Goal: Task Accomplishment & Management: Manage account settings

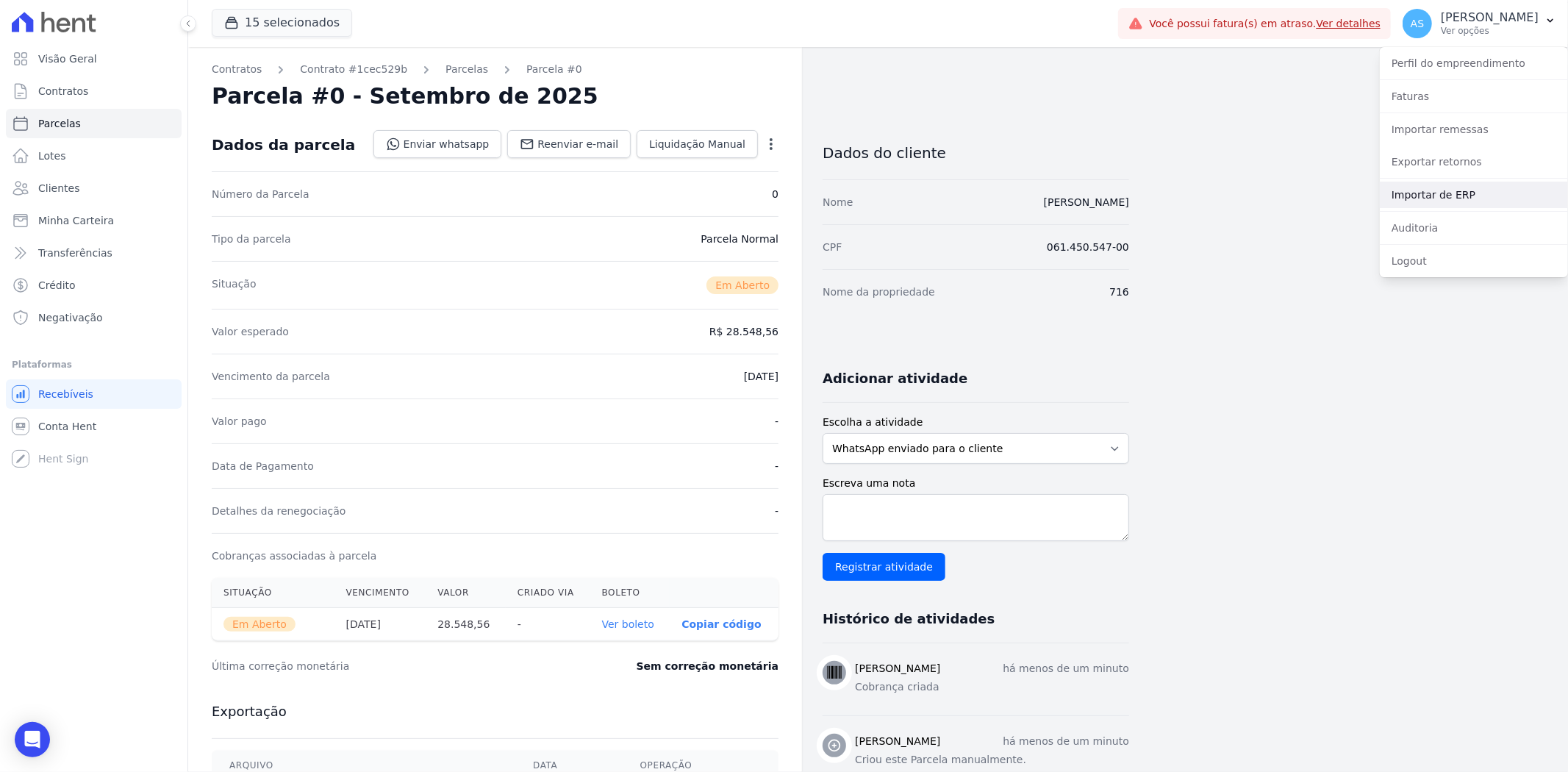
click at [1451, 192] on link "Importar de ERP" at bounding box center [1474, 195] width 188 height 27
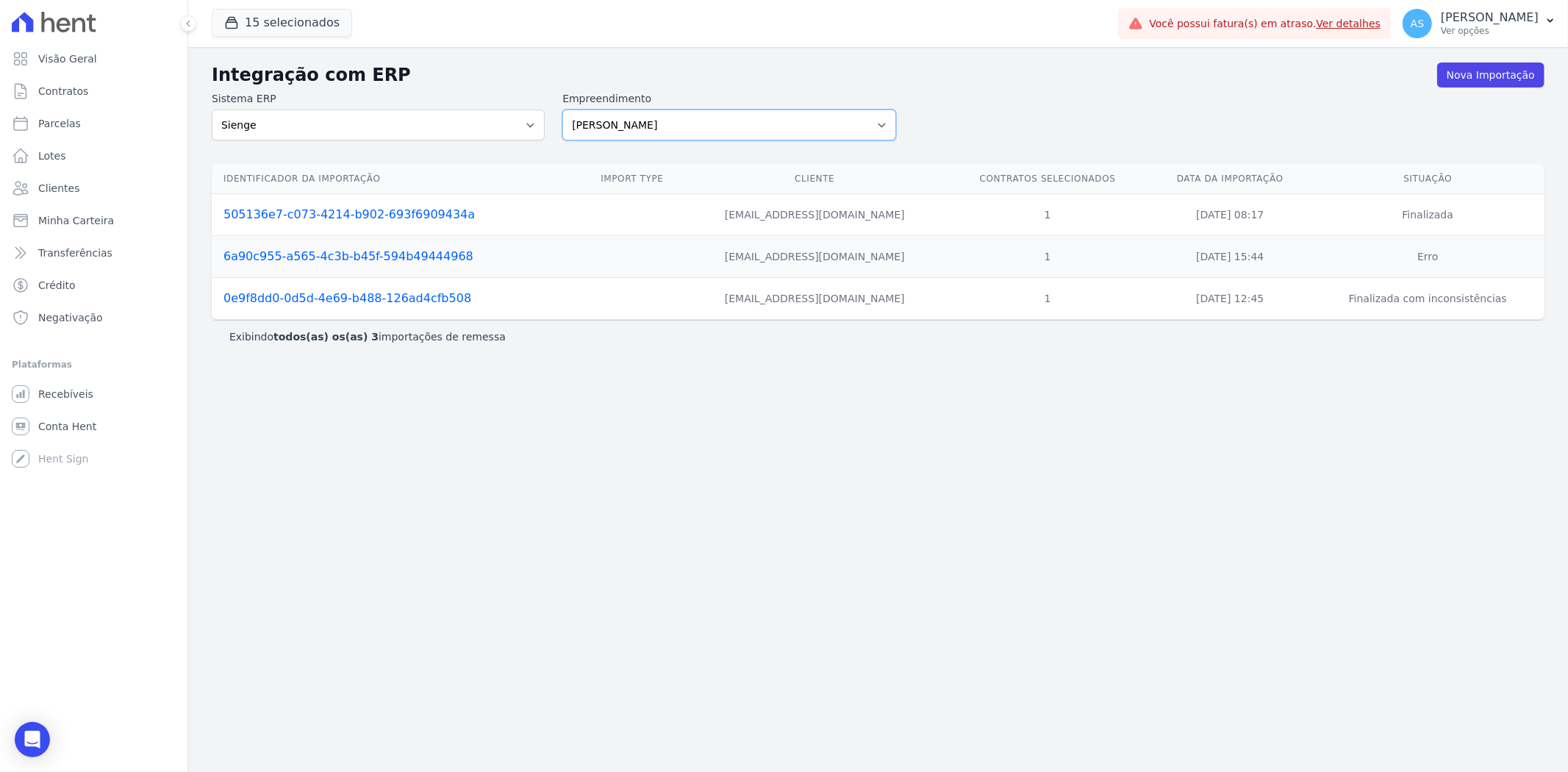
click at [881, 126] on select "Amaré Arpoador Art Prime - Irajá ÁUREOS B. Unique CTV Beat Residencial CTV Mob …" at bounding box center [729, 125] width 333 height 31
select select "07045392-1eb6-4147-b42d-f514e16f5719"
click at [562, 109] on select "Amaré Arpoador Art Prime - Irajá ÁUREOS B. Unique CTV Beat Residencial CTV Mob …" at bounding box center [729, 125] width 333 height 31
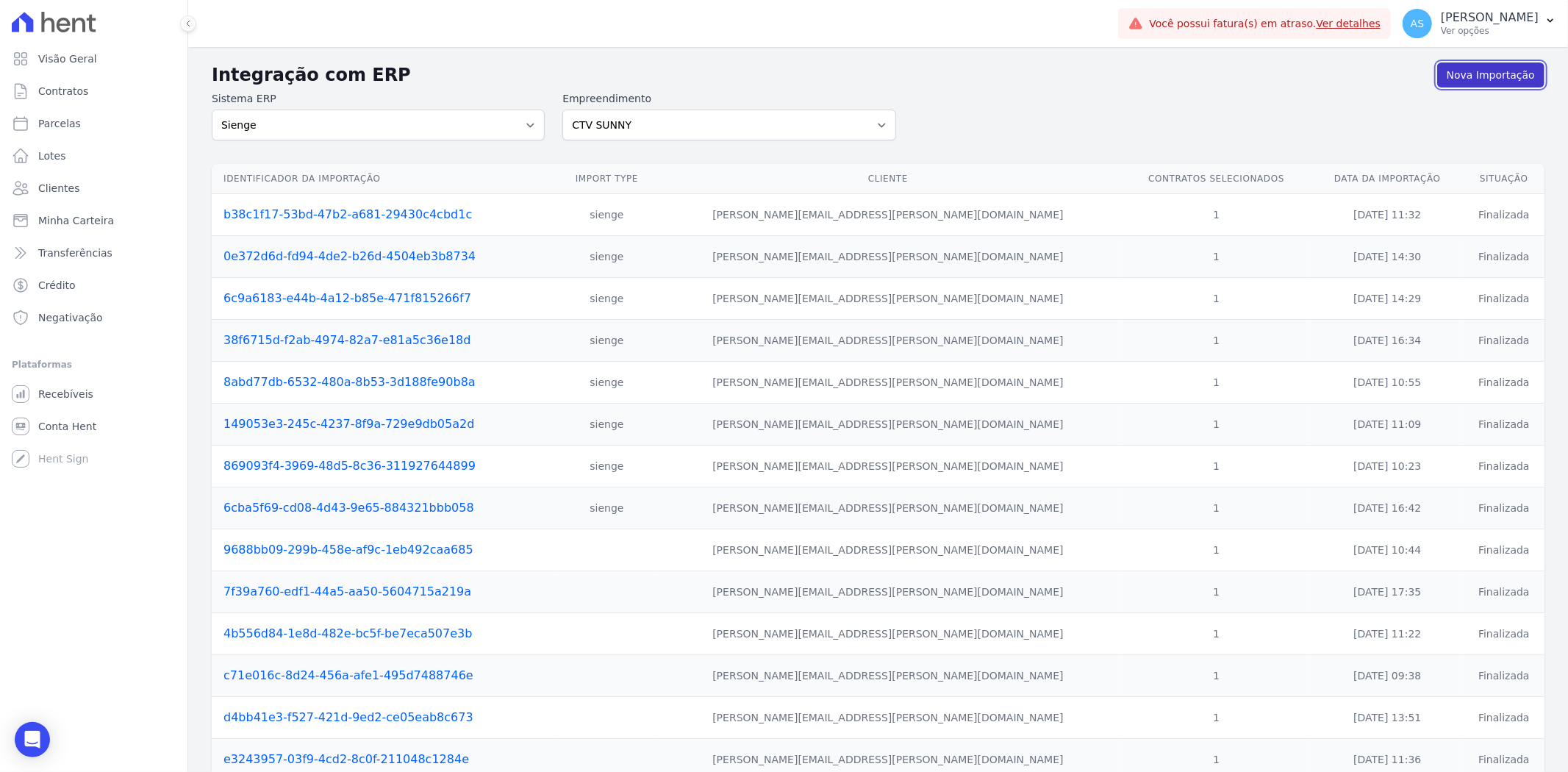
click at [1489, 75] on link "Nova Importação" at bounding box center [1491, 74] width 108 height 25
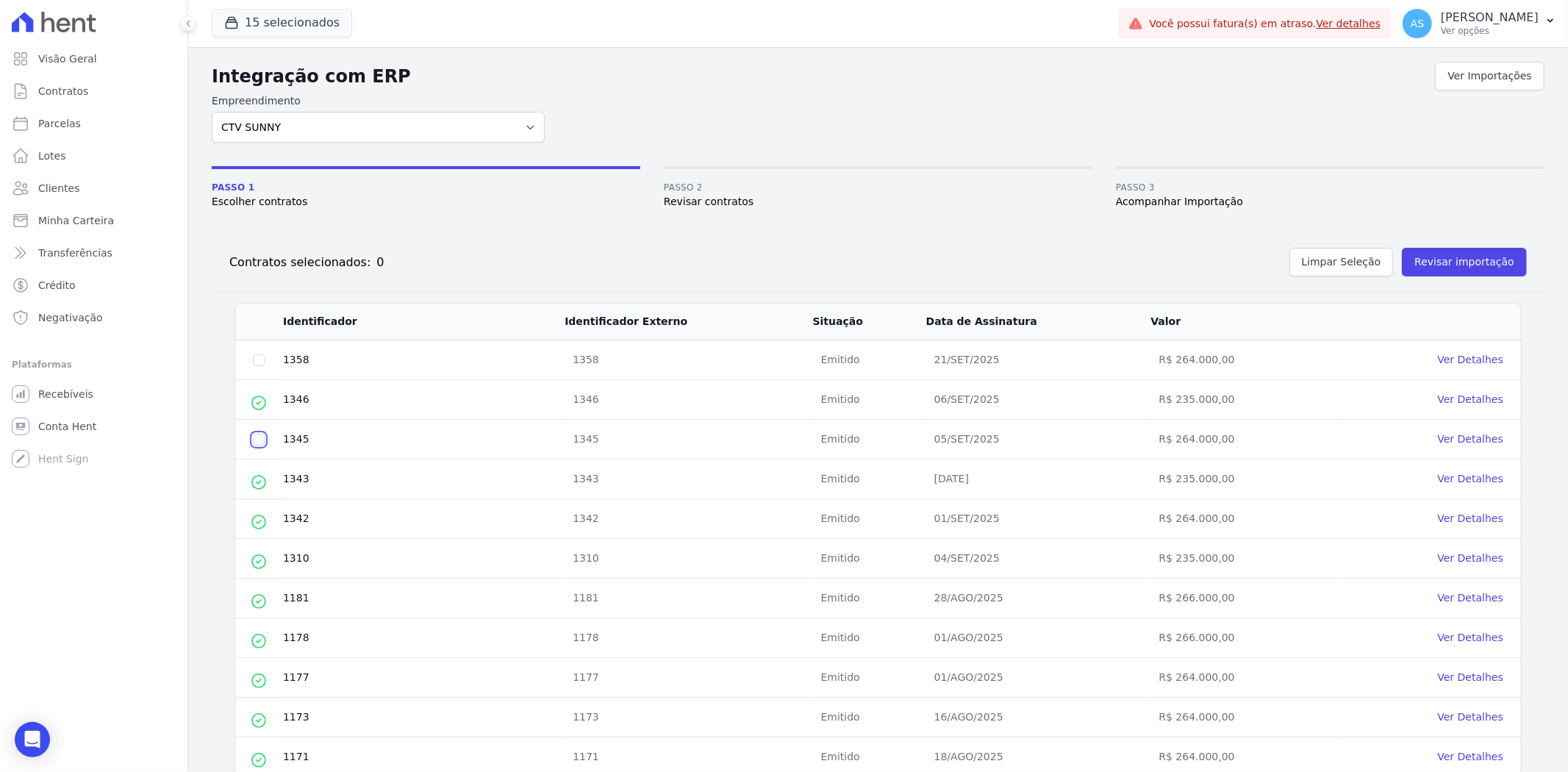
click at [257, 438] on input "checkbox" at bounding box center [258, 439] width 12 height 12
checkbox input "true"
click at [263, 358] on input "checkbox" at bounding box center [258, 360] width 12 height 12
checkbox input "true"
click at [1431, 265] on button "Revisar importação" at bounding box center [1465, 262] width 125 height 28
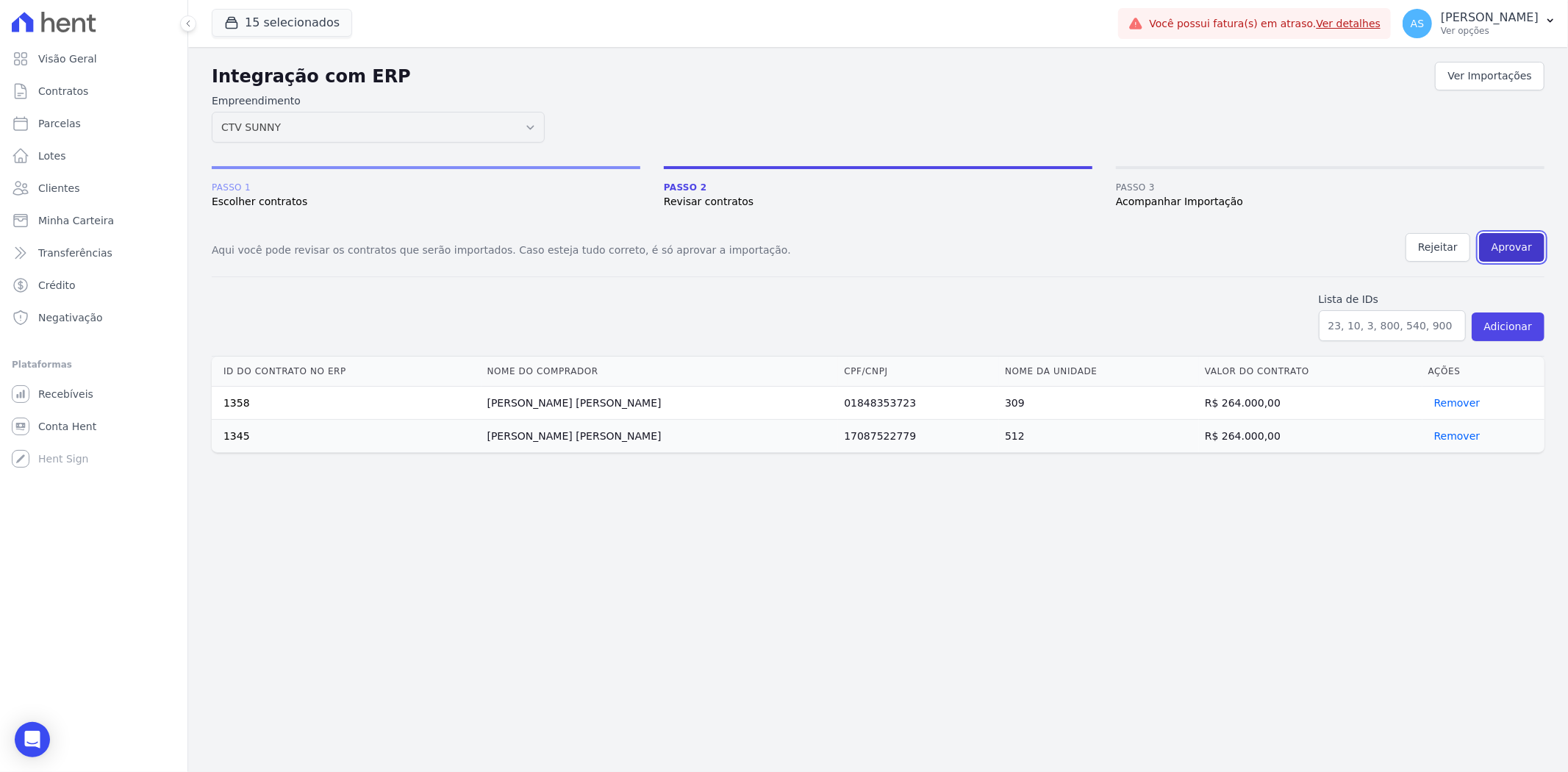
click at [1513, 247] on button "Aprovar" at bounding box center [1512, 247] width 65 height 28
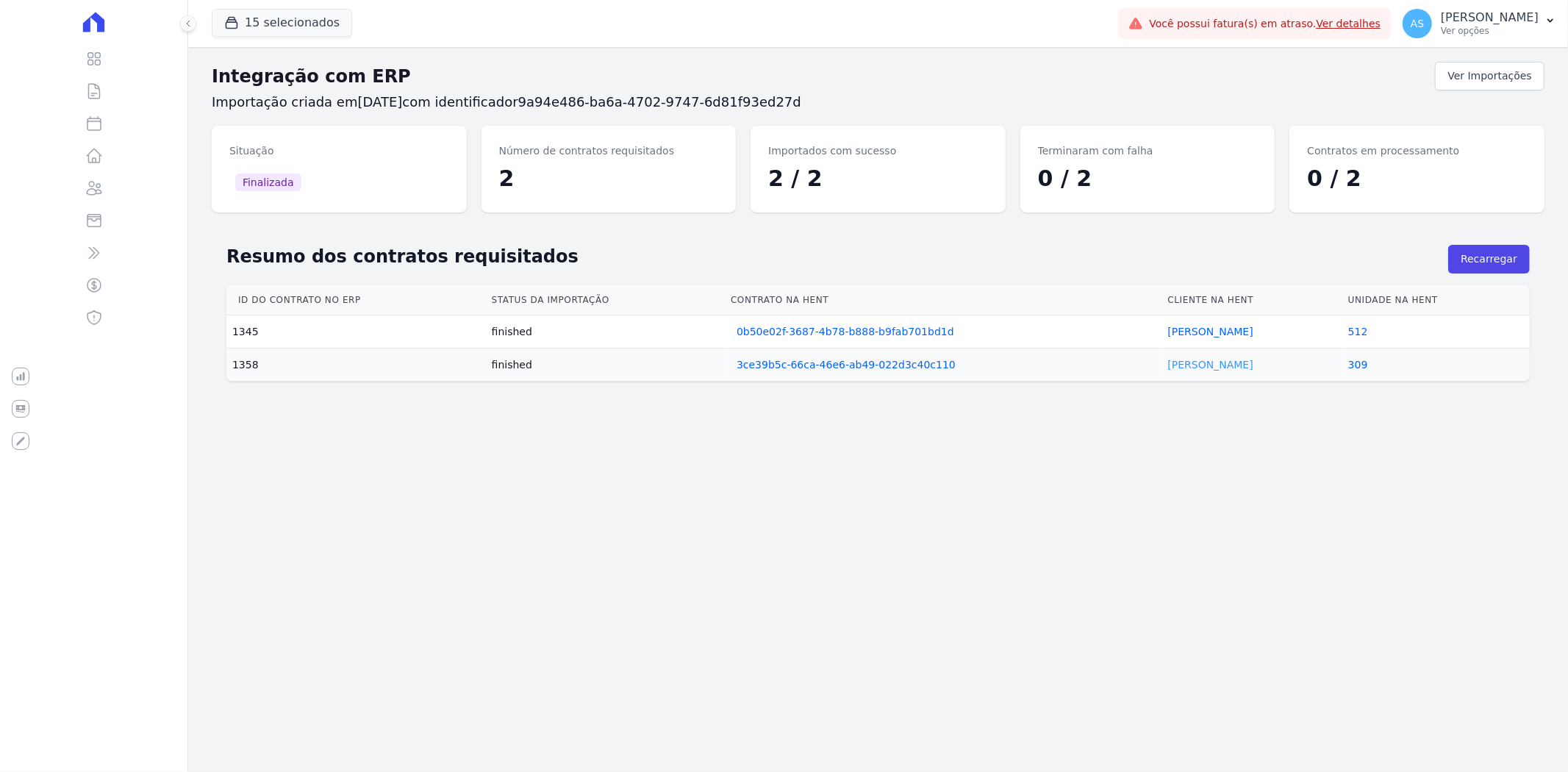
click at [1195, 362] on link "Davi Botelho" at bounding box center [1210, 364] width 85 height 12
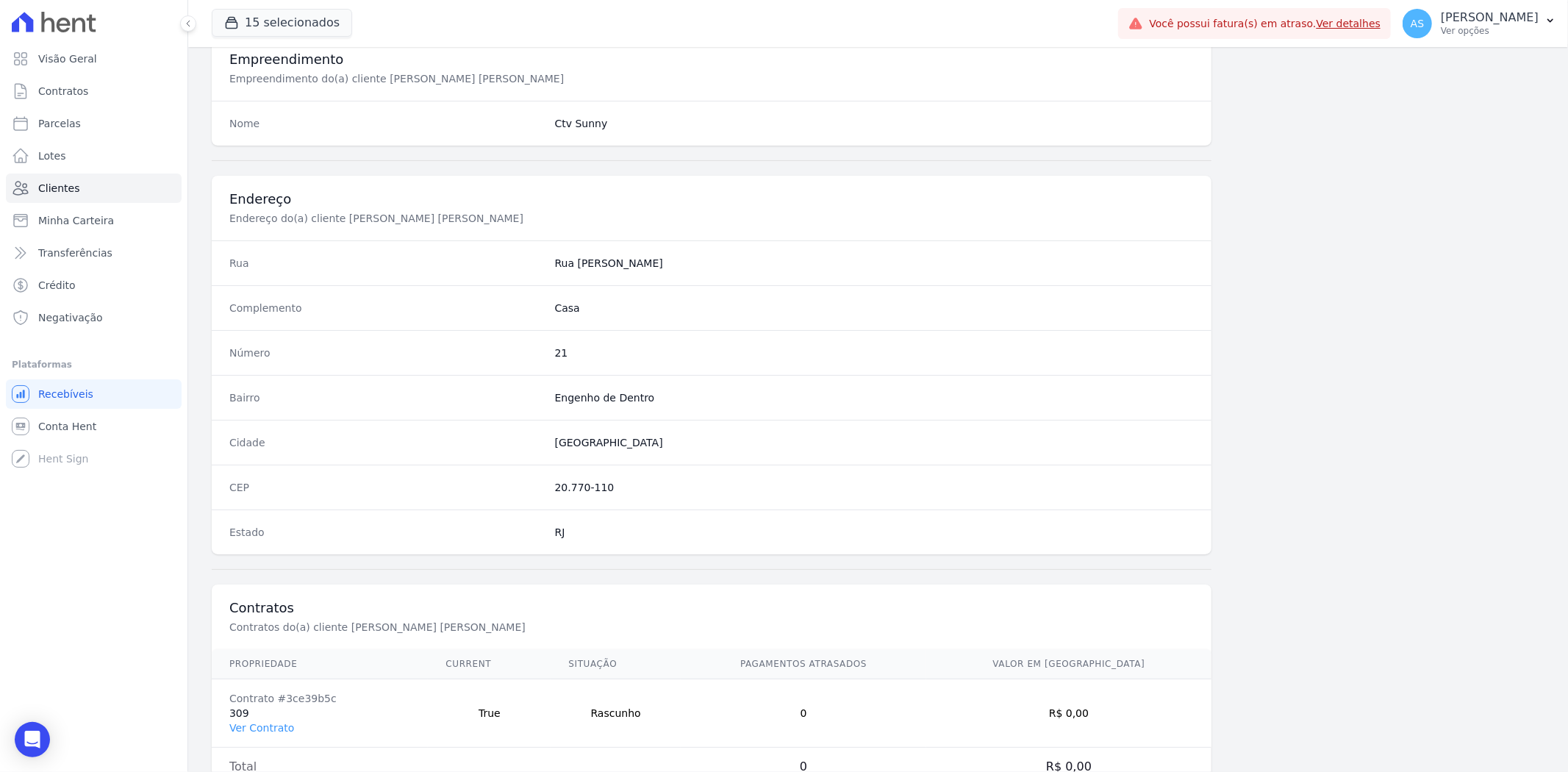
scroll to position [606, 0]
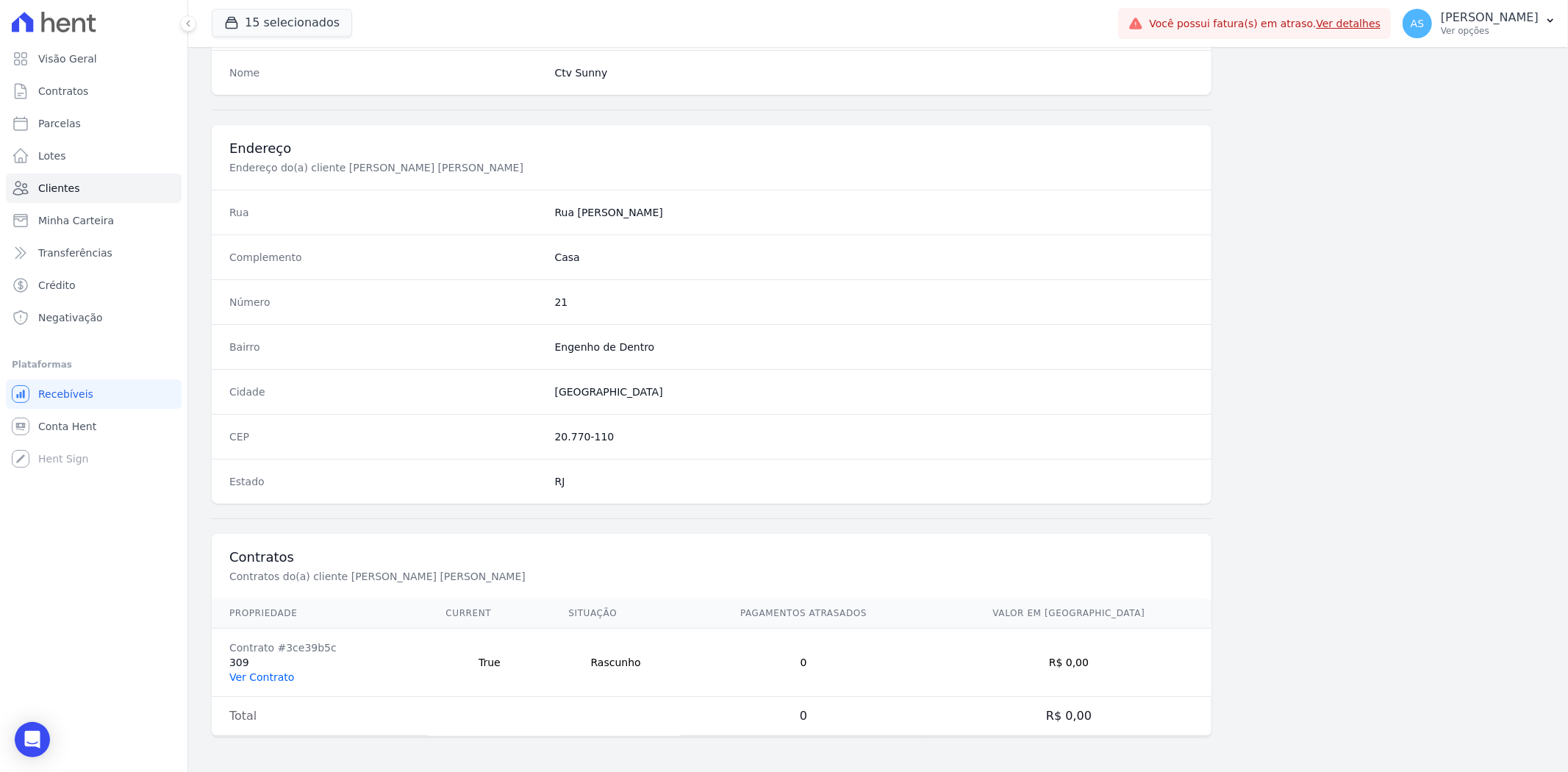
click at [263, 676] on link "Ver Contrato" at bounding box center [262, 676] width 64 height 12
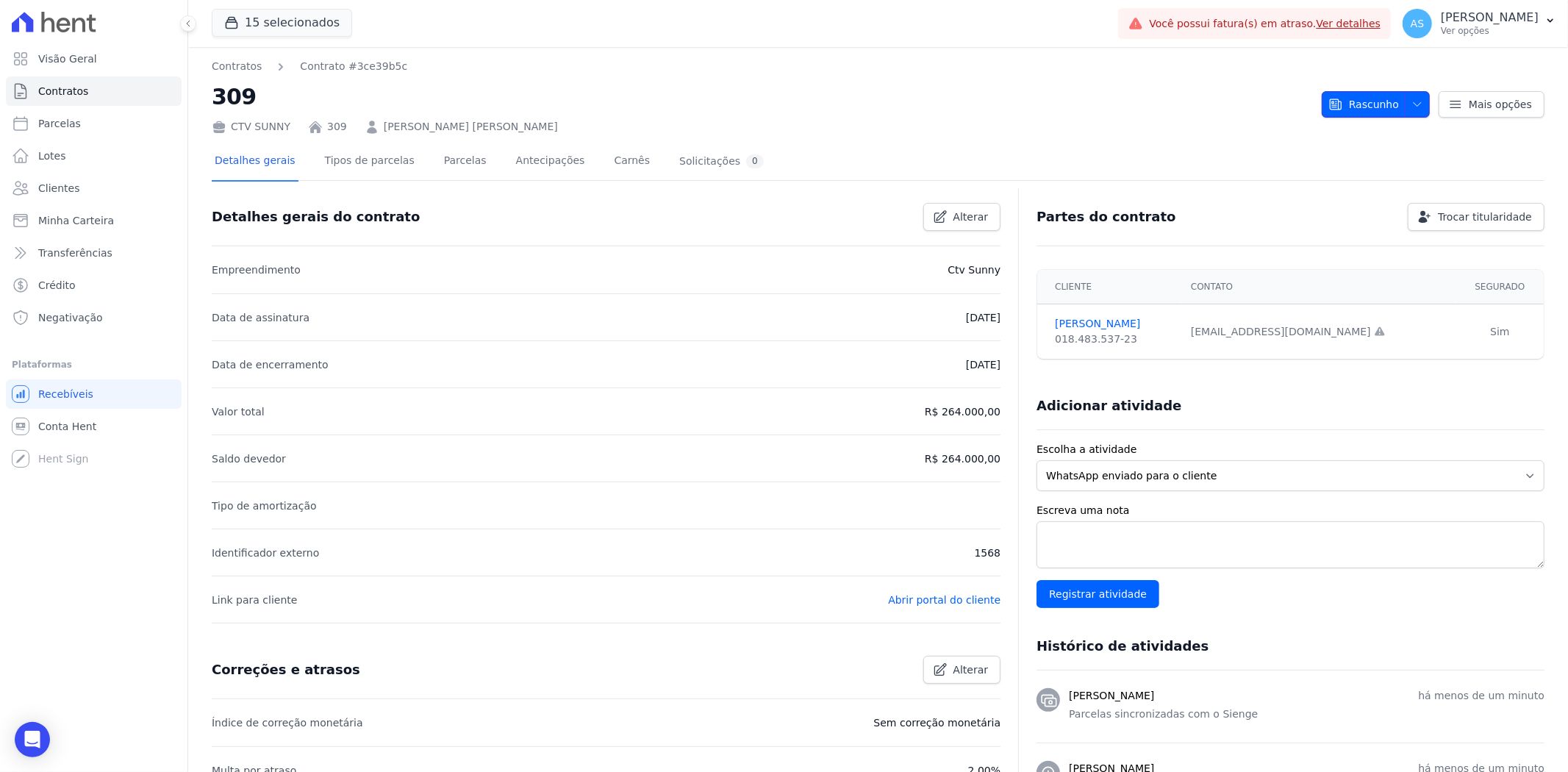
click at [1412, 105] on icon "button" at bounding box center [1417, 104] width 12 height 12
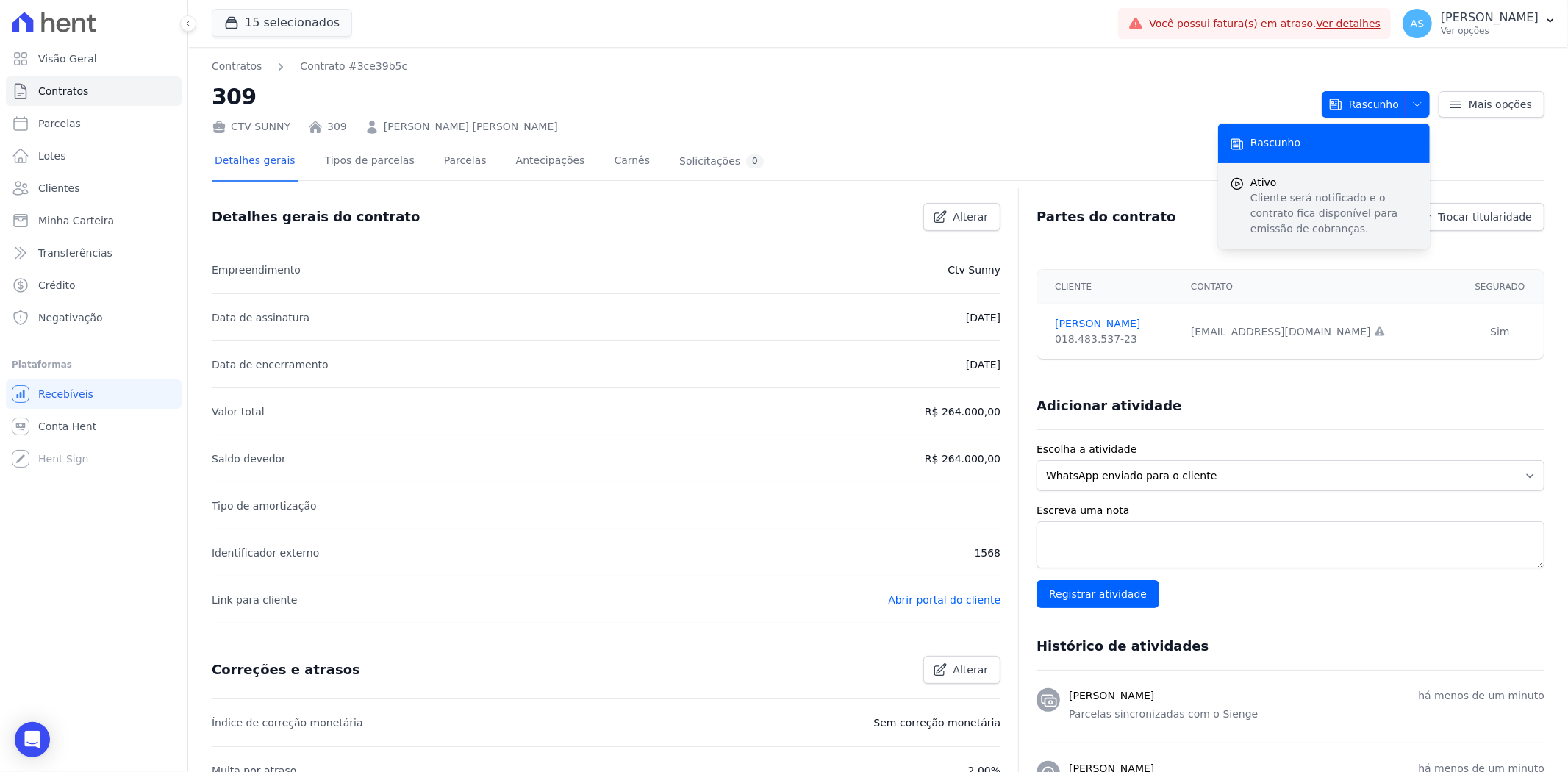
click at [1298, 191] on p "Cliente será notificado e o contrato fica disponível para emissão de cobranças." at bounding box center [1335, 213] width 167 height 46
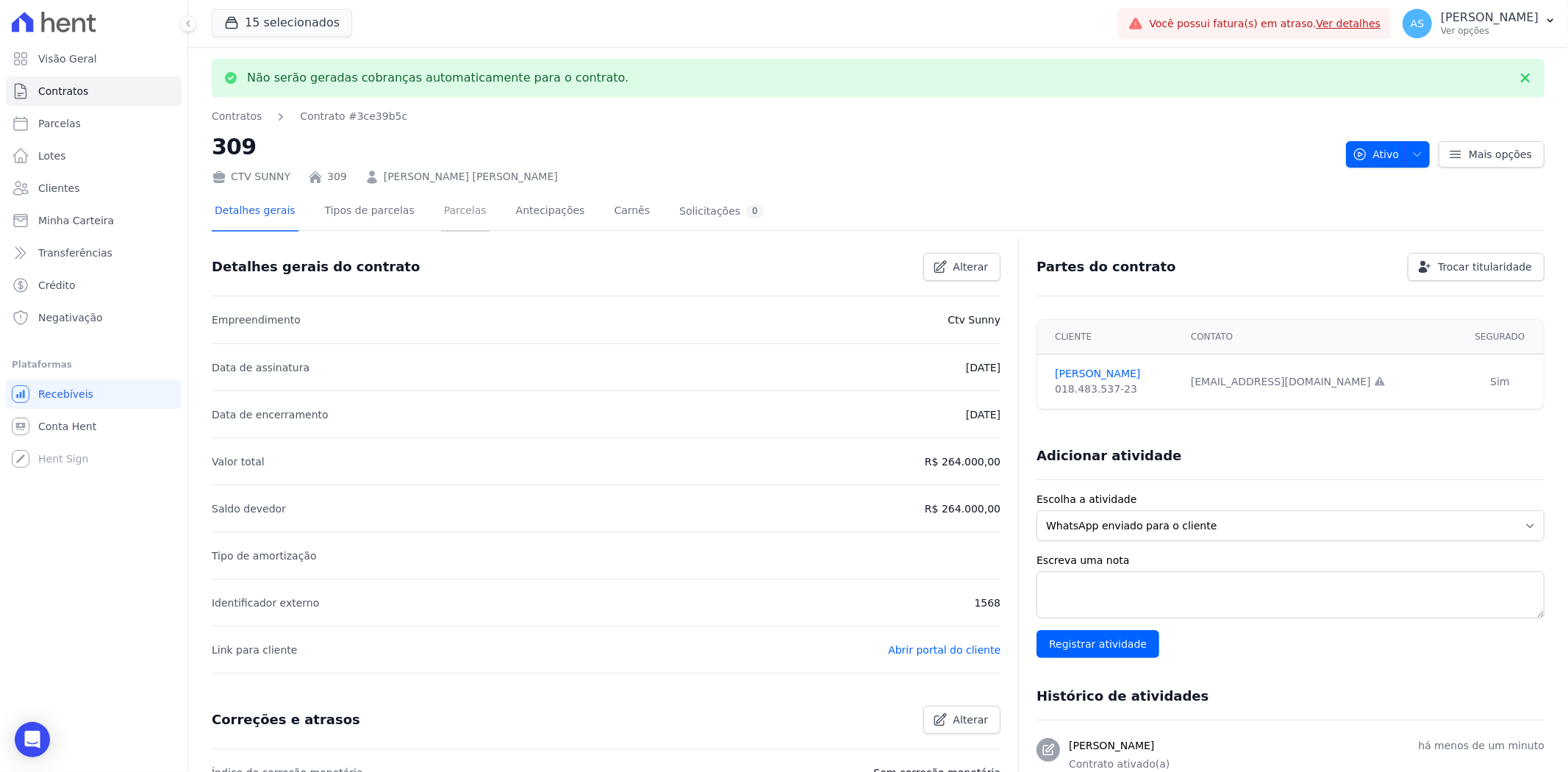
click at [446, 213] on link "Parcelas" at bounding box center [465, 212] width 49 height 39
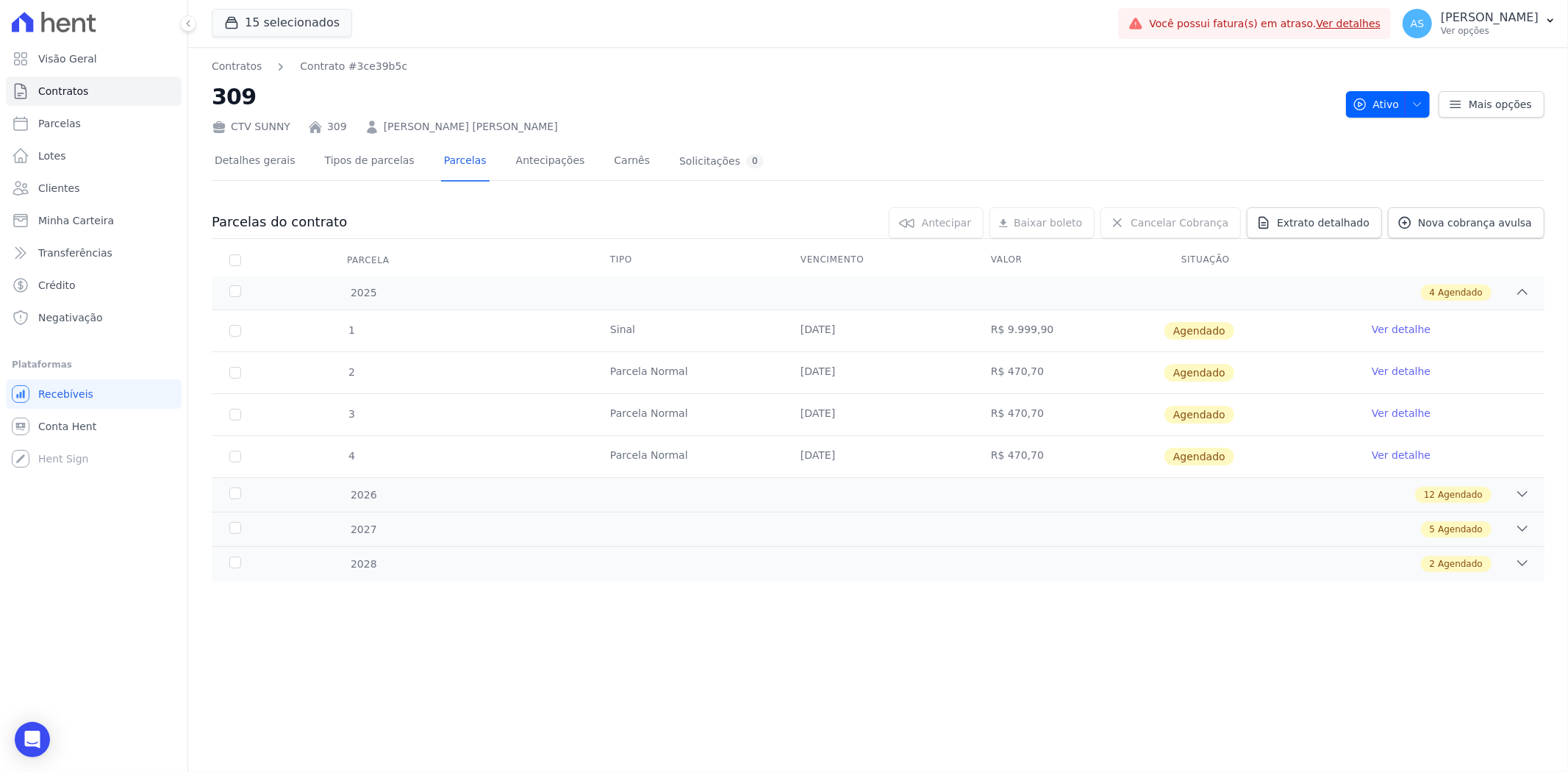
click at [1415, 324] on link "Ver detalhe" at bounding box center [1402, 329] width 59 height 15
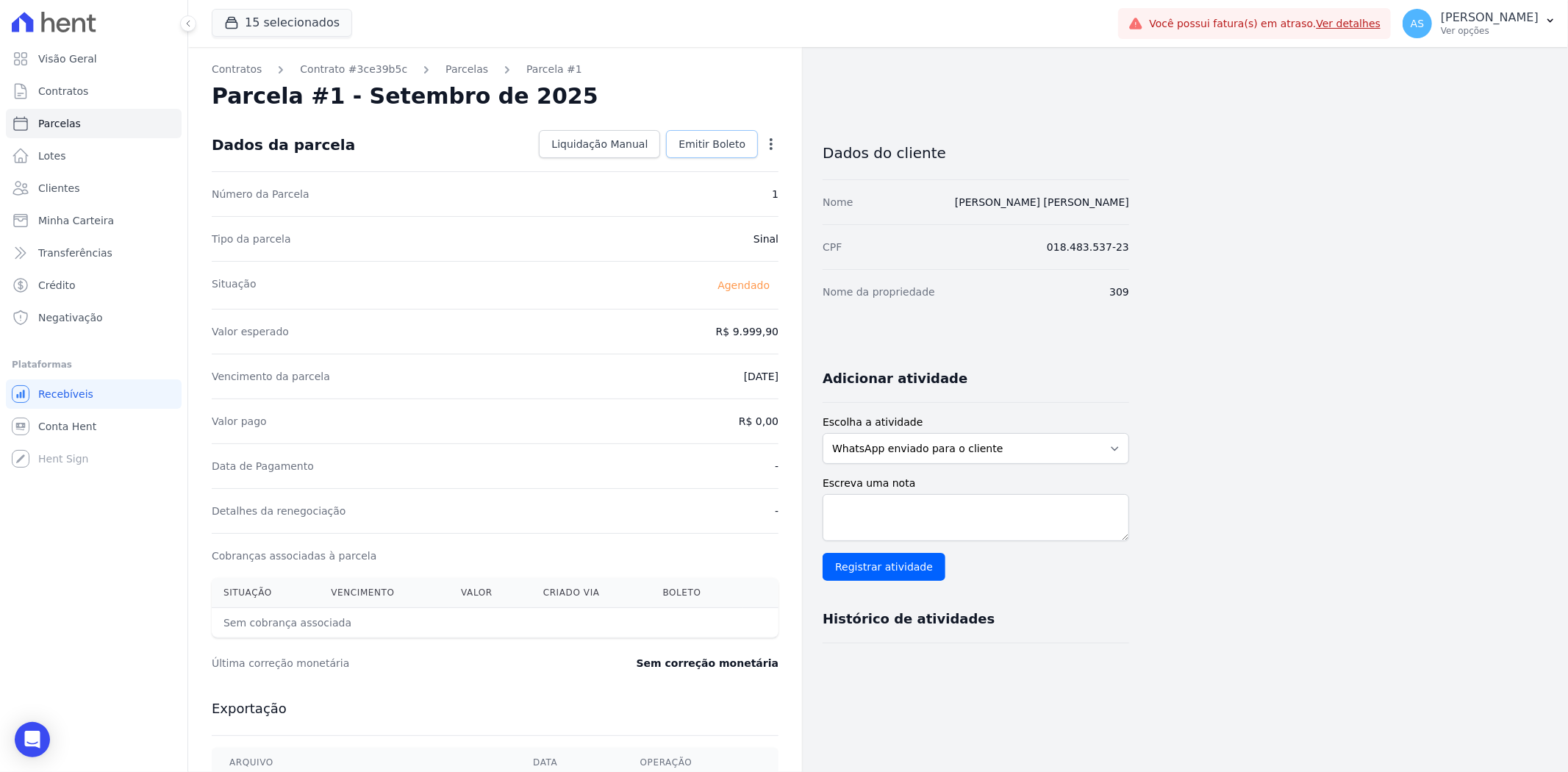
click at [695, 142] on span "Emitir Boleto" at bounding box center [711, 144] width 67 height 15
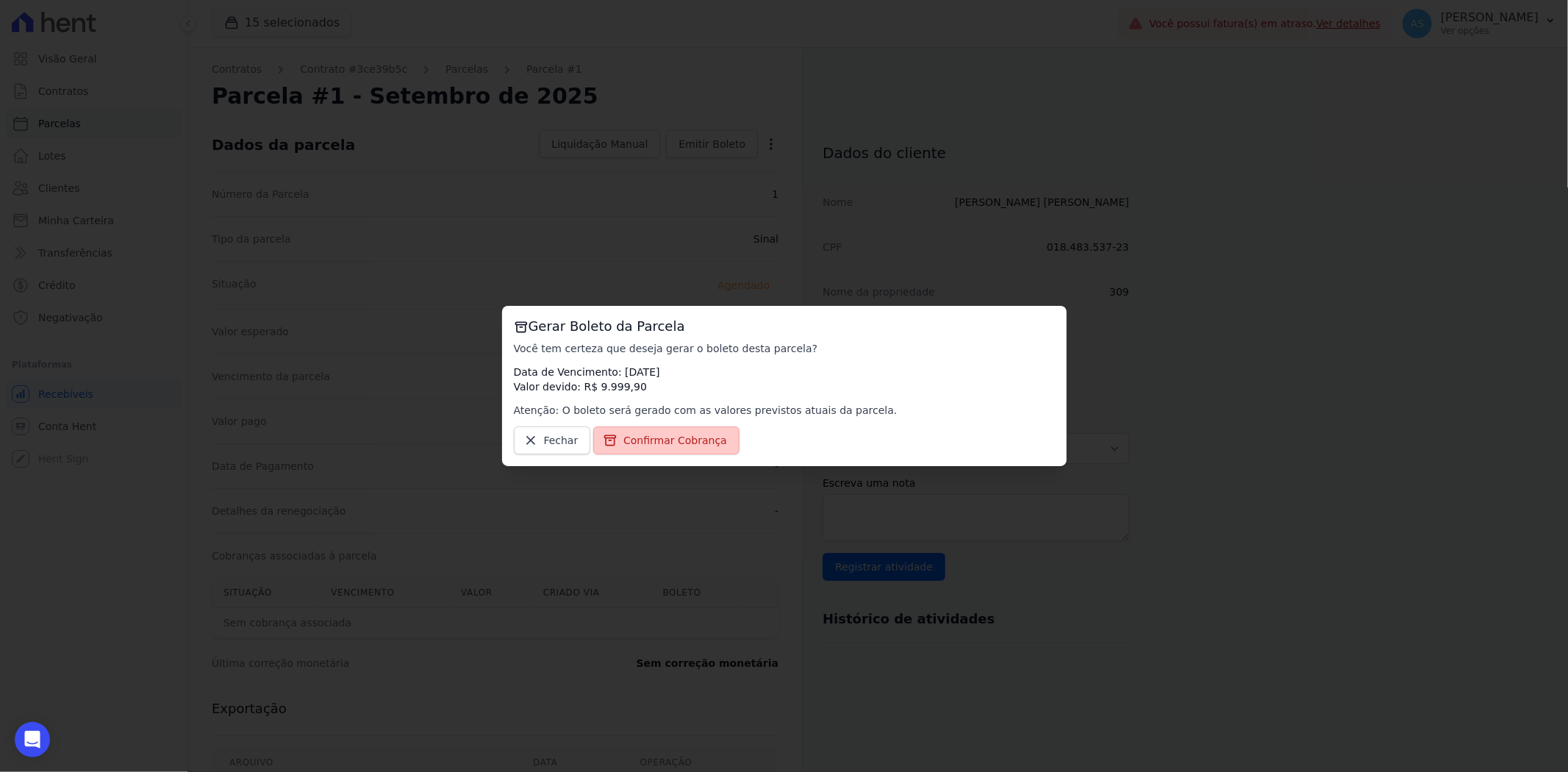
click at [623, 438] on span "Confirmar Cobrança" at bounding box center [675, 440] width 104 height 15
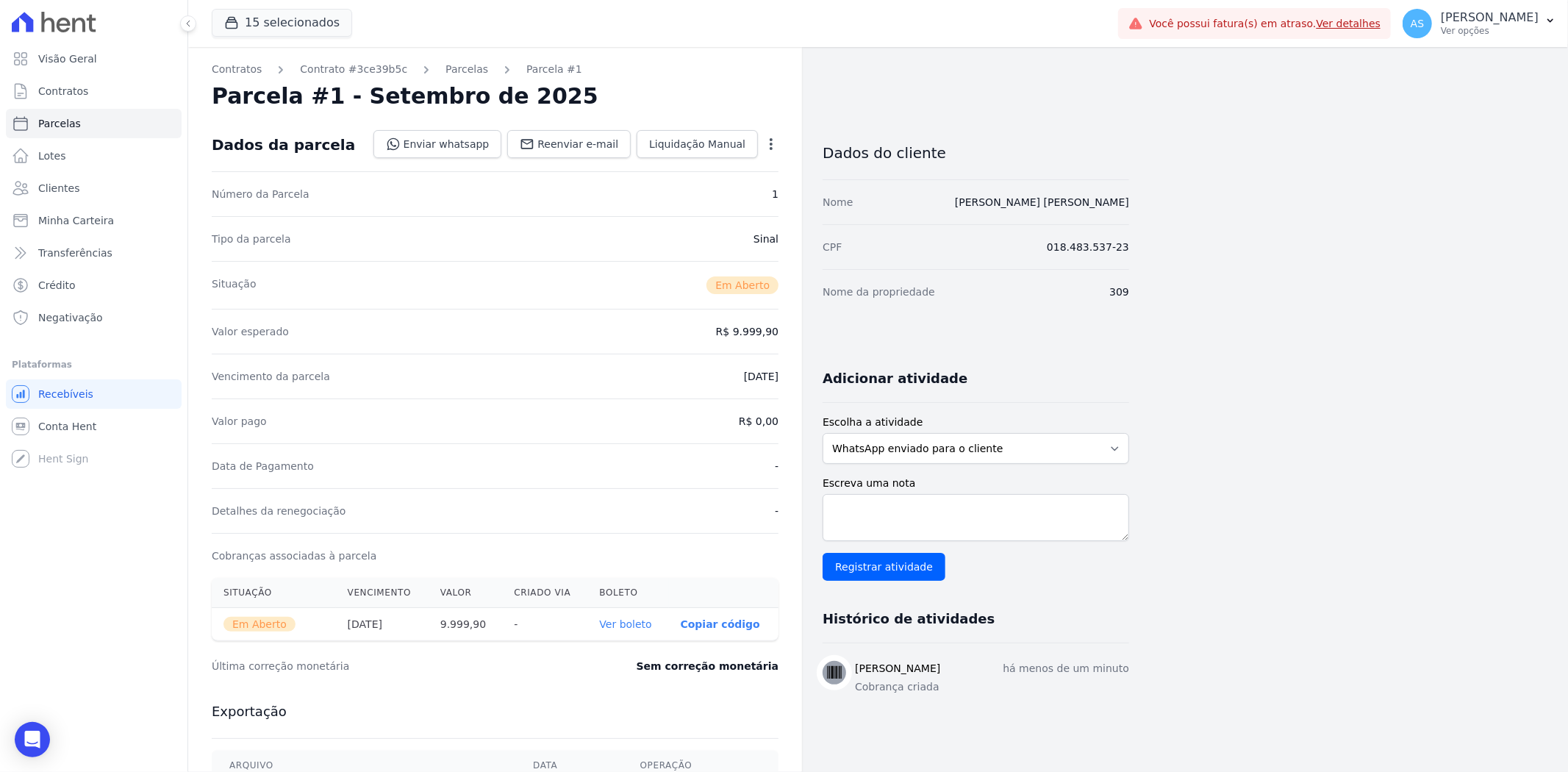
click at [623, 626] on link "Ver boleto" at bounding box center [625, 624] width 52 height 12
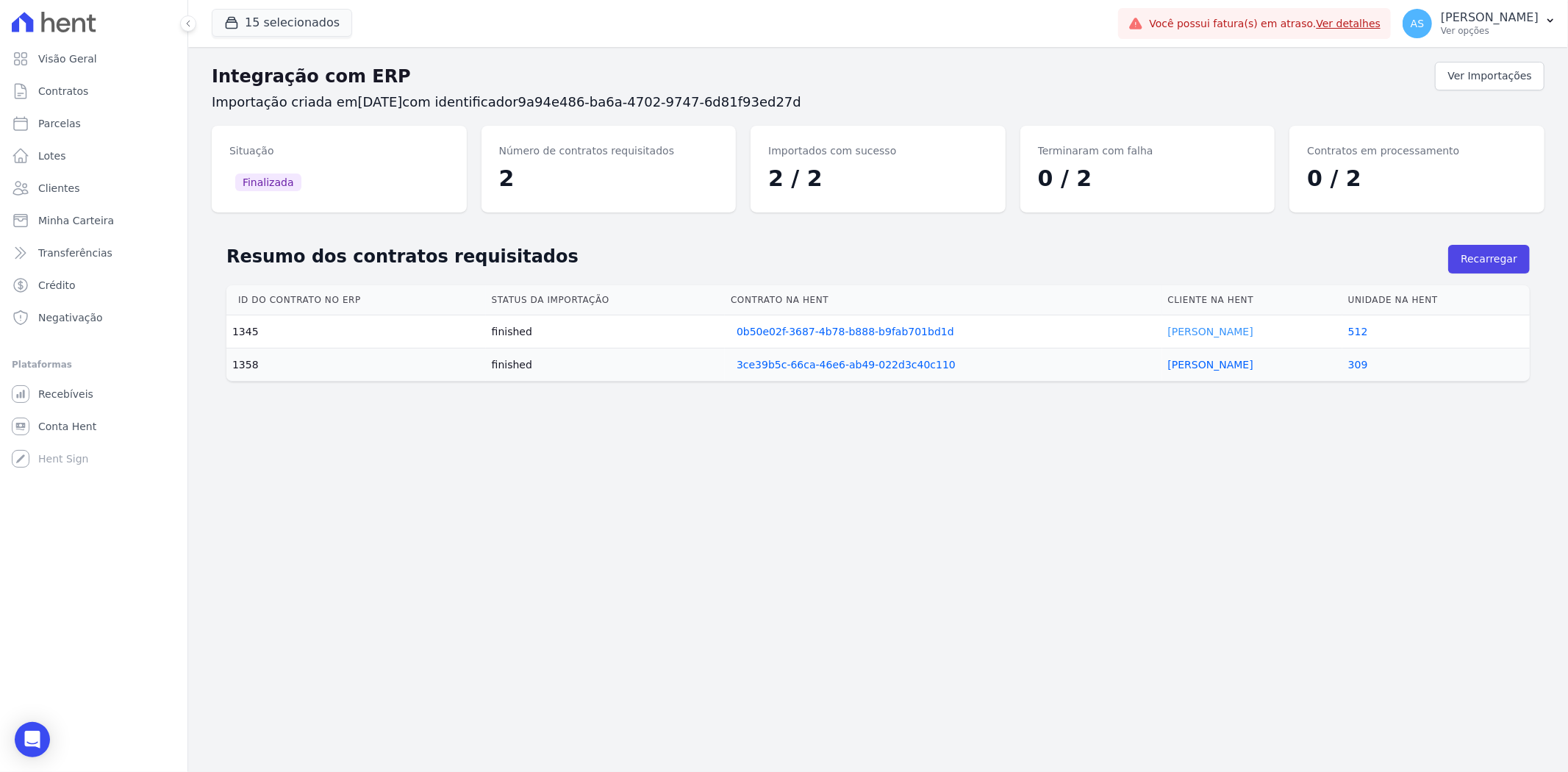
click at [1178, 329] on link "Gabriel Bastos" at bounding box center [1210, 331] width 85 height 12
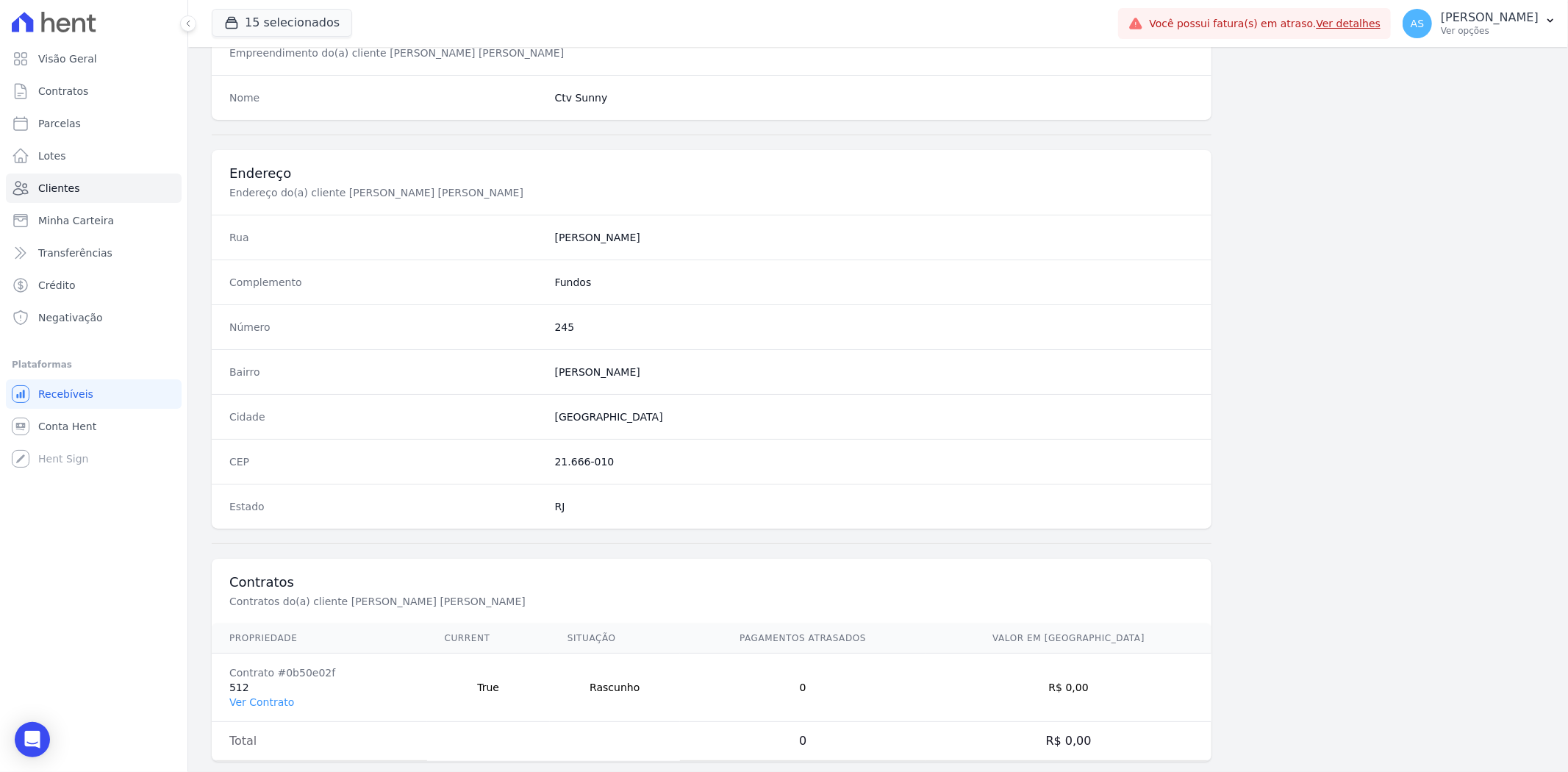
scroll to position [606, 0]
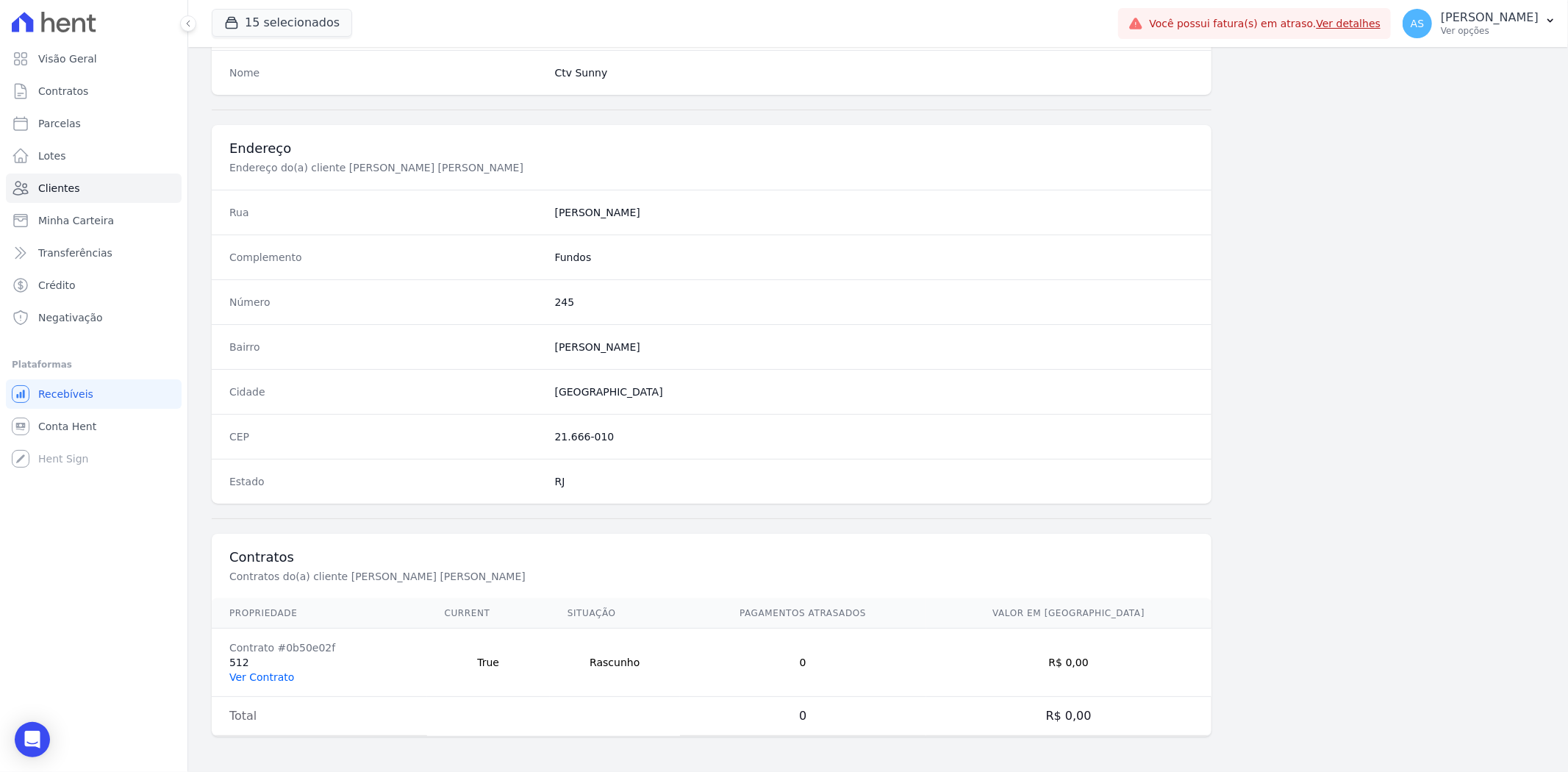
click at [267, 678] on link "Ver Contrato" at bounding box center [262, 676] width 64 height 12
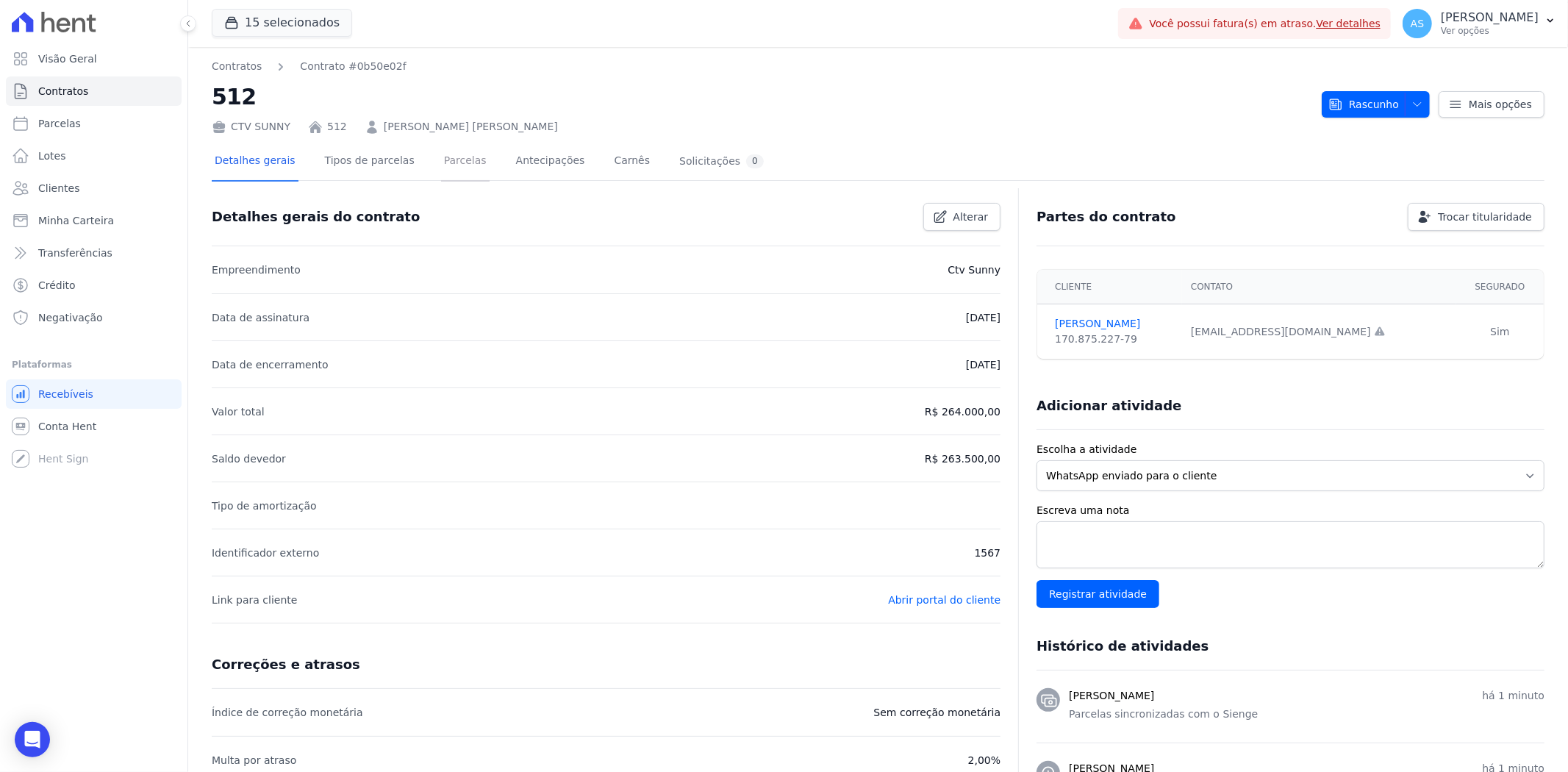
click at [441, 160] on link "Parcelas" at bounding box center [465, 162] width 49 height 39
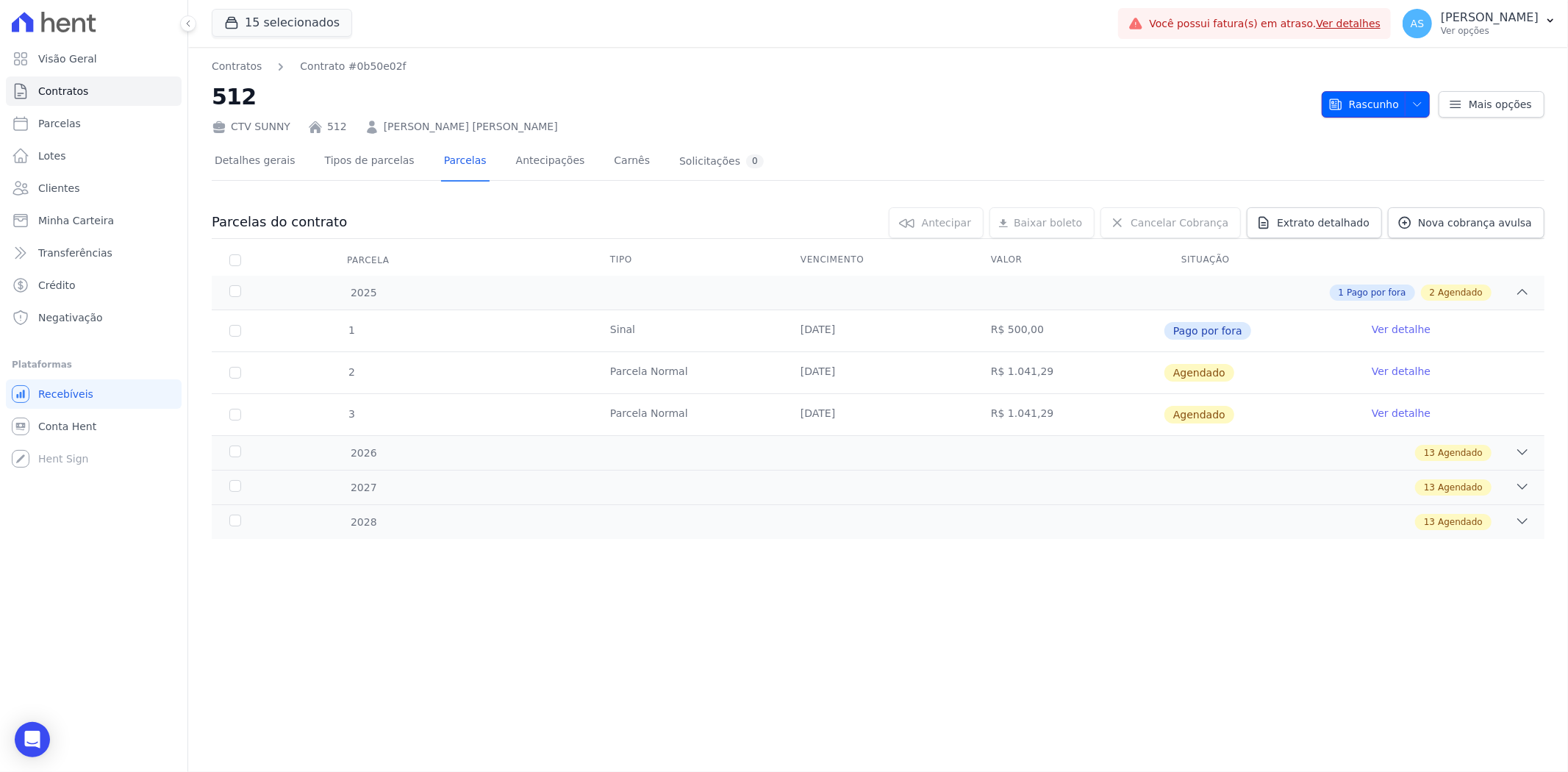
click at [1423, 93] on span "button" at bounding box center [1415, 105] width 18 height 24
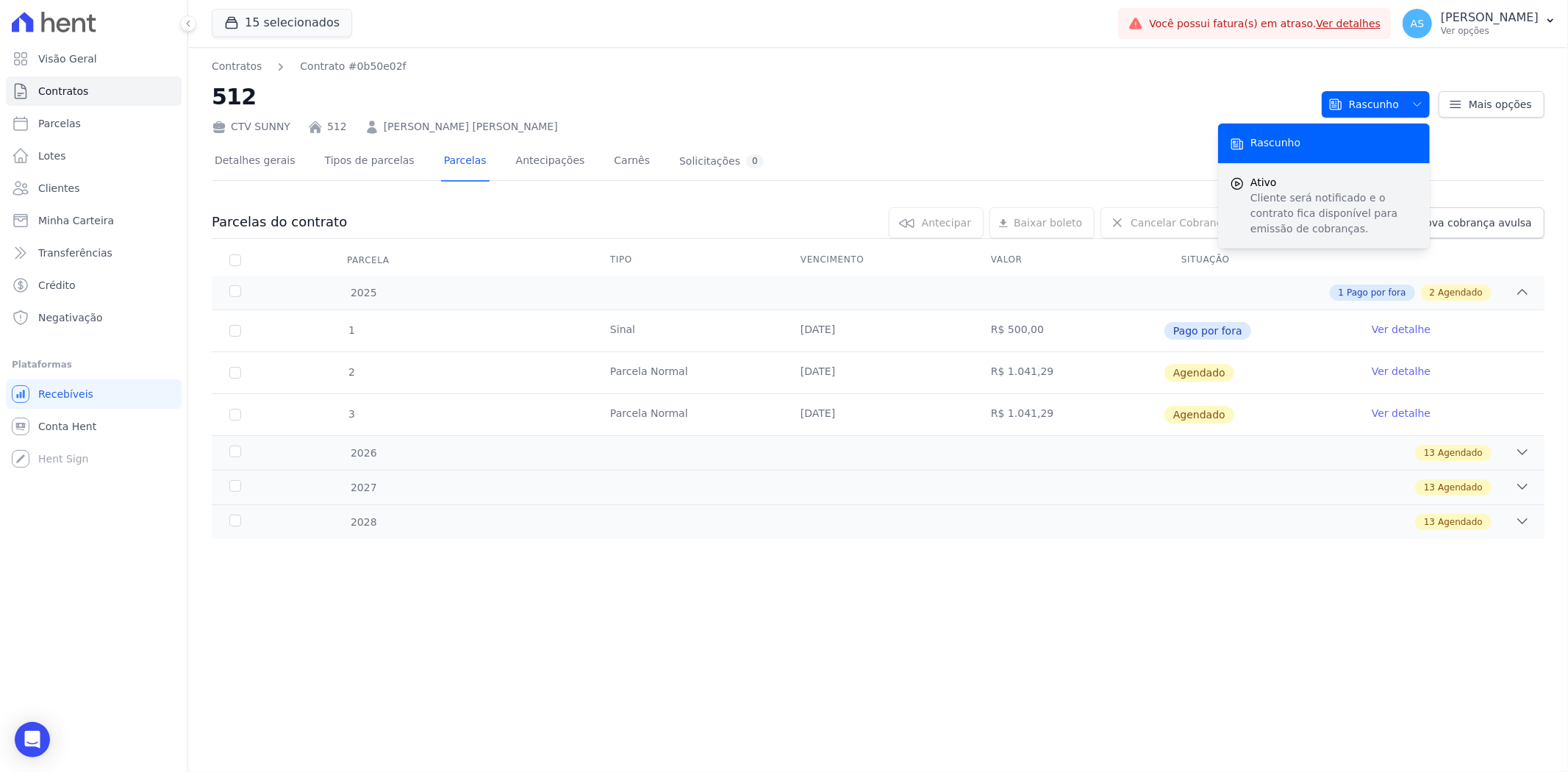
click at [1257, 187] on span "Ativo" at bounding box center [1335, 182] width 167 height 16
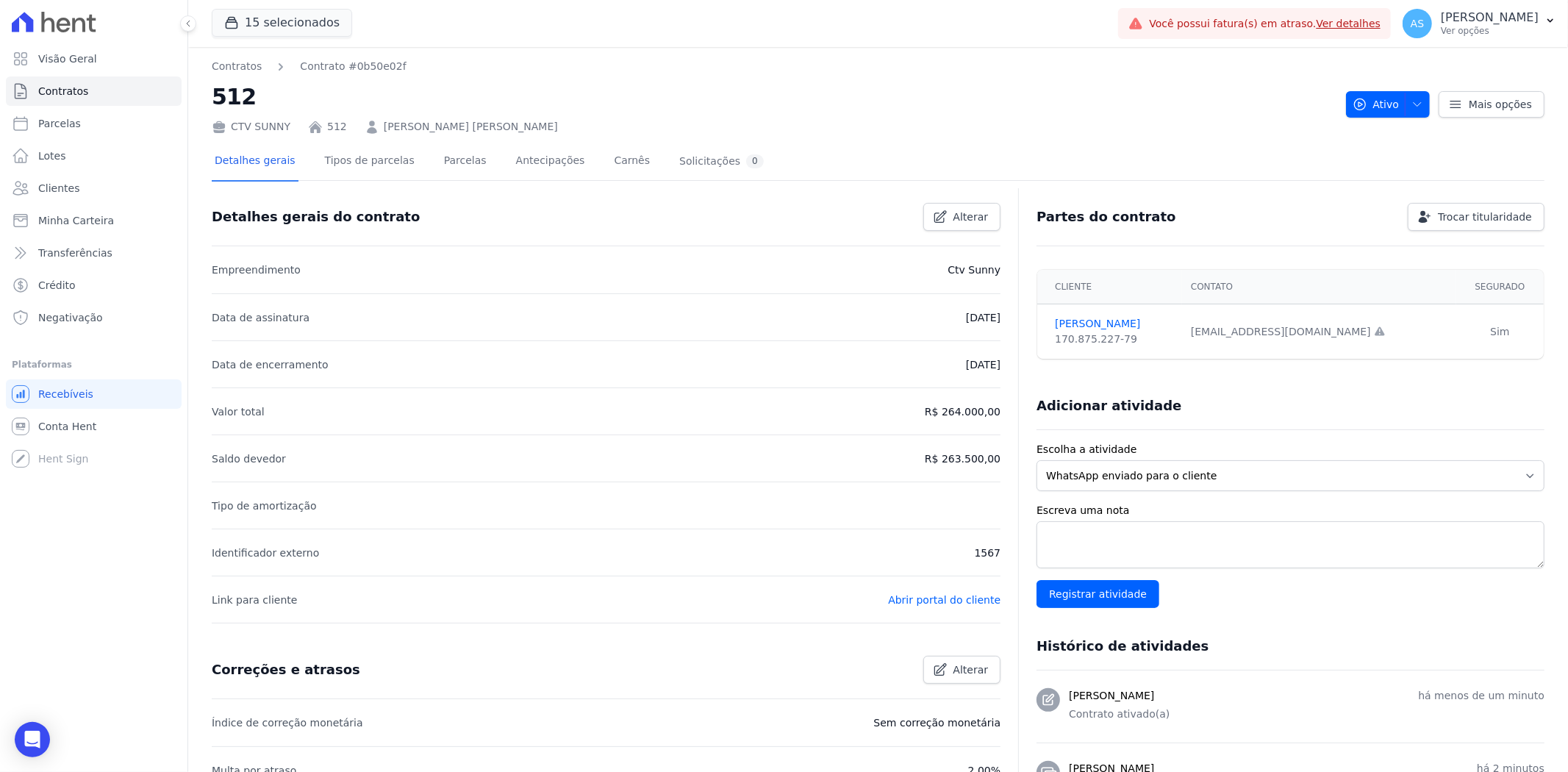
click at [1378, 22] on link "Ver detalhes" at bounding box center [1349, 23] width 64 height 12
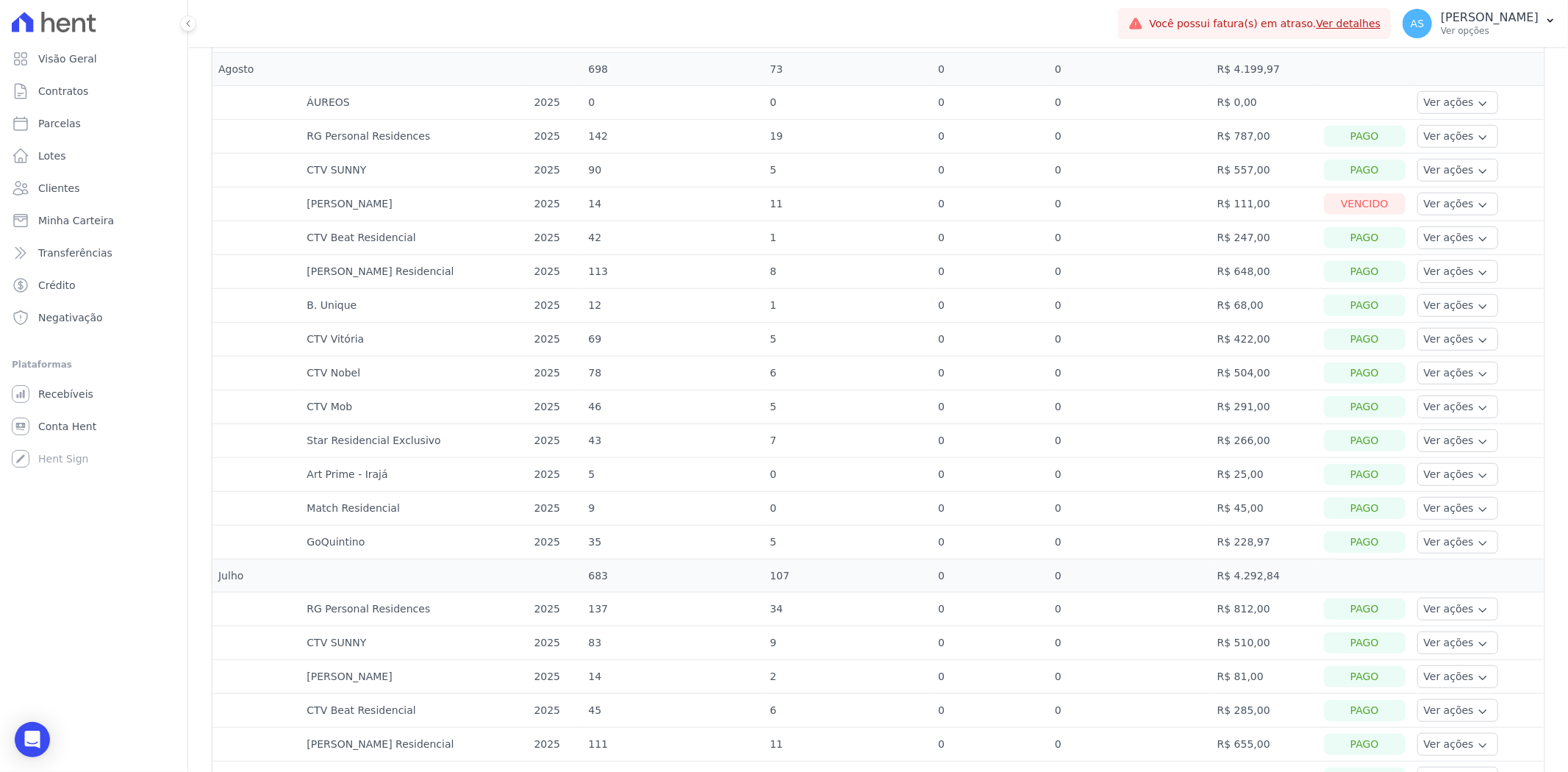
scroll to position [899, 0]
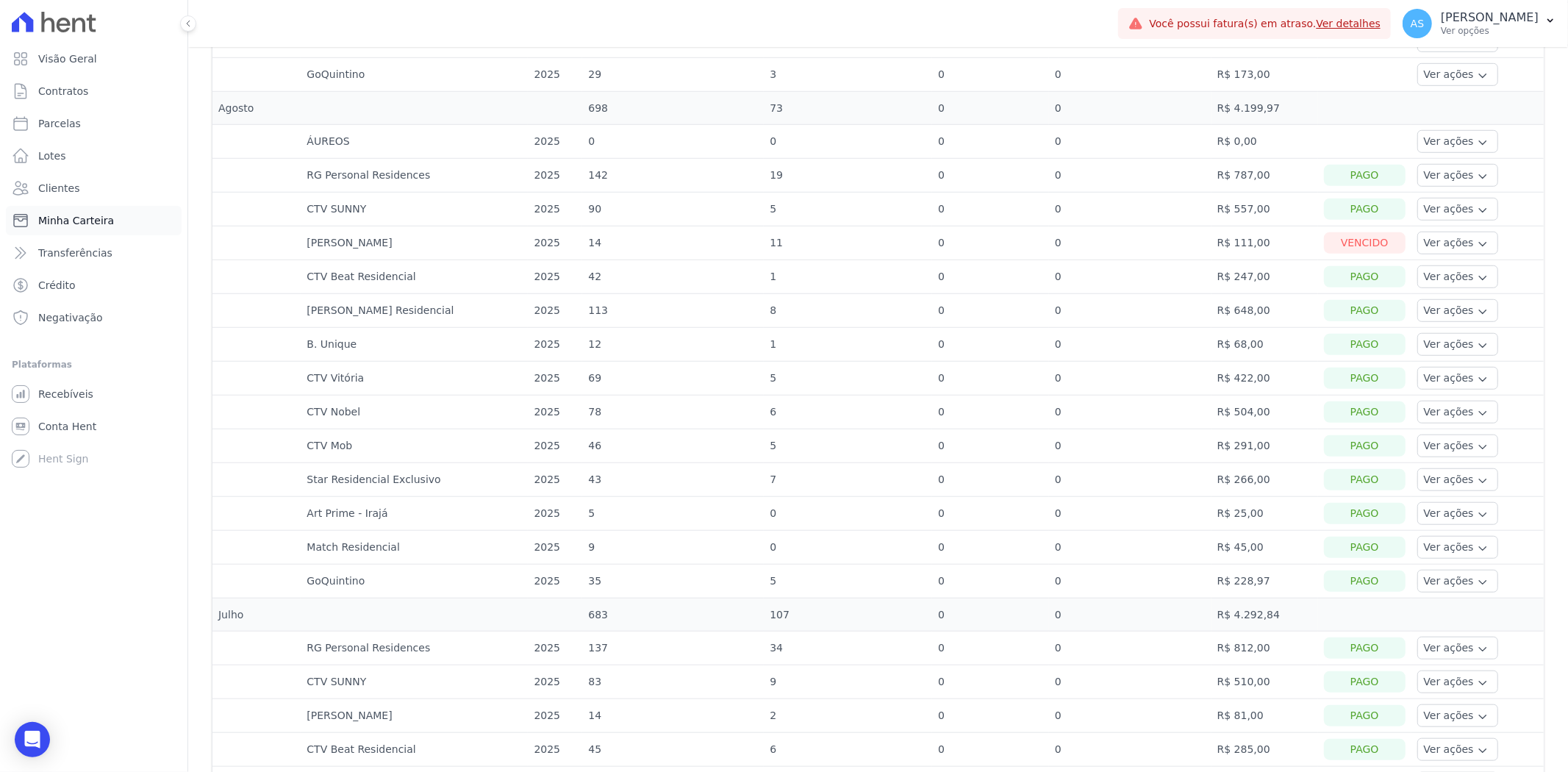
click at [72, 215] on span "Minha Carteira" at bounding box center [76, 221] width 75 height 15
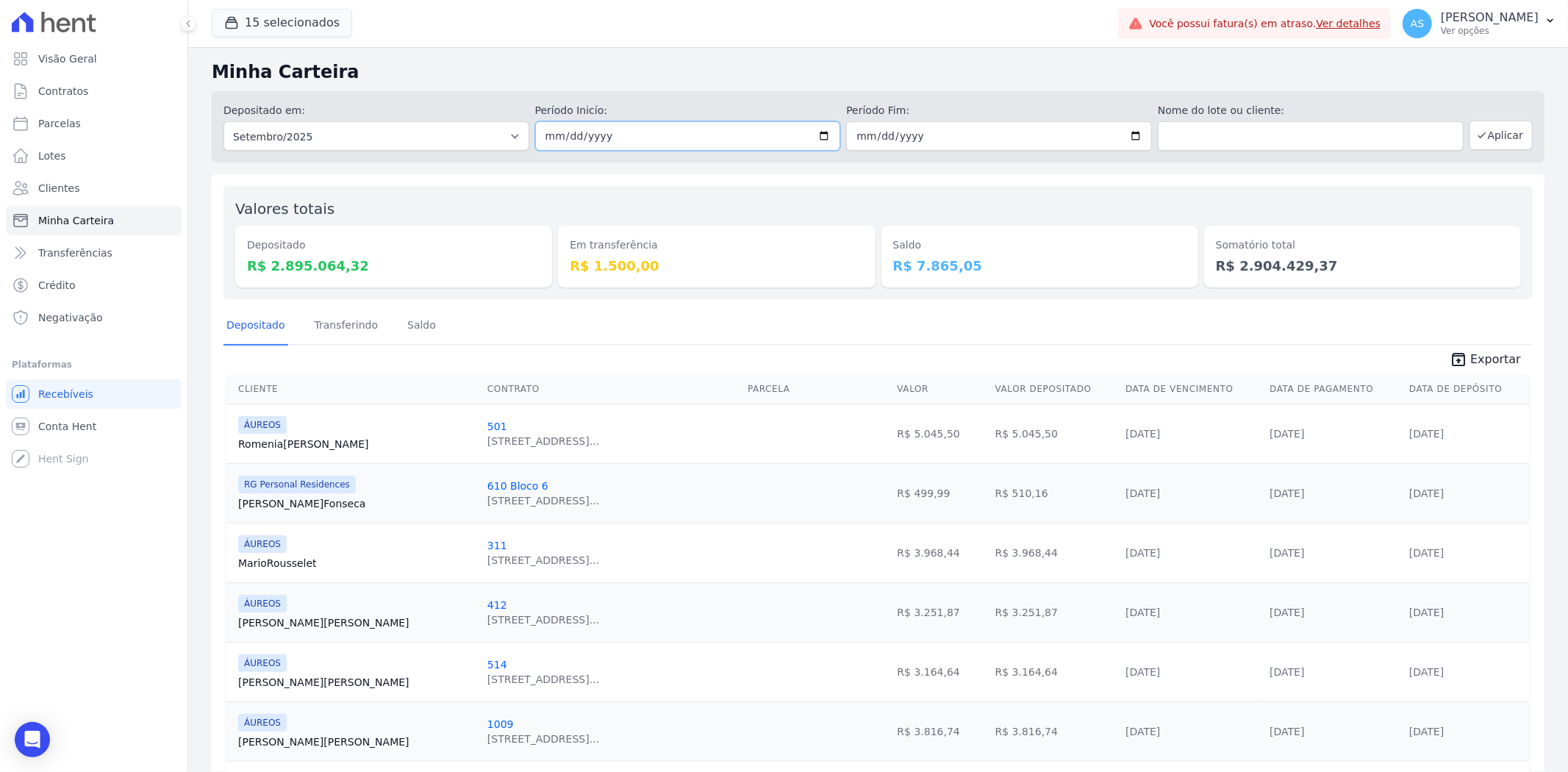
click at [826, 134] on input "2025-09-01" at bounding box center [687, 136] width 306 height 29
click at [825, 134] on input "2025-09-01" at bounding box center [687, 136] width 306 height 29
type input "[DATE]"
click at [1128, 138] on input "2025-09-30" at bounding box center [999, 136] width 306 height 29
type input "[DATE]"
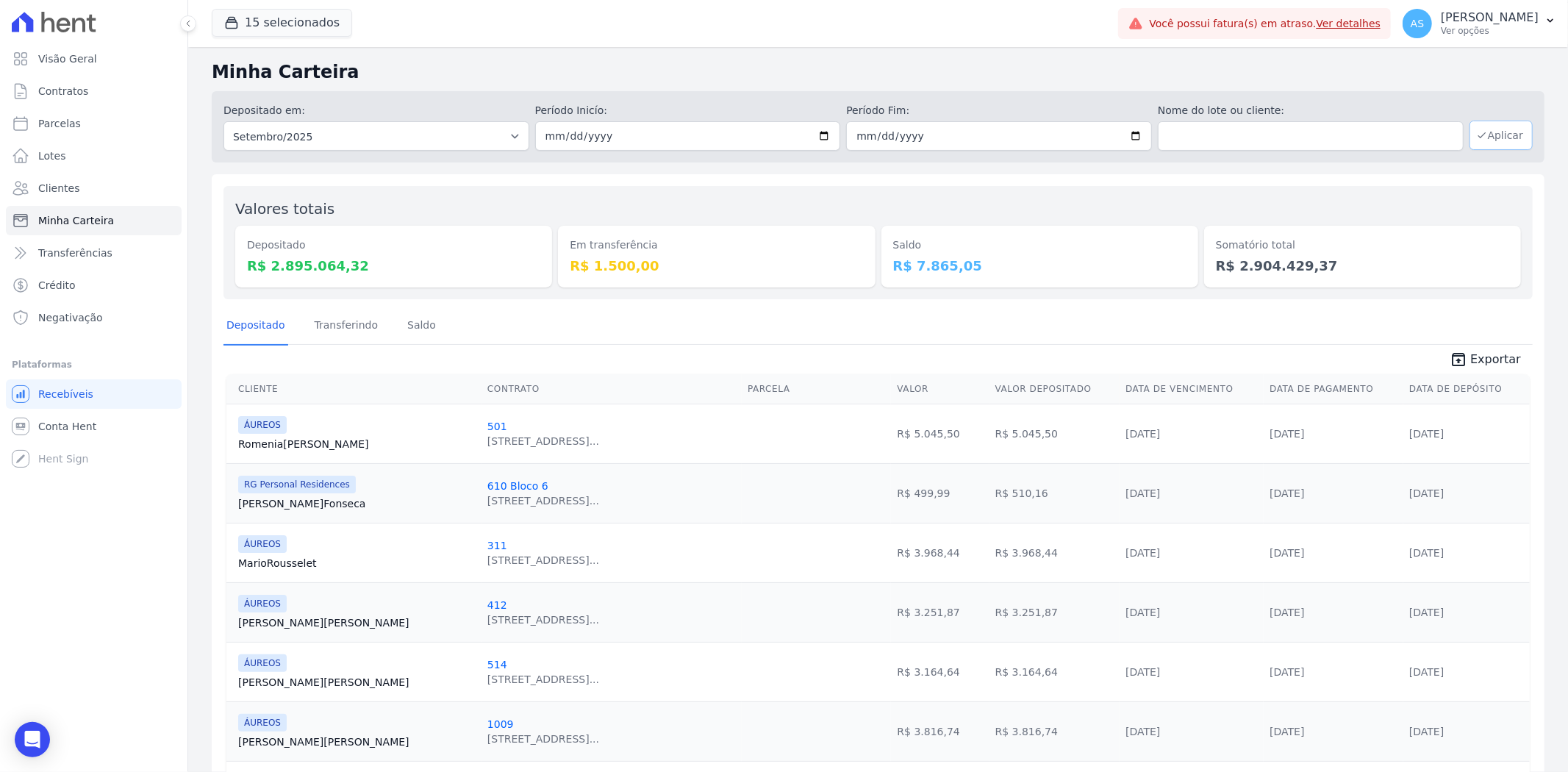
click at [1493, 138] on button "Aplicar" at bounding box center [1501, 135] width 63 height 29
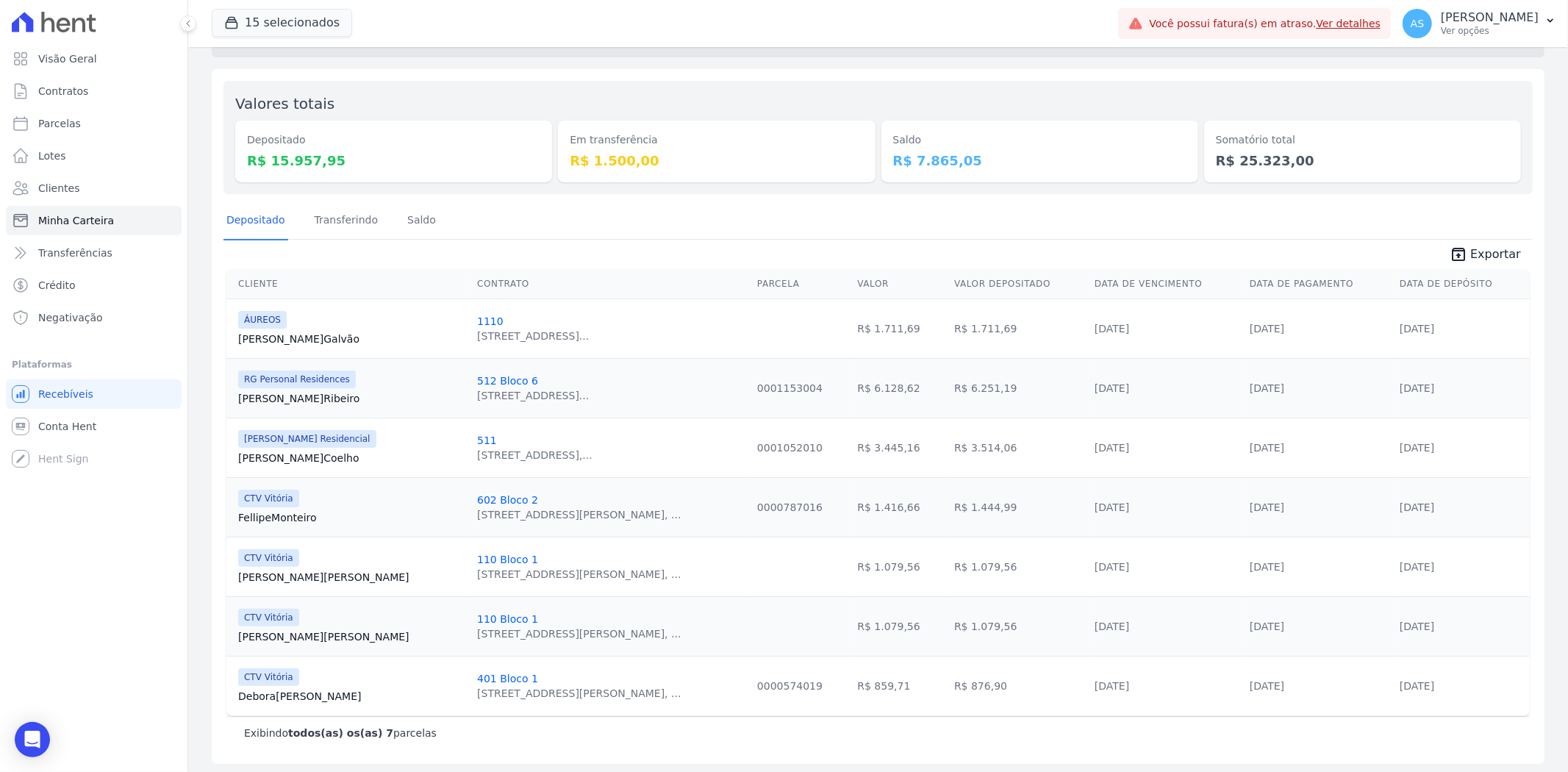
scroll to position [108, 0]
click at [1474, 250] on span "Exportar" at bounding box center [1495, 251] width 51 height 17
click at [319, 218] on link "Transferindo" at bounding box center [347, 219] width 70 height 39
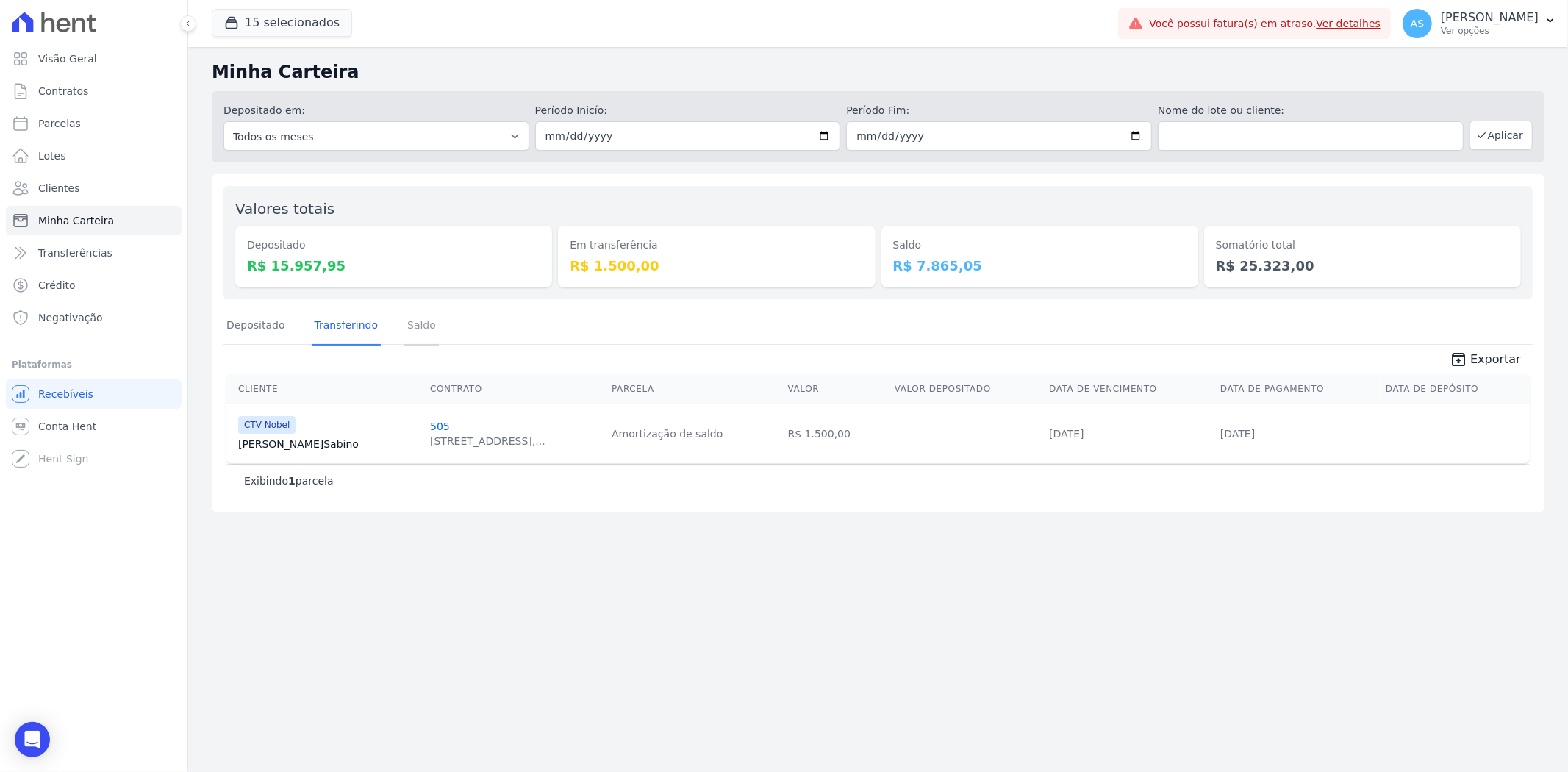
click at [408, 322] on link "Saldo" at bounding box center [422, 326] width 35 height 39
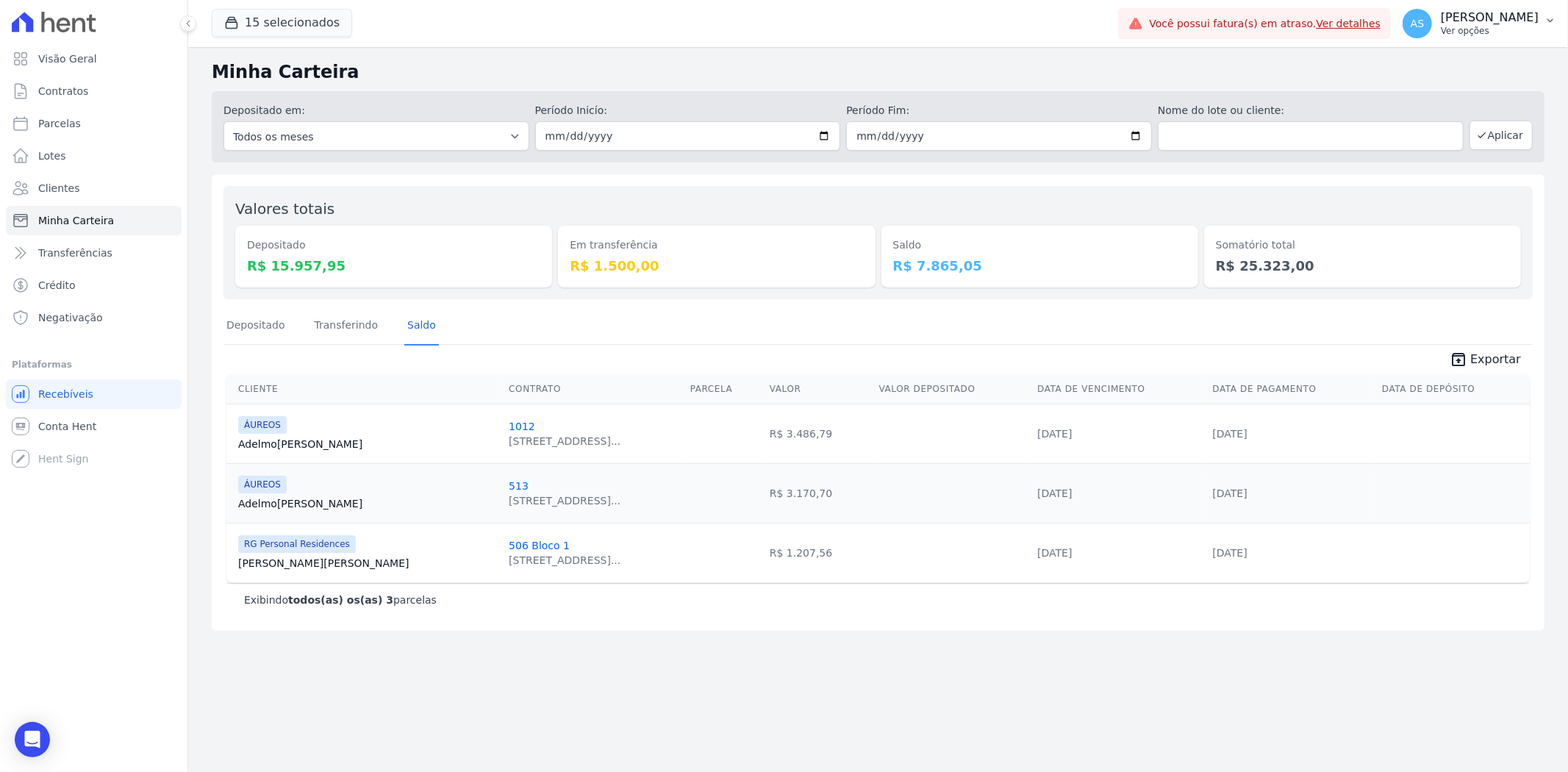
click at [1549, 20] on icon "button" at bounding box center [1551, 21] width 6 height 4
click at [1425, 189] on link "Importar de ERP" at bounding box center [1474, 195] width 188 height 27
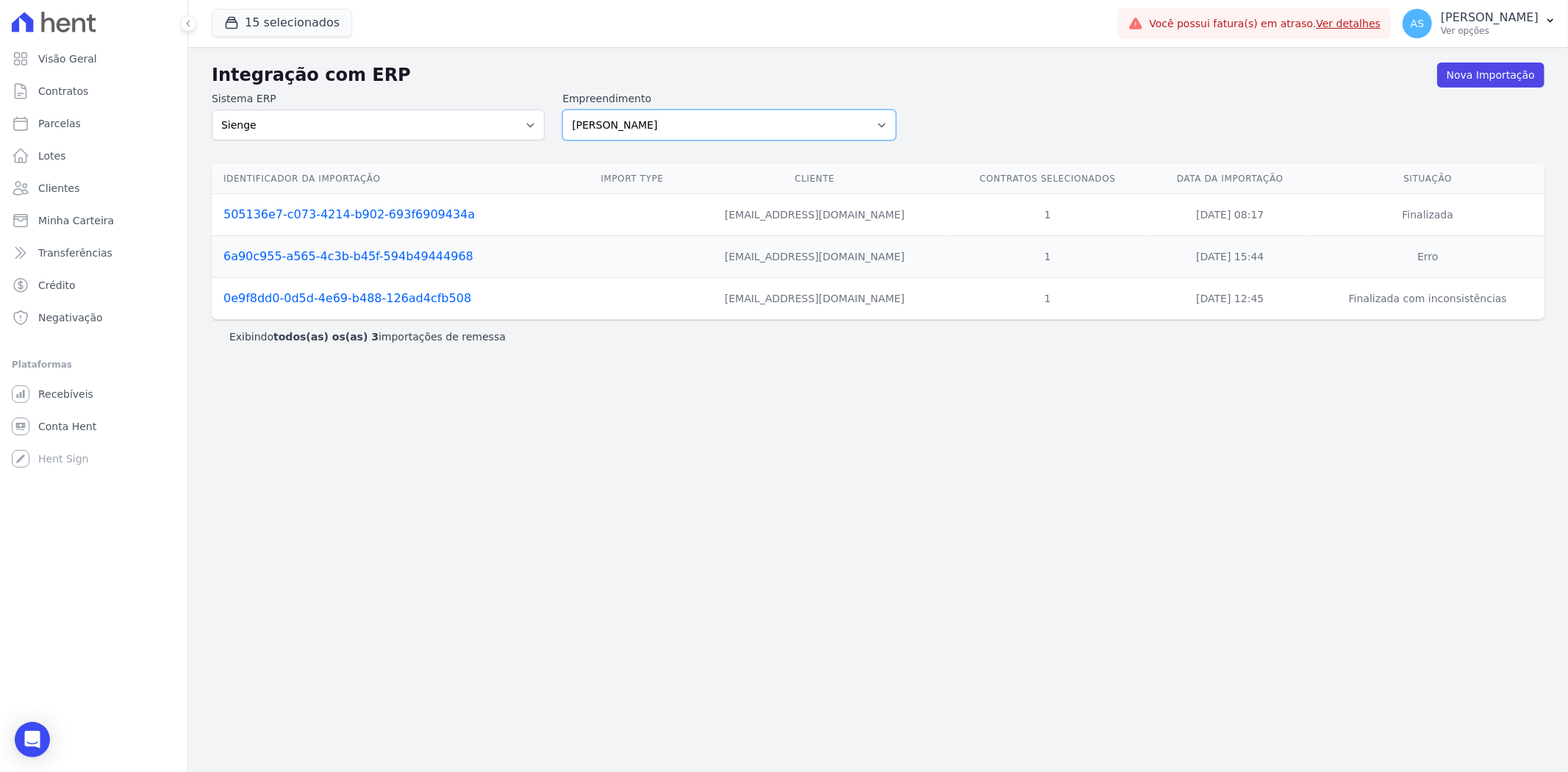
click at [884, 121] on select "Amaré Arpoador Art Prime - Irajá ÁUREOS B. Unique CTV Beat Residencial CTV Mob …" at bounding box center [729, 125] width 333 height 31
select select "9db4d767-ec98-4519-aed7-f9568aa0b04c"
click at [562, 109] on select "Amaré Arpoador Art Prime - Irajá ÁUREOS B. Unique CTV Beat Residencial CTV Mob …" at bounding box center [729, 125] width 333 height 31
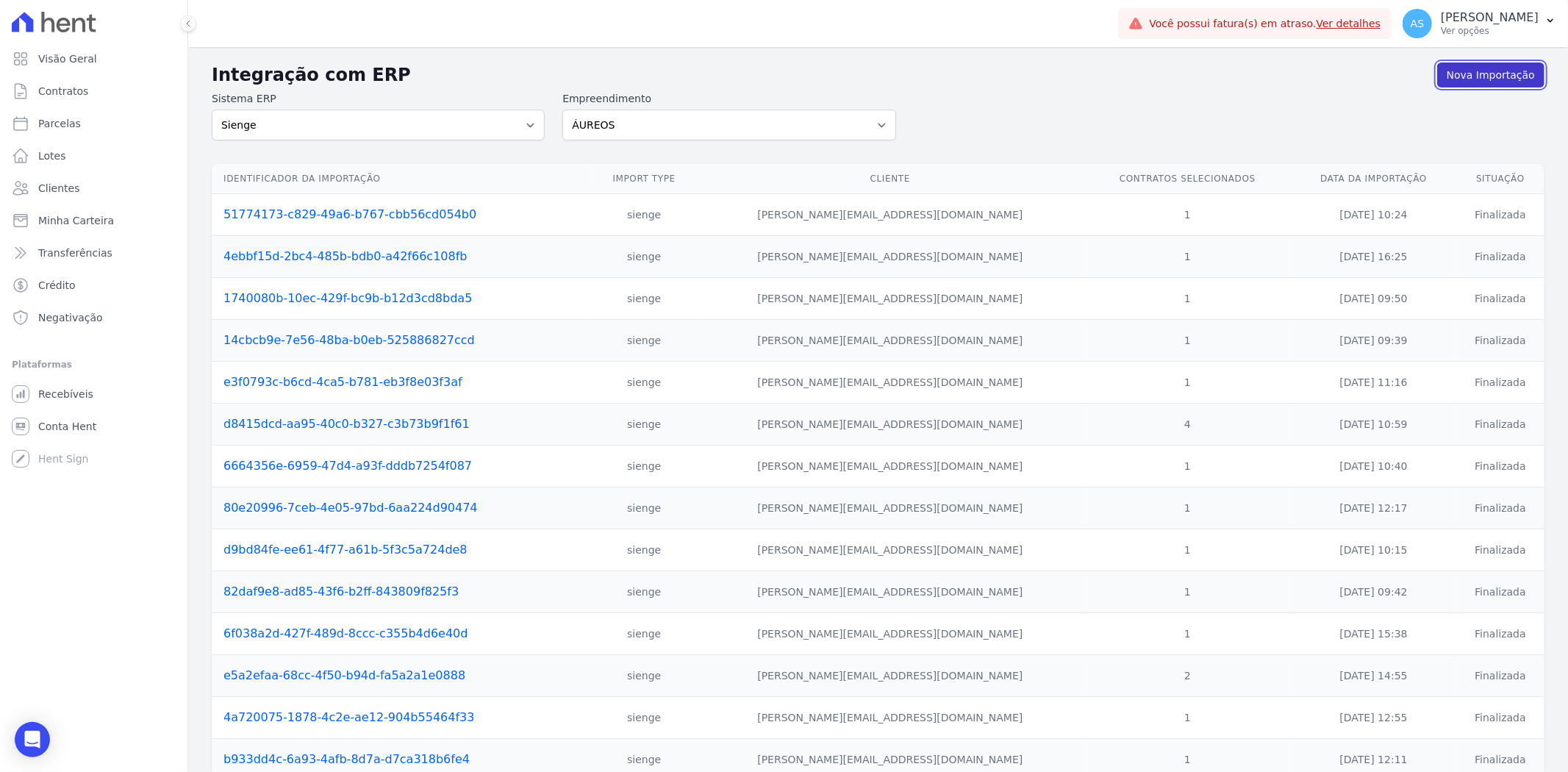
click at [1494, 67] on link "Nova Importação" at bounding box center [1491, 74] width 108 height 25
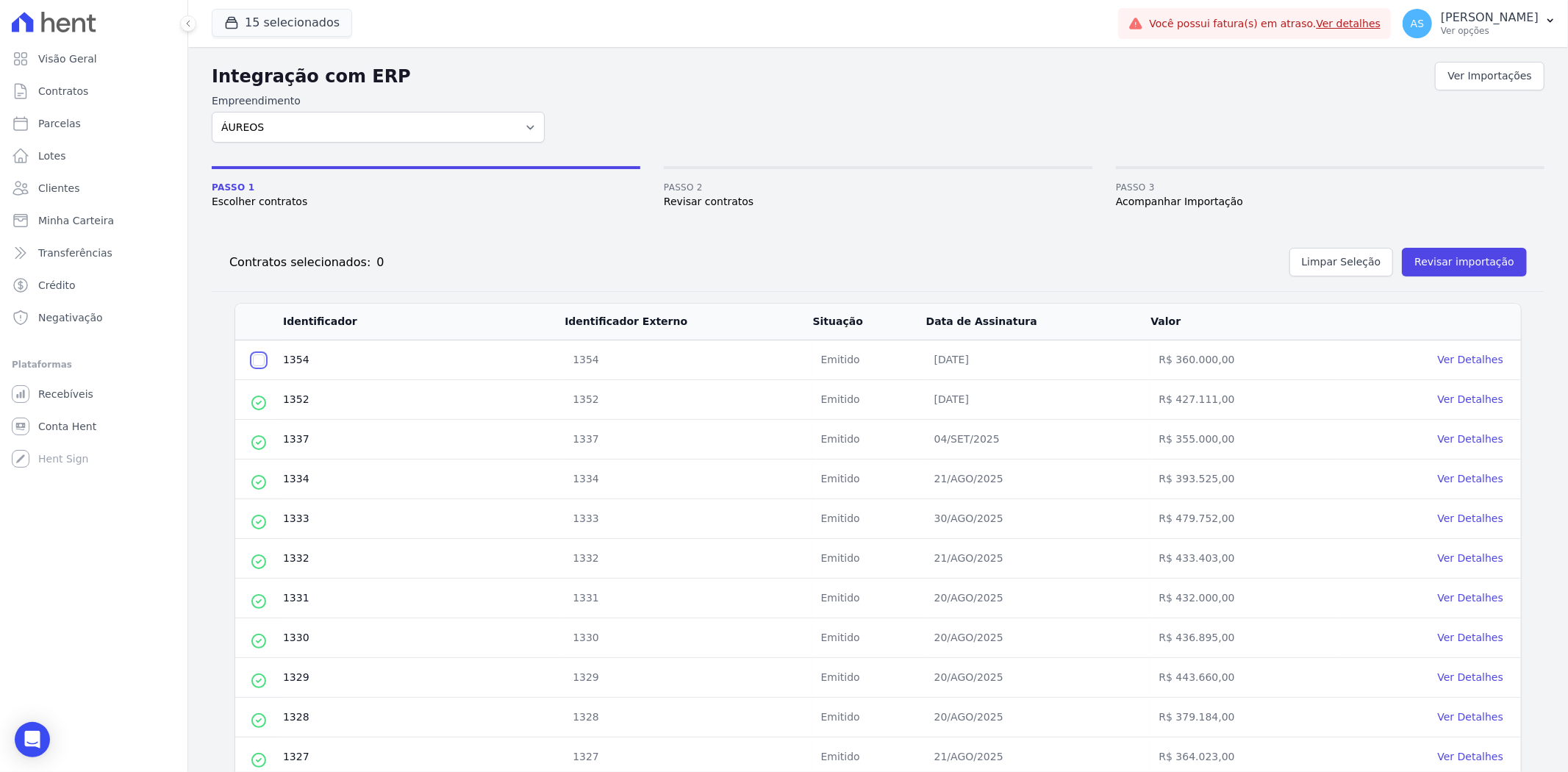
click at [255, 358] on input "checkbox" at bounding box center [258, 360] width 12 height 12
checkbox input "true"
click at [1432, 259] on button "Revisar importação" at bounding box center [1465, 262] width 125 height 28
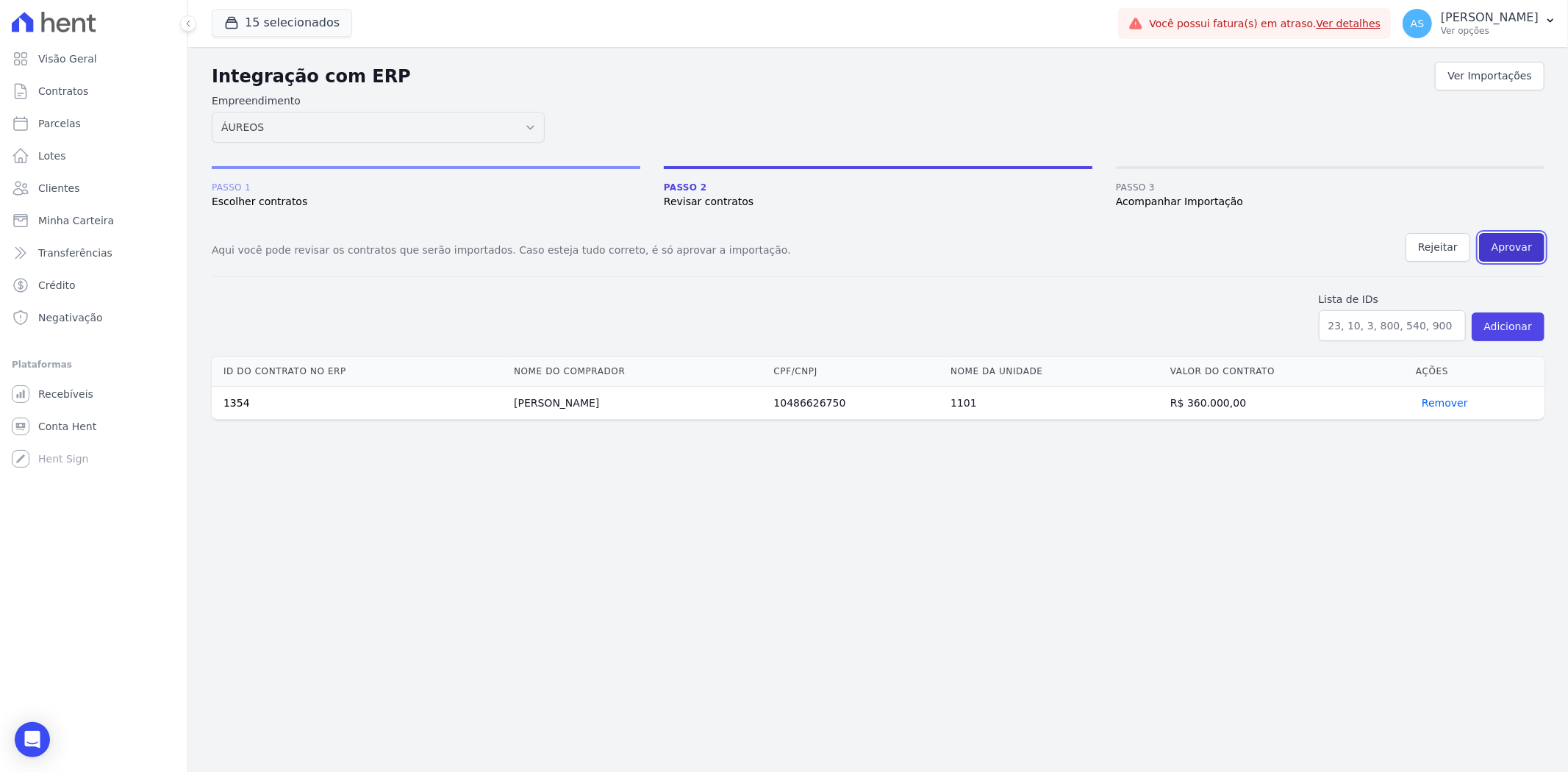
click at [1522, 246] on button "Aprovar" at bounding box center [1512, 247] width 65 height 28
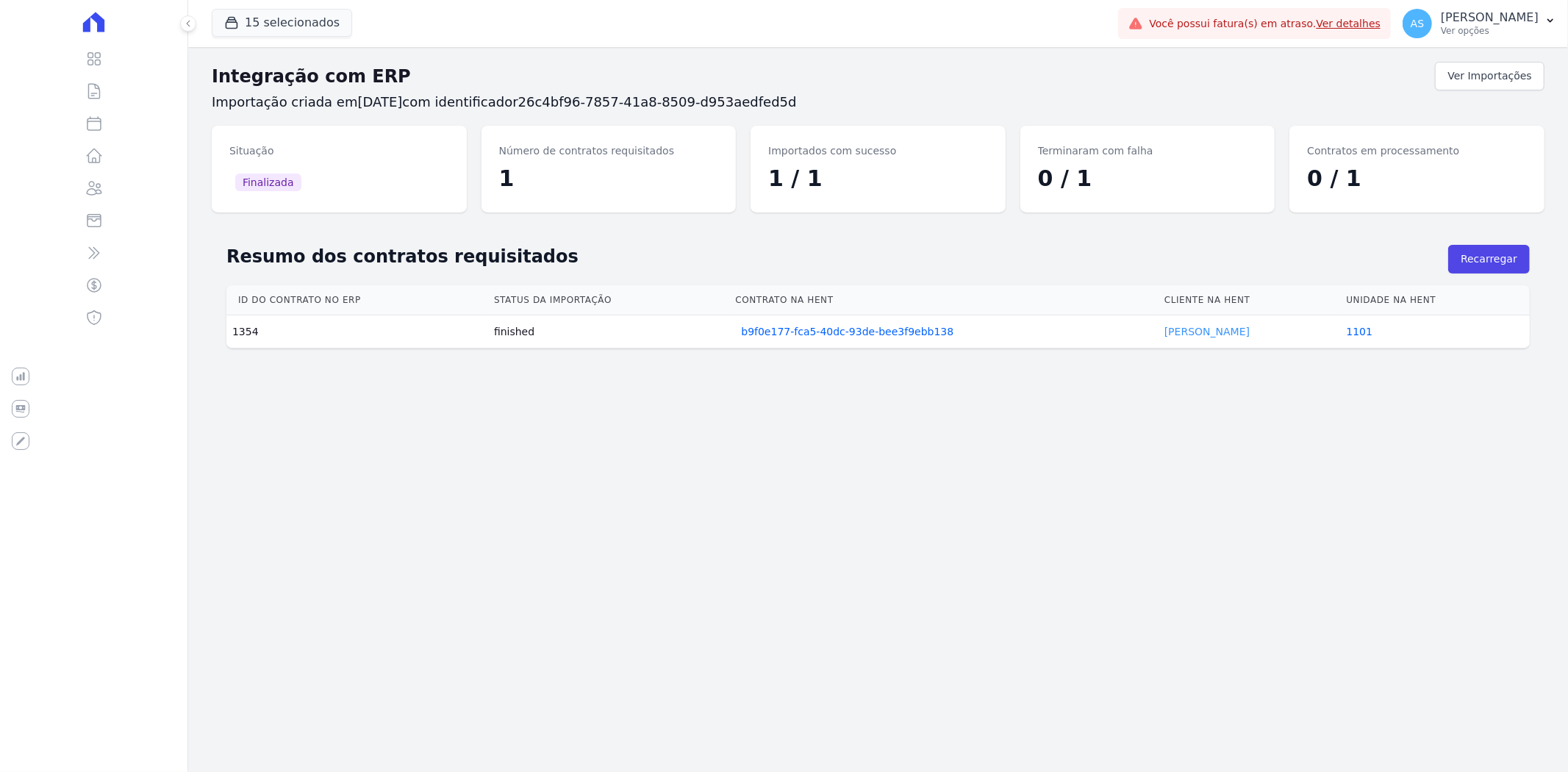
click at [1187, 328] on link "[PERSON_NAME]" at bounding box center [1207, 331] width 85 height 12
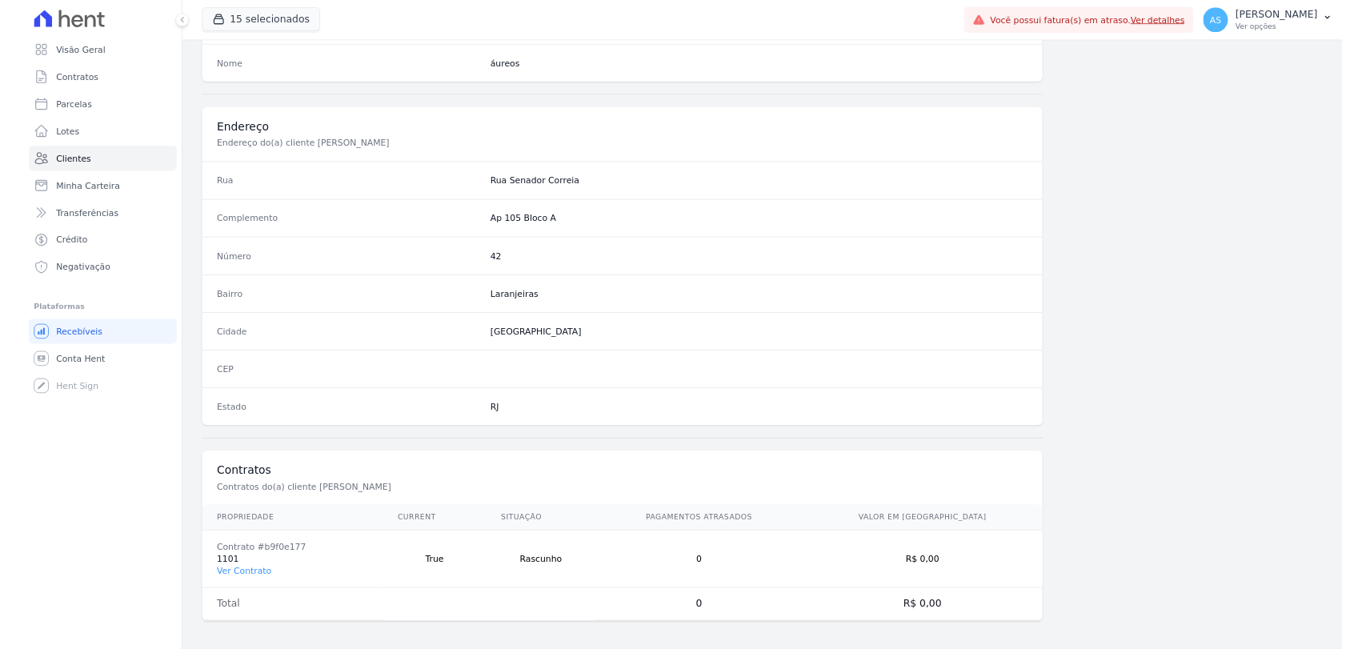
scroll to position [659, 0]
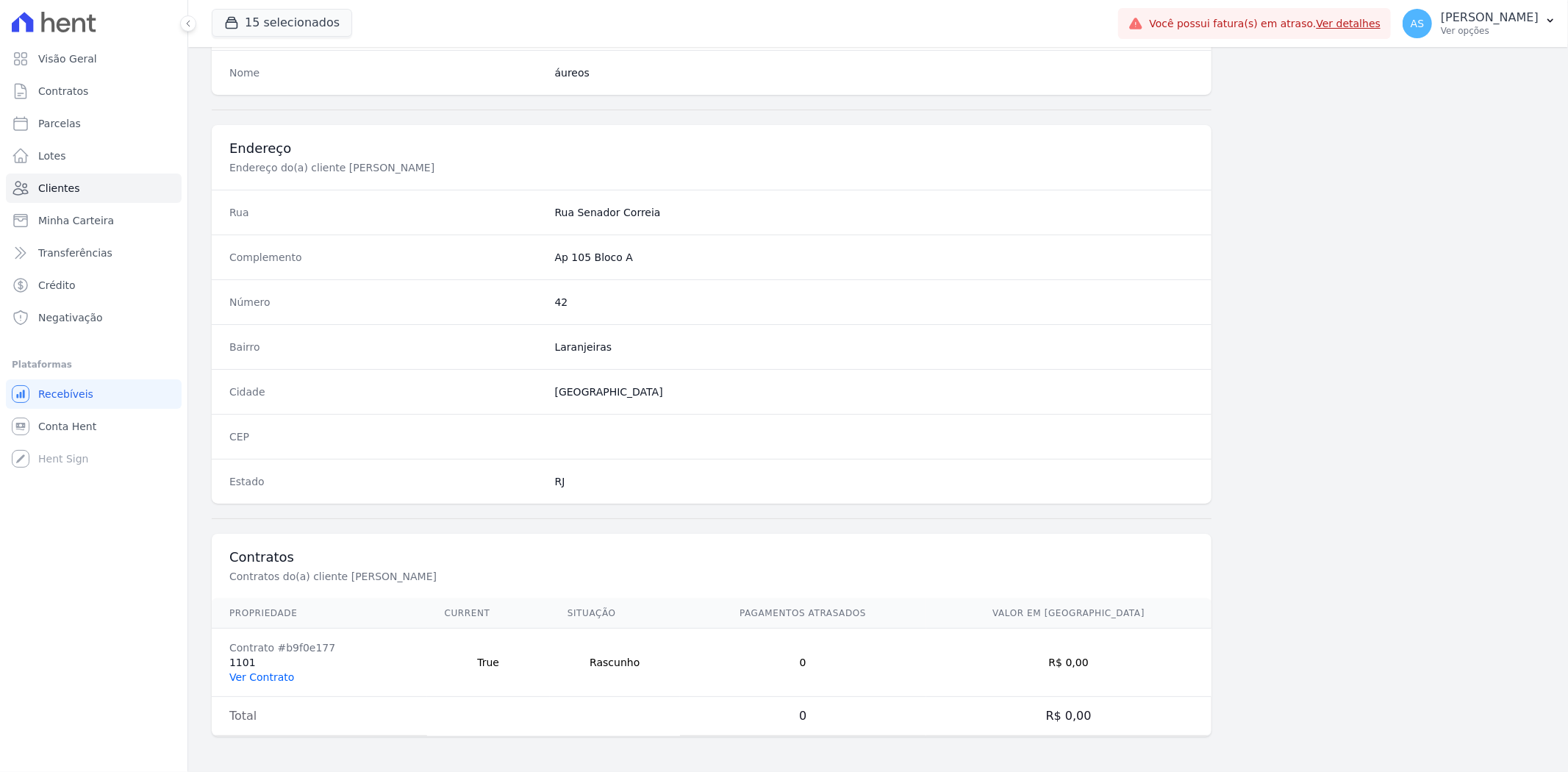
click at [263, 675] on link "Ver Contrato" at bounding box center [262, 676] width 64 height 12
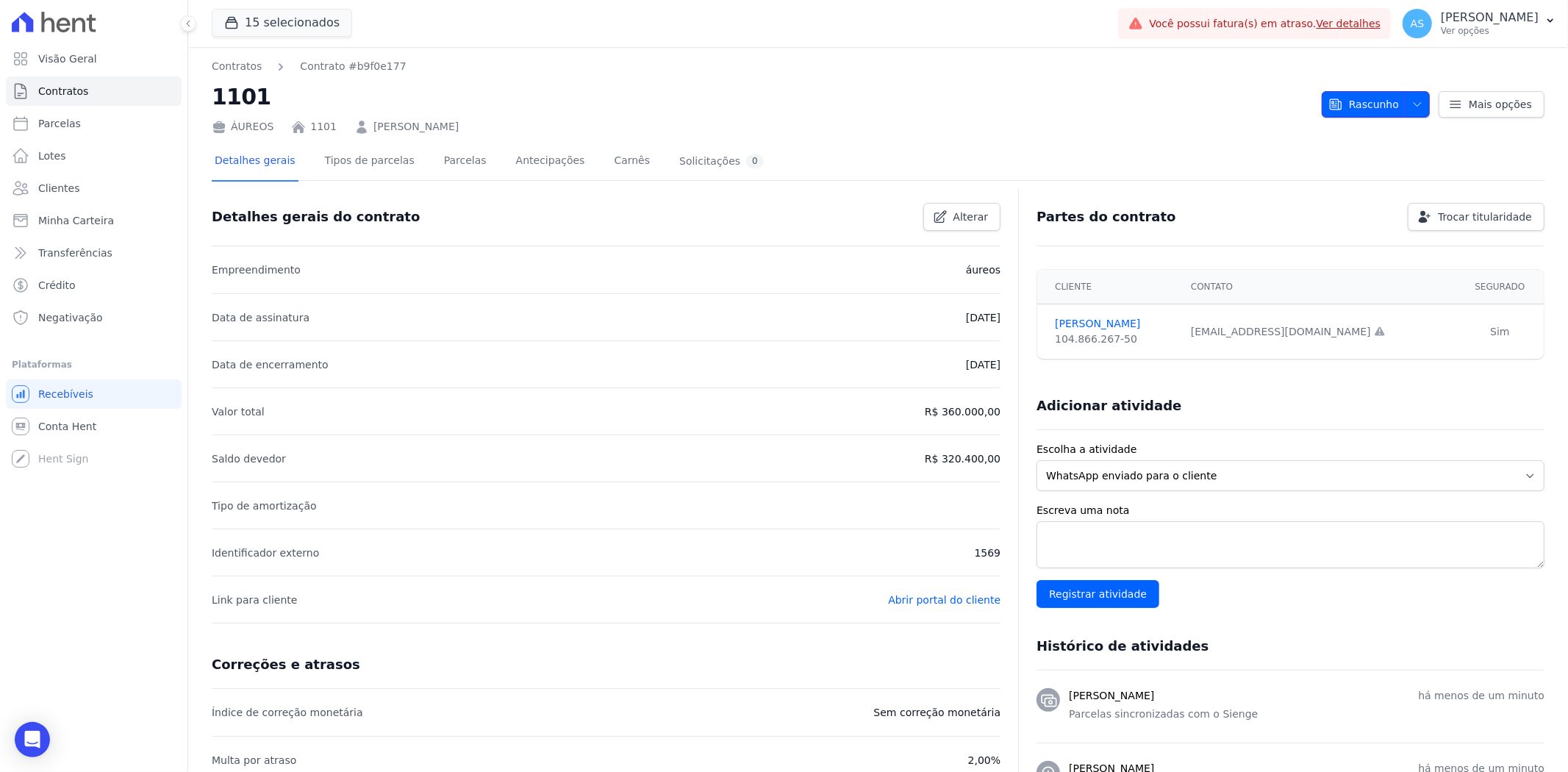
click at [1405, 100] on span "button" at bounding box center [1415, 105] width 18 height 24
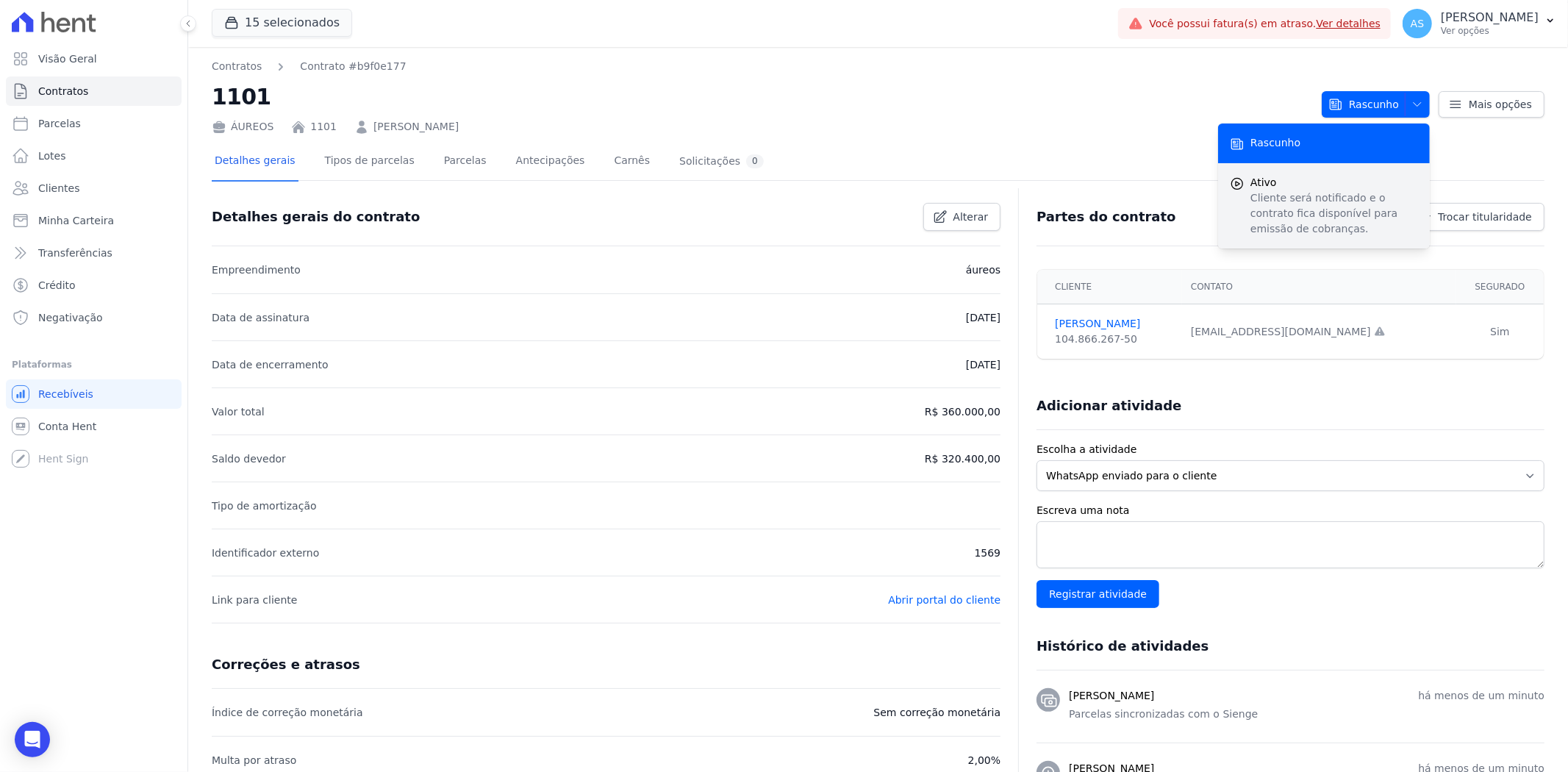
click at [1260, 199] on p "Cliente será notificado e o contrato fica disponível para emissão de cobranças." at bounding box center [1335, 213] width 167 height 46
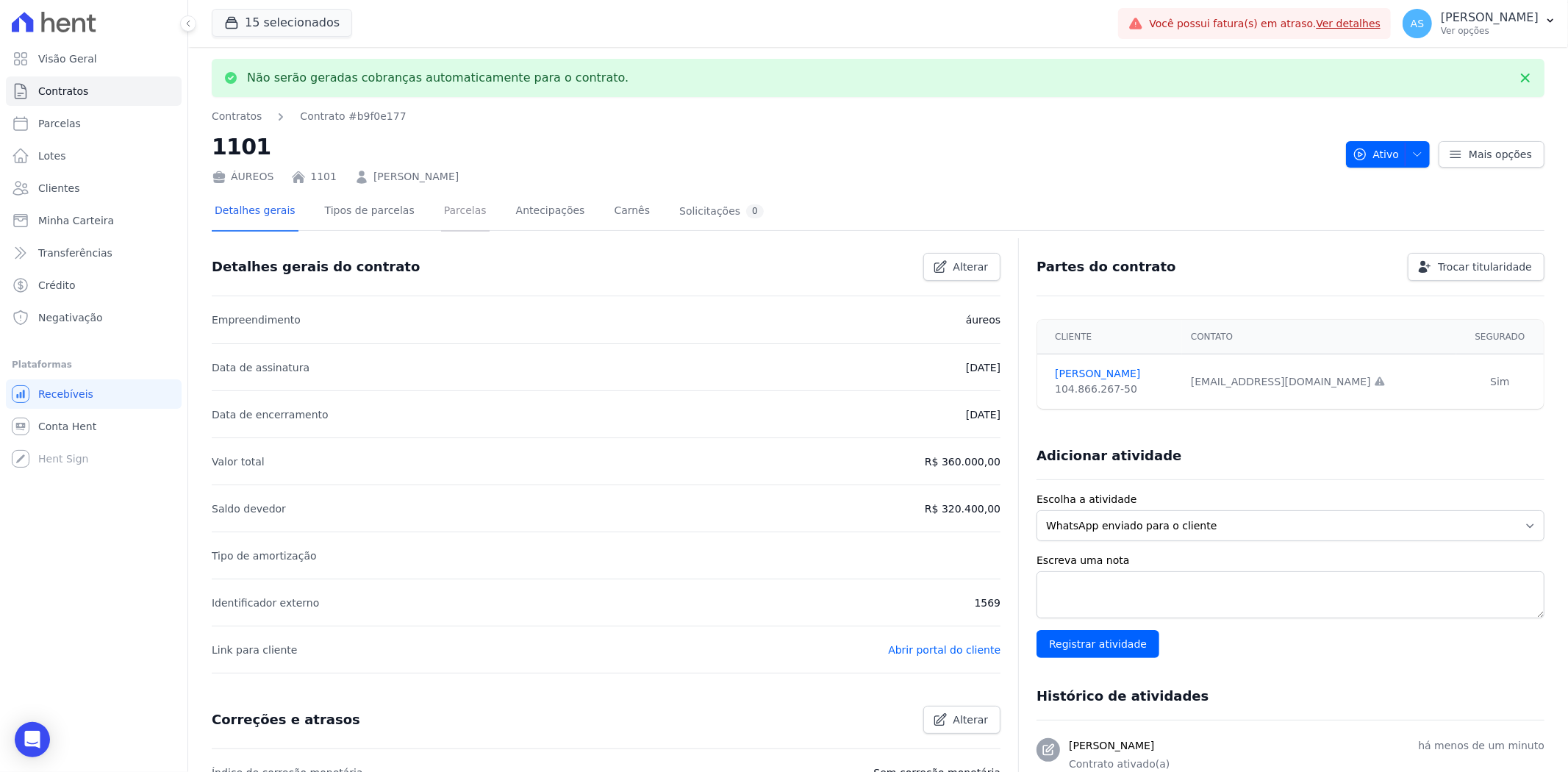
click at [441, 214] on link "Parcelas" at bounding box center [465, 212] width 49 height 39
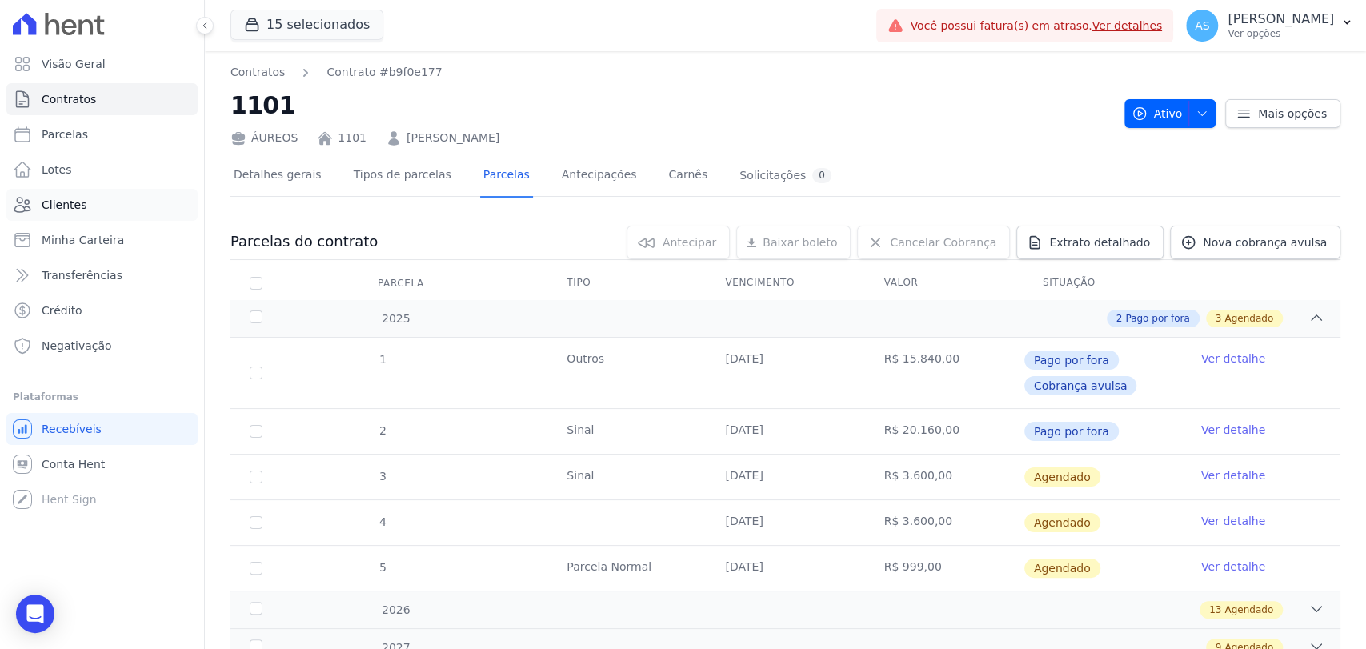
click at [55, 200] on span "Clientes" at bounding box center [64, 205] width 45 height 16
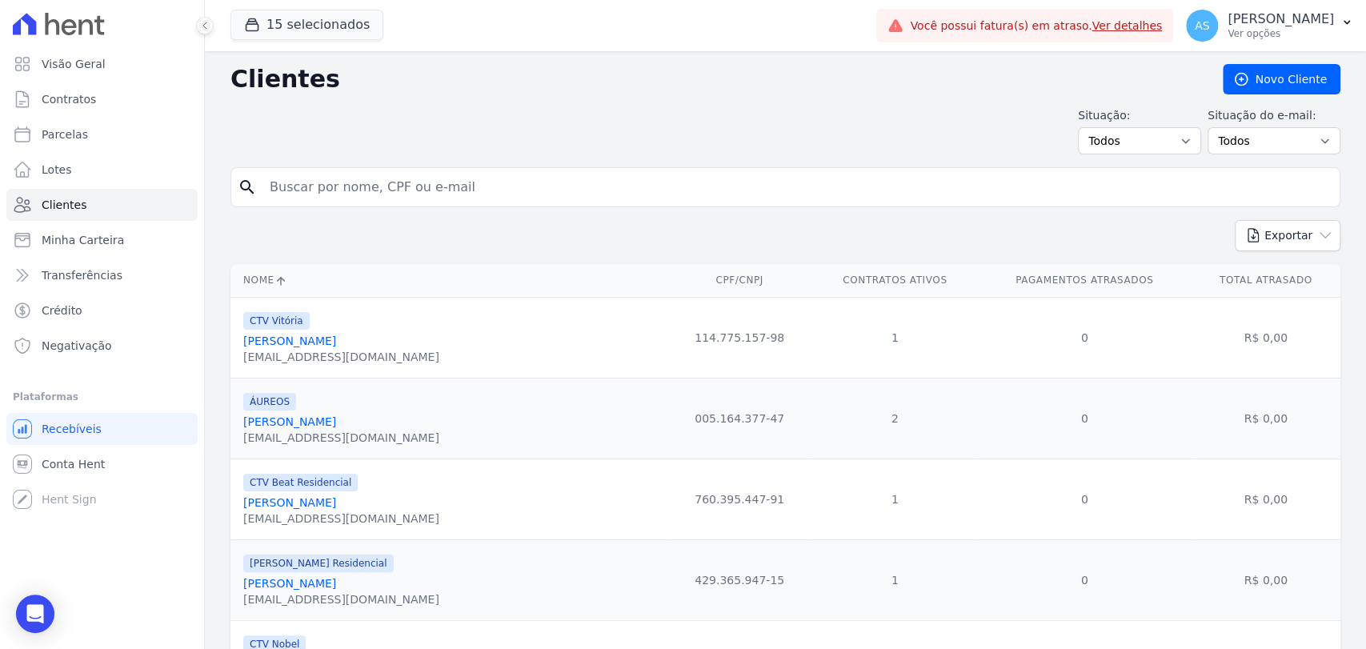
click at [294, 185] on input "search" at bounding box center [796, 187] width 1073 height 32
paste input "[PERSON_NAME]"
type input "[PERSON_NAME]"
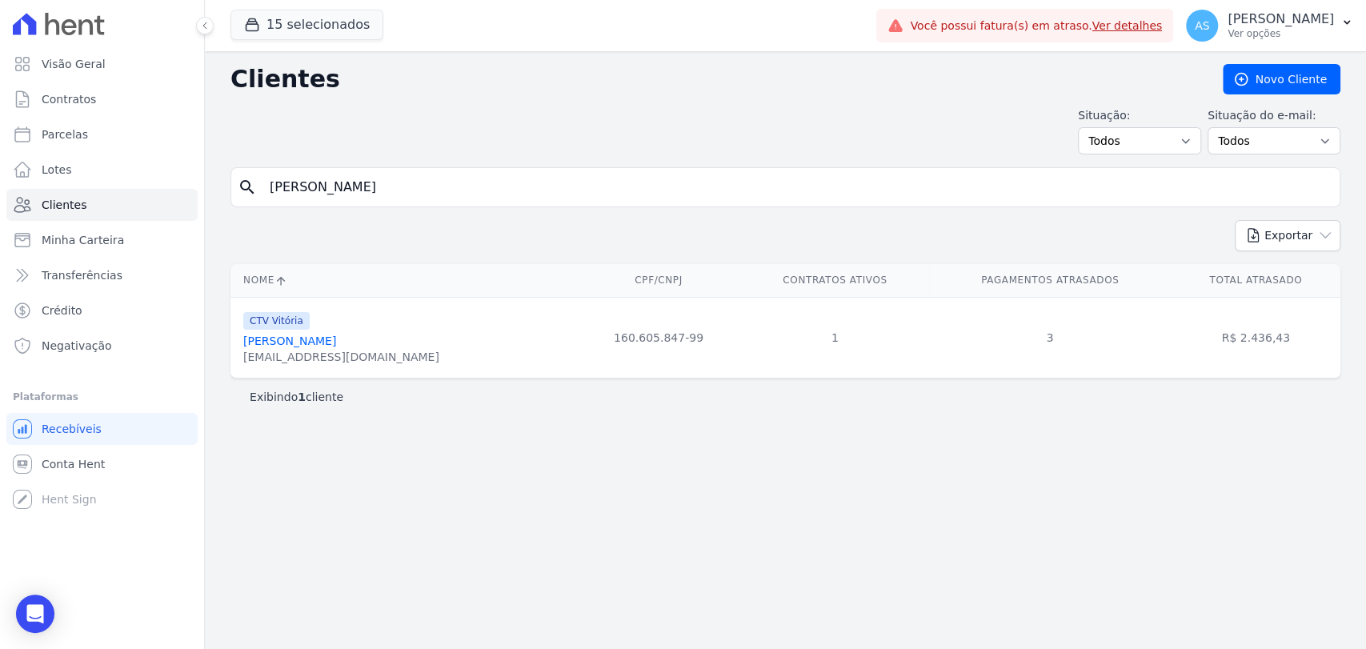
click at [318, 334] on link "[PERSON_NAME]" at bounding box center [289, 340] width 93 height 13
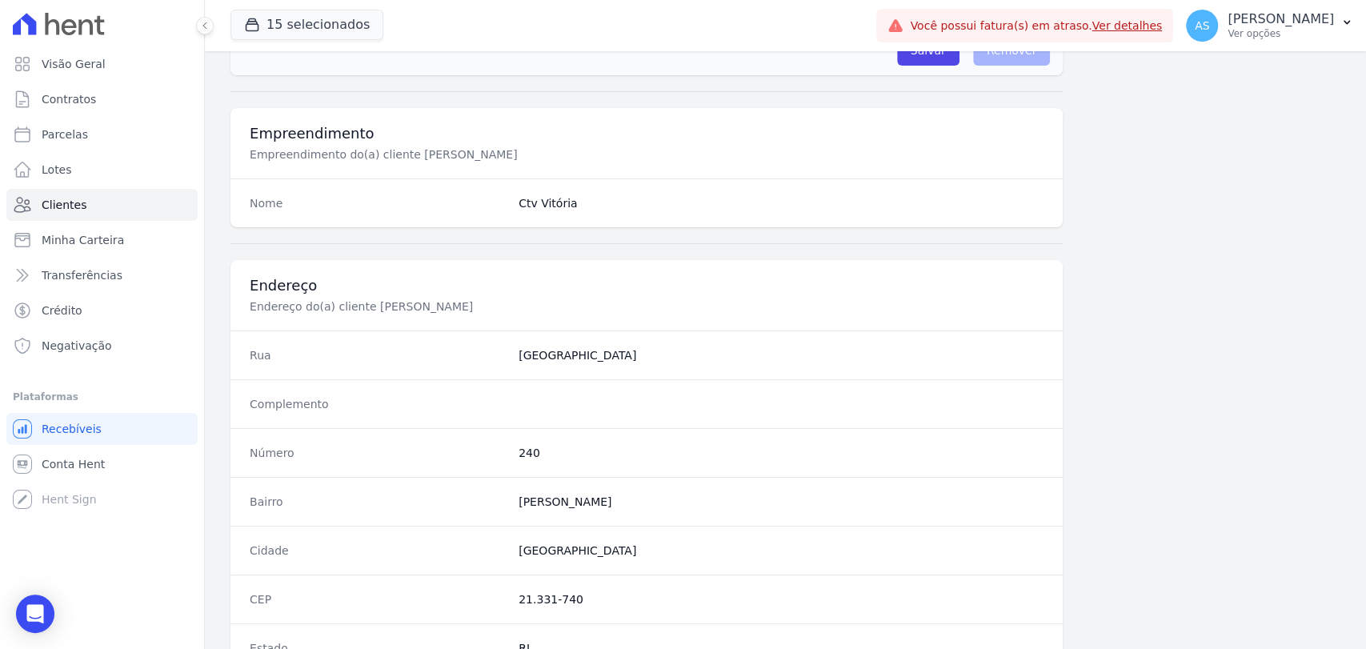
scroll to position [845, 0]
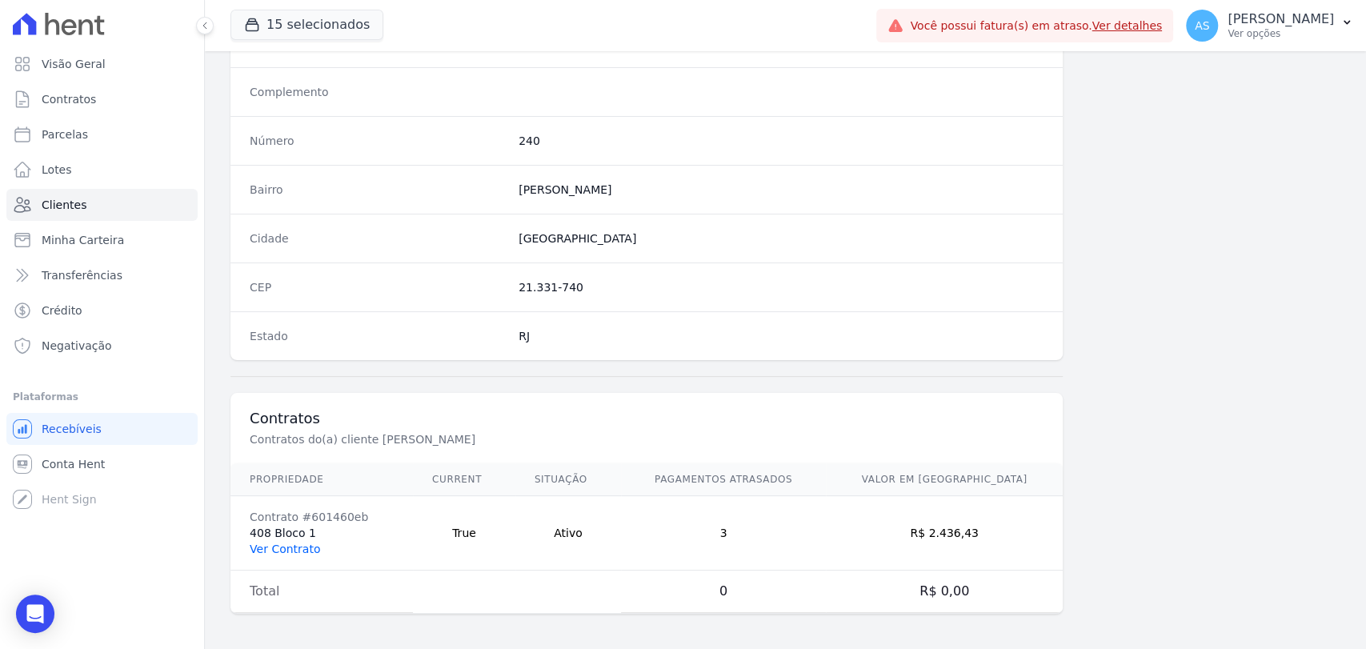
click at [267, 544] on link "Ver Contrato" at bounding box center [285, 548] width 70 height 13
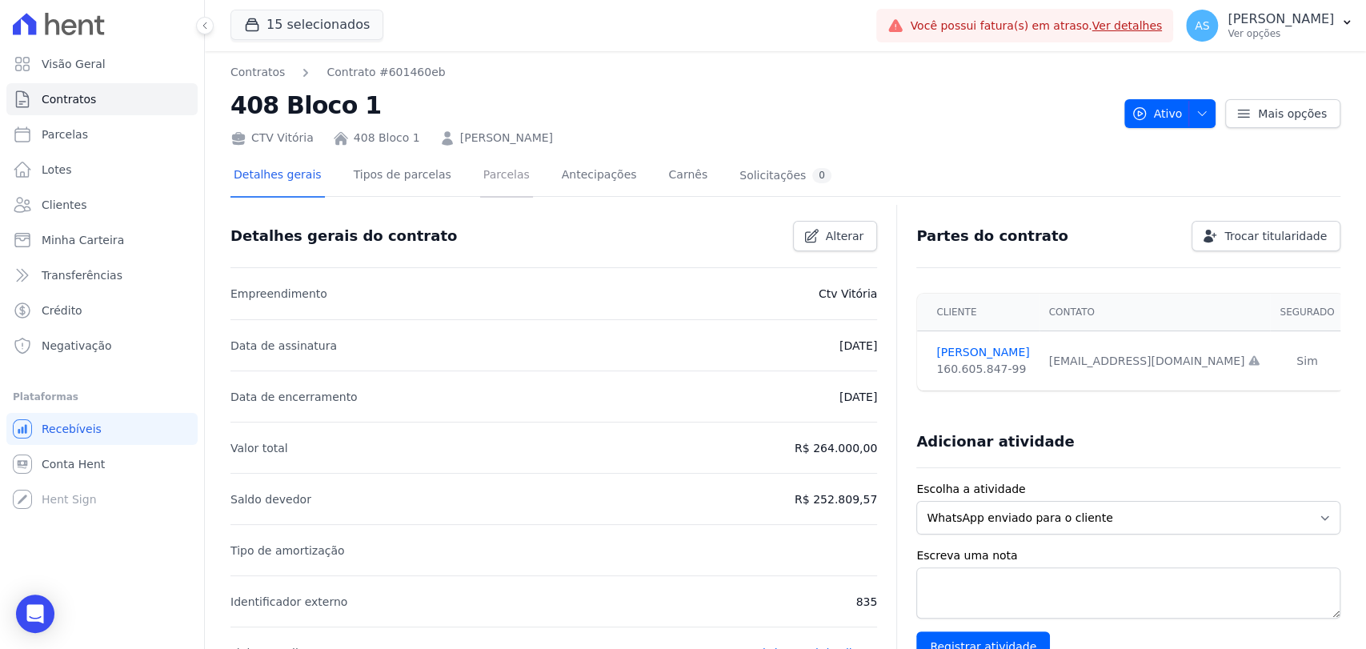
click at [485, 174] on link "Parcelas" at bounding box center [506, 176] width 53 height 42
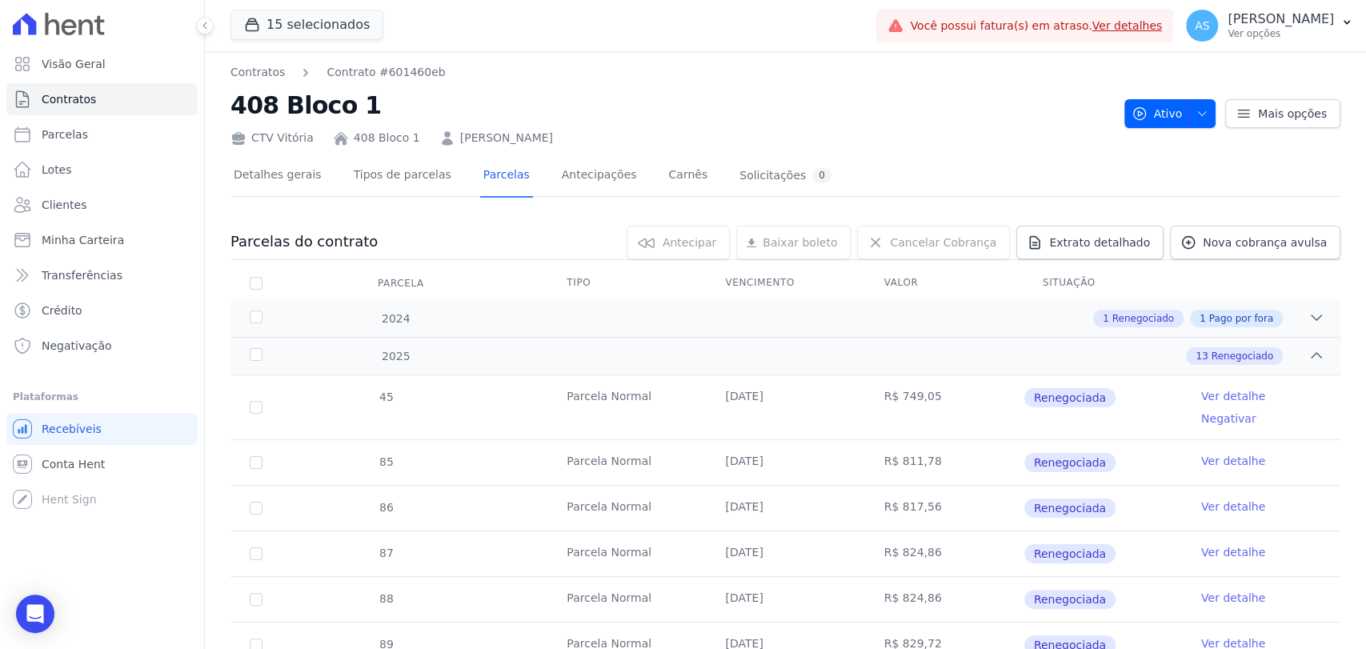
click at [518, 140] on link "[PERSON_NAME]" at bounding box center [506, 138] width 93 height 17
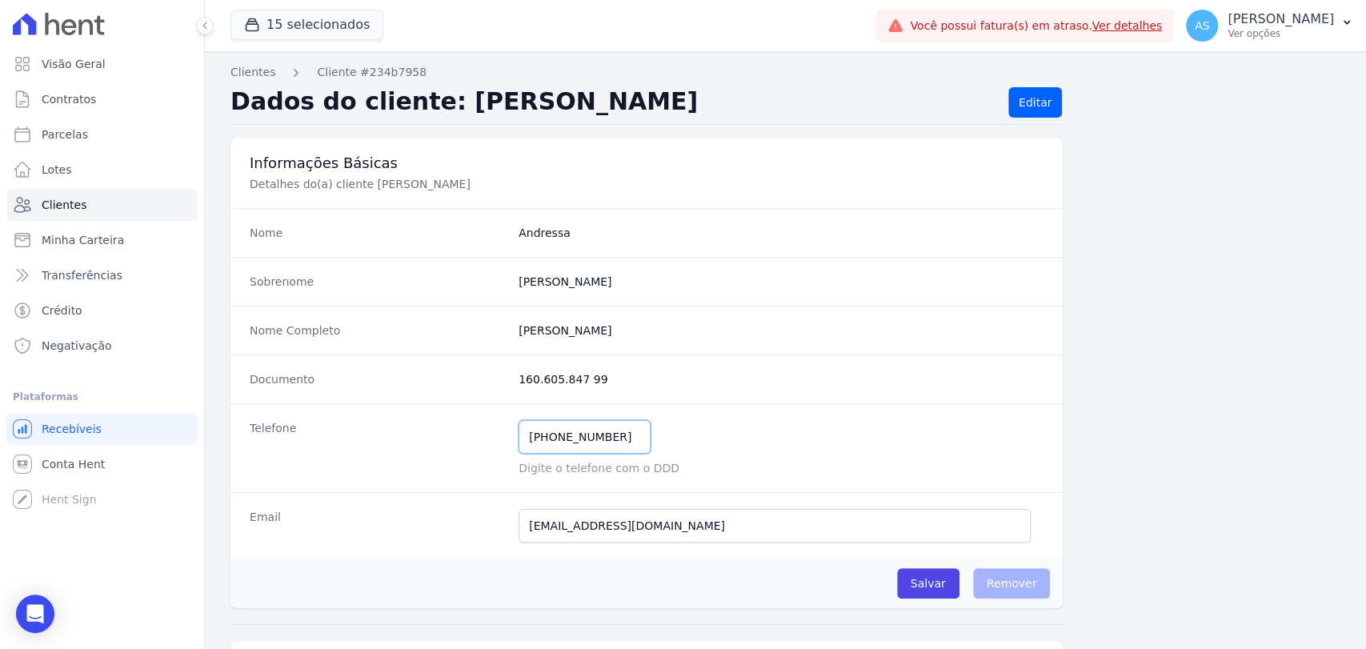
drag, startPoint x: 618, startPoint y: 434, endPoint x: 450, endPoint y: 442, distance: 168.2
click at [450, 442] on div "Telefone [PHONE_NUMBER] Mensagem de SMS ainda não enviada.. Mensagem de [PERSON…" at bounding box center [646, 447] width 832 height 89
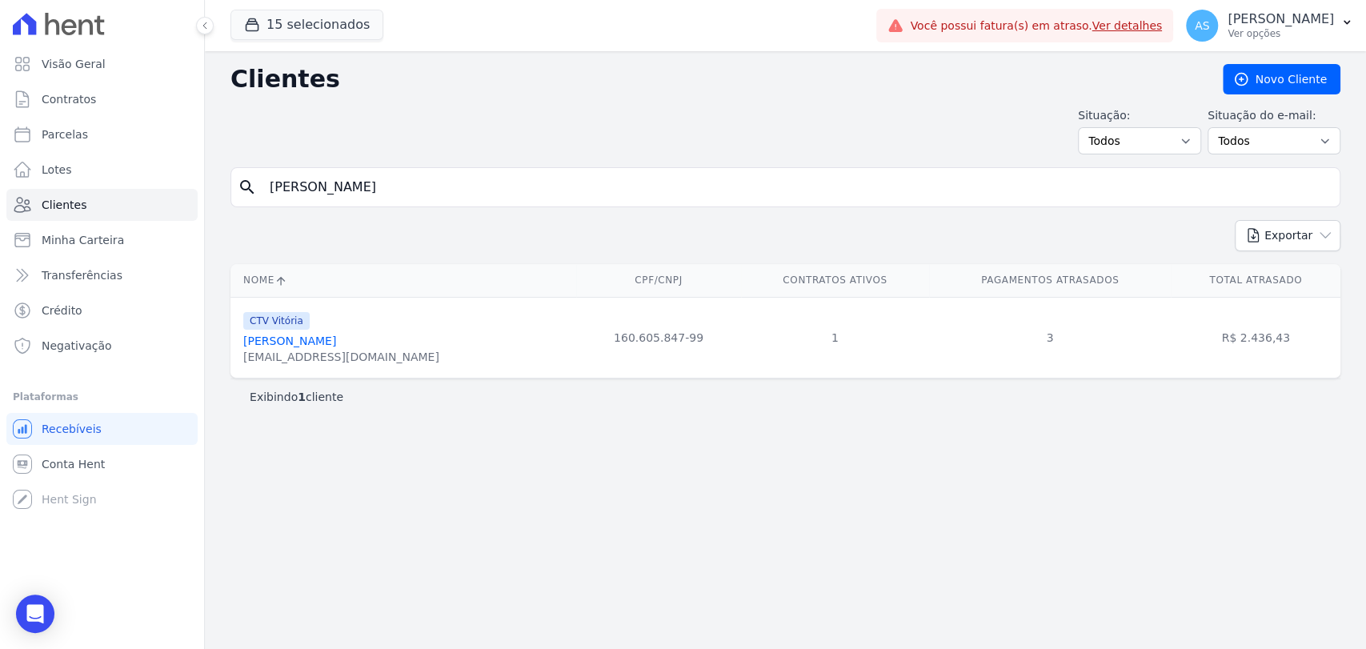
drag, startPoint x: 330, startPoint y: 194, endPoint x: 0, endPoint y: 210, distance: 330.8
click at [0, 210] on div "Visão Geral Contratos [GEOGRAPHIC_DATA] Lotes Clientes Minha Carteira Transferê…" at bounding box center [683, 324] width 1366 height 649
paste input "[PERSON_NAME]"
type input "[PERSON_NAME]"
click at [336, 346] on link "[PERSON_NAME]" at bounding box center [289, 340] width 93 height 13
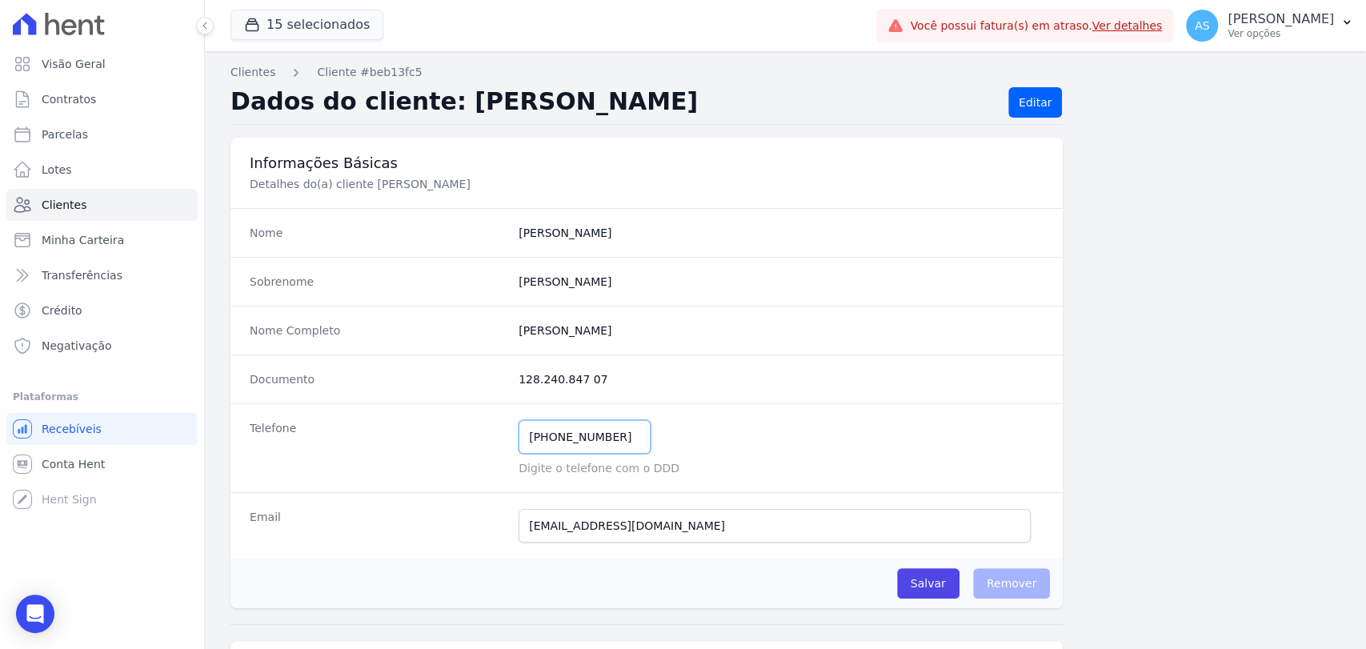
drag, startPoint x: 620, startPoint y: 437, endPoint x: 416, endPoint y: 437, distance: 204.0
click at [416, 437] on div "Telefone [PHONE_NUMBER] Mensagem de SMS ainda não enviada.. Mensagem de [PERSON…" at bounding box center [646, 447] width 832 height 89
click at [70, 199] on span "Clientes" at bounding box center [64, 205] width 45 height 16
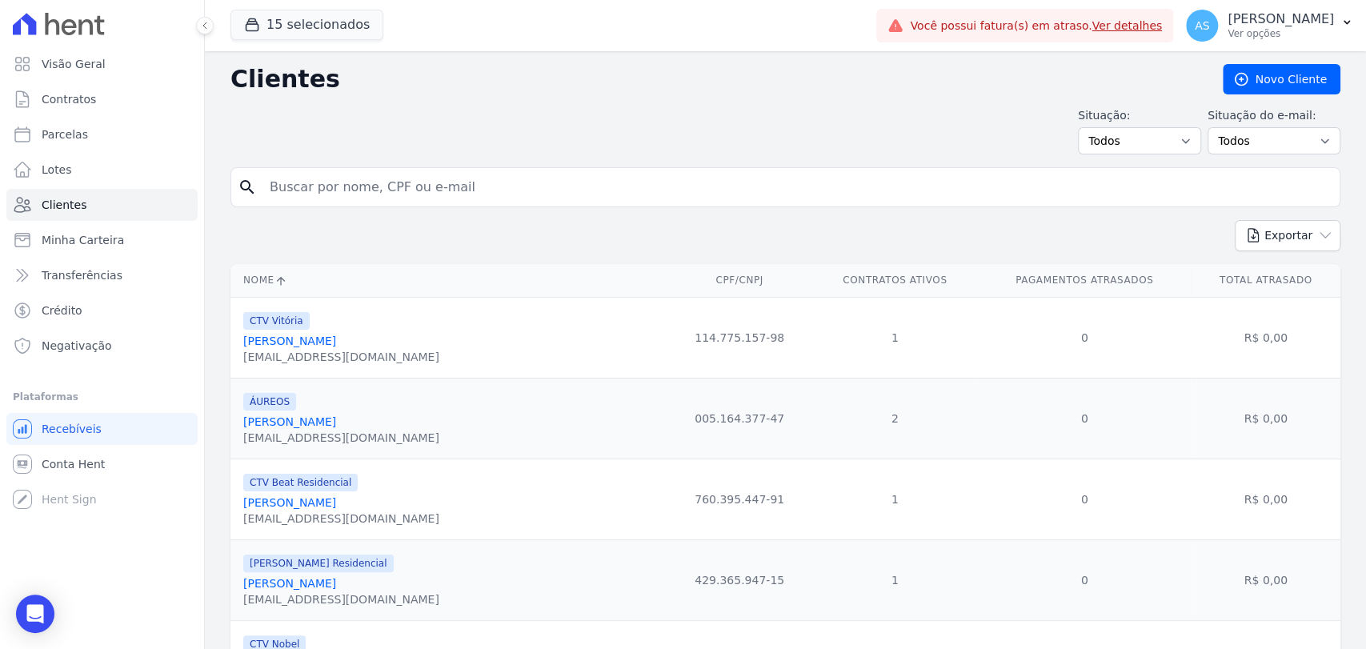
click at [299, 185] on input "search" at bounding box center [796, 187] width 1073 height 32
paste input "Gesse Fontes de [GEOGRAPHIC_DATA]"
type input "Gesse Fontes de [GEOGRAPHIC_DATA]"
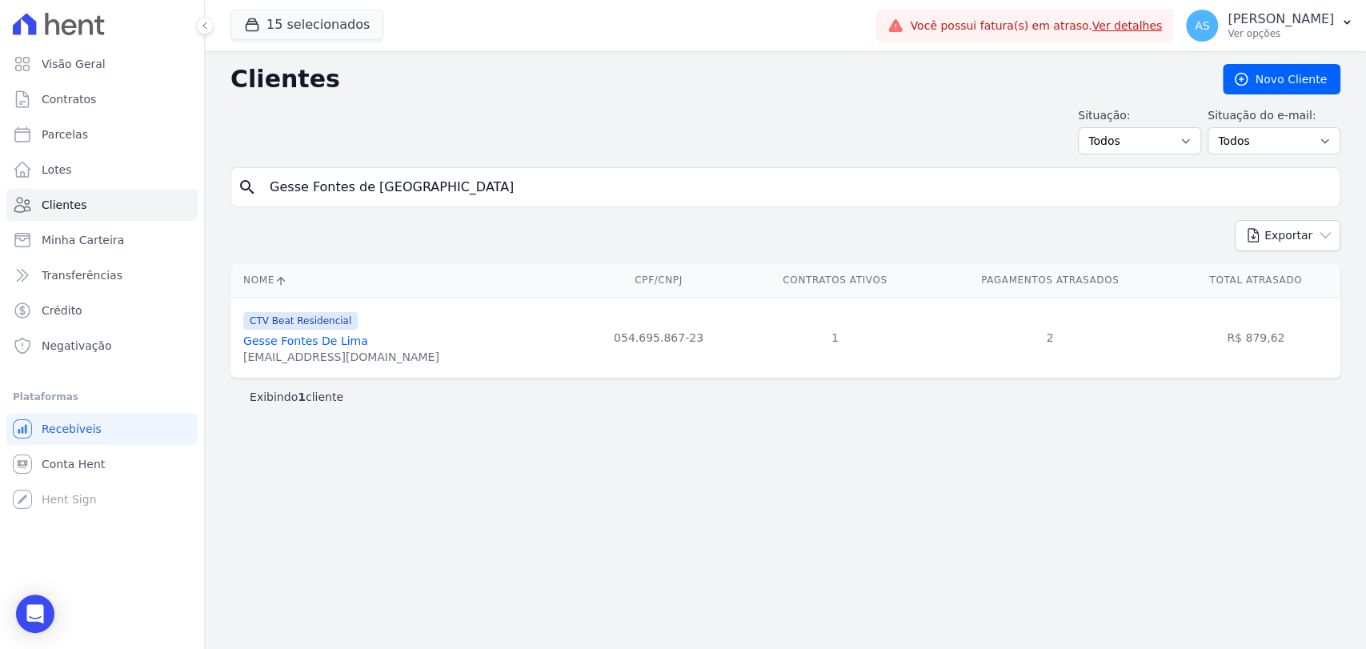
click at [322, 341] on link "Gesse Fontes De Lima" at bounding box center [305, 340] width 125 height 13
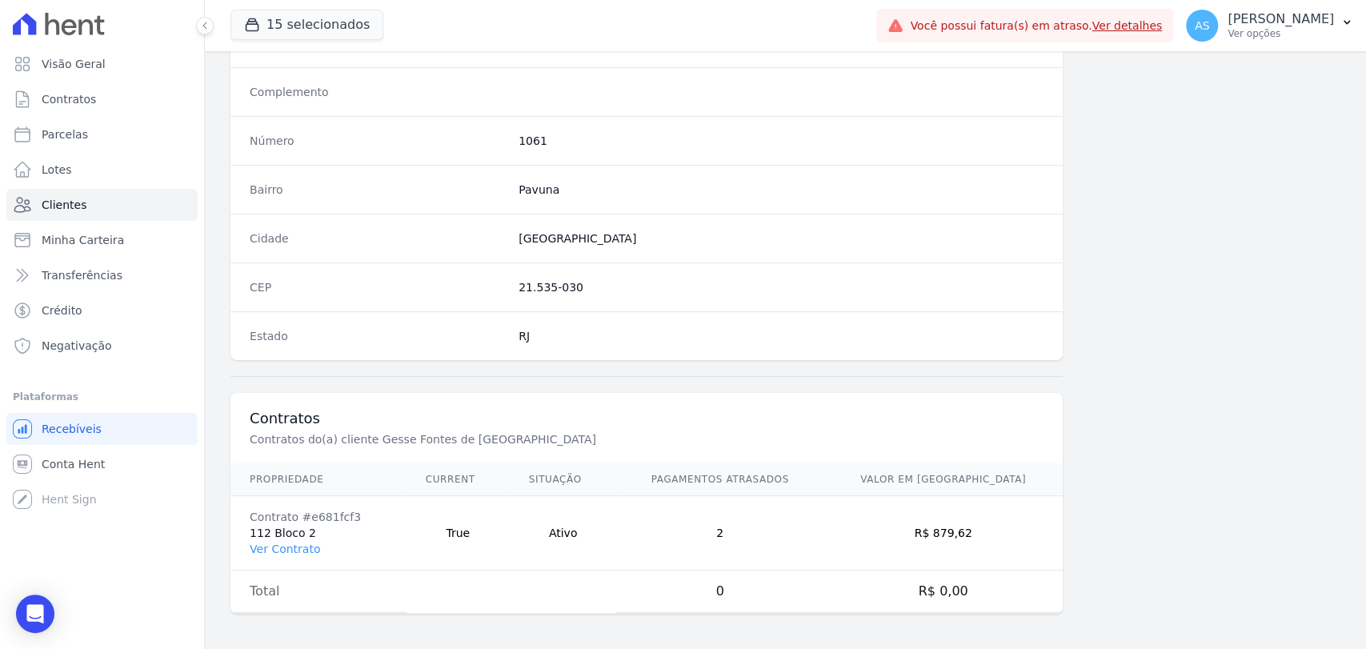
scroll to position [845, 0]
click at [283, 545] on link "Ver Contrato" at bounding box center [285, 548] width 70 height 13
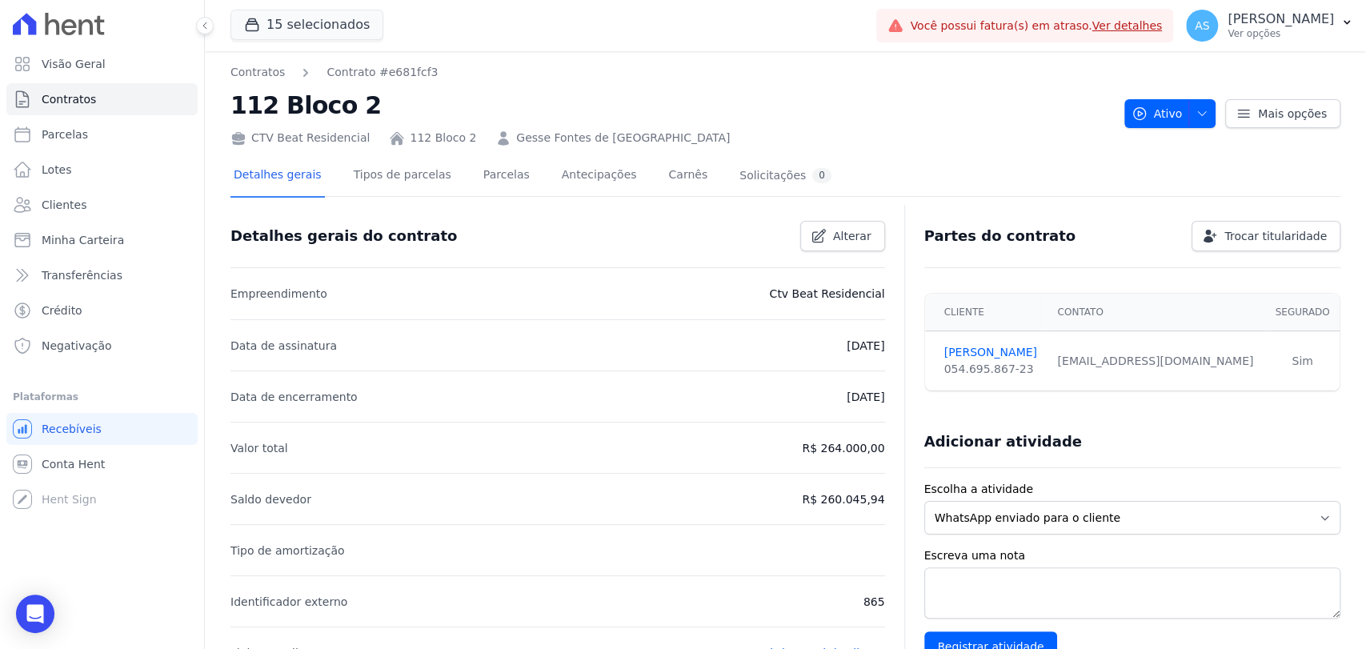
click at [532, 138] on link "Gesse Fontes de [GEOGRAPHIC_DATA]" at bounding box center [623, 138] width 214 height 17
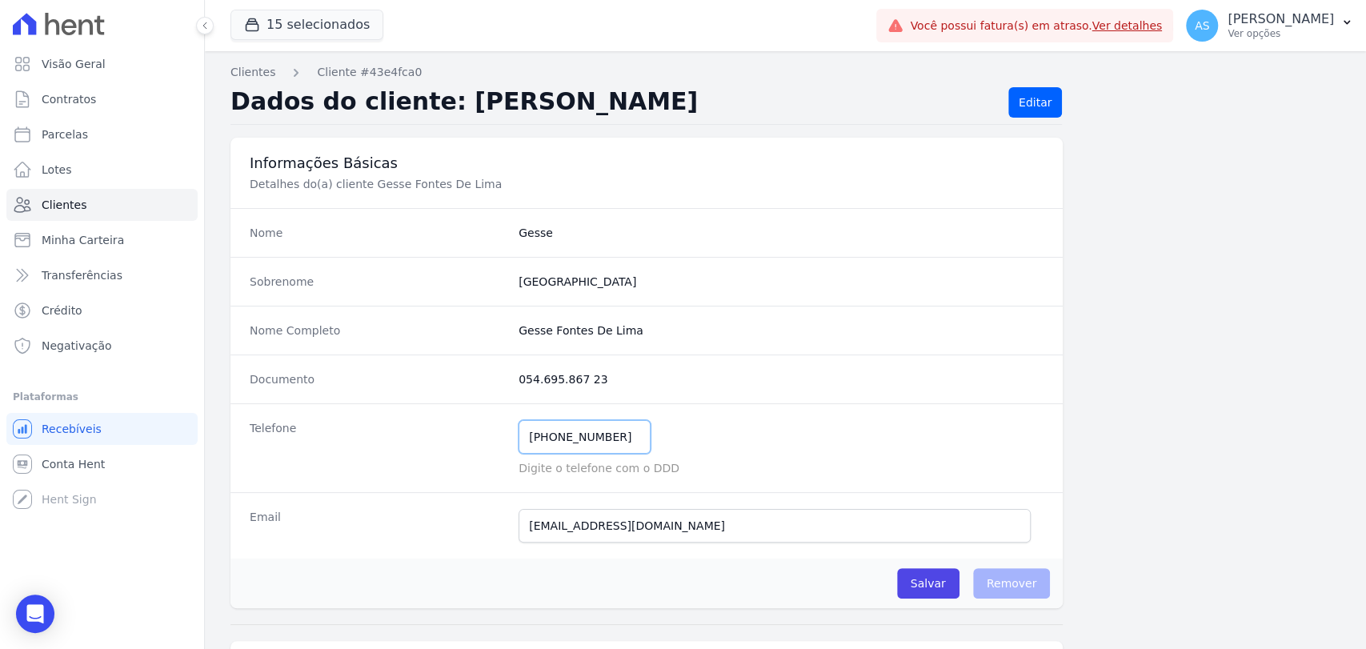
drag, startPoint x: 563, startPoint y: 437, endPoint x: 448, endPoint y: 443, distance: 115.4
click at [448, 443] on div "Telefone [PHONE_NUMBER] Mensagem de SMS ainda não enviada.. Mensagem de [PERSON…" at bounding box center [646, 447] width 832 height 89
drag, startPoint x: 640, startPoint y: 330, endPoint x: 506, endPoint y: 338, distance: 133.8
click at [506, 338] on div "Nome Completo Gesse Fontes De Lima" at bounding box center [646, 330] width 832 height 49
copy div "Gesse Fontes De Lima"
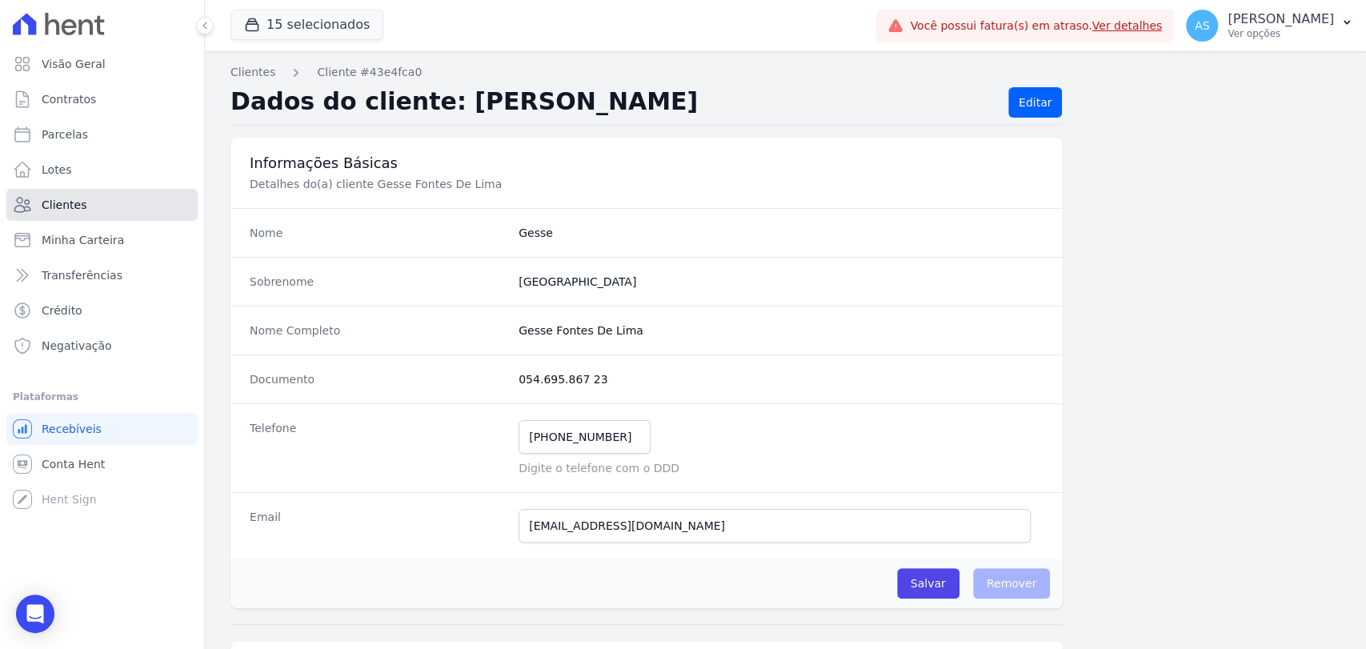
click at [49, 208] on span "Clientes" at bounding box center [64, 205] width 45 height 16
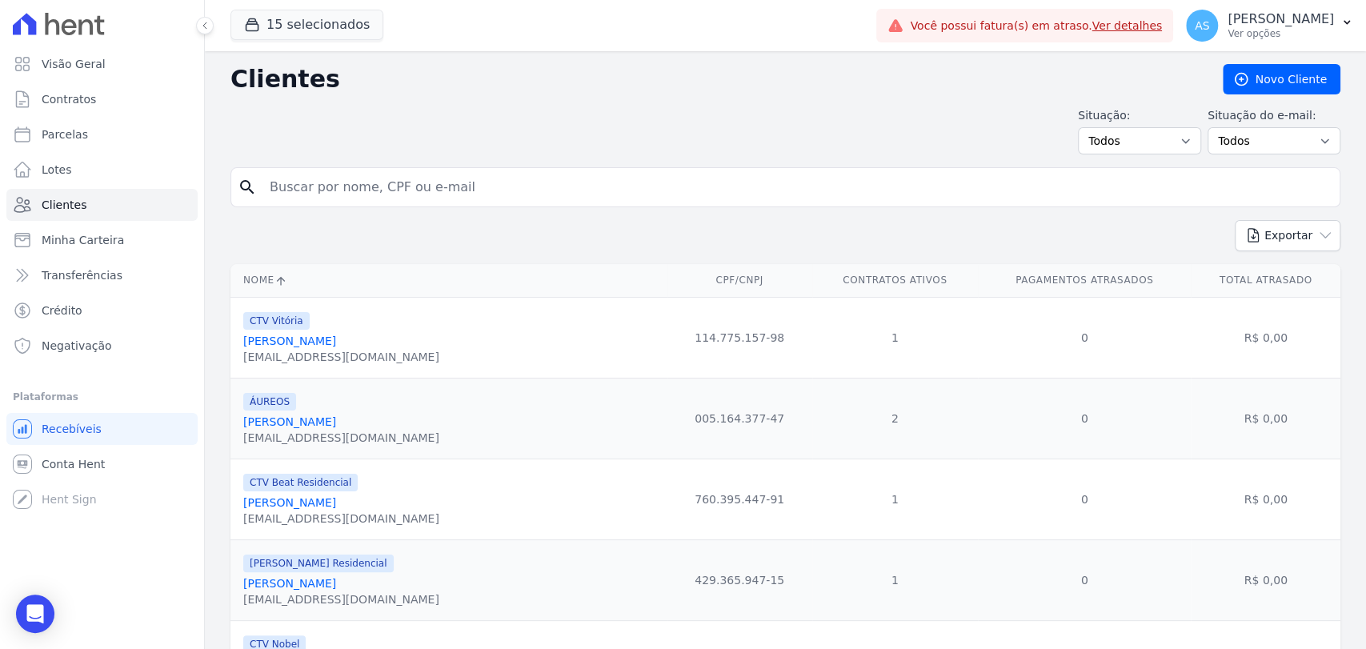
click at [335, 193] on input "search" at bounding box center [796, 187] width 1073 height 32
paste input "[PERSON_NAME]"
type input "[PERSON_NAME]"
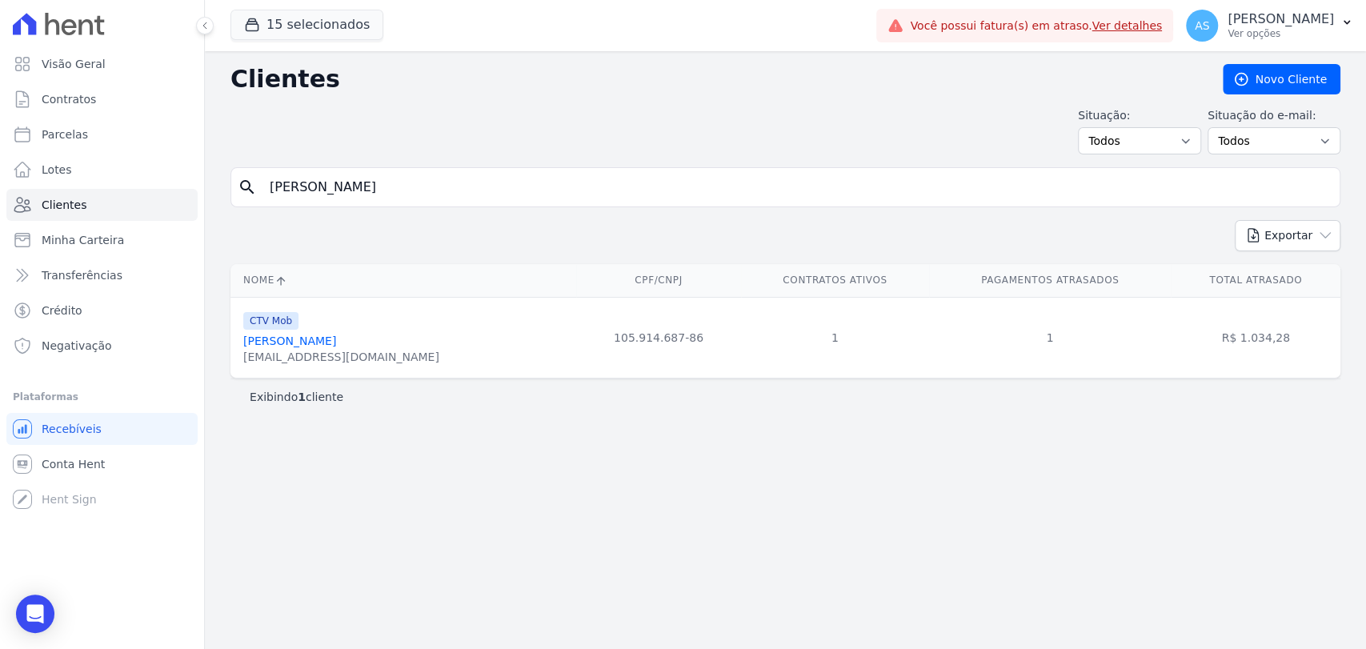
click at [336, 339] on link "[PERSON_NAME]" at bounding box center [289, 340] width 93 height 13
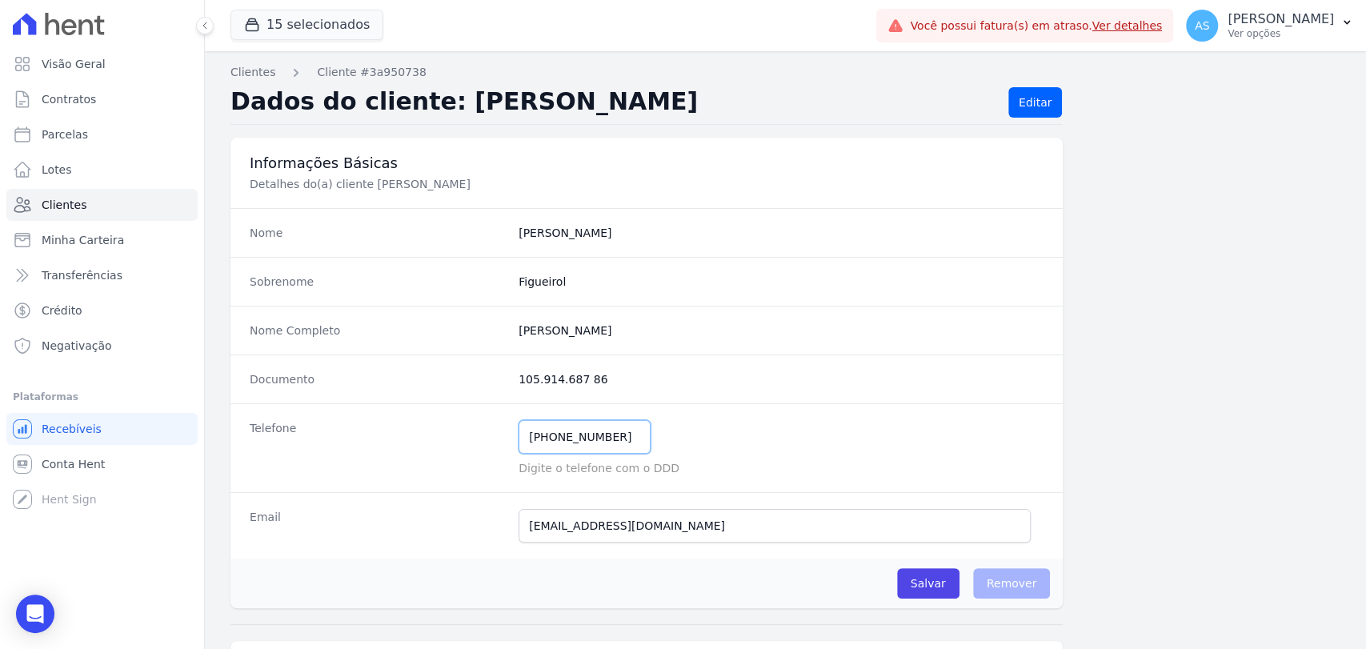
drag, startPoint x: 621, startPoint y: 437, endPoint x: 433, endPoint y: 442, distance: 188.1
click at [433, 442] on div "Telefone [PHONE_NUMBER] Mensagem de SMS ainda não enviada.. Mensagem de [PERSON…" at bounding box center [646, 447] width 832 height 89
drag, startPoint x: 674, startPoint y: 336, endPoint x: 468, endPoint y: 342, distance: 205.7
click at [468, 342] on div "Nome Completo [PERSON_NAME]" at bounding box center [646, 330] width 832 height 49
copy div "[PERSON_NAME]"
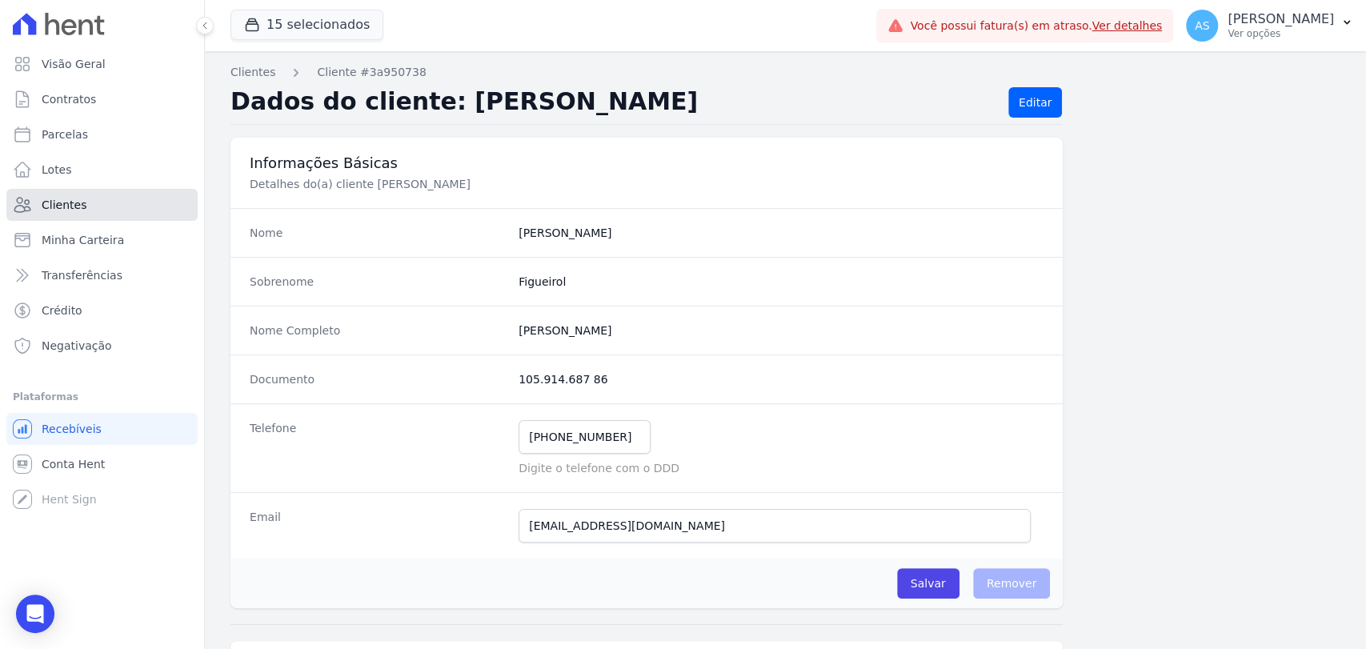
click at [54, 204] on span "Clientes" at bounding box center [64, 205] width 45 height 16
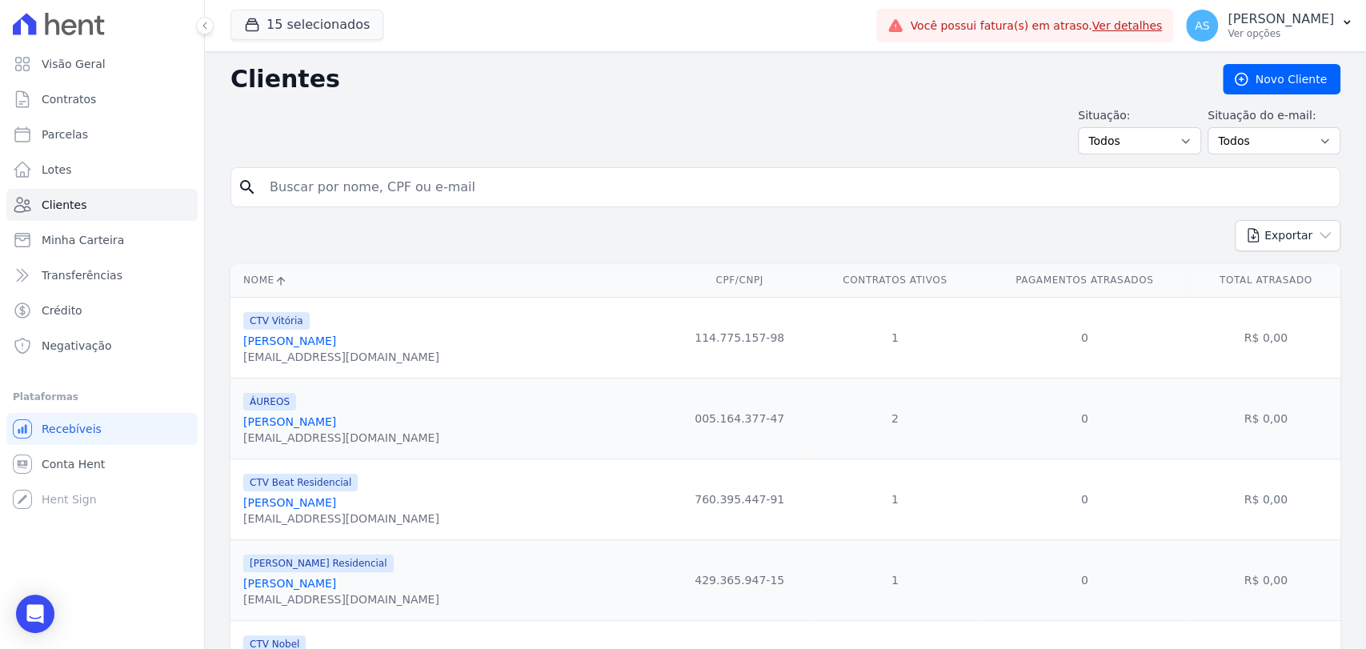
click at [351, 198] on input "search" at bounding box center [796, 187] width 1073 height 32
paste input "[PERSON_NAME]"
type input "[PERSON_NAME]"
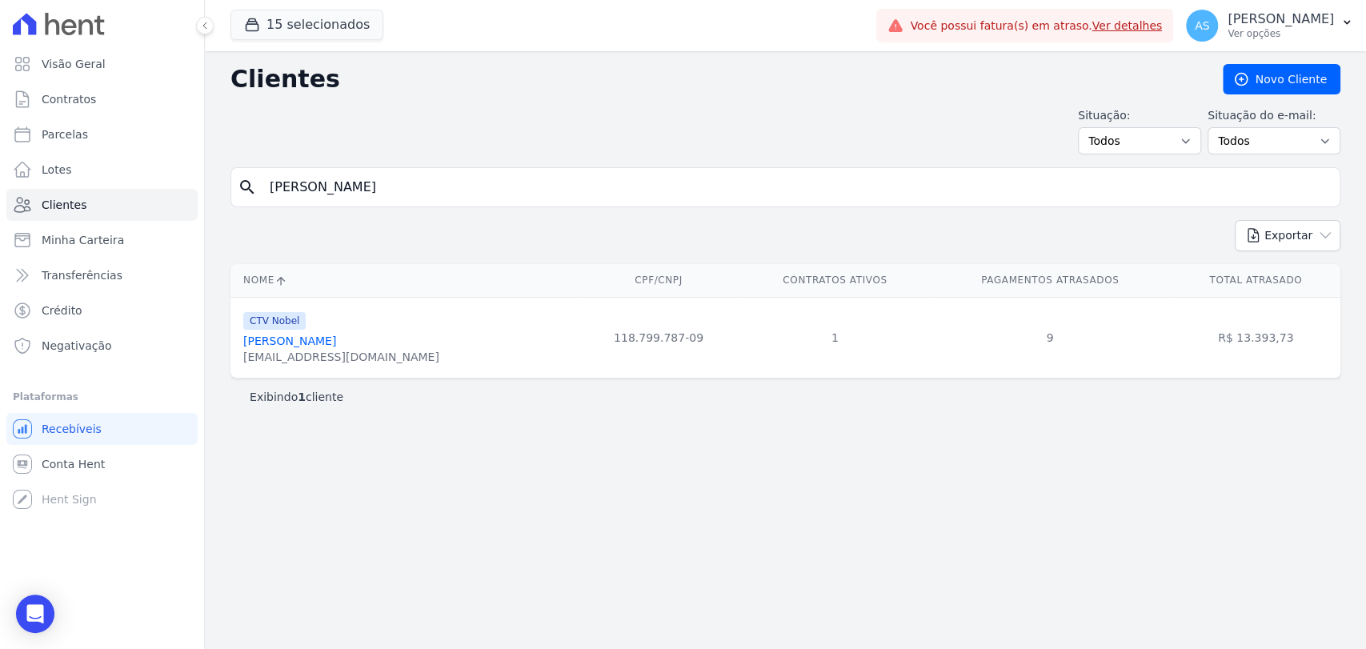
click at [333, 341] on link "[PERSON_NAME]" at bounding box center [289, 340] width 93 height 13
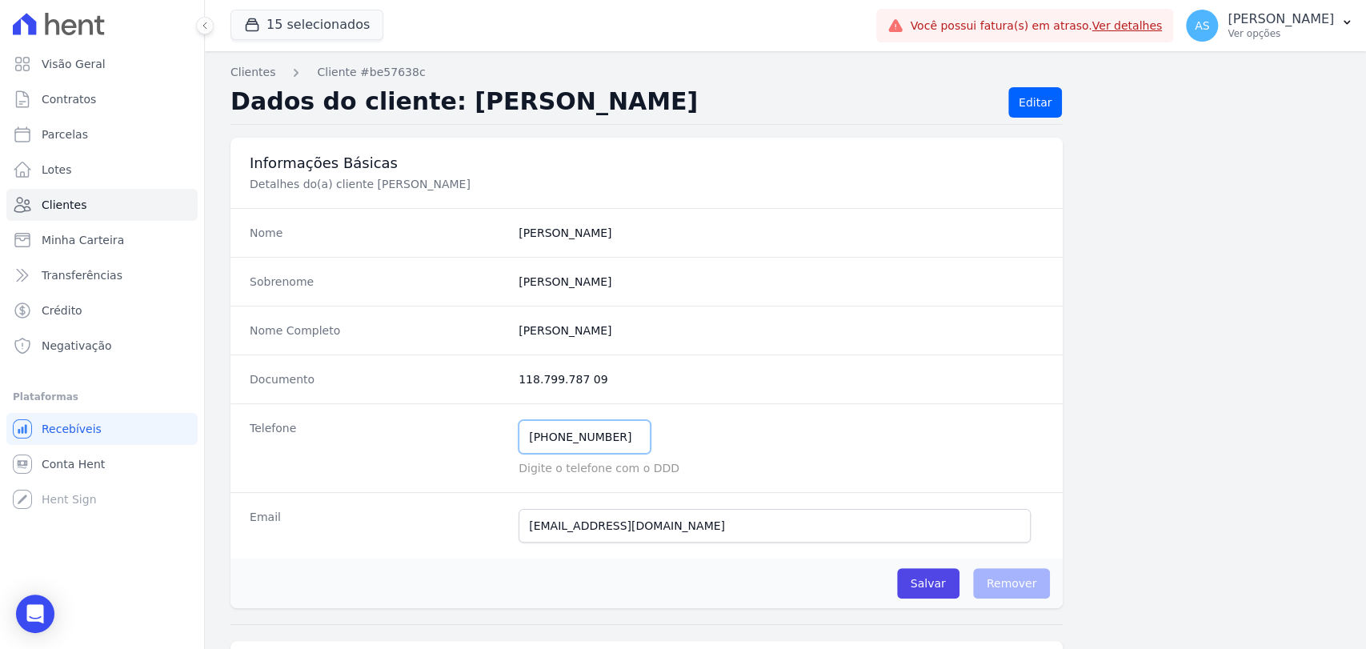
drag, startPoint x: 606, startPoint y: 438, endPoint x: 390, endPoint y: 433, distance: 216.1
click at [390, 433] on div "Telefone [PHONE_NUMBER] Mensagem de SMS ainda não enviada.. Mensagem de [PERSON…" at bounding box center [646, 447] width 832 height 89
drag, startPoint x: 673, startPoint y: 427, endPoint x: 653, endPoint y: 435, distance: 21.5
click at [673, 427] on div "[PHONE_NUMBER] Mensagem de SMS ainda não enviada.. Mensagem de [PERSON_NAME] ai…" at bounding box center [780, 437] width 525 height 34
drag, startPoint x: 629, startPoint y: 434, endPoint x: 404, endPoint y: 437, distance: 224.8
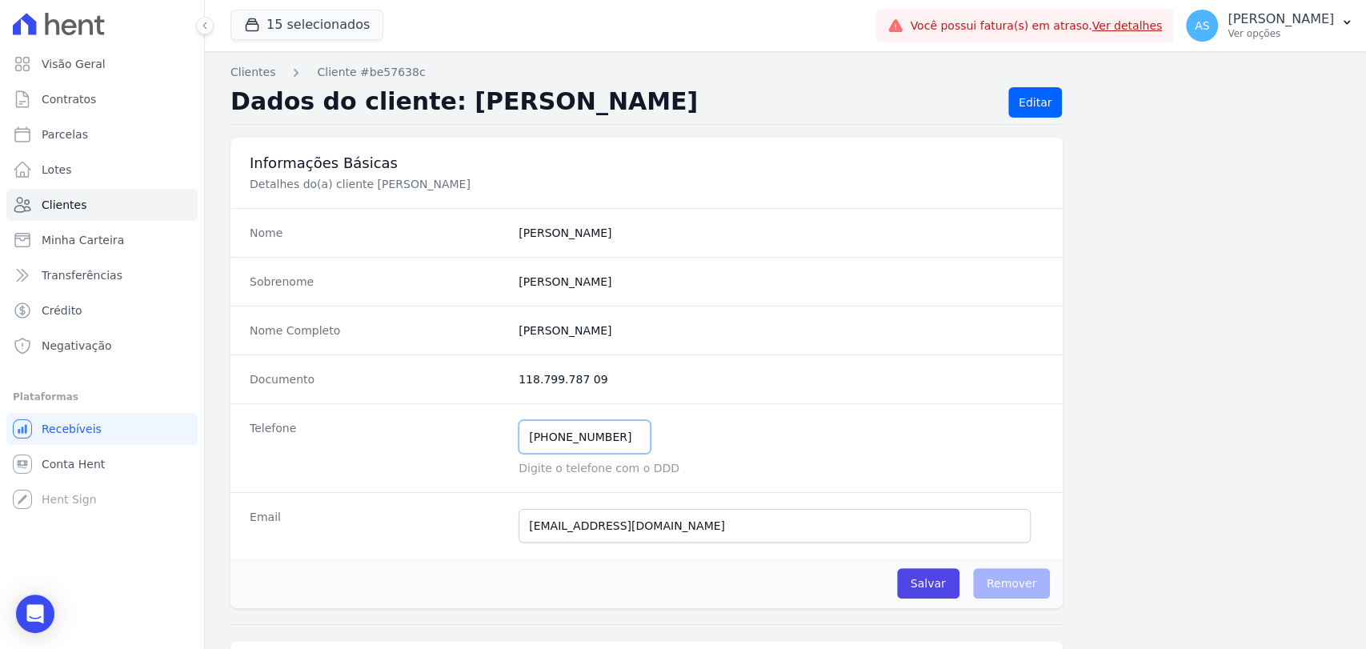
click at [404, 437] on div "Telefone [PHONE_NUMBER] Mensagem de SMS ainda não enviada.. Mensagem de [PERSON…" at bounding box center [646, 447] width 832 height 89
click at [57, 208] on span "Clientes" at bounding box center [64, 205] width 45 height 16
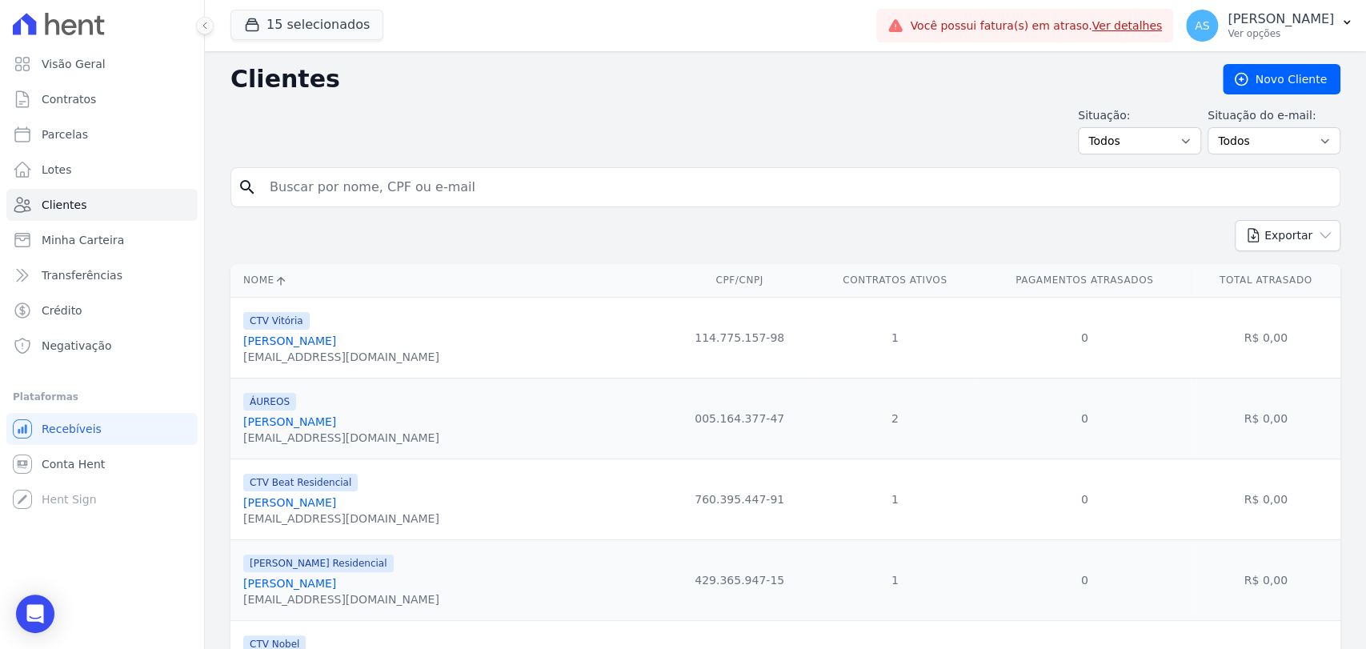
click at [336, 187] on input "search" at bounding box center [796, 187] width 1073 height 32
paste input "[PERSON_NAME]"
type input "[PERSON_NAME]"
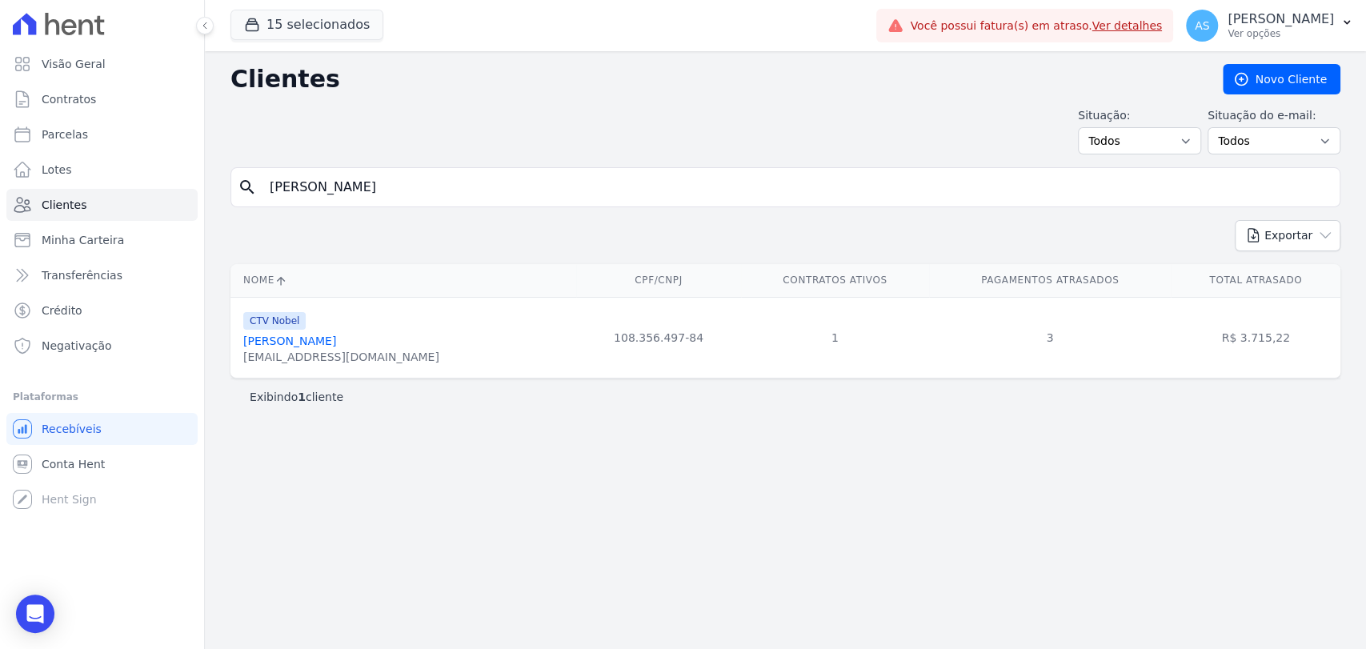
click at [296, 334] on link "[PERSON_NAME]" at bounding box center [289, 340] width 93 height 13
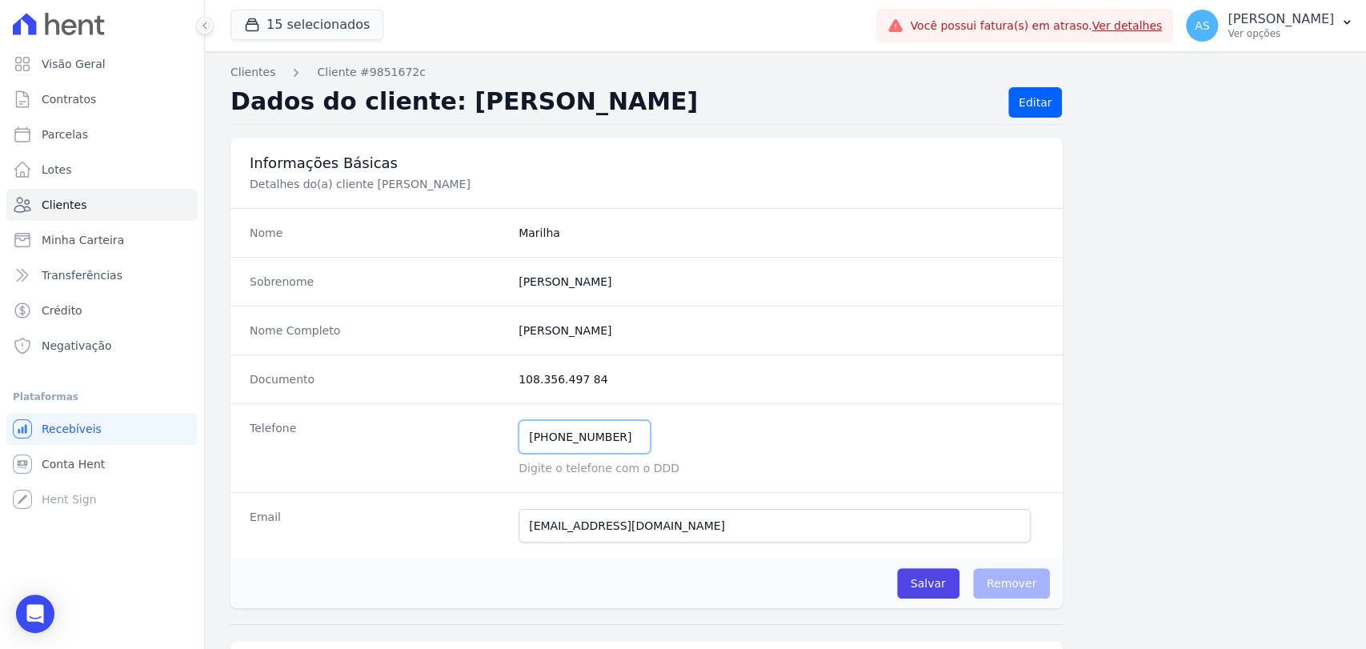
drag, startPoint x: 632, startPoint y: 431, endPoint x: 464, endPoint y: 435, distance: 168.0
click at [464, 435] on div "Telefone [PHONE_NUMBER] Mensagem de SMS ainda não enviada.. Mensagem de [PERSON…" at bounding box center [646, 447] width 832 height 89
drag, startPoint x: 635, startPoint y: 334, endPoint x: 478, endPoint y: 335, distance: 157.6
click at [478, 335] on div "Nome Completo [PERSON_NAME]" at bounding box center [646, 330] width 832 height 49
copy div "[PERSON_NAME]"
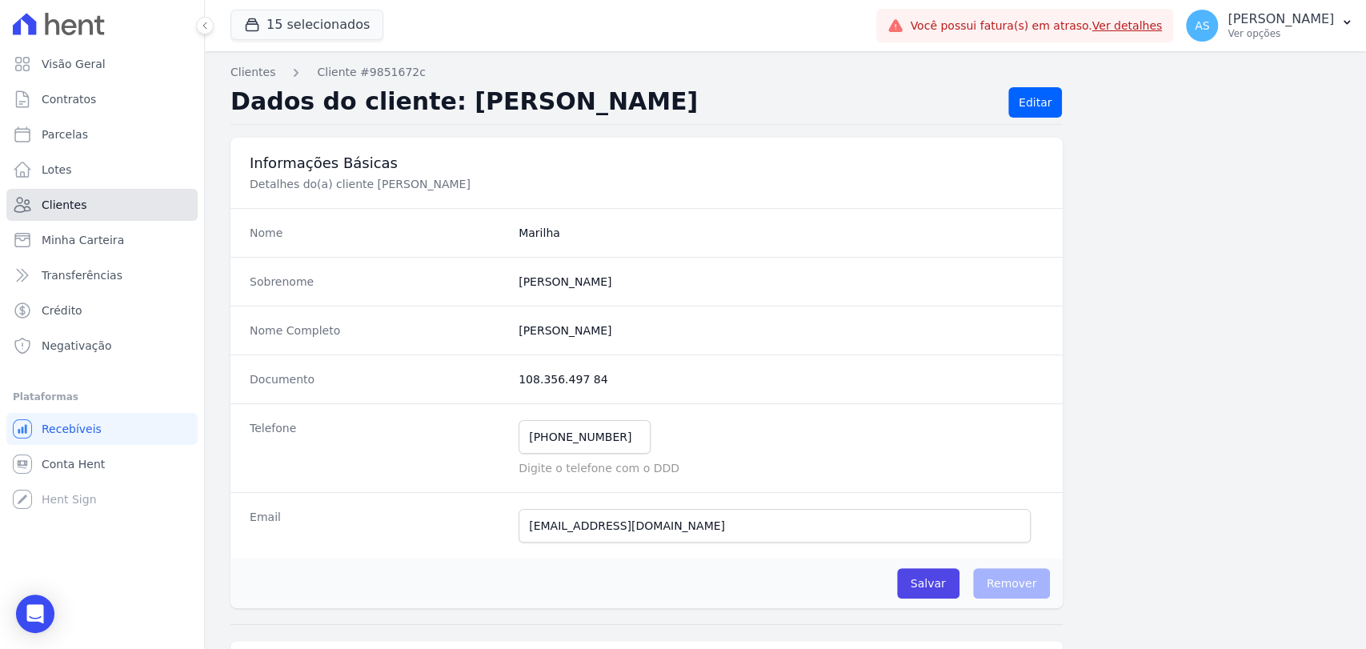
click at [65, 199] on span "Clientes" at bounding box center [64, 205] width 45 height 16
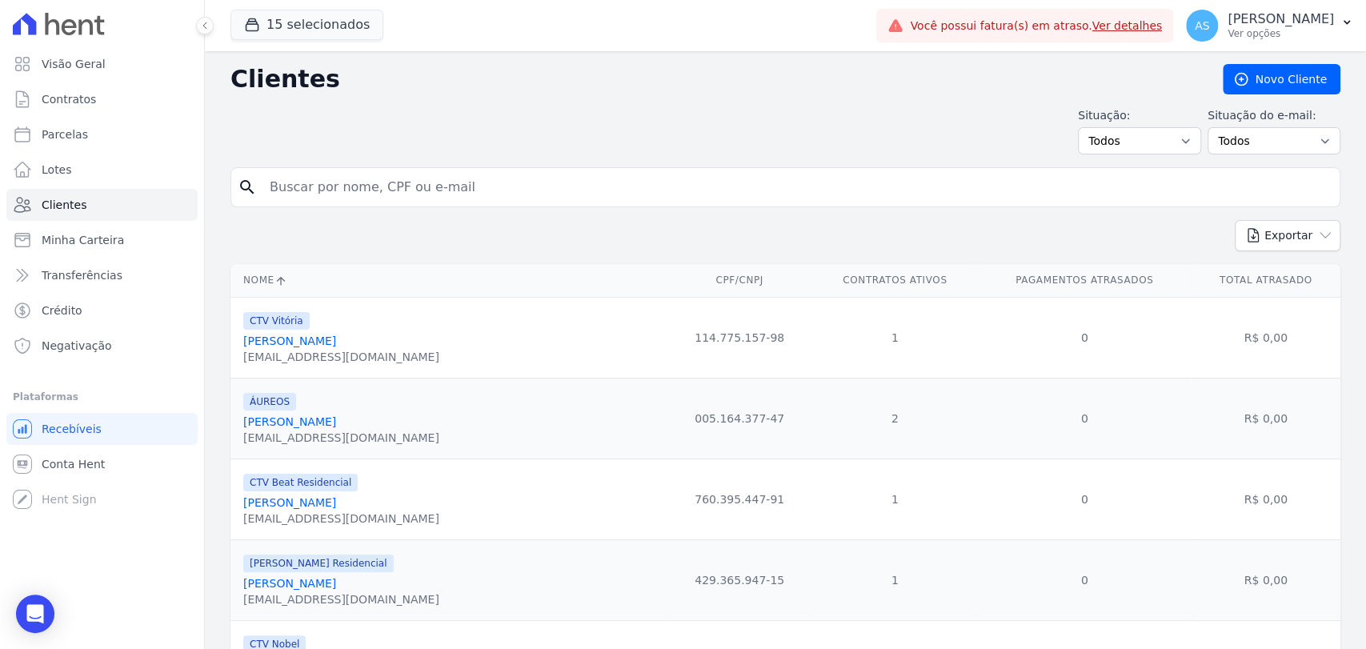
click at [443, 194] on input "search" at bounding box center [796, 187] width 1073 height 32
paste input "[PERSON_NAME]"
type input "[PERSON_NAME]"
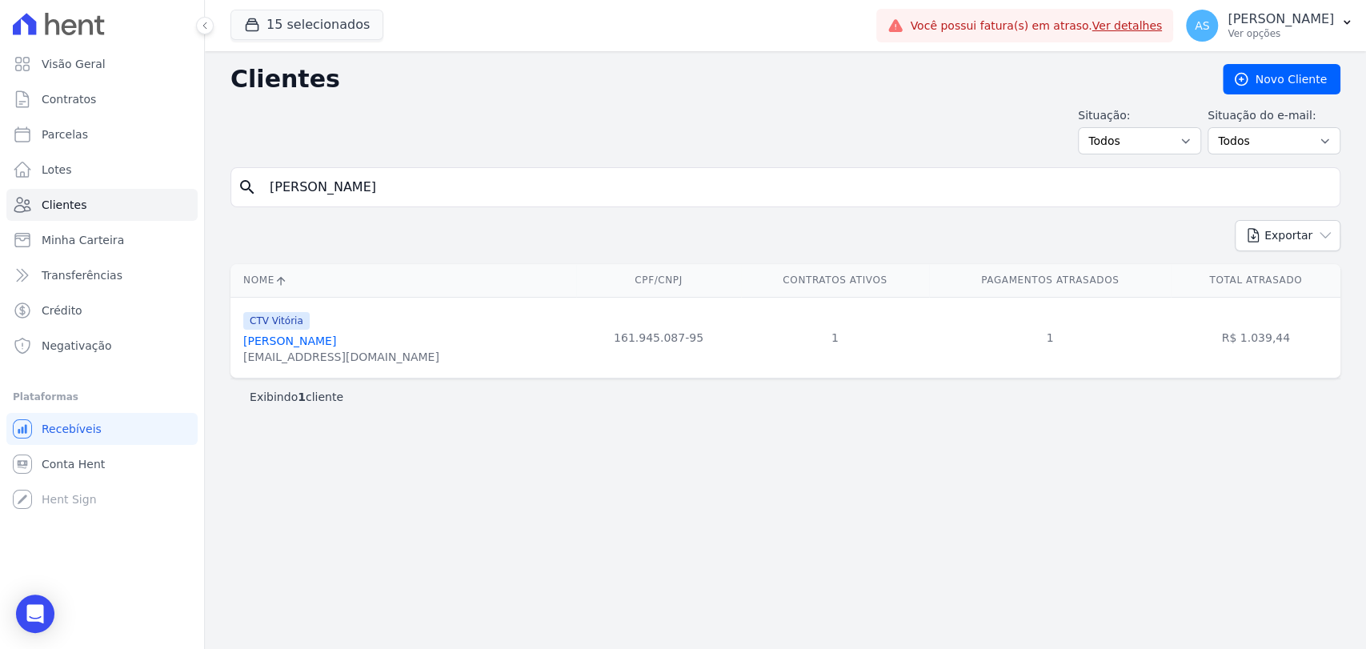
click at [313, 340] on link "[PERSON_NAME]" at bounding box center [289, 340] width 93 height 13
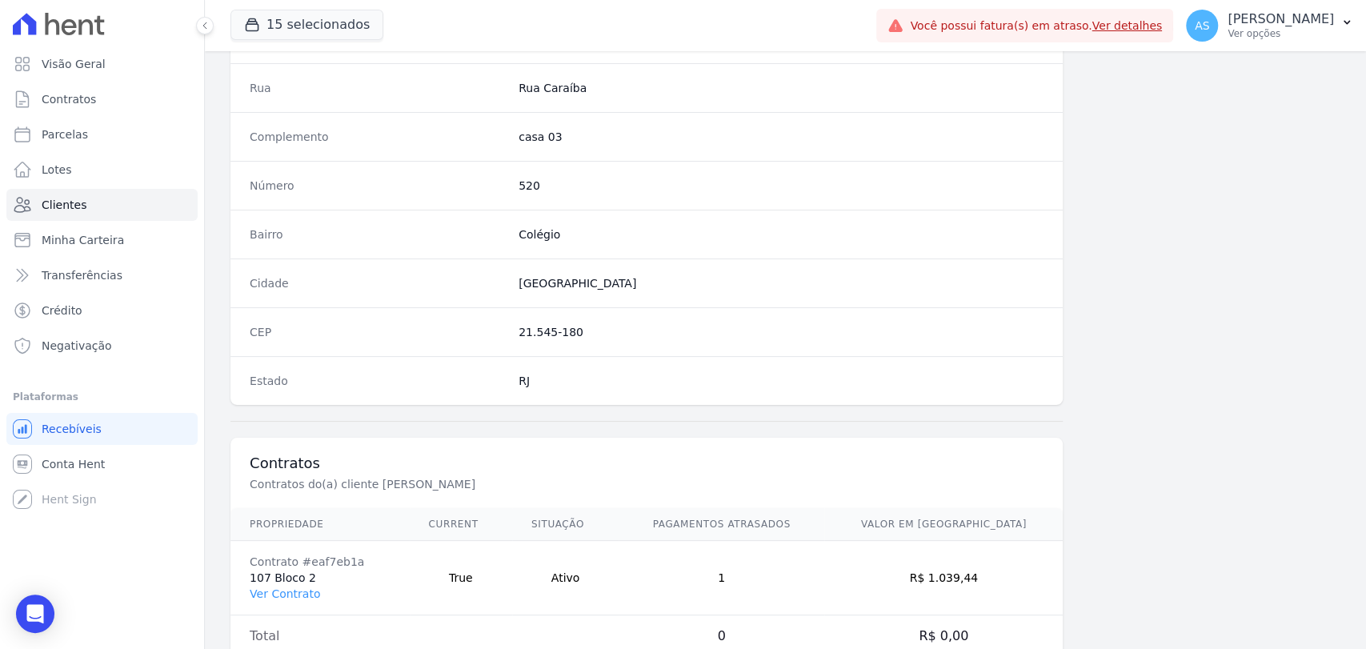
scroll to position [845, 0]
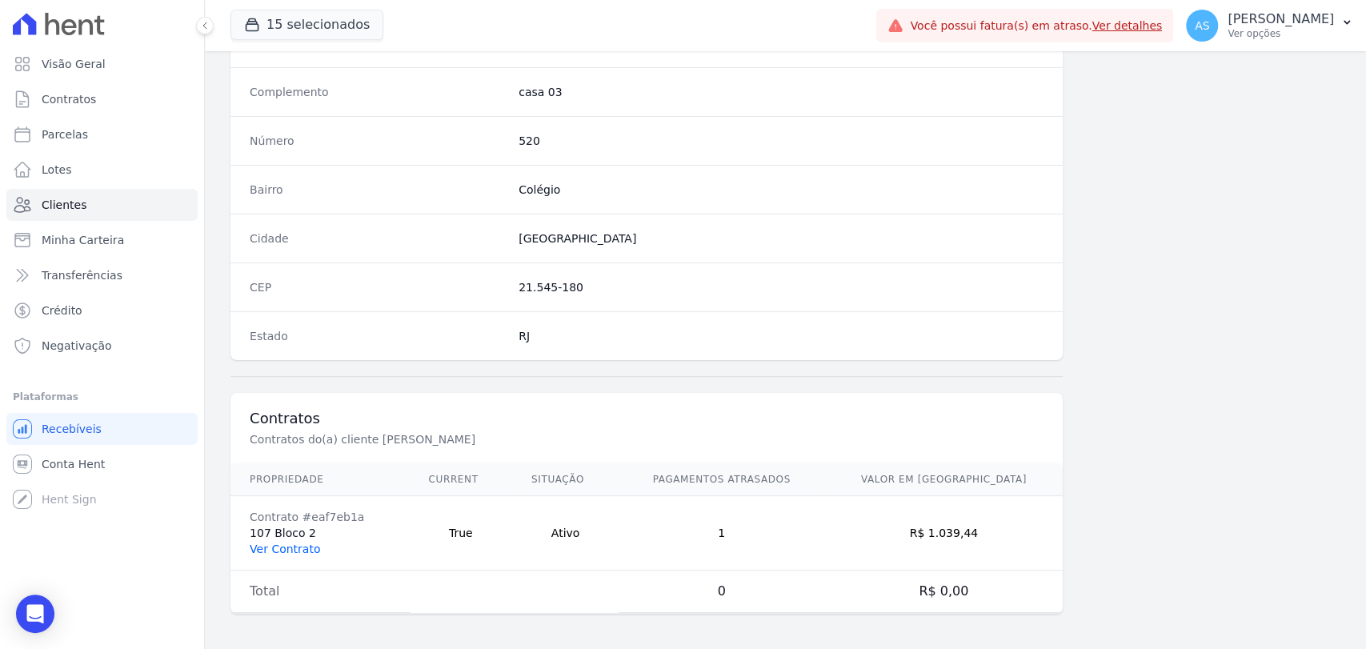
click at [280, 542] on link "Ver Contrato" at bounding box center [285, 548] width 70 height 13
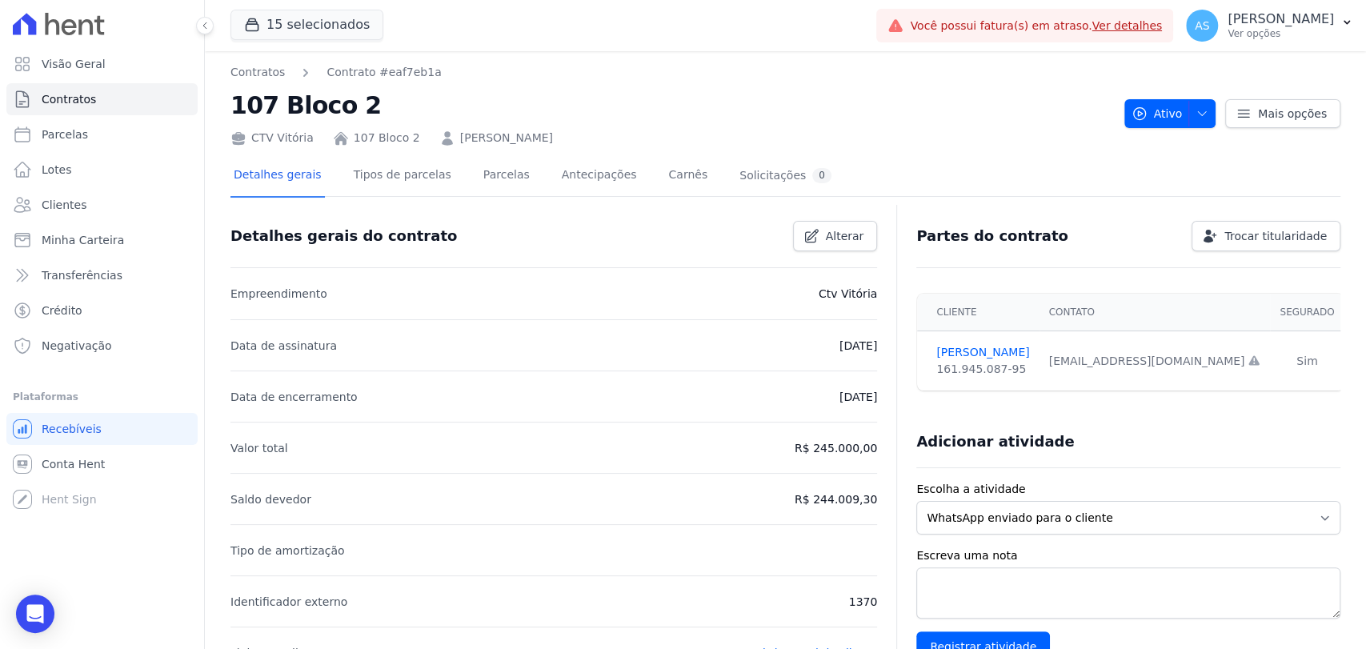
click at [506, 138] on link "[PERSON_NAME]" at bounding box center [506, 138] width 93 height 17
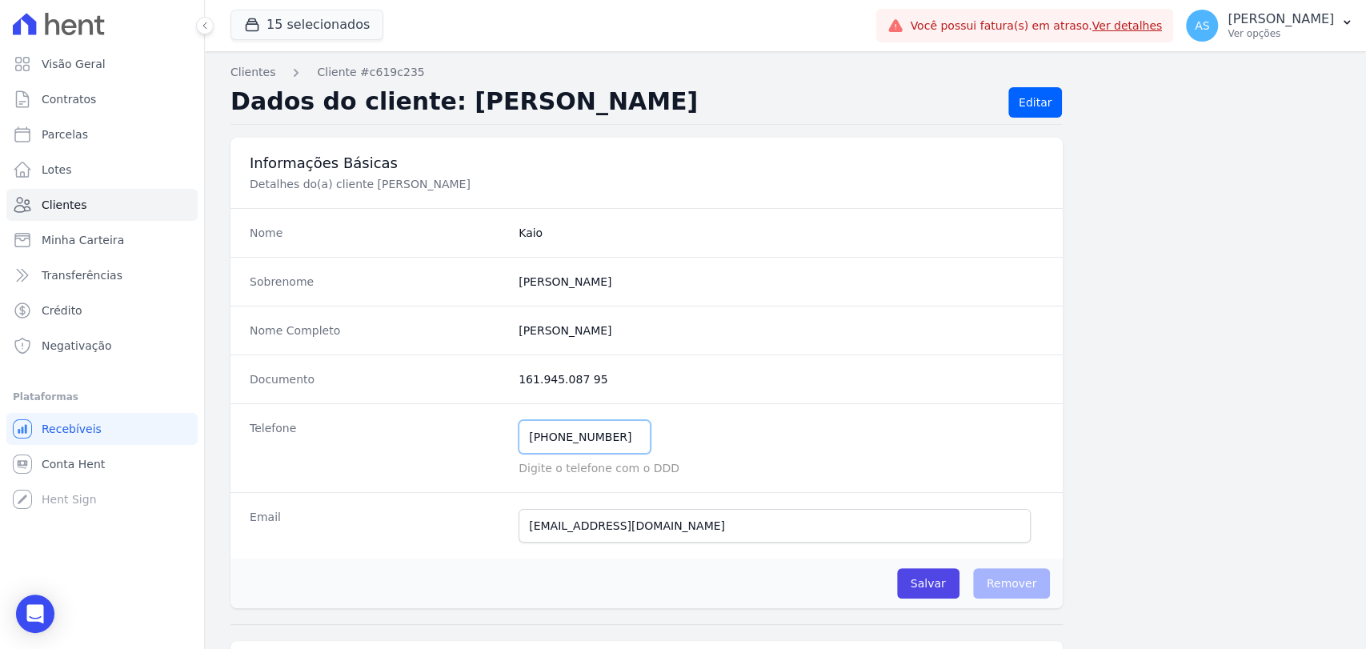
drag, startPoint x: 614, startPoint y: 435, endPoint x: 462, endPoint y: 438, distance: 152.0
click at [462, 438] on div "Telefone [PHONE_NUMBER] Mensagem de SMS ainda não enviada.. Mensagem de [PERSON…" at bounding box center [646, 447] width 832 height 89
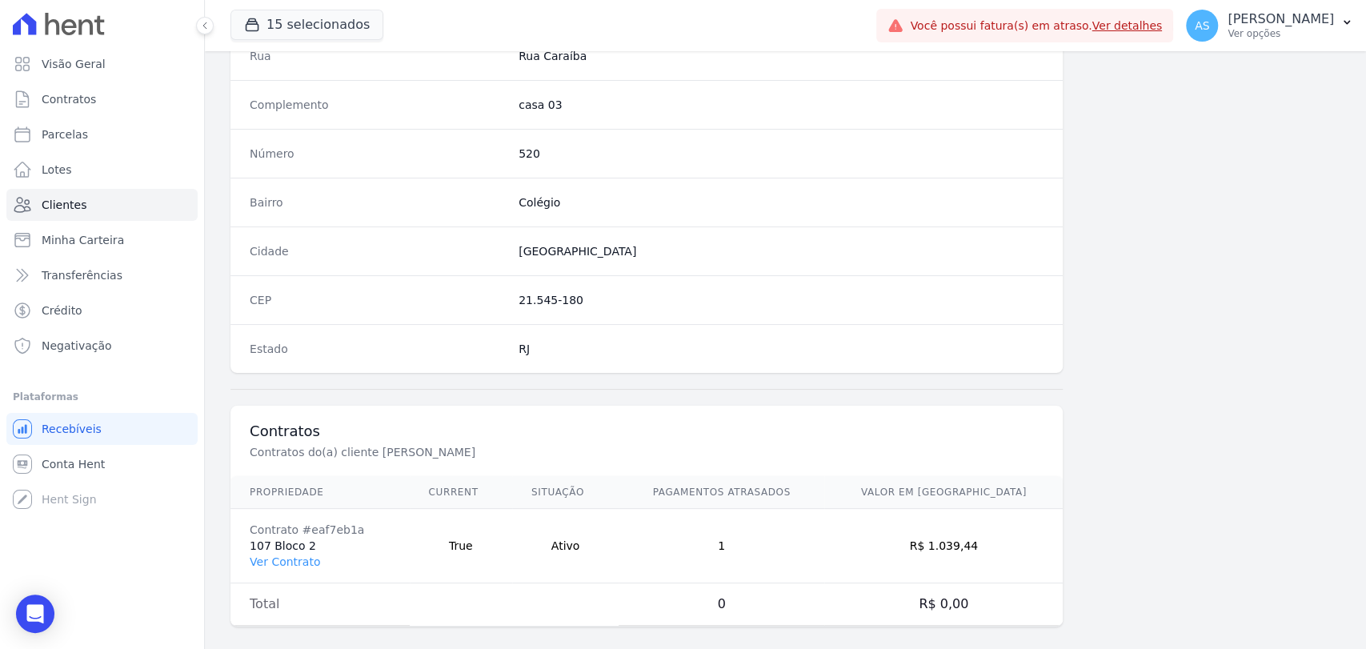
scroll to position [845, 0]
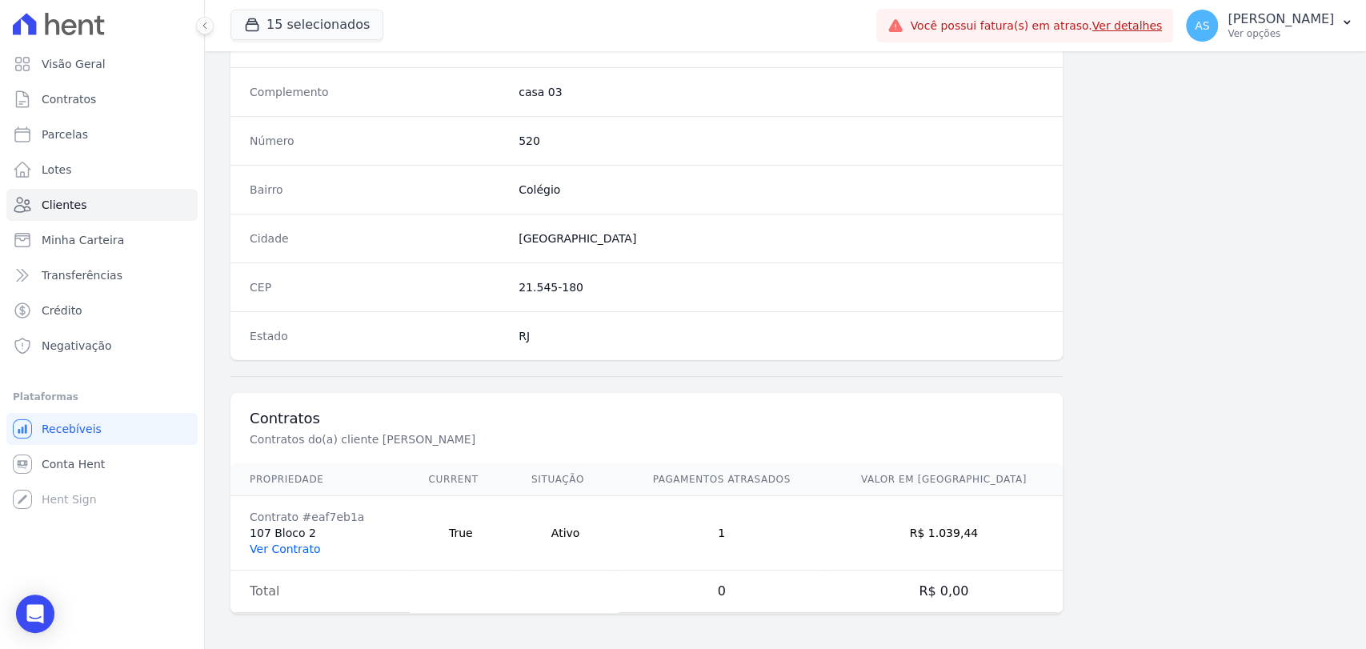
click at [281, 546] on link "Ver Contrato" at bounding box center [285, 548] width 70 height 13
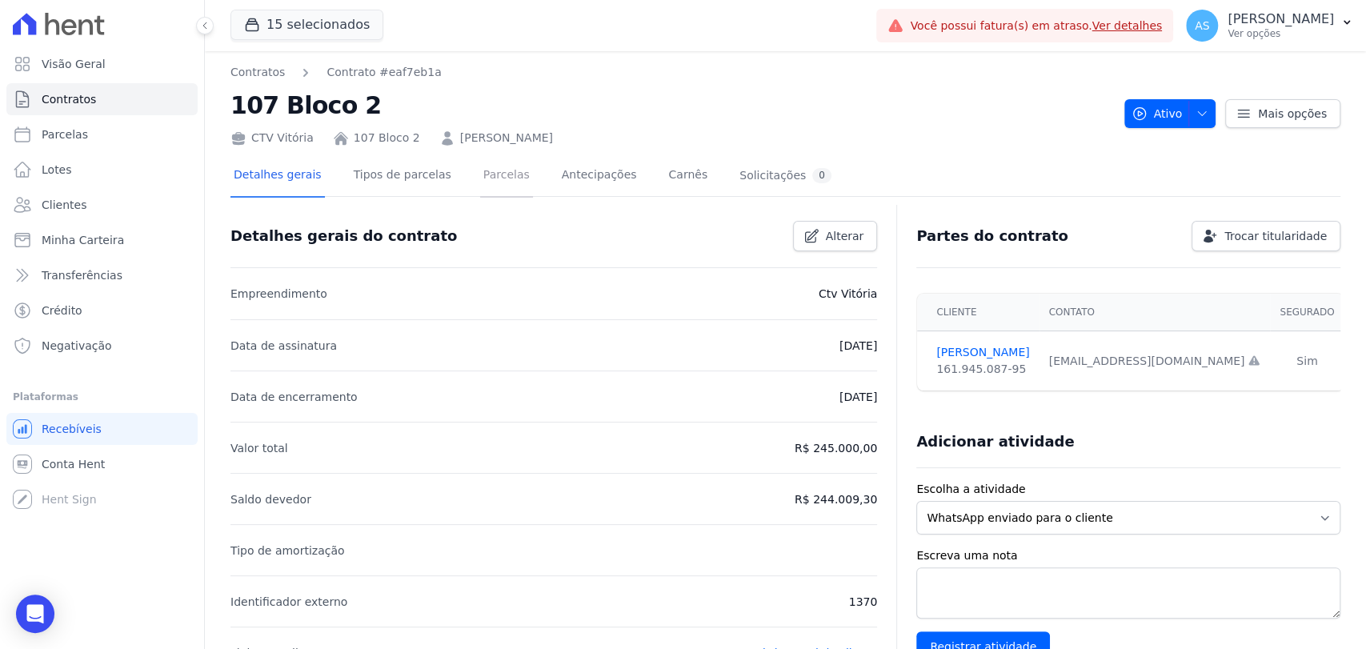
click at [480, 176] on link "Parcelas" at bounding box center [506, 176] width 53 height 42
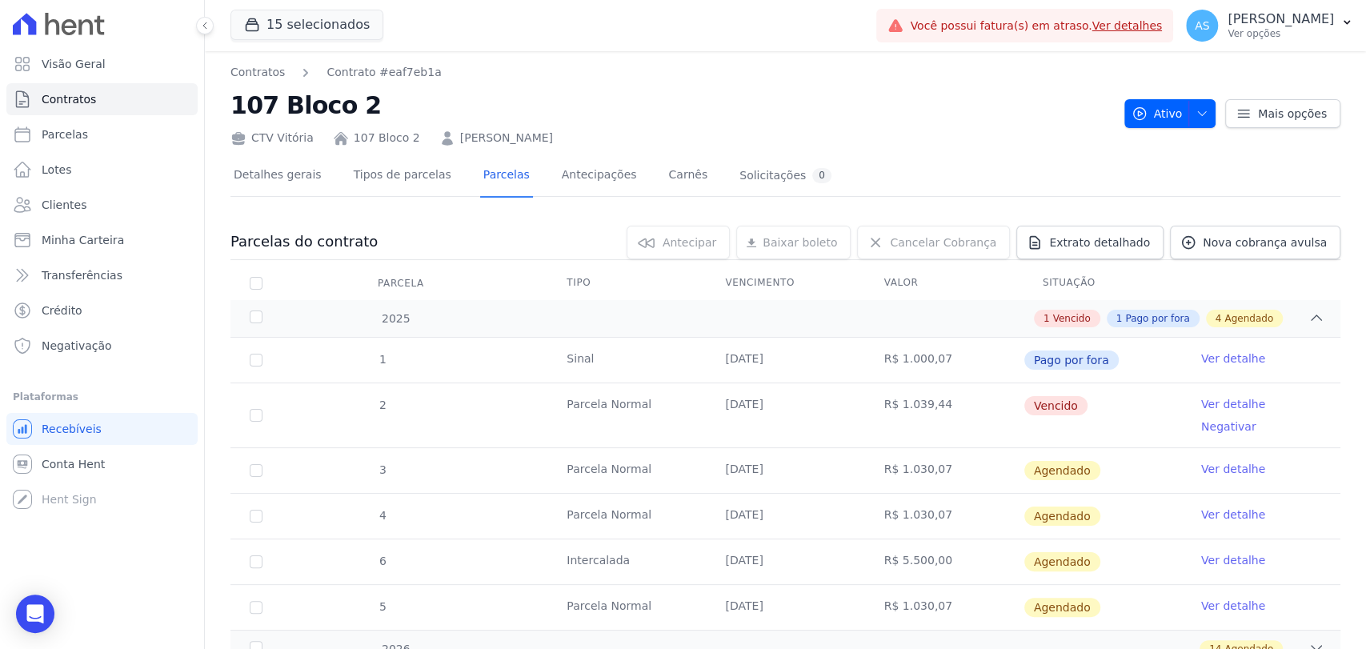
click at [1204, 398] on link "Ver detalhe" at bounding box center [1233, 404] width 64 height 16
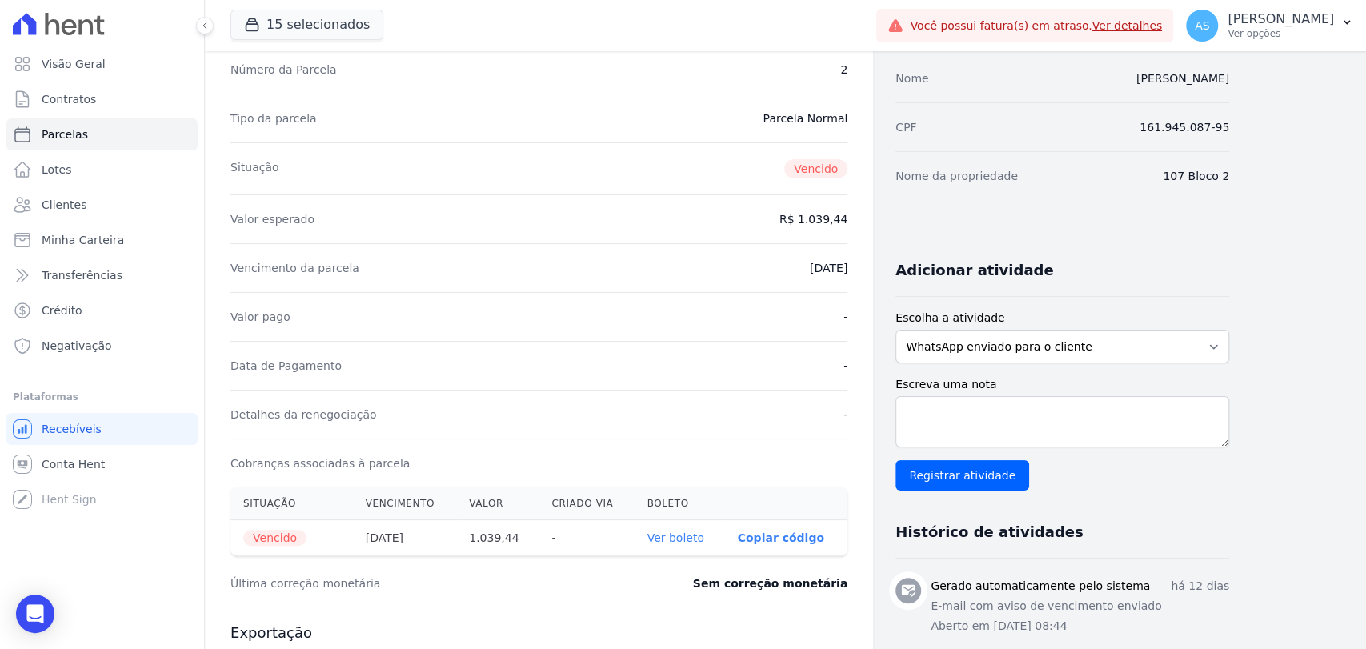
scroll to position [444, 0]
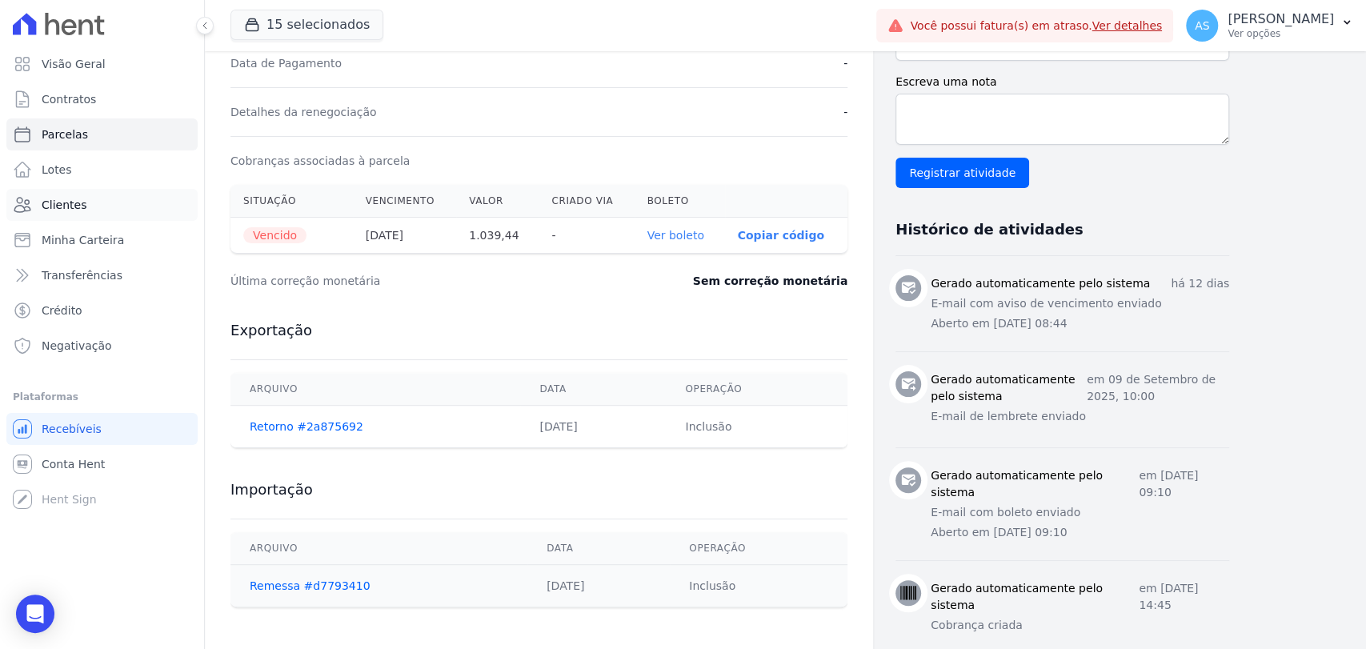
click at [47, 206] on span "Clientes" at bounding box center [64, 205] width 45 height 16
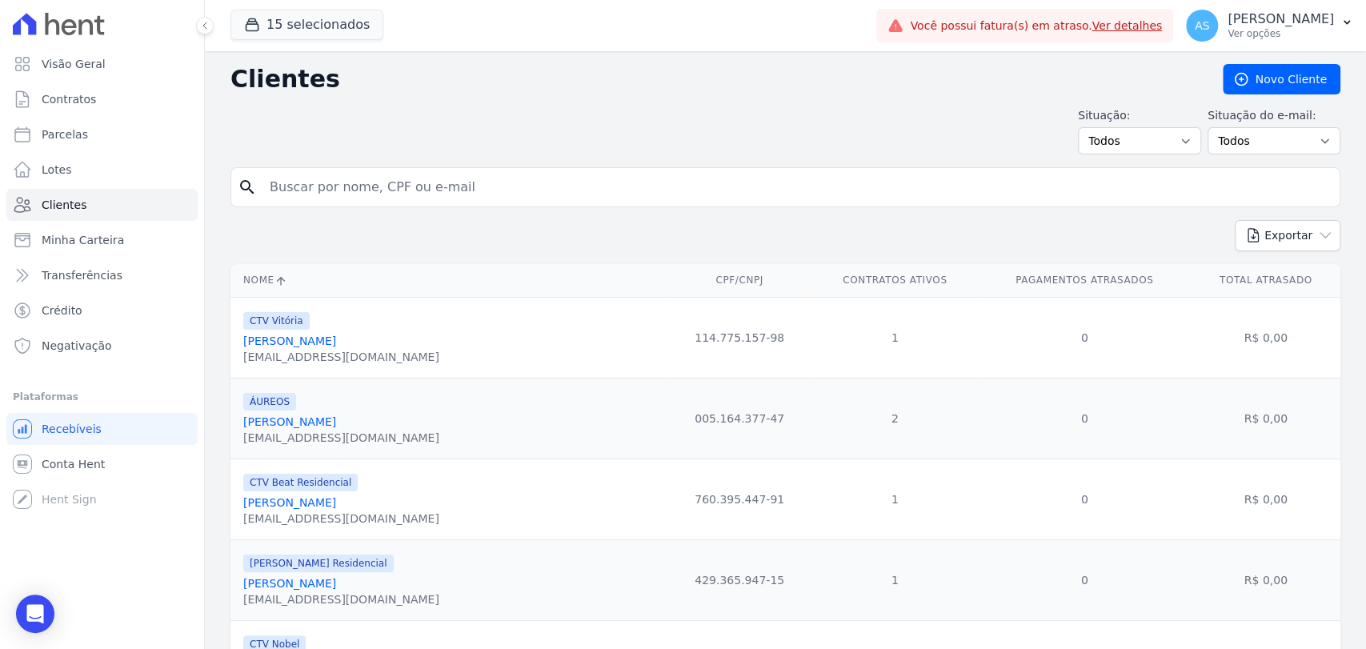
click at [398, 189] on input "search" at bounding box center [796, 187] width 1073 height 32
paste input "[PERSON_NAME]"
type input "[PERSON_NAME]"
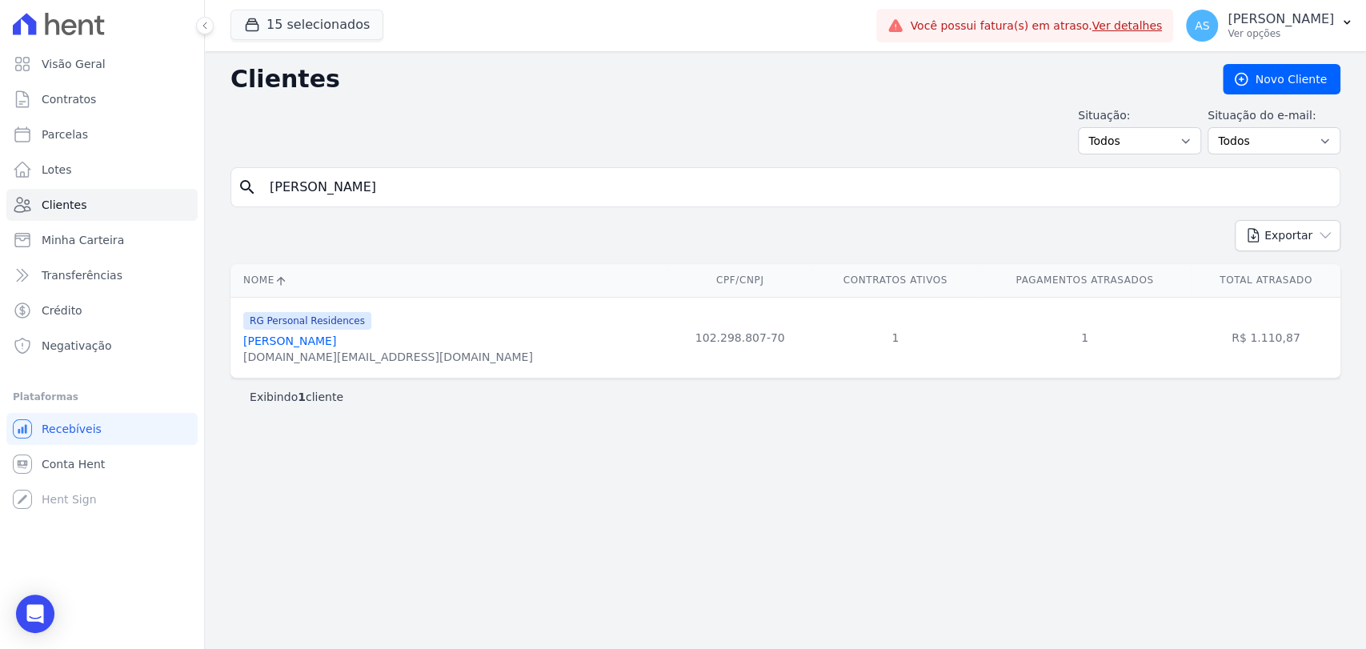
click at [336, 336] on link "[PERSON_NAME]" at bounding box center [289, 340] width 93 height 13
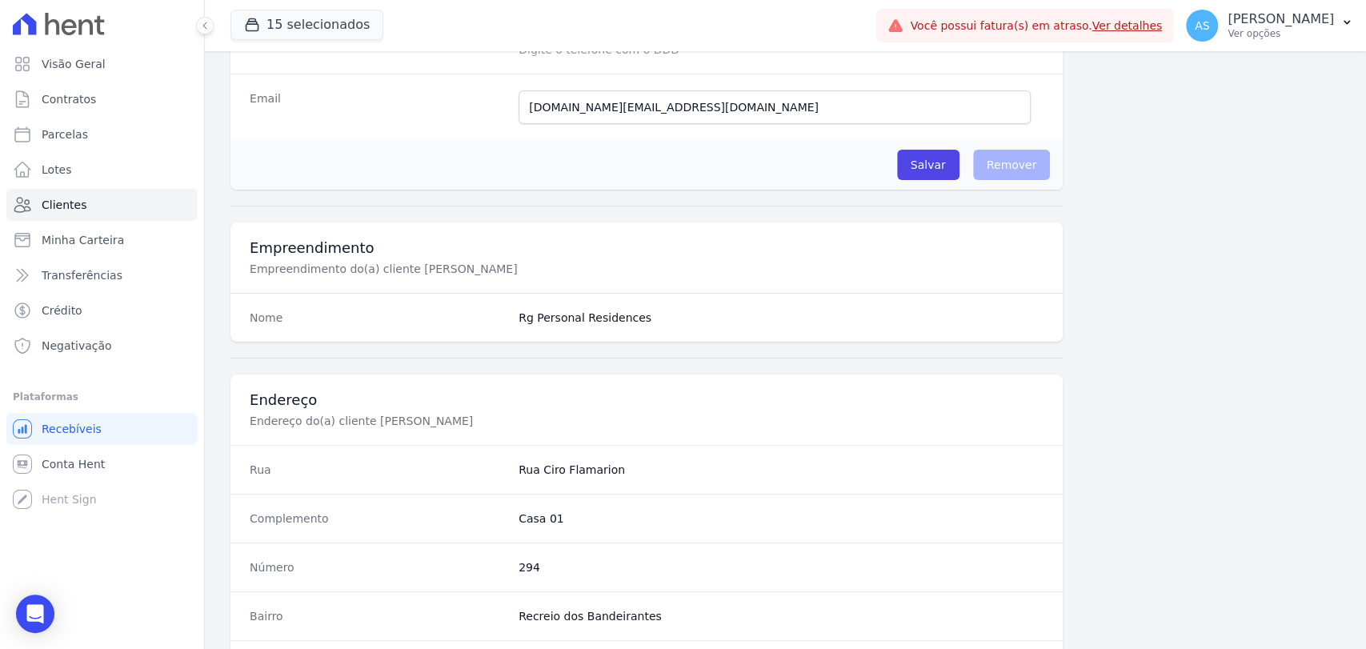
scroll to position [178, 0]
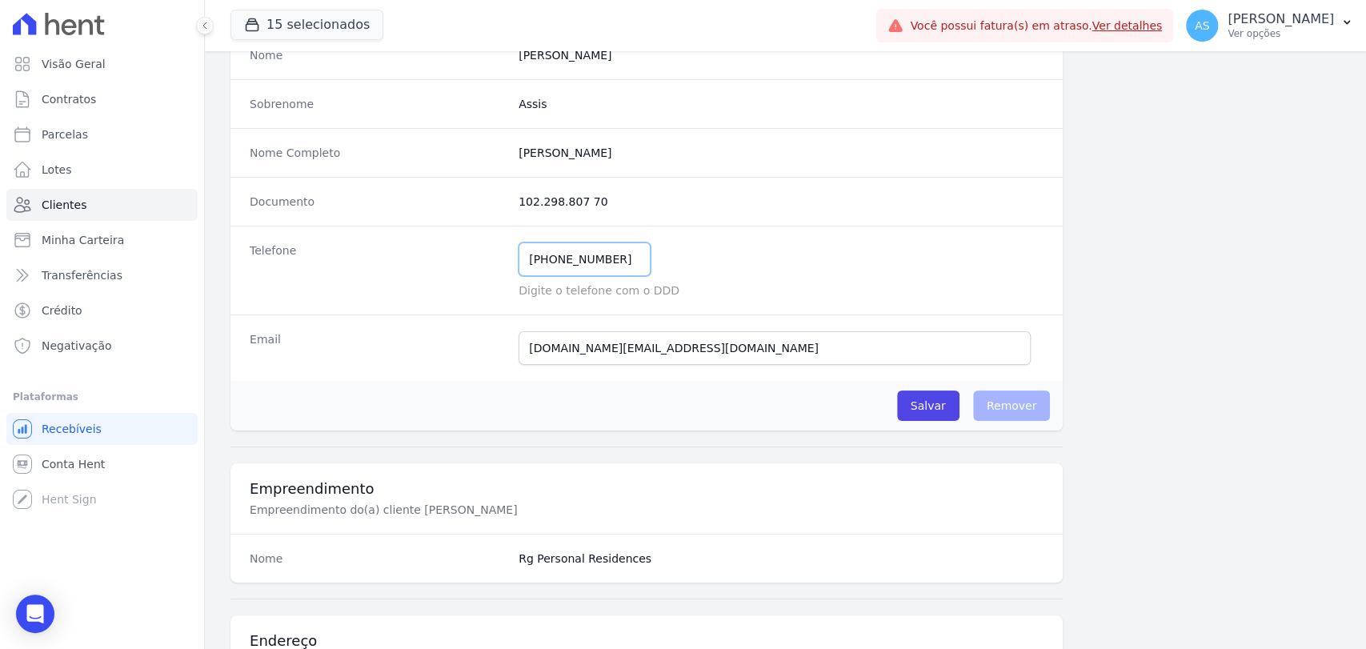
drag, startPoint x: 621, startPoint y: 254, endPoint x: 485, endPoint y: 275, distance: 137.7
click at [485, 275] on div "Telefone [PHONE_NUMBER] Mensagem de SMS ainda não enviada.. Mensagem de [PERSON…" at bounding box center [646, 270] width 832 height 89
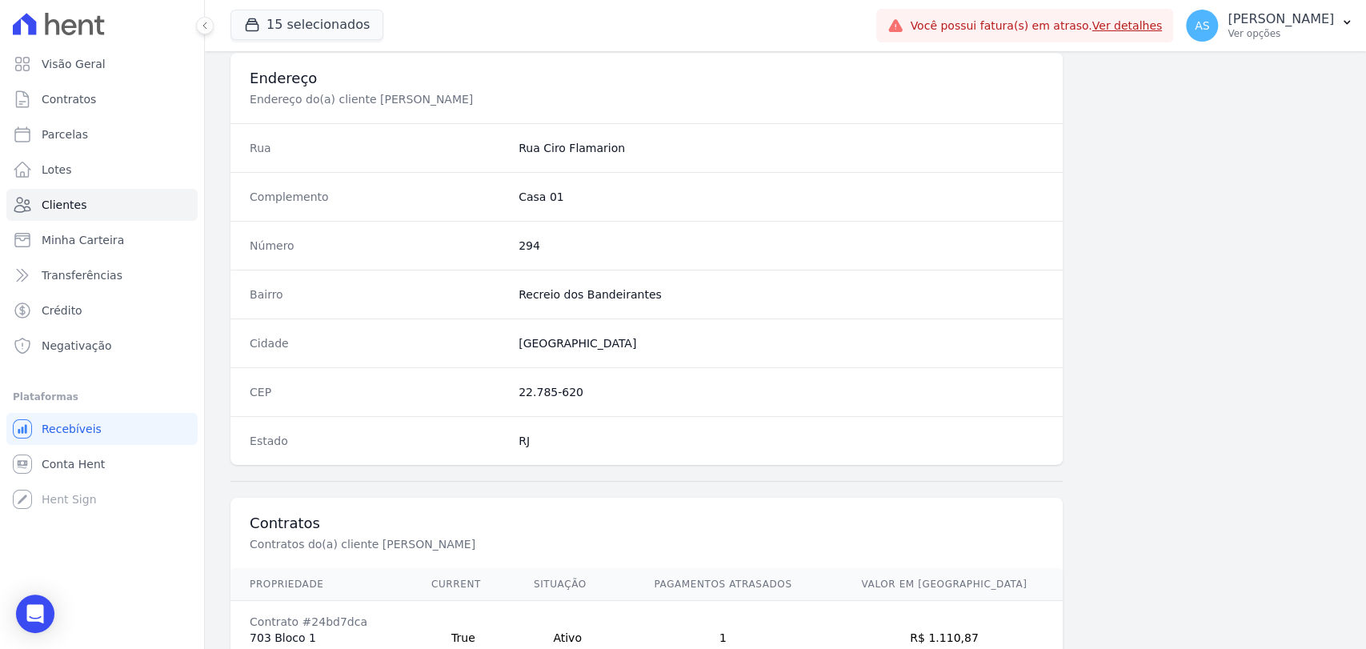
scroll to position [845, 0]
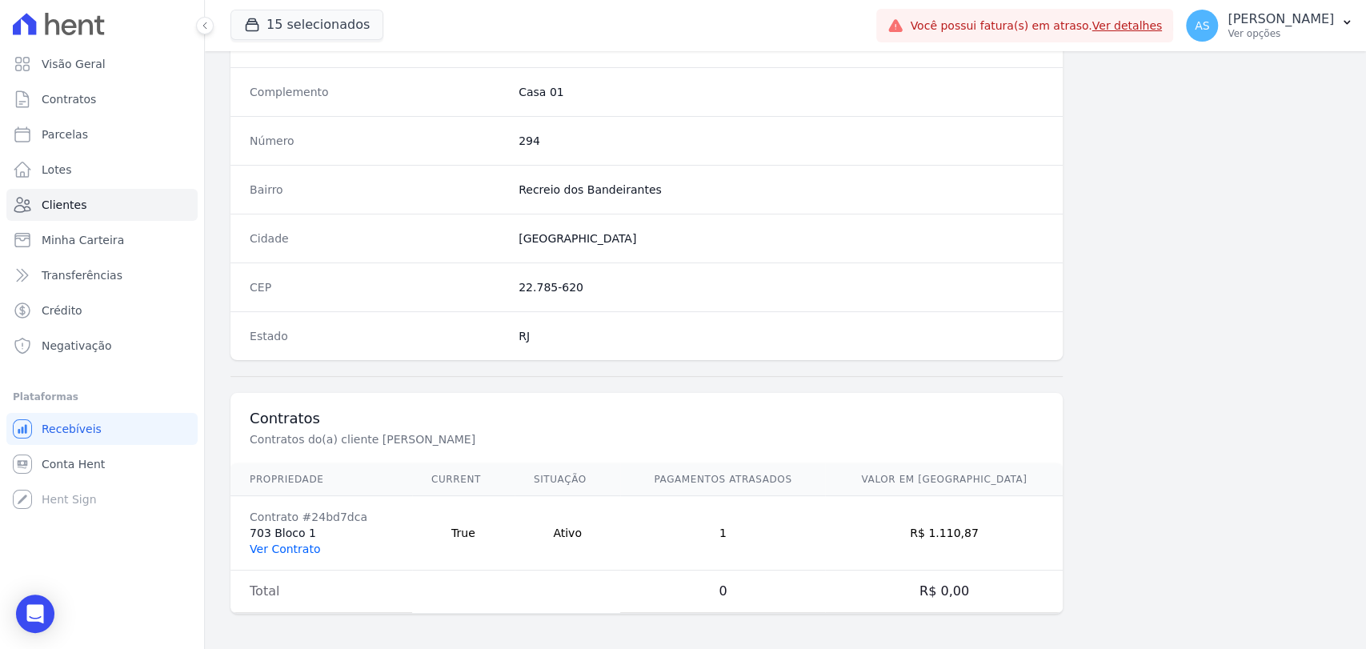
click at [297, 542] on link "Ver Contrato" at bounding box center [285, 548] width 70 height 13
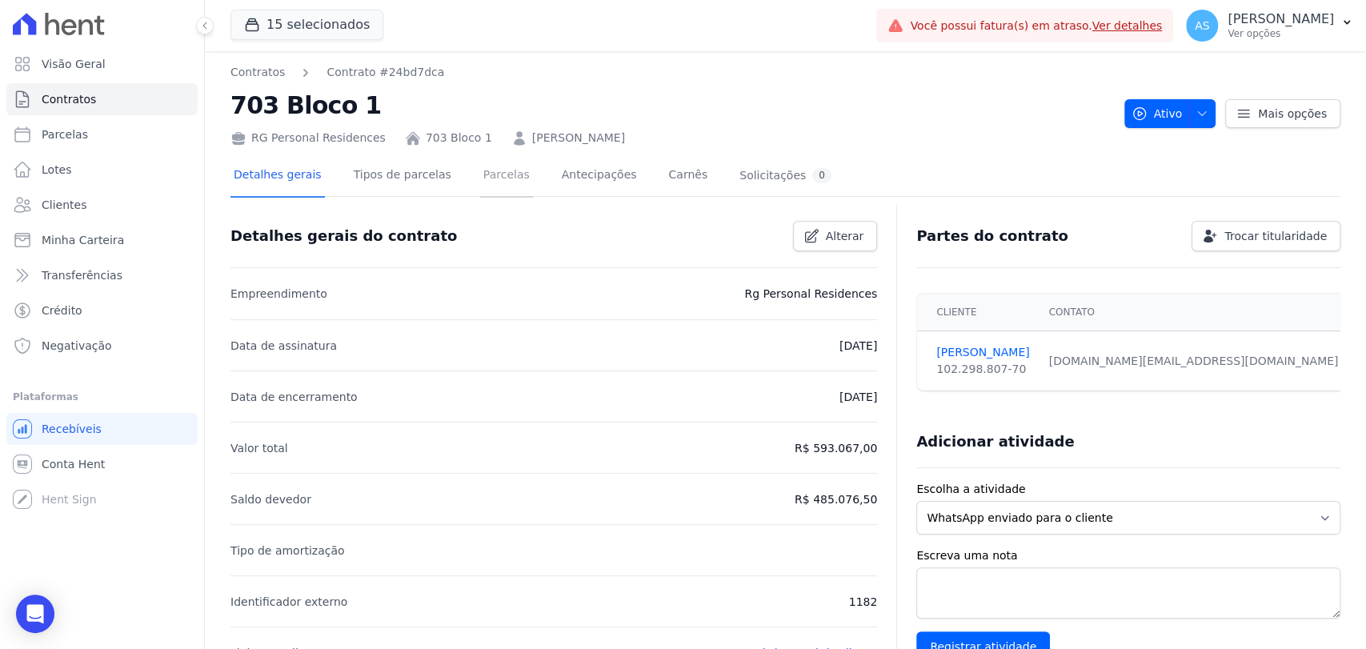
click at [489, 181] on link "Parcelas" at bounding box center [506, 176] width 53 height 42
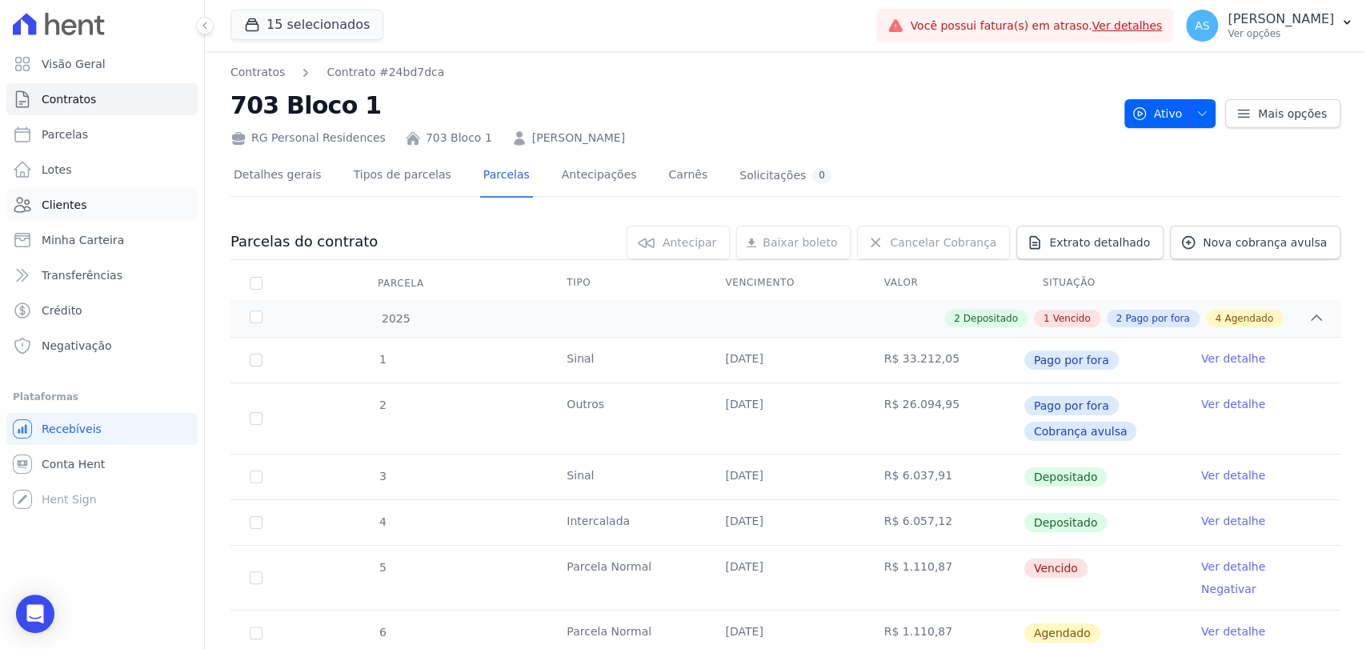
click at [67, 204] on span "Clientes" at bounding box center [64, 205] width 45 height 16
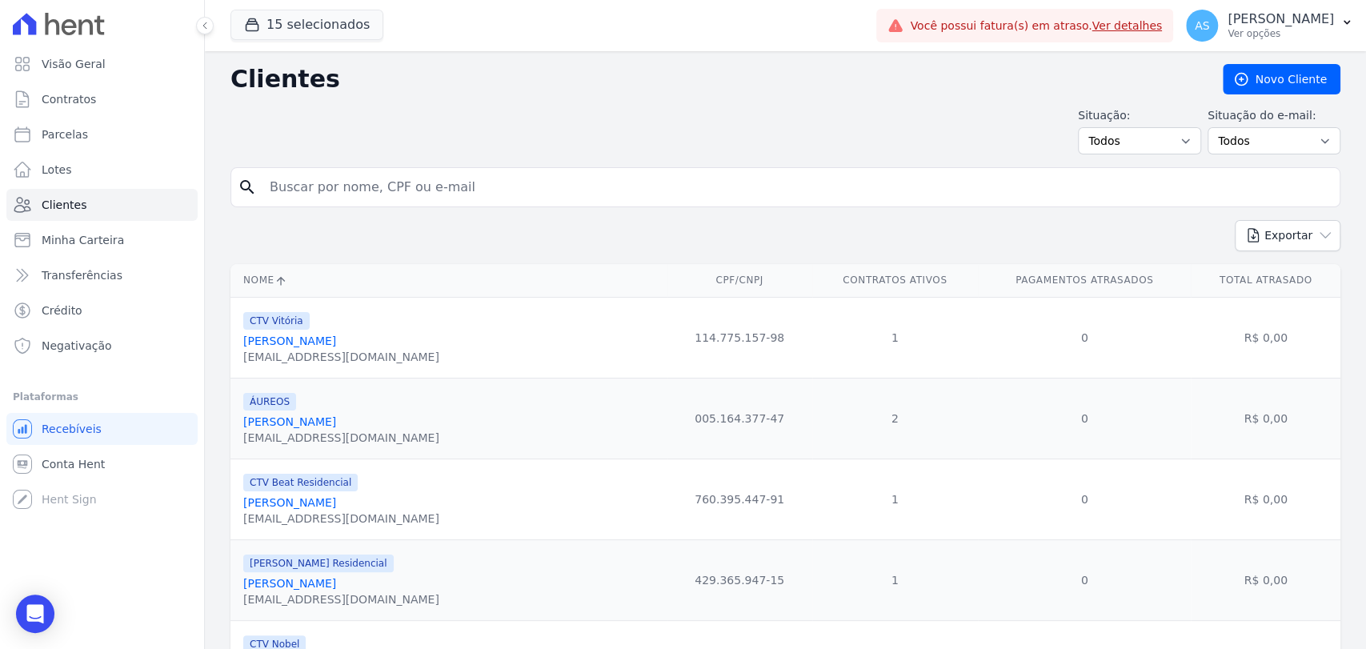
click at [348, 190] on input "search" at bounding box center [796, 187] width 1073 height 32
paste input "[PERSON_NAME] Sjostrom Novo"
type input "[PERSON_NAME] Sjostrom Novo"
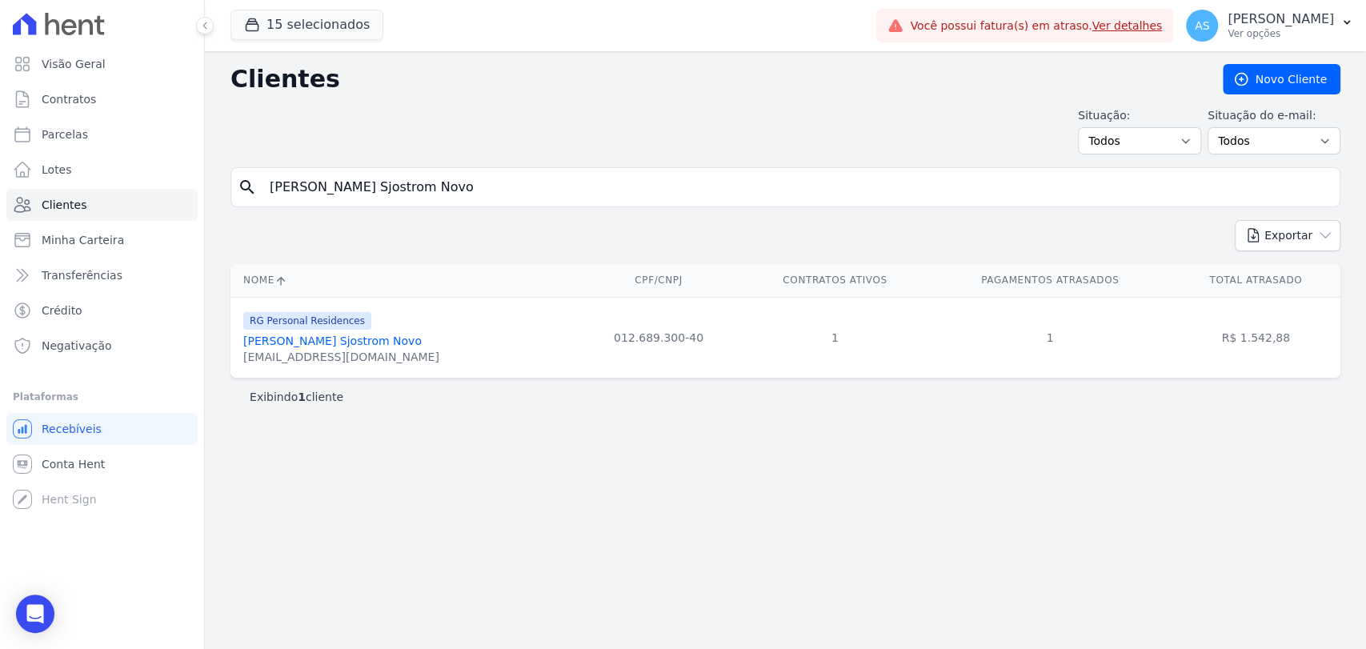
click at [385, 341] on link "[PERSON_NAME] Sjostrom Novo" at bounding box center [332, 340] width 178 height 13
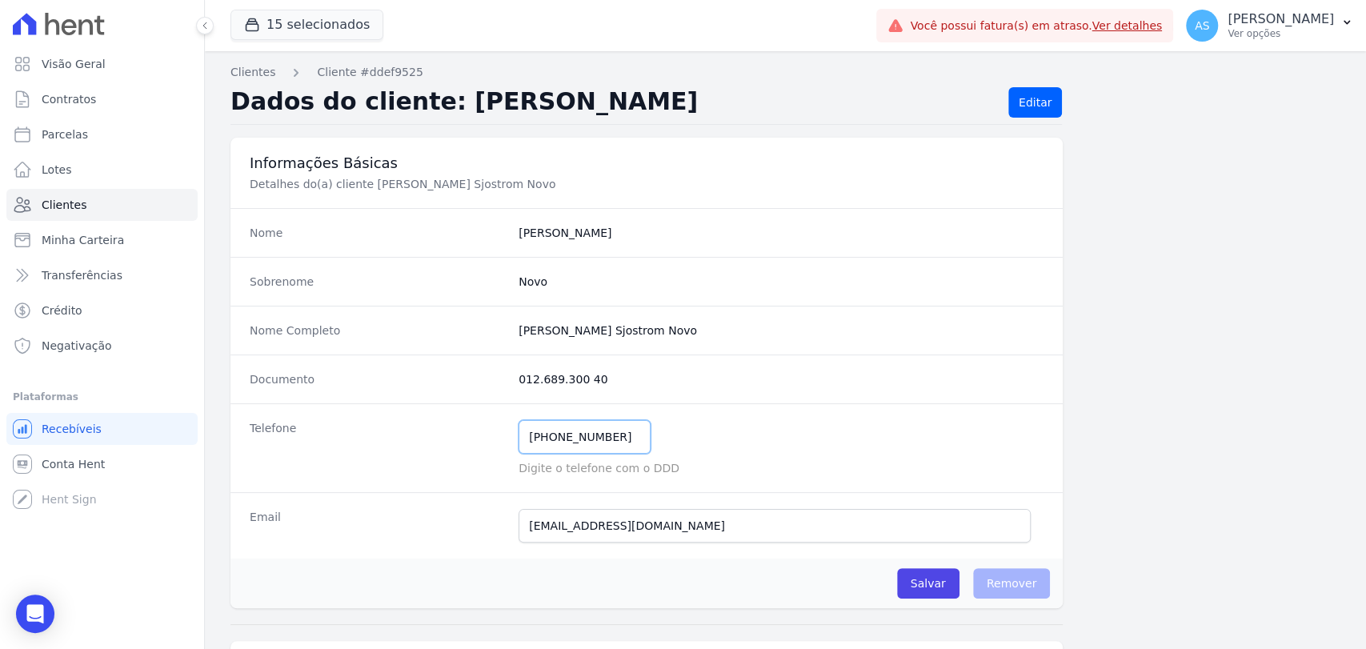
drag, startPoint x: 618, startPoint y: 438, endPoint x: 483, endPoint y: 446, distance: 134.6
click at [483, 446] on div "Telefone [PHONE_NUMBER] Mensagem de SMS ainda não enviada.. Mensagem de [PERSON…" at bounding box center [646, 447] width 832 height 89
click at [69, 200] on span "Clientes" at bounding box center [64, 205] width 45 height 16
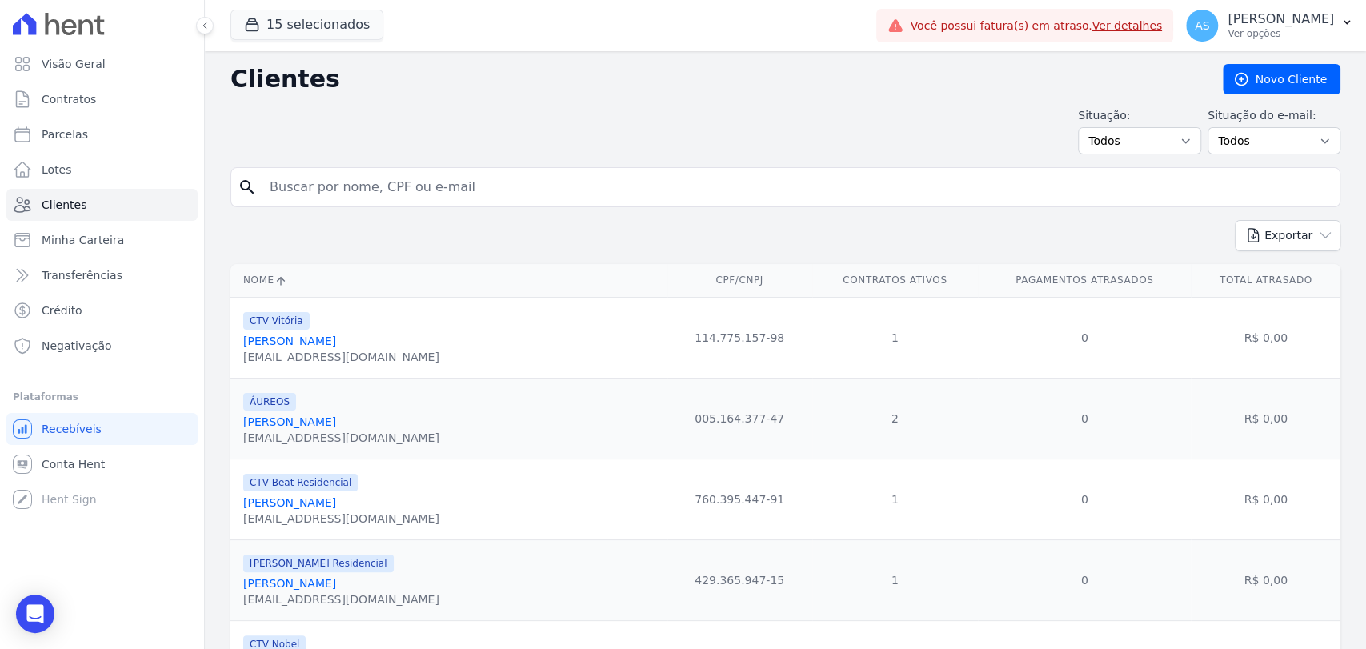
click at [480, 180] on input "search" at bounding box center [796, 187] width 1073 height 32
paste input "[PERSON_NAME]"
type input "[PERSON_NAME]"
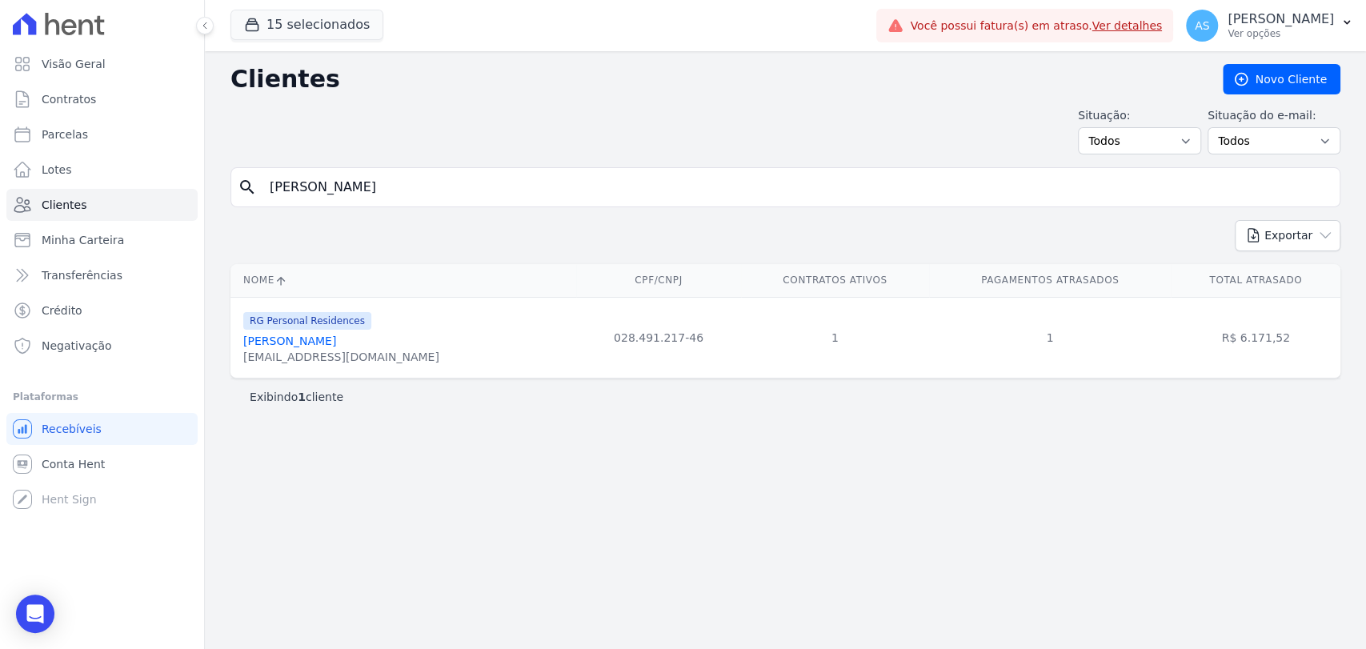
click at [302, 338] on link "[PERSON_NAME]" at bounding box center [289, 340] width 93 height 13
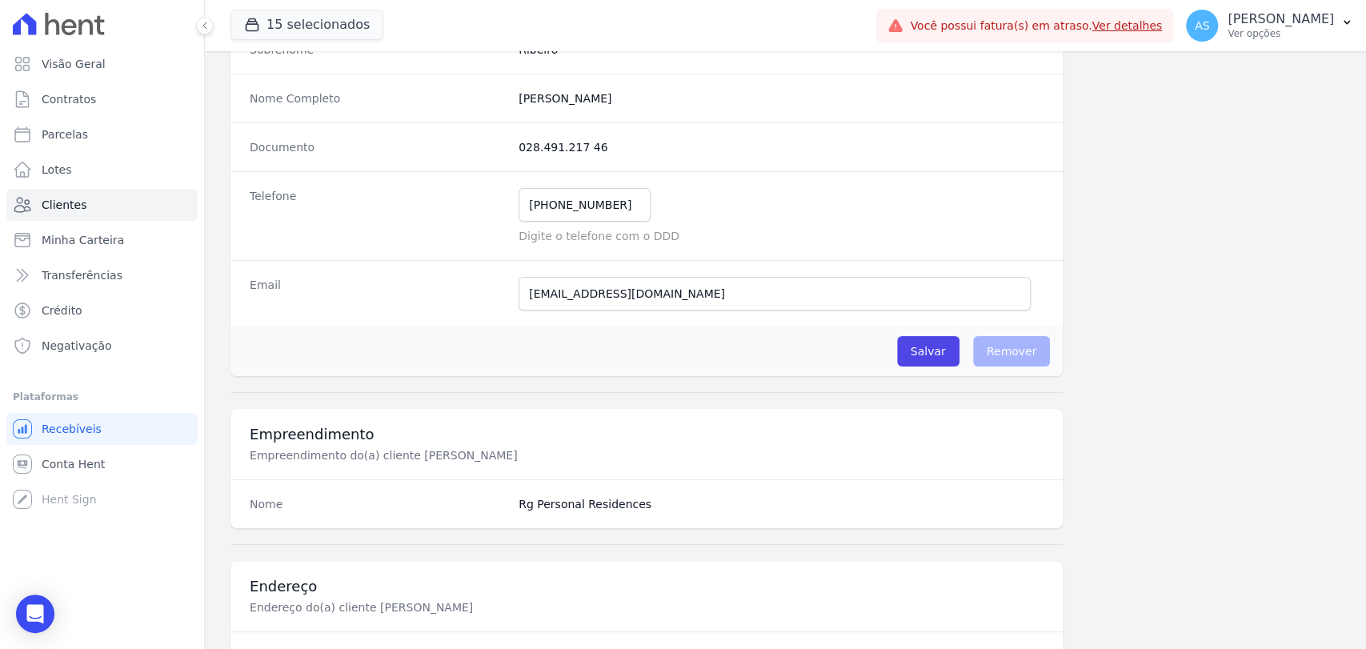
click at [302, 338] on div "Informações Básicas Detalhes do(a) cliente [PERSON_NAME] Nome [PERSON_NAME] Sob…" at bounding box center [646, 579] width 832 height 1346
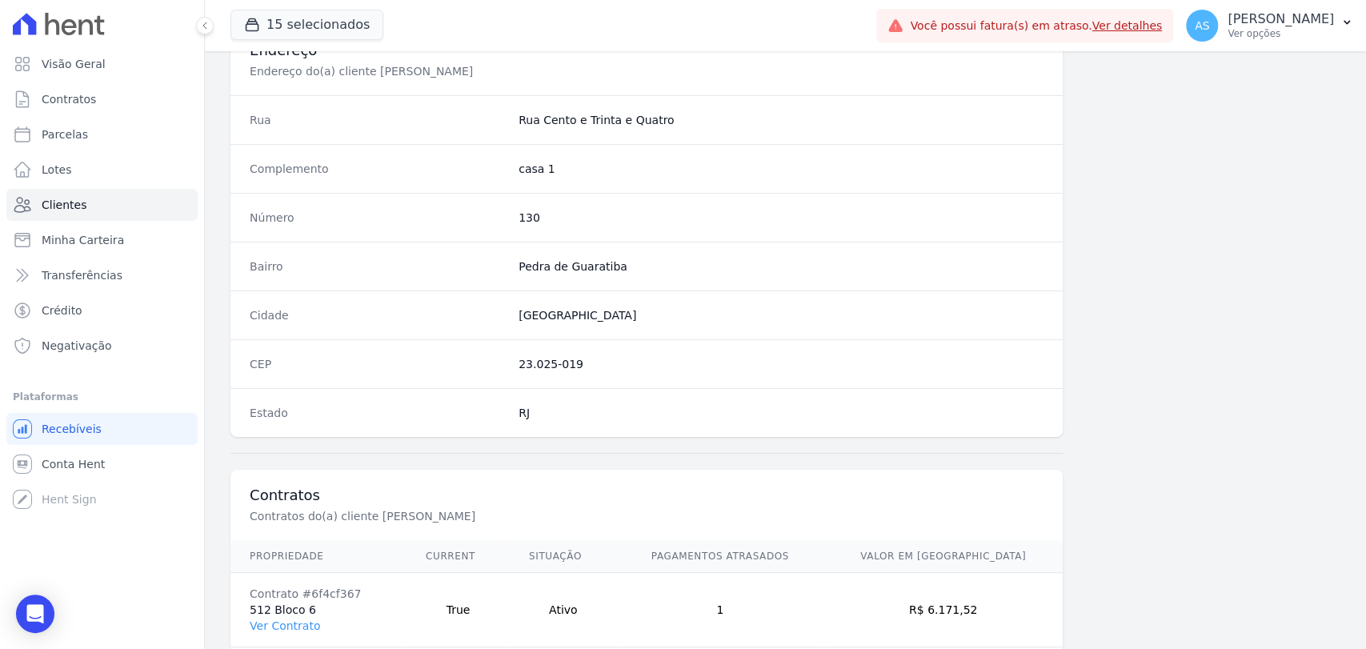
scroll to position [845, 0]
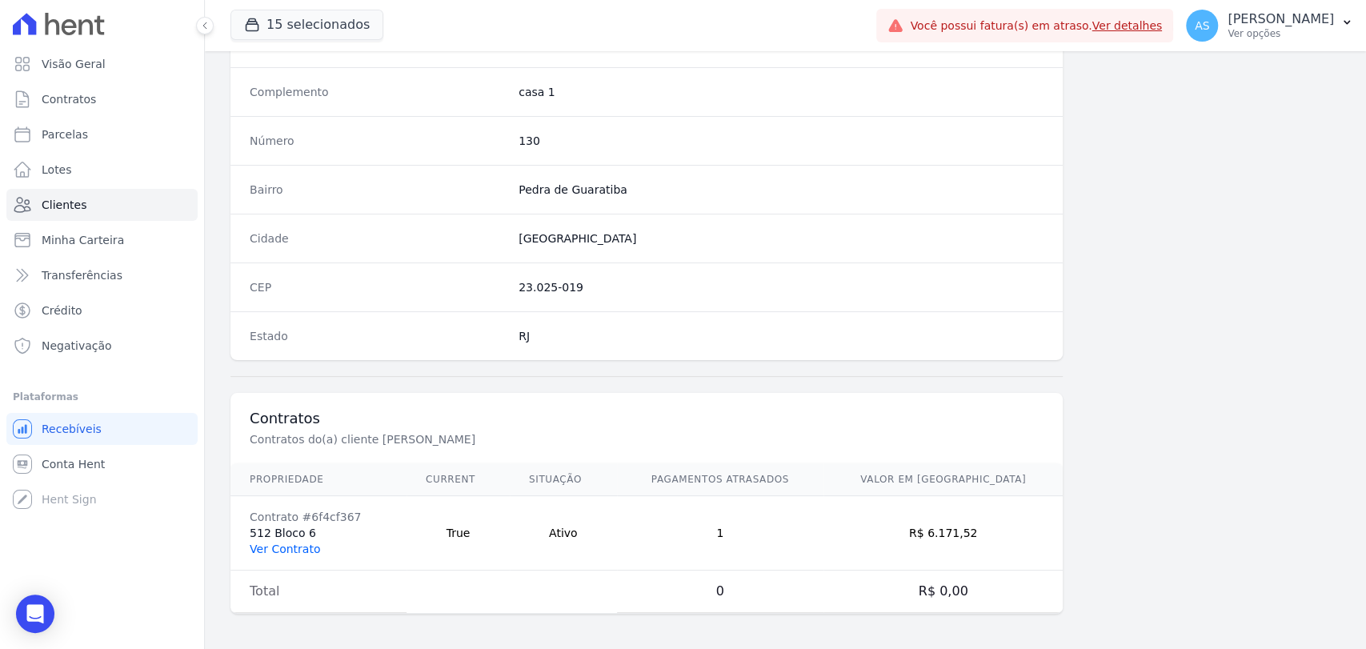
click at [256, 545] on link "Ver Contrato" at bounding box center [285, 548] width 70 height 13
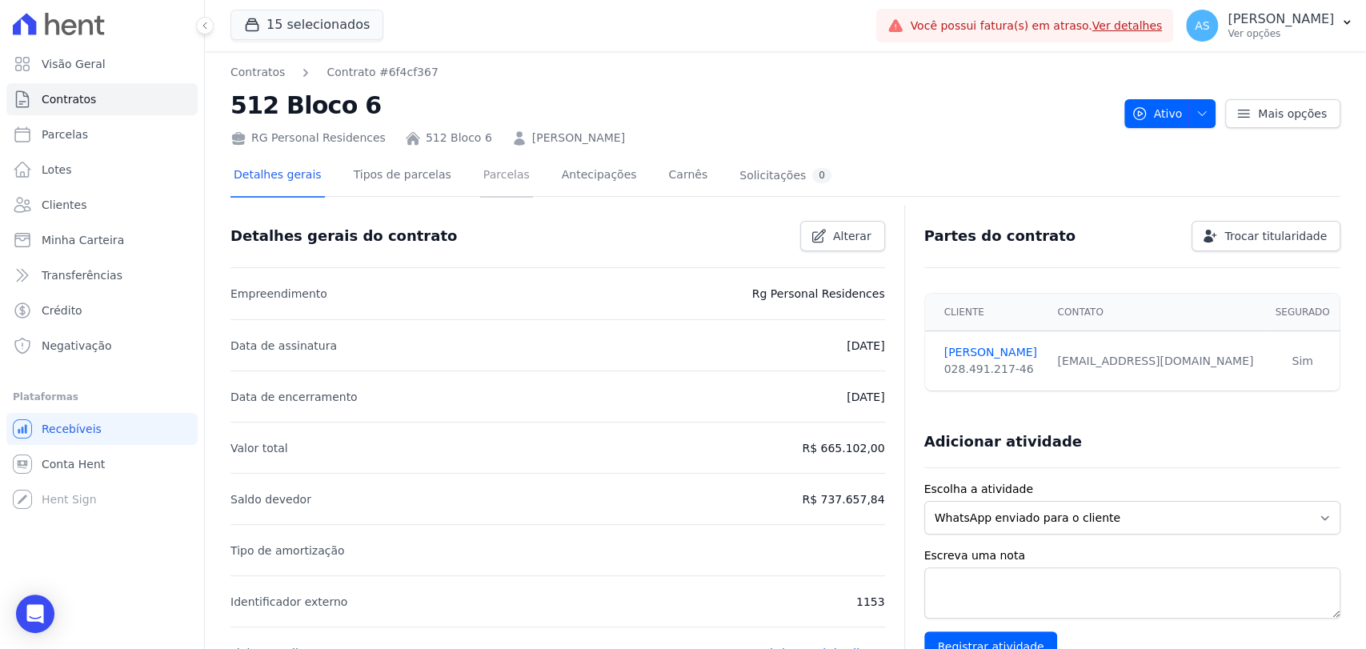
click at [485, 174] on link "Parcelas" at bounding box center [506, 176] width 53 height 42
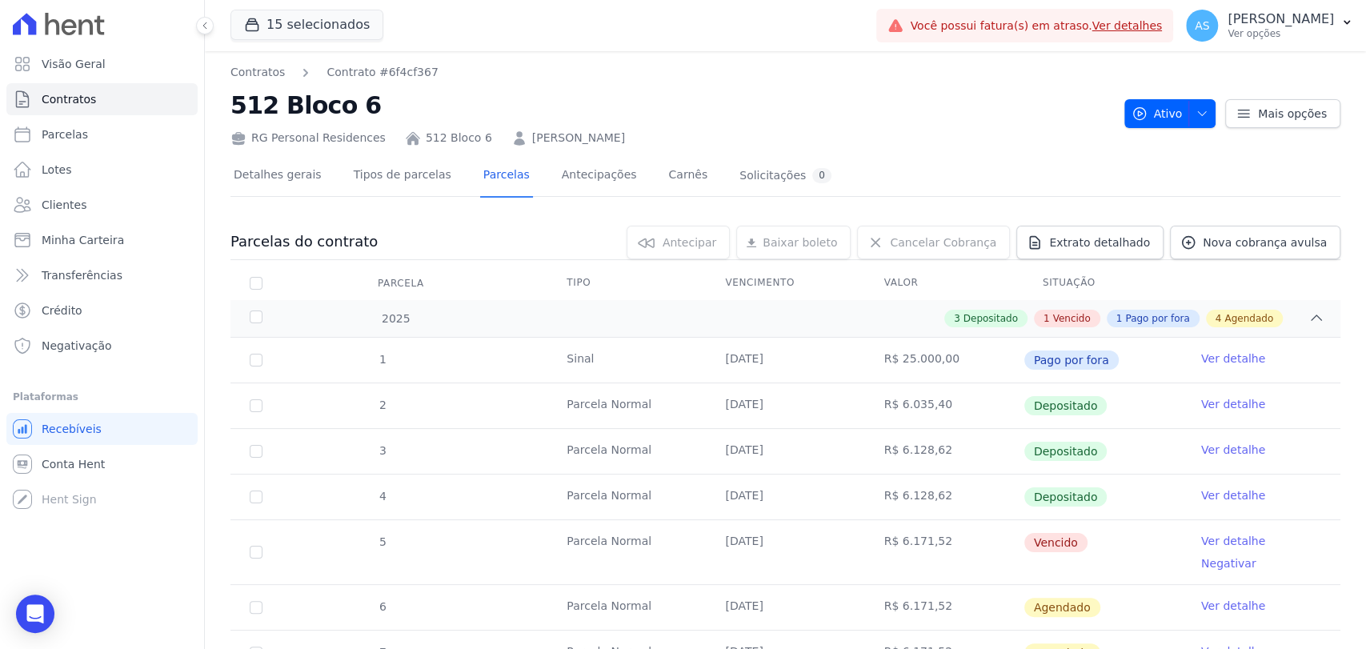
click at [562, 136] on link "[PERSON_NAME]" at bounding box center [578, 138] width 93 height 17
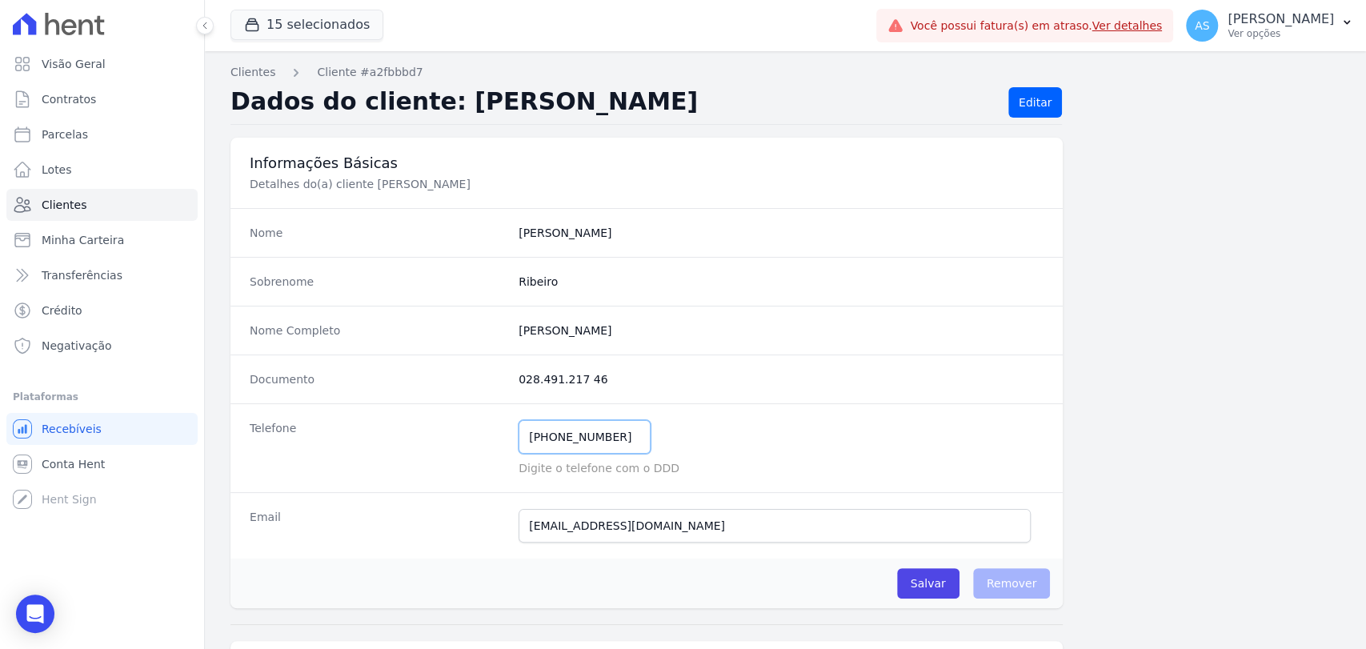
drag, startPoint x: 616, startPoint y: 442, endPoint x: 447, endPoint y: 430, distance: 169.2
click at [447, 430] on div "Telefone [PHONE_NUMBER] Mensagem de SMS ainda não enviada.. Mensagem de [PERSON…" at bounding box center [646, 447] width 832 height 89
click at [65, 208] on span "Clientes" at bounding box center [64, 205] width 45 height 16
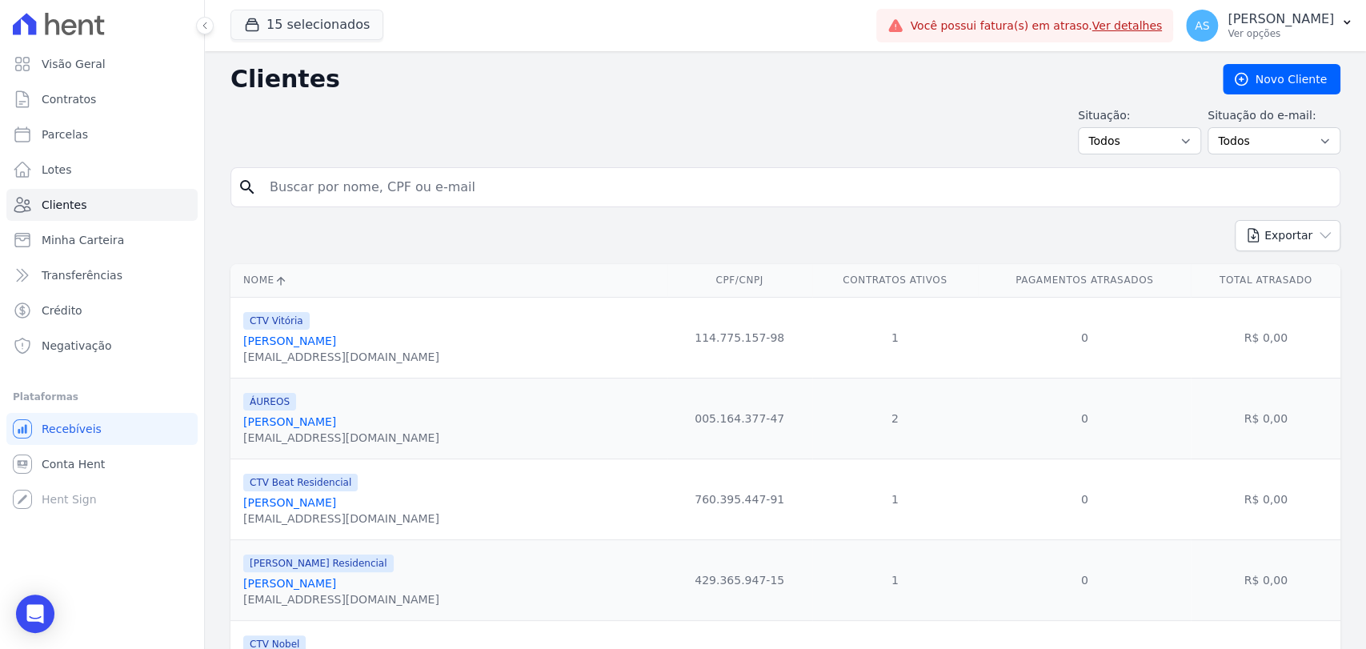
click at [354, 186] on input "search" at bounding box center [796, 187] width 1073 height 32
paste input "[PERSON_NAME] da [PERSON_NAME]"
type input "[PERSON_NAME] da [PERSON_NAME]"
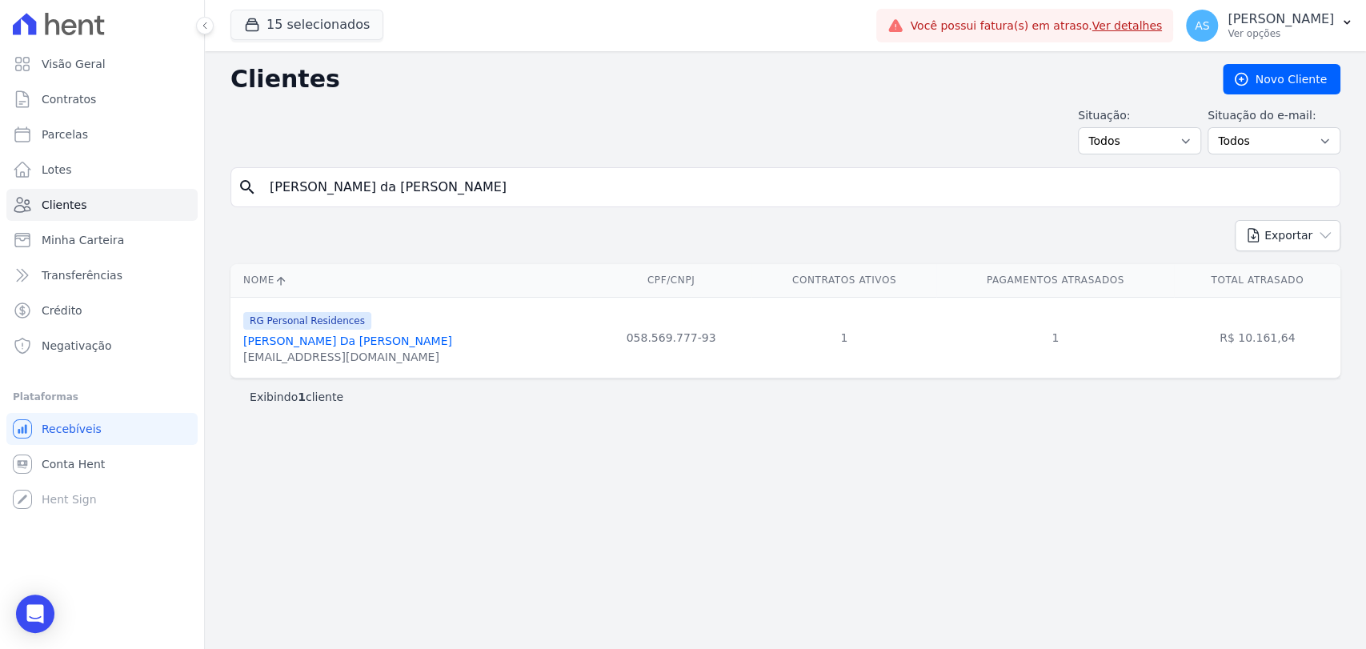
click at [314, 335] on link "[PERSON_NAME] Da [PERSON_NAME]" at bounding box center [347, 340] width 209 height 13
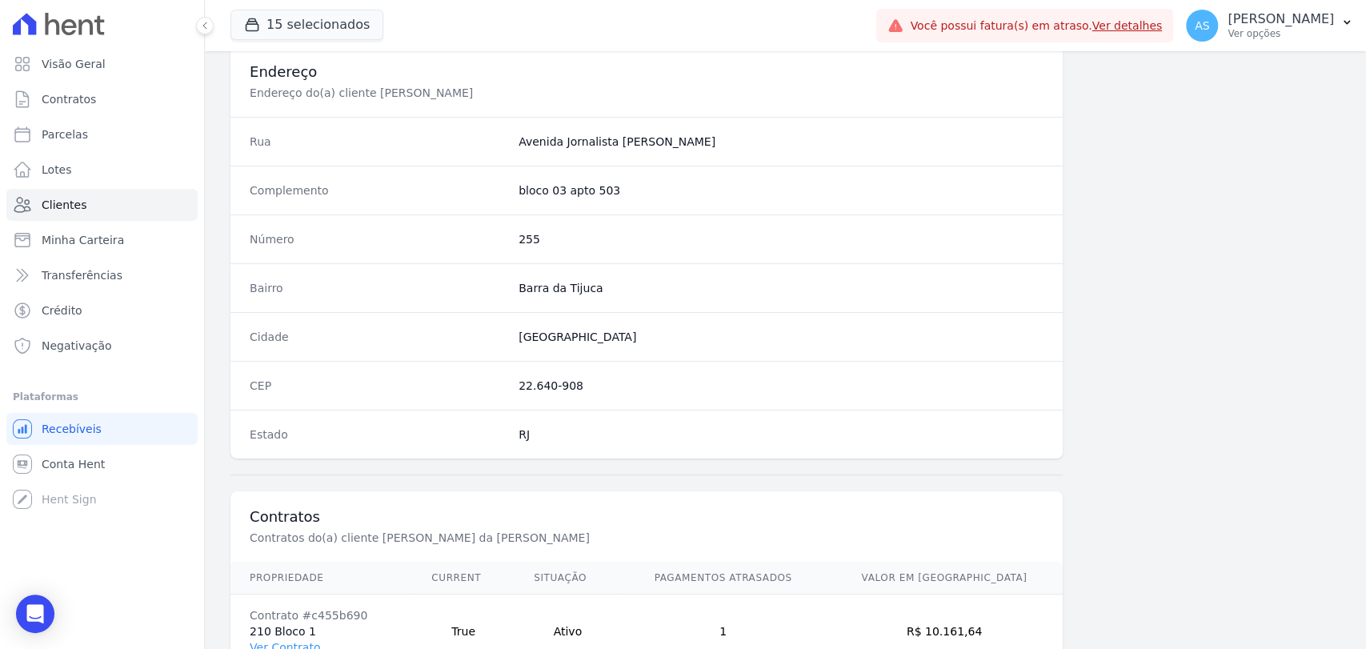
scroll to position [845, 0]
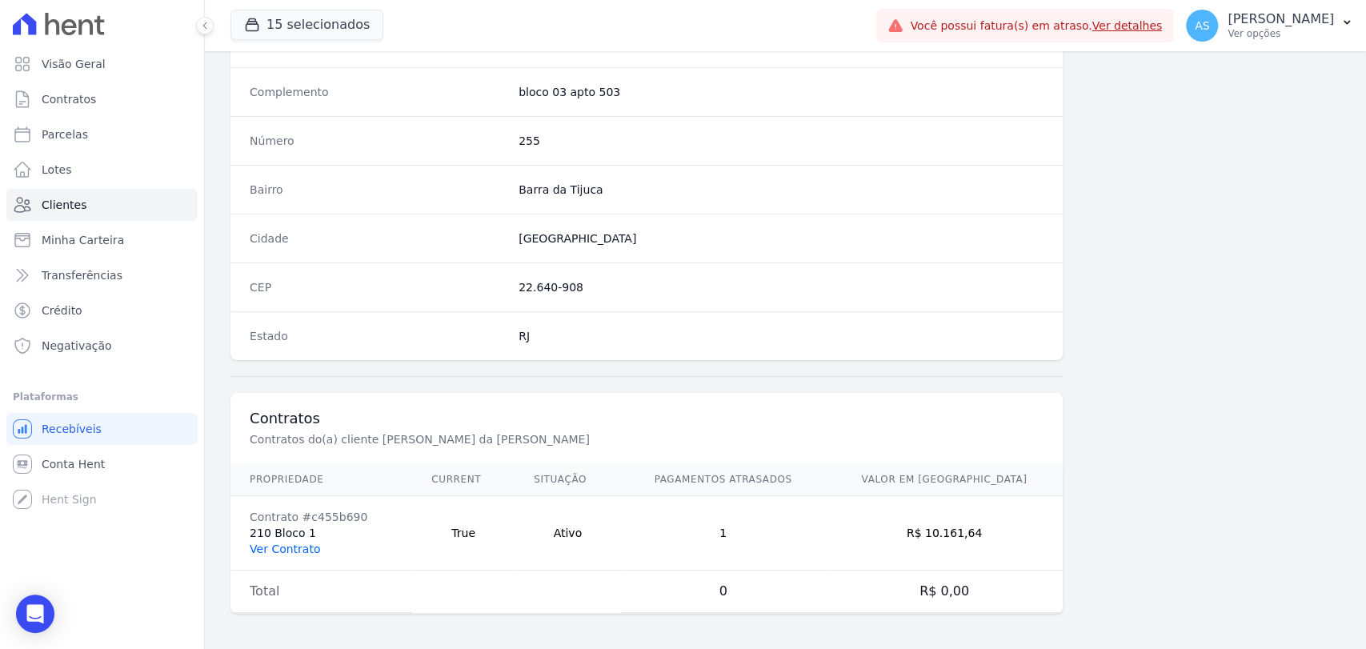
click at [276, 544] on link "Ver Contrato" at bounding box center [285, 548] width 70 height 13
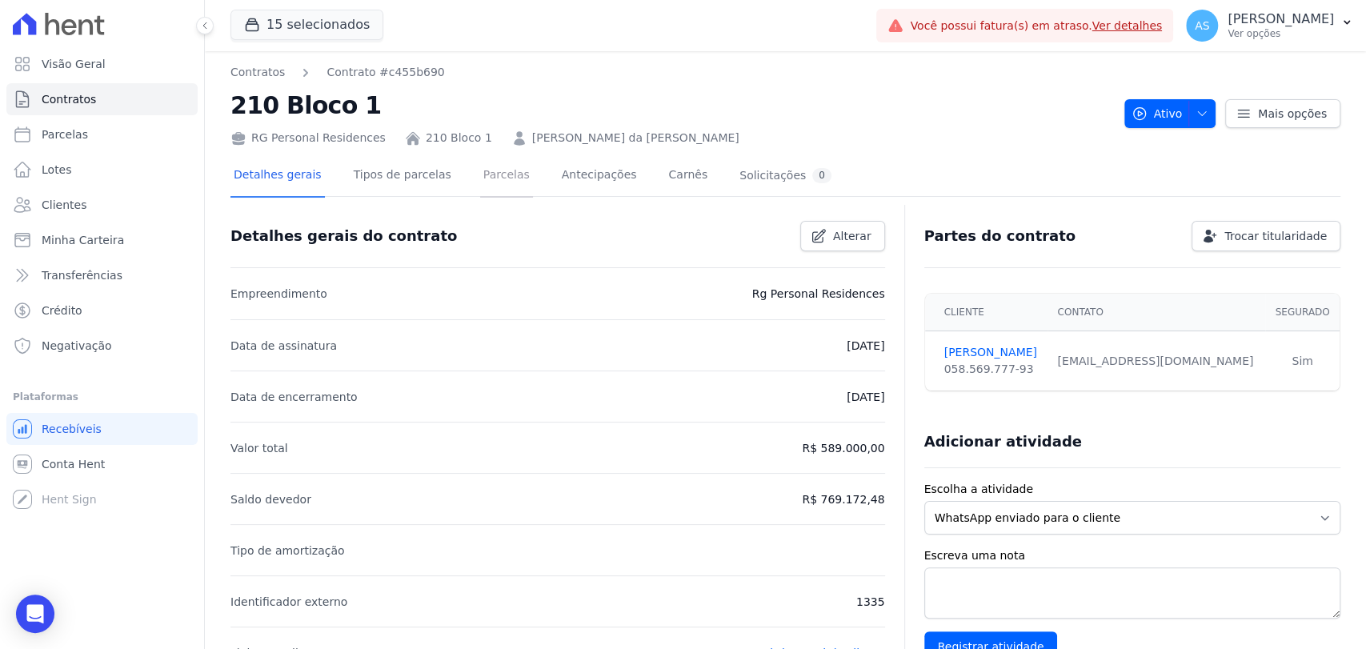
click at [480, 175] on link "Parcelas" at bounding box center [506, 176] width 53 height 42
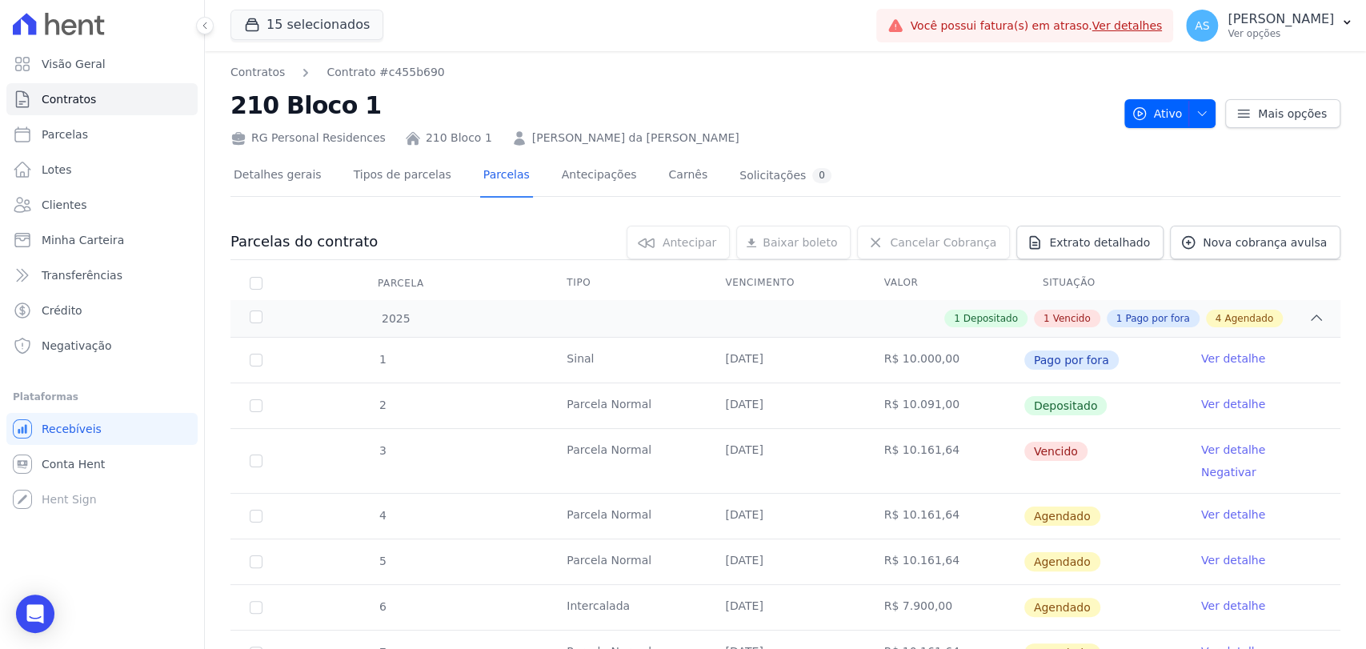
click at [606, 134] on link "[PERSON_NAME] da [PERSON_NAME]" at bounding box center [635, 138] width 207 height 17
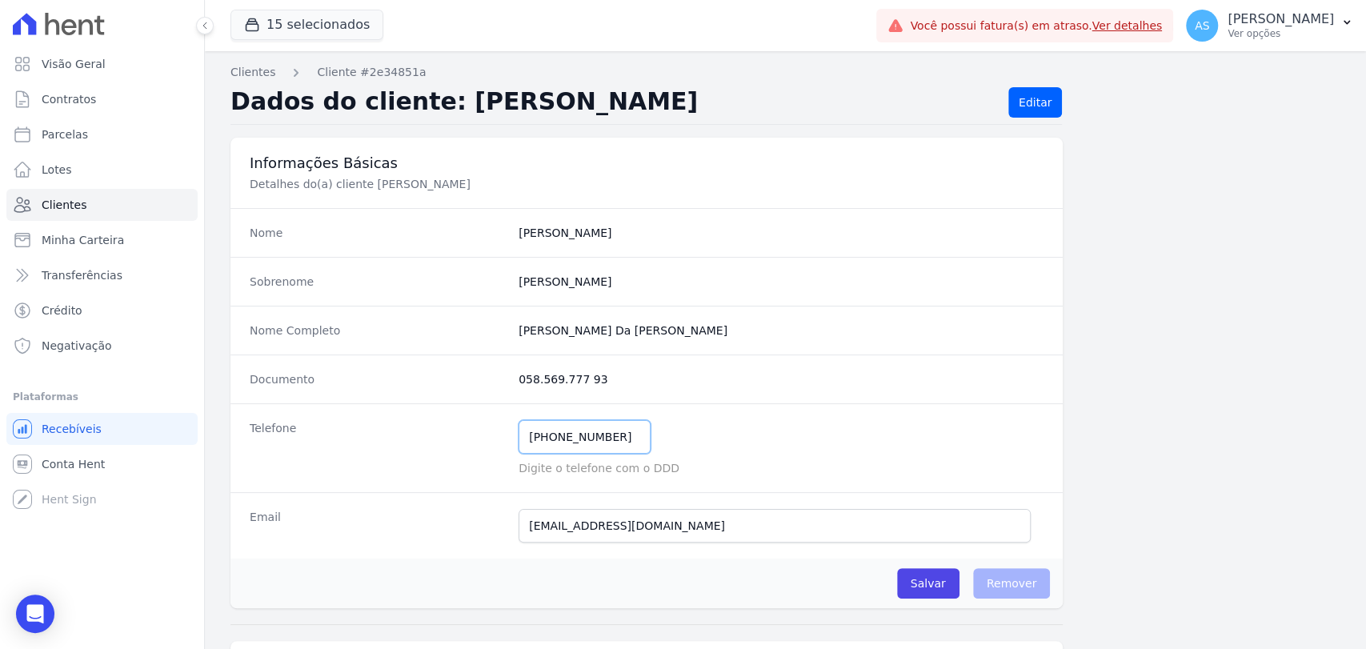
drag, startPoint x: 462, startPoint y: 438, endPoint x: 411, endPoint y: 442, distance: 50.6
click at [411, 442] on div "Telefone [PHONE_NUMBER] Mensagem de SMS ainda não enviada.. Mensagem de [PERSON…" at bounding box center [646, 447] width 832 height 89
click at [64, 201] on span "Clientes" at bounding box center [64, 205] width 45 height 16
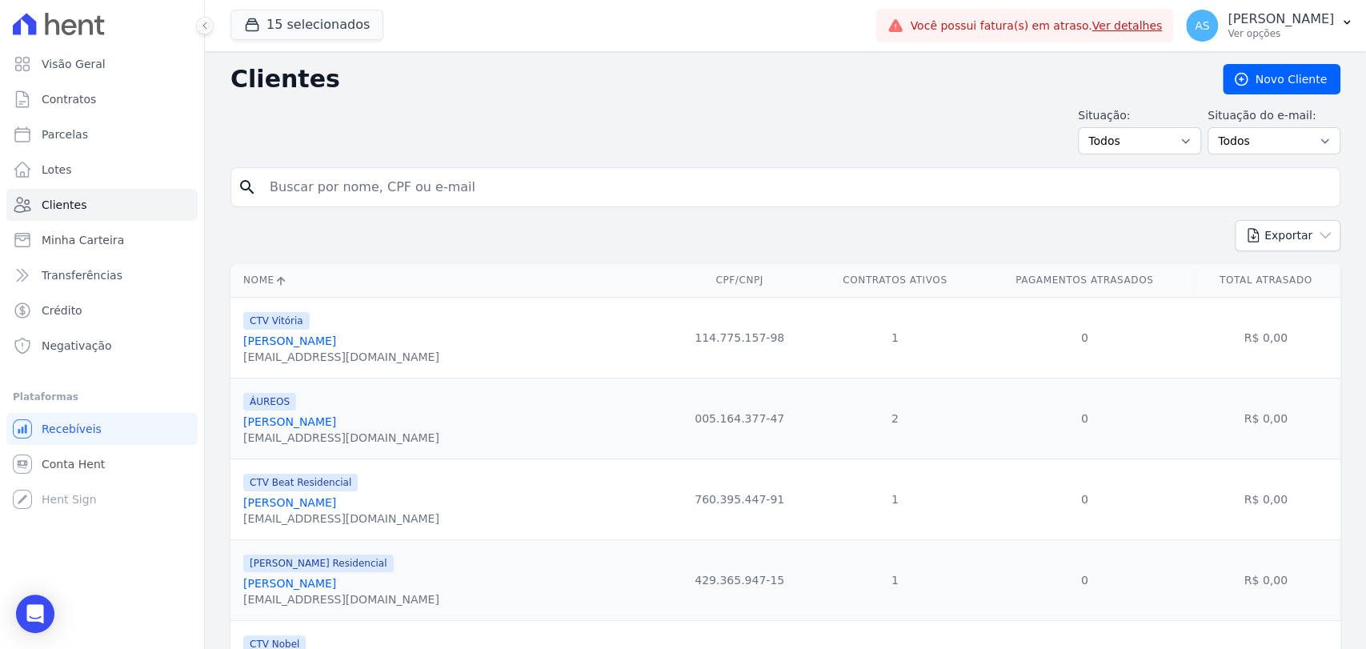
click at [287, 181] on input "search" at bounding box center [796, 187] width 1073 height 32
paste input "[PERSON_NAME]"
type input "[PERSON_NAME]"
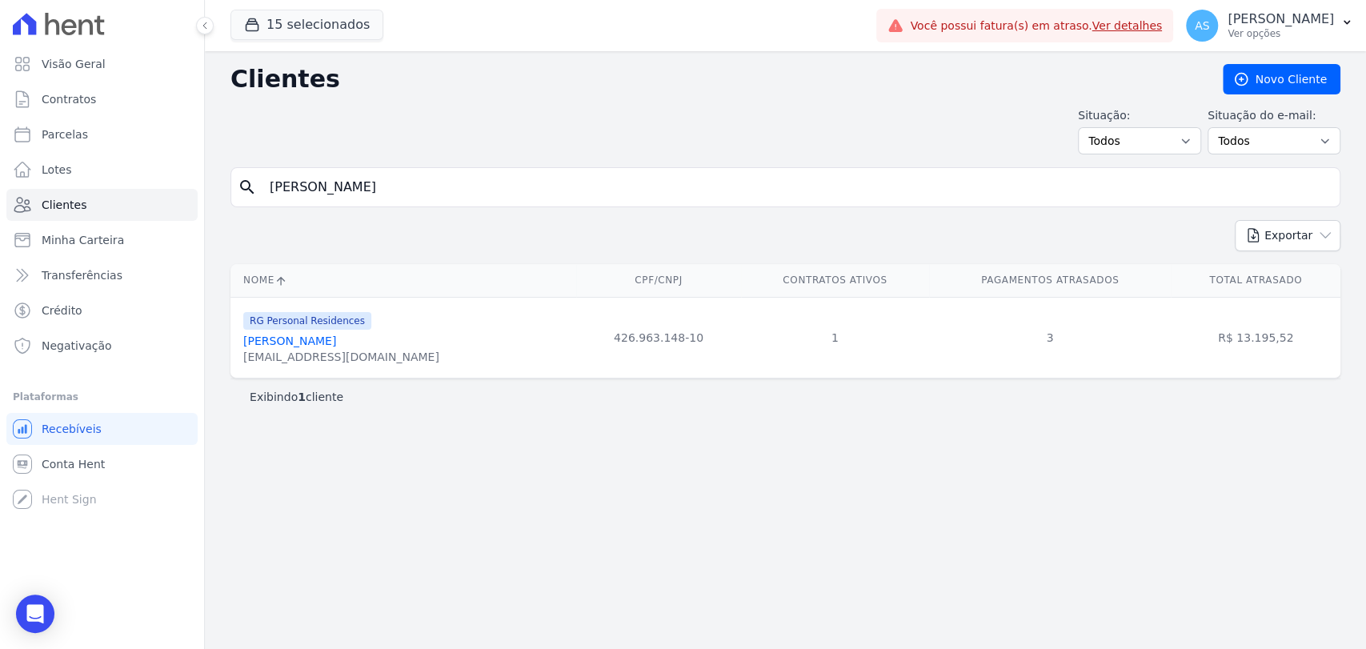
click at [294, 339] on link "[PERSON_NAME]" at bounding box center [289, 340] width 93 height 13
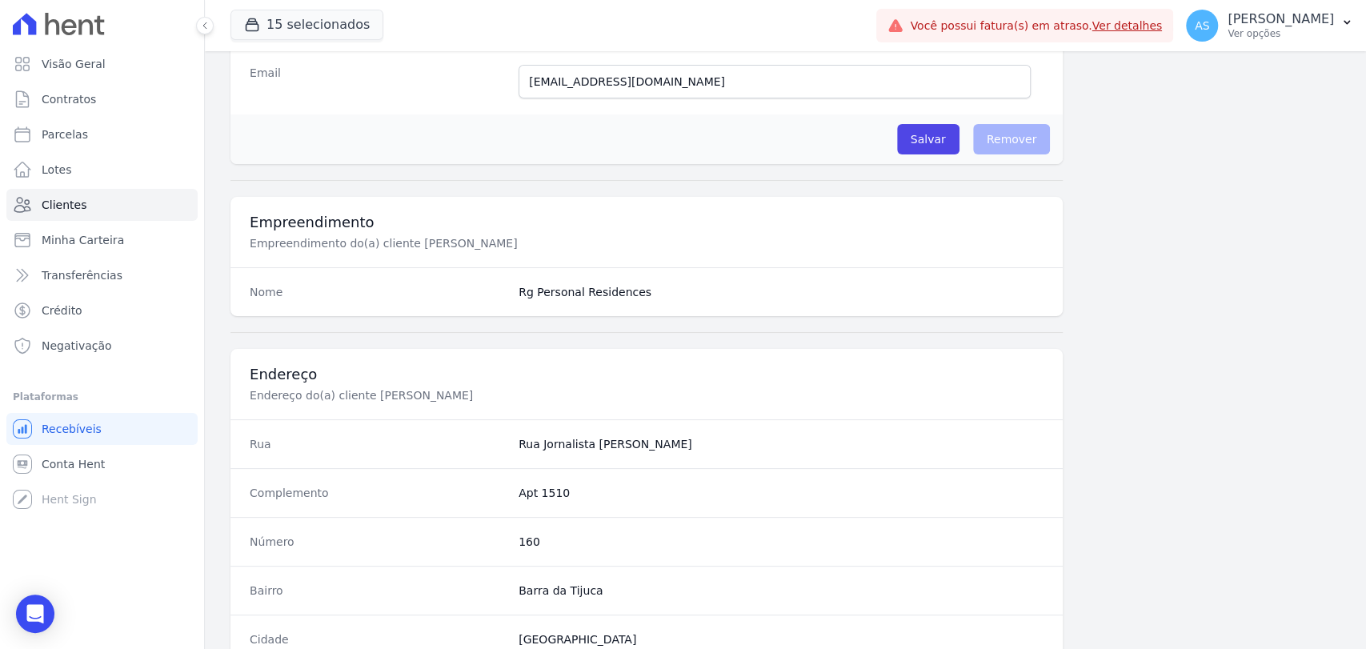
scroll to position [845, 0]
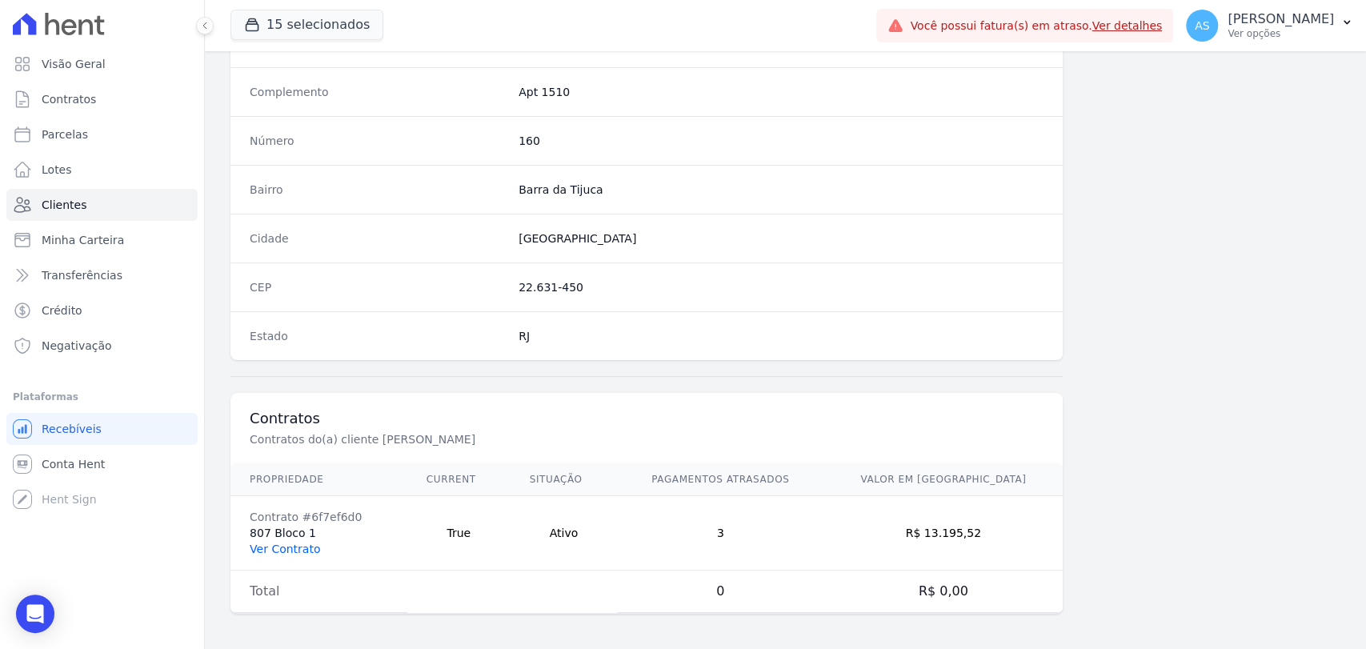
click at [270, 542] on link "Ver Contrato" at bounding box center [285, 548] width 70 height 13
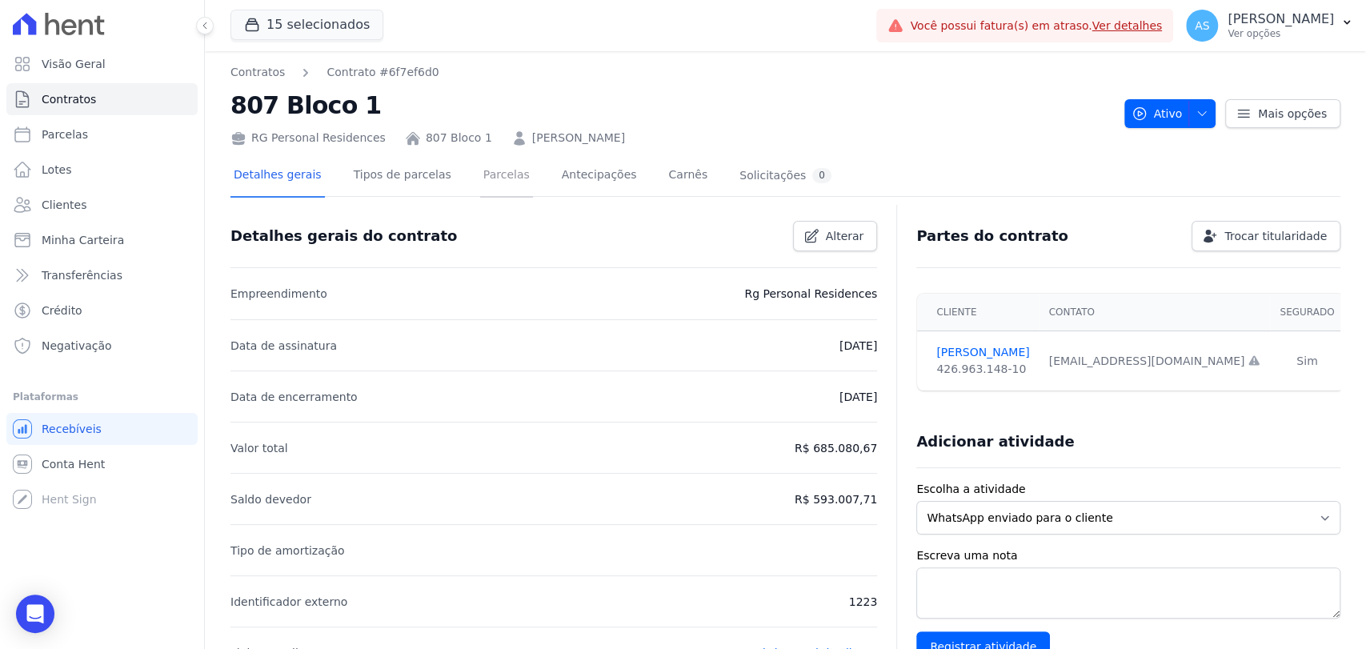
click at [483, 174] on link "Parcelas" at bounding box center [506, 176] width 53 height 42
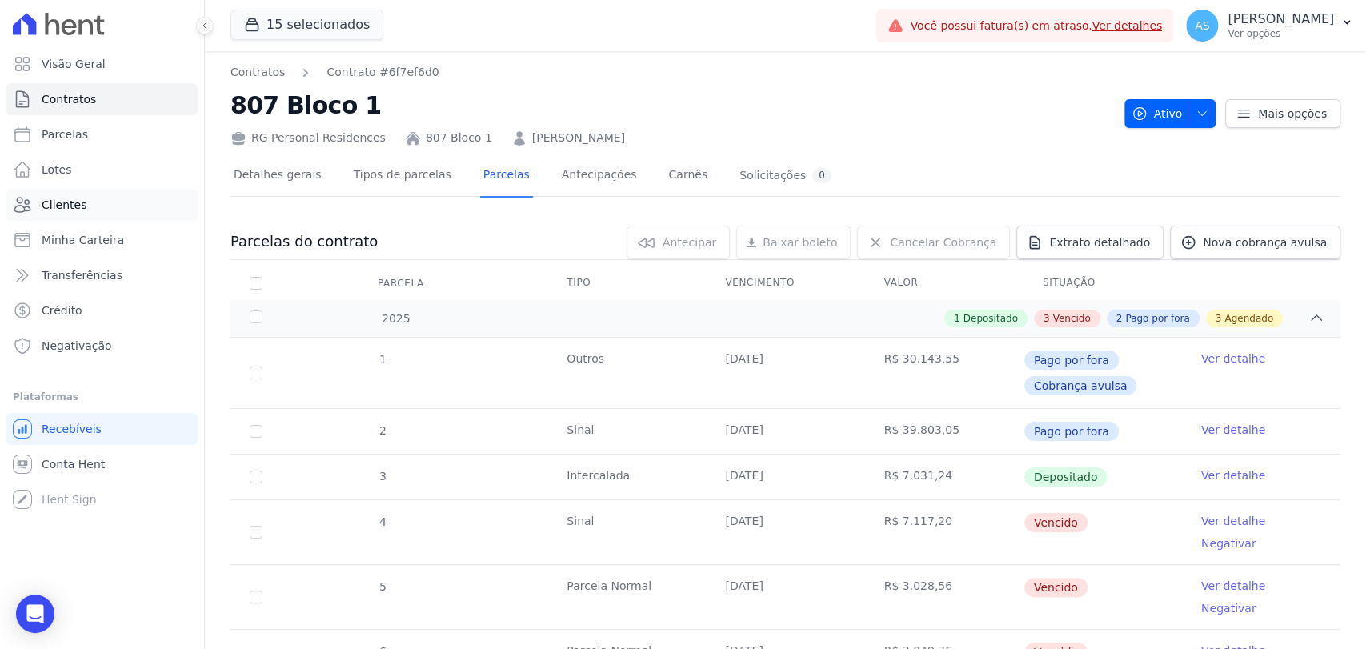
click at [58, 206] on span "Clientes" at bounding box center [64, 205] width 45 height 16
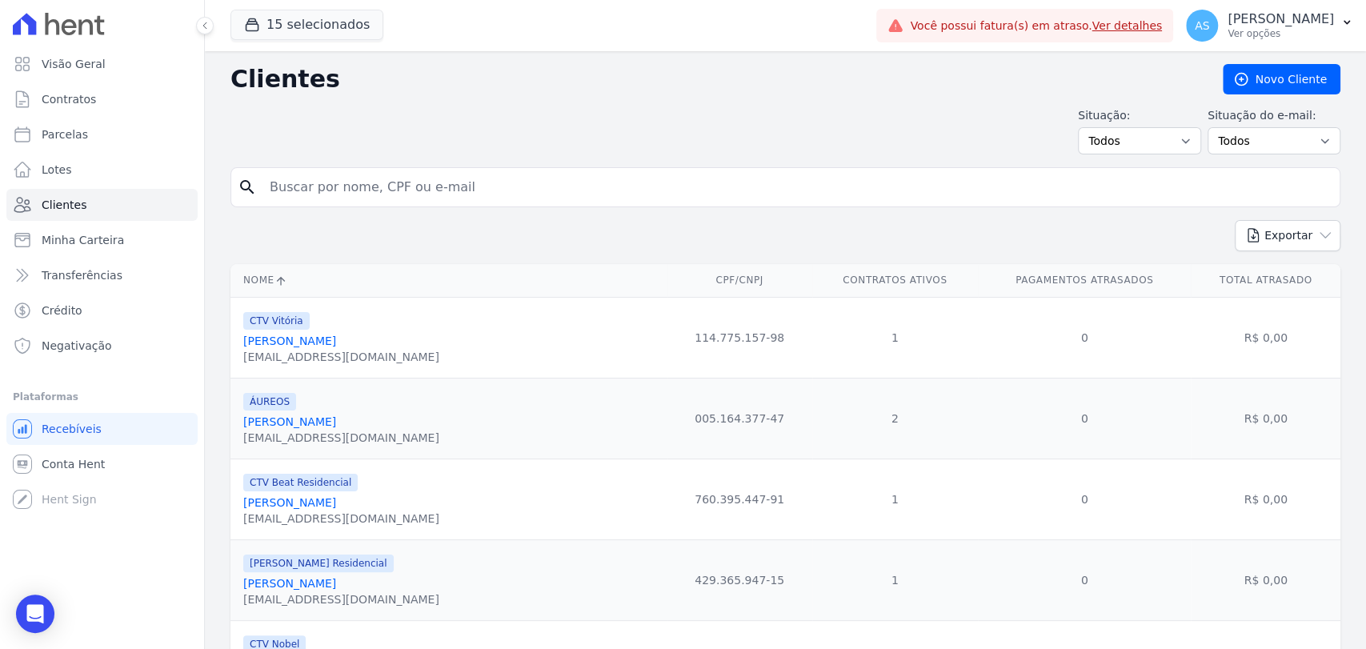
click at [333, 188] on input "search" at bounding box center [796, 187] width 1073 height 32
paste input "[PERSON_NAME]"
type input "[PERSON_NAME]"
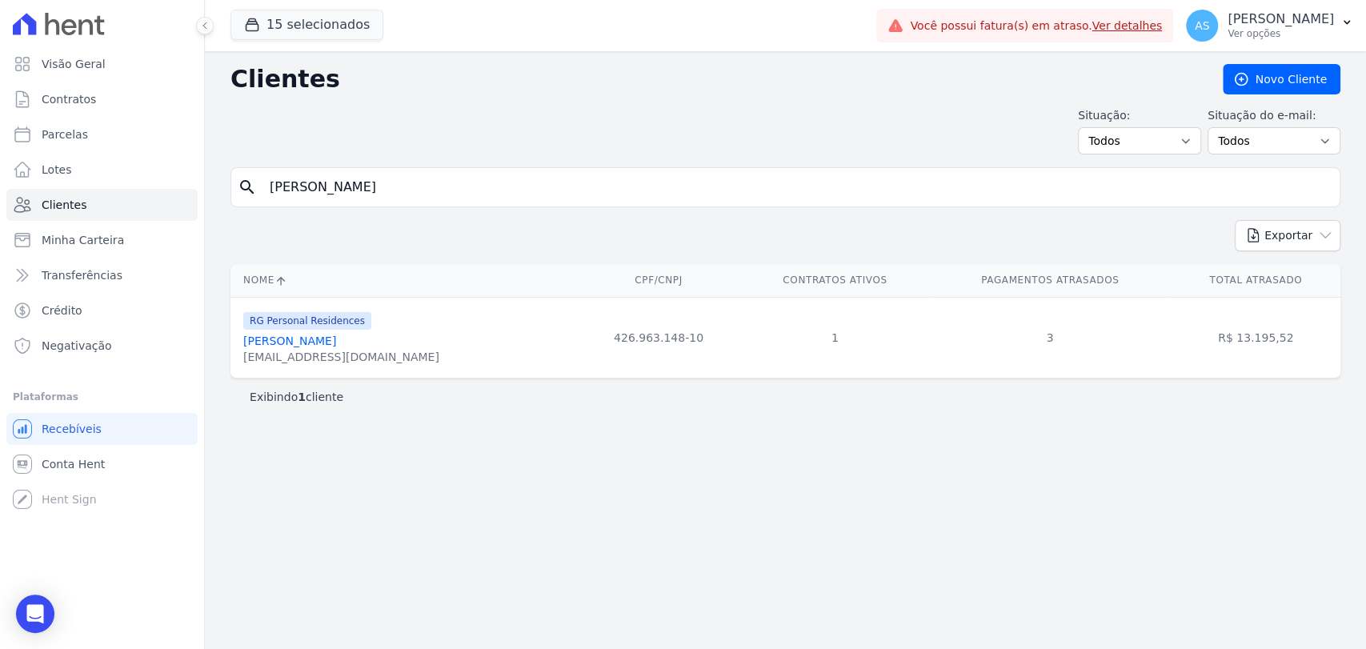
click at [274, 343] on link "[PERSON_NAME]" at bounding box center [289, 340] width 93 height 13
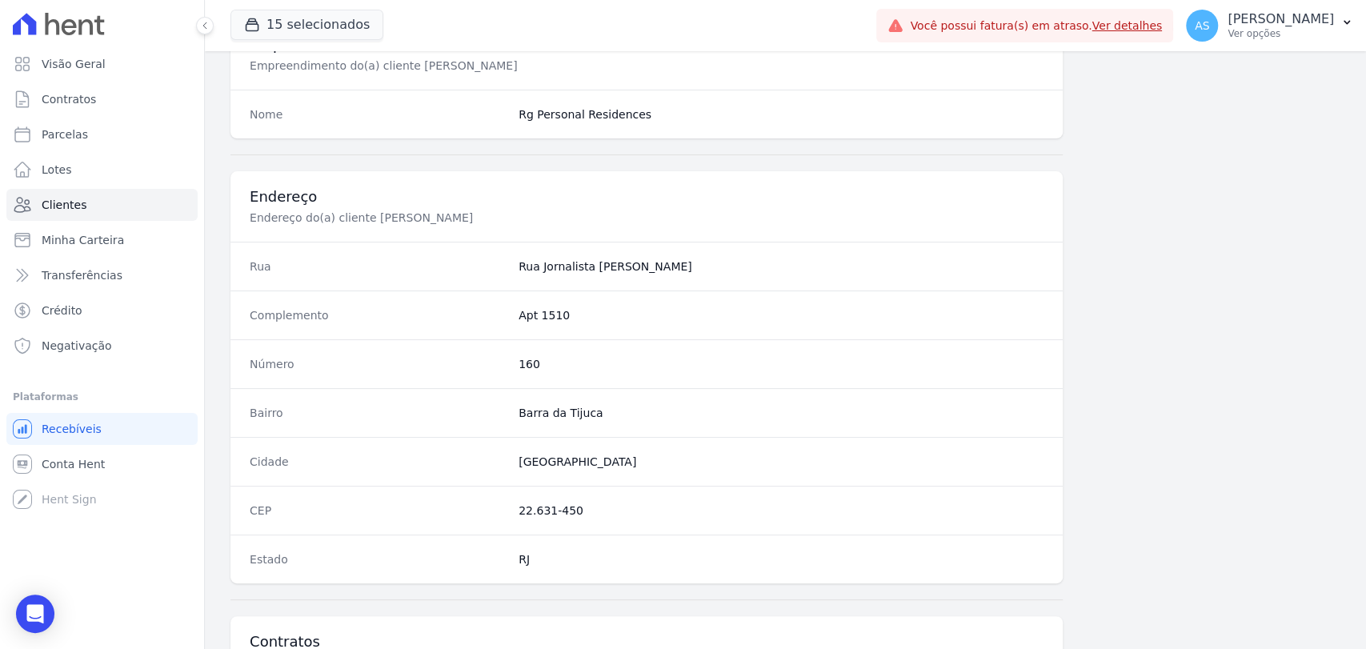
scroll to position [845, 0]
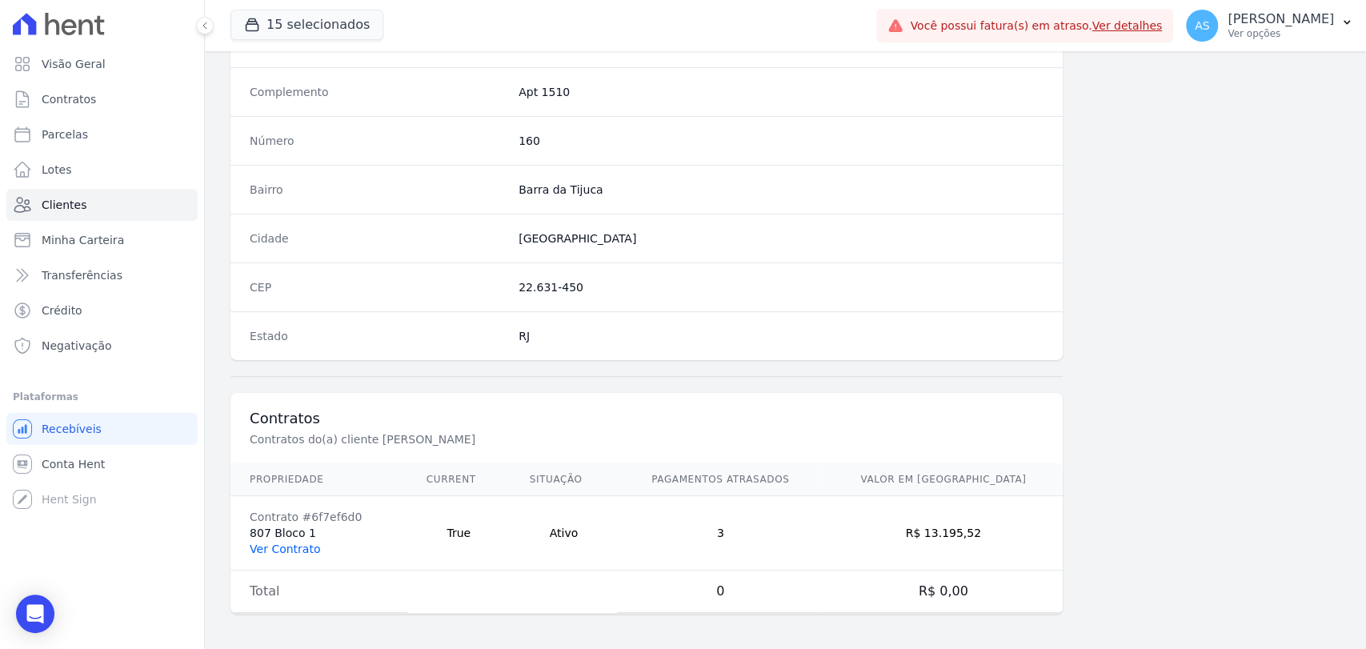
click at [281, 546] on link "Ver Contrato" at bounding box center [285, 548] width 70 height 13
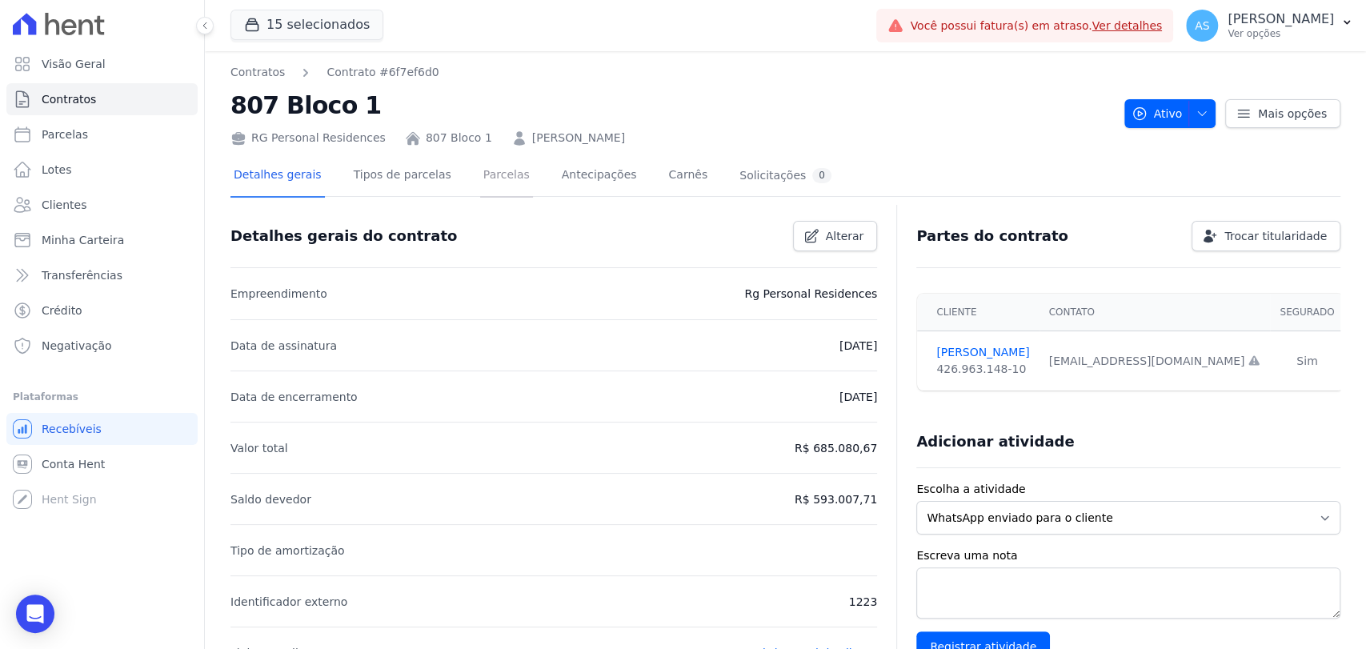
click at [493, 174] on link "Parcelas" at bounding box center [506, 176] width 53 height 42
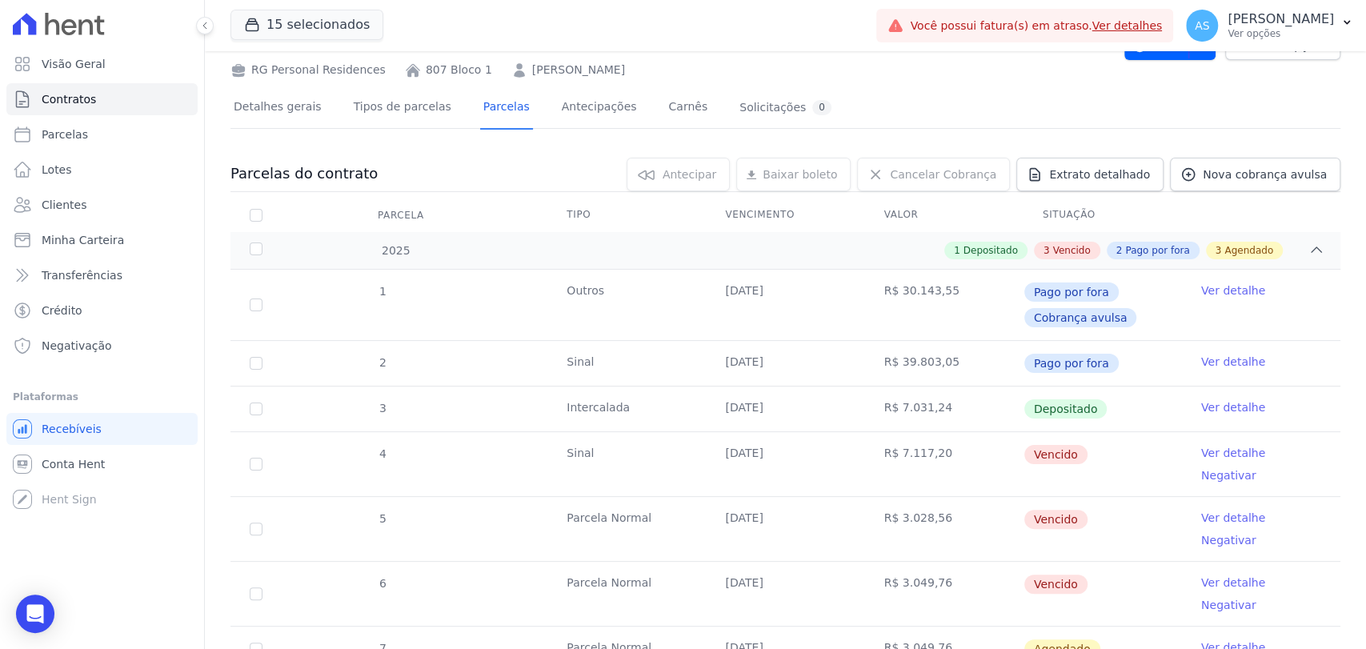
scroll to position [178, 0]
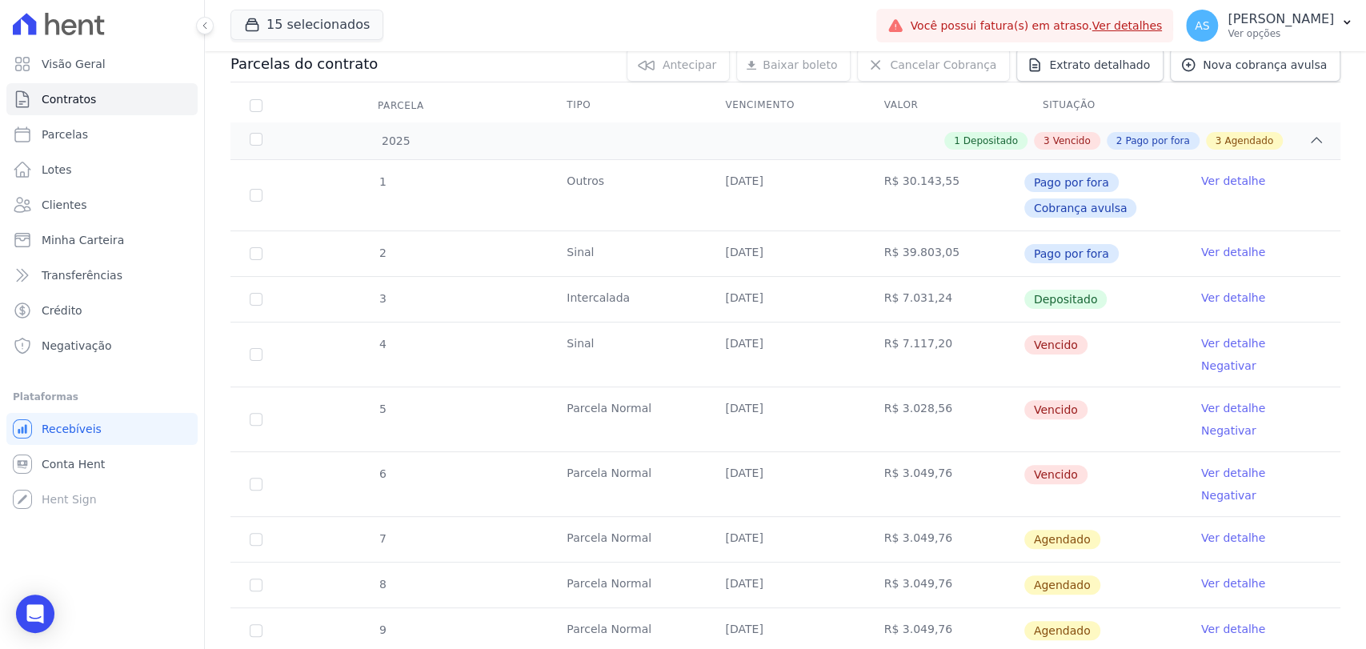
click at [1256, 359] on link "Negativar" at bounding box center [1228, 365] width 55 height 13
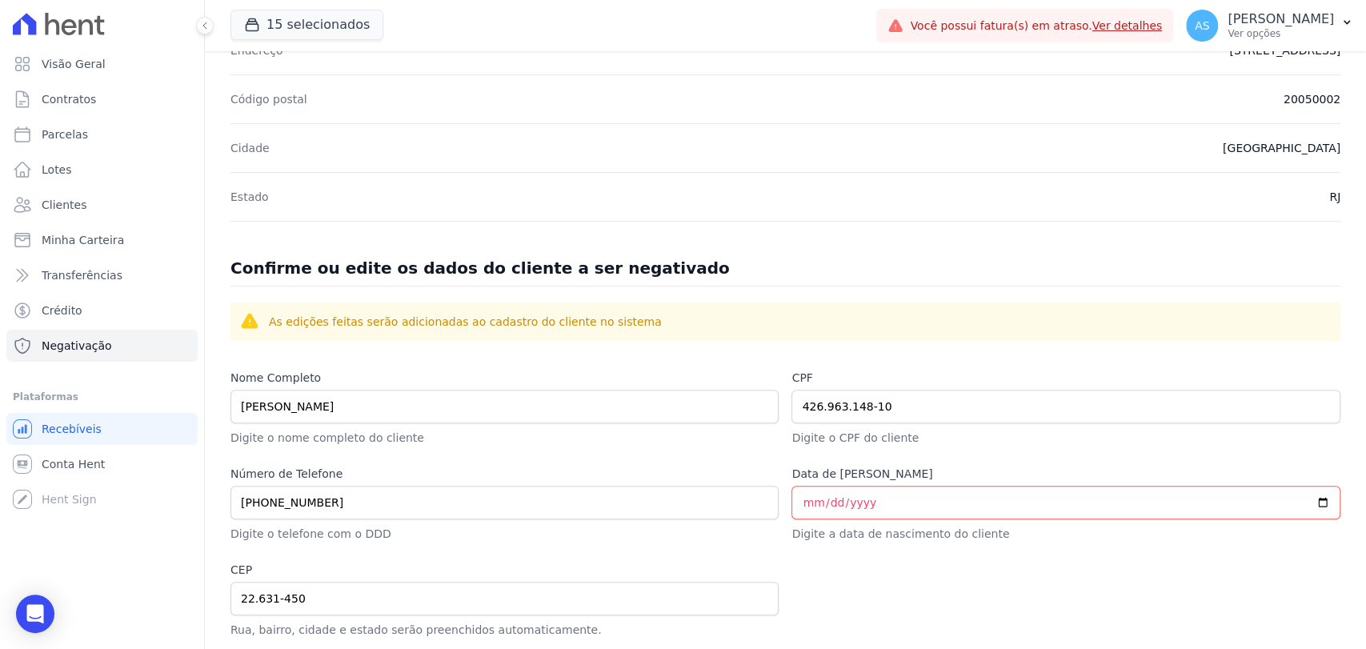
scroll to position [800, 0]
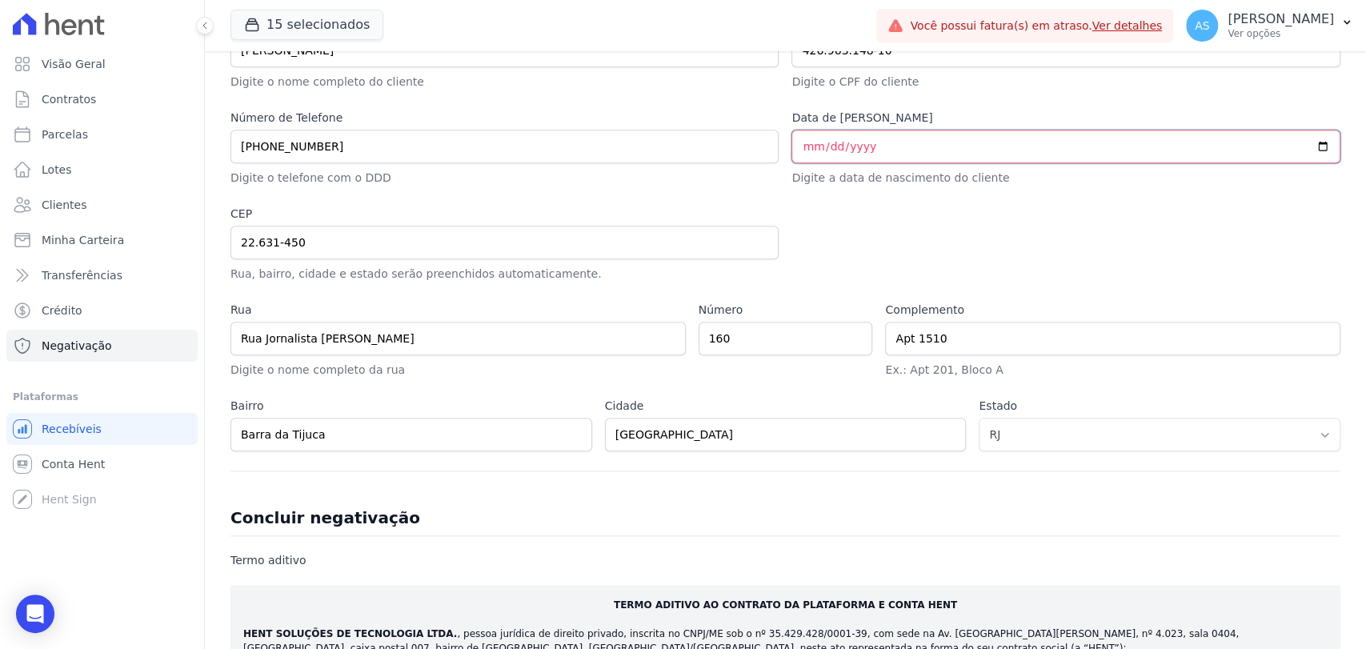
click at [797, 142] on input "Data de [PERSON_NAME]" at bounding box center [1065, 147] width 549 height 34
type input "[DATE]"
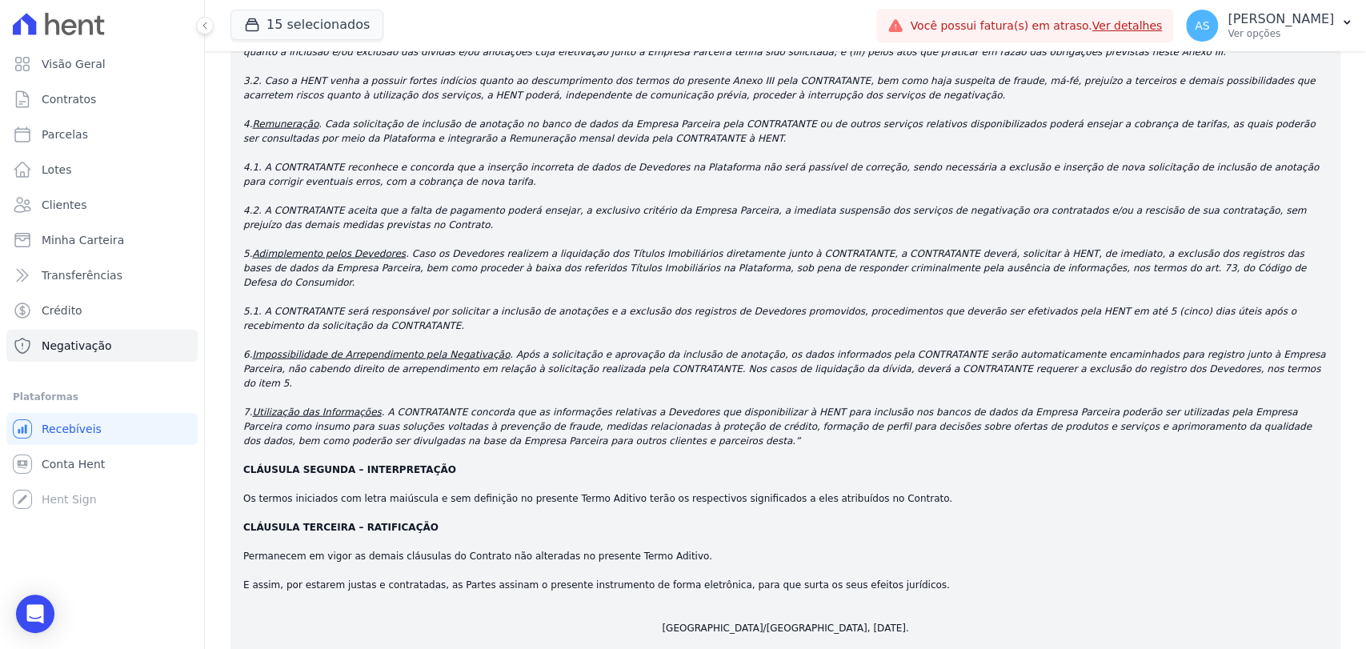
scroll to position [2750, 0]
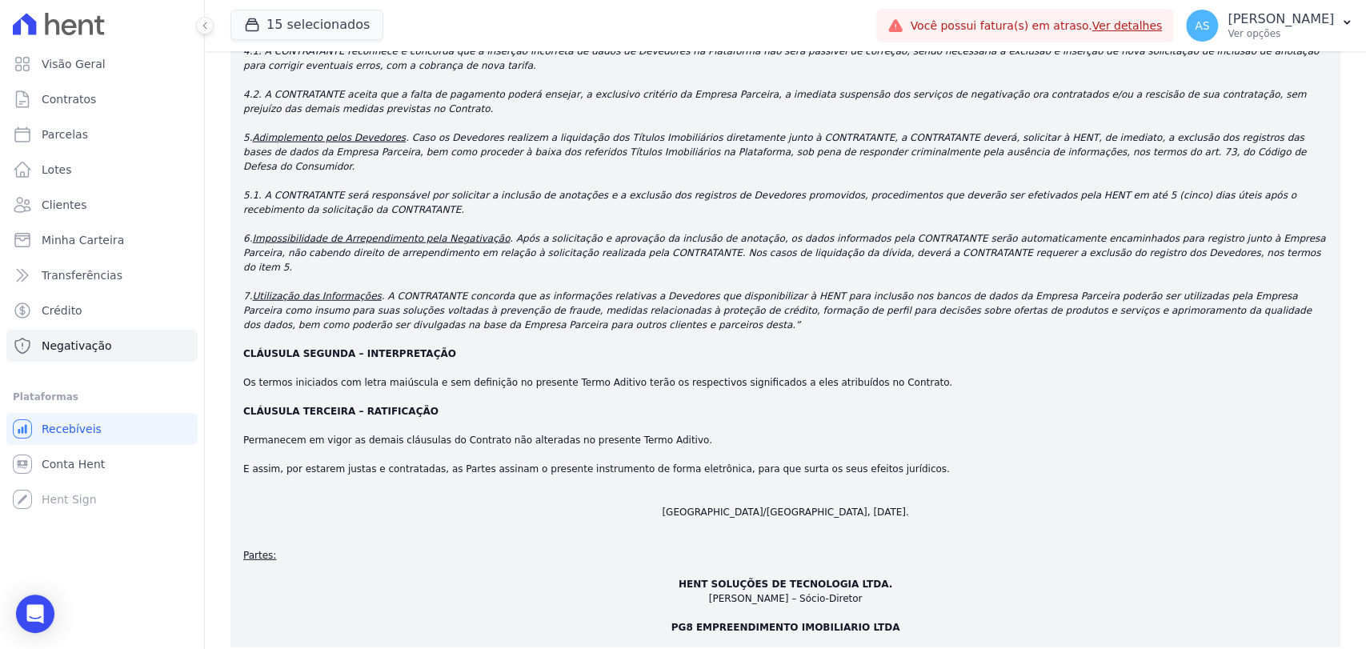
checkbox input "true"
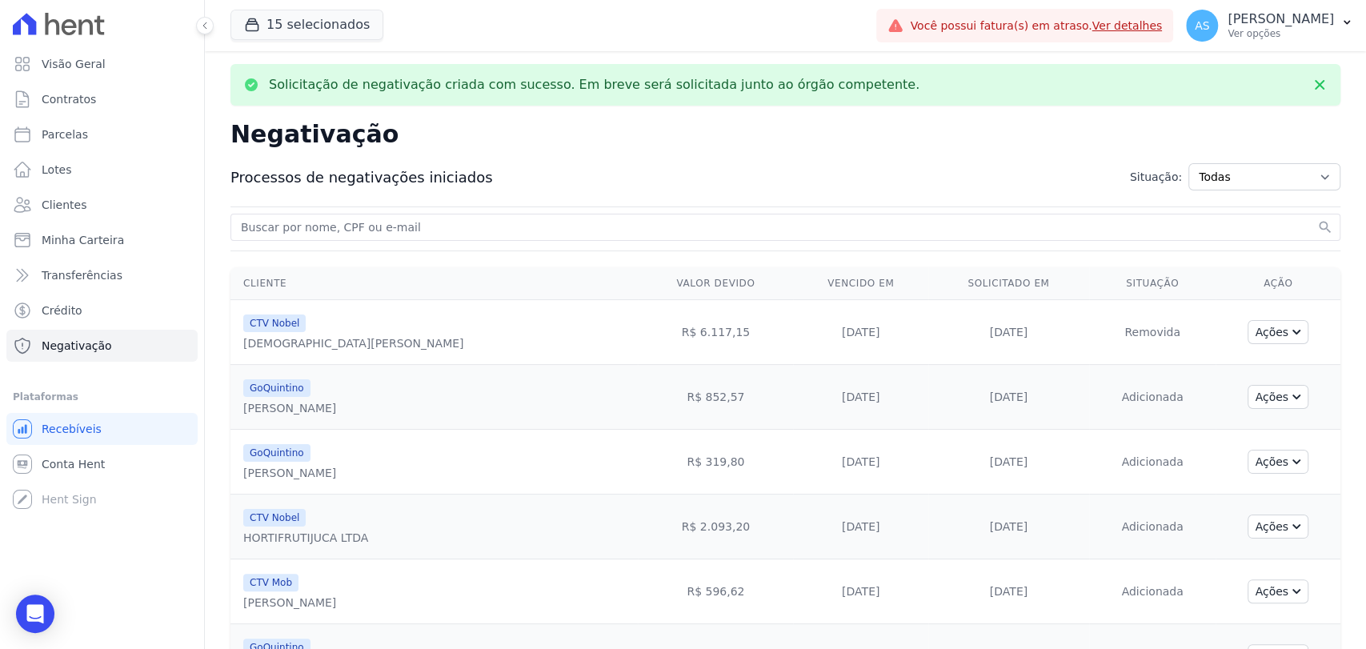
click at [266, 232] on input "search" at bounding box center [776, 227] width 1076 height 19
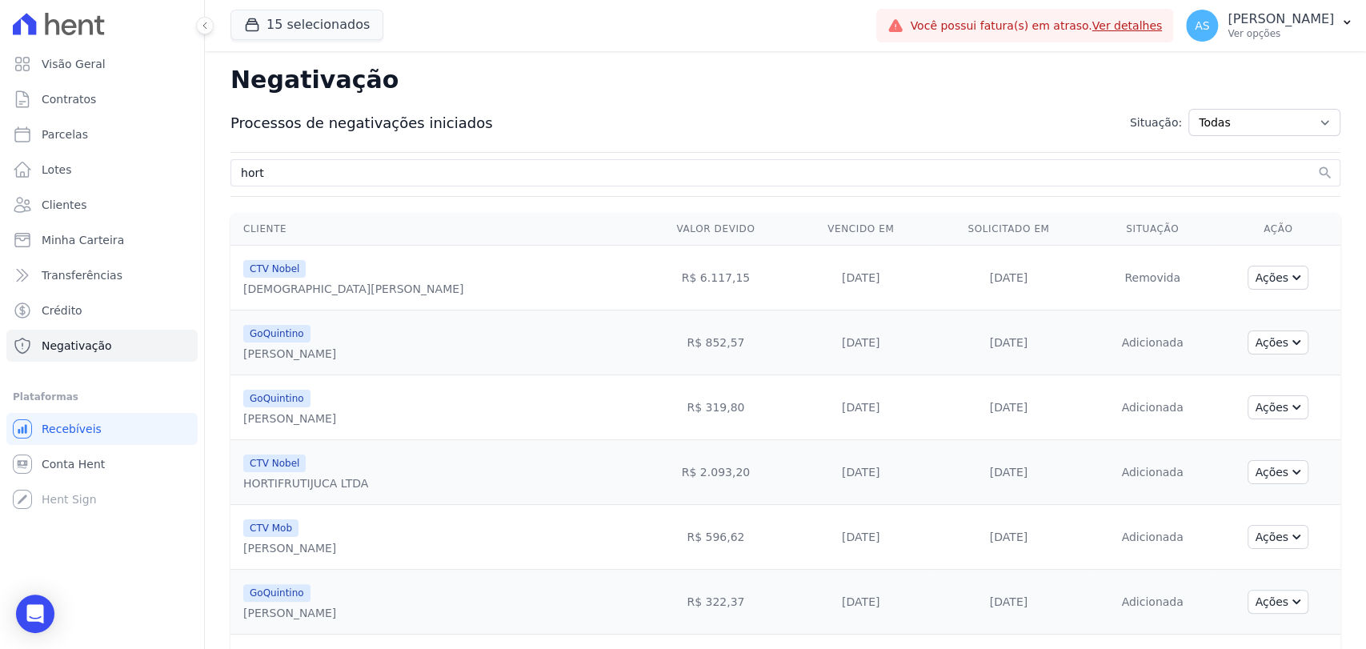
type input "hort"
click at [1317, 165] on button "search" at bounding box center [1325, 173] width 16 height 16
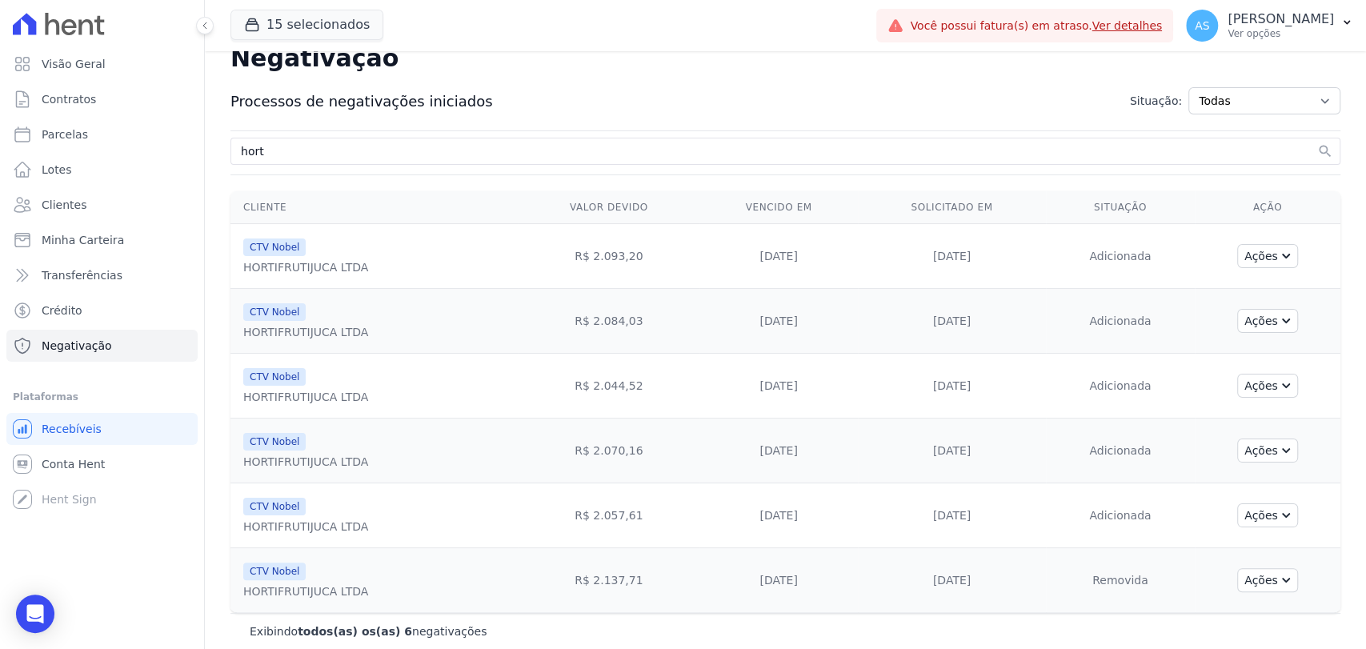
scroll to position [33, 0]
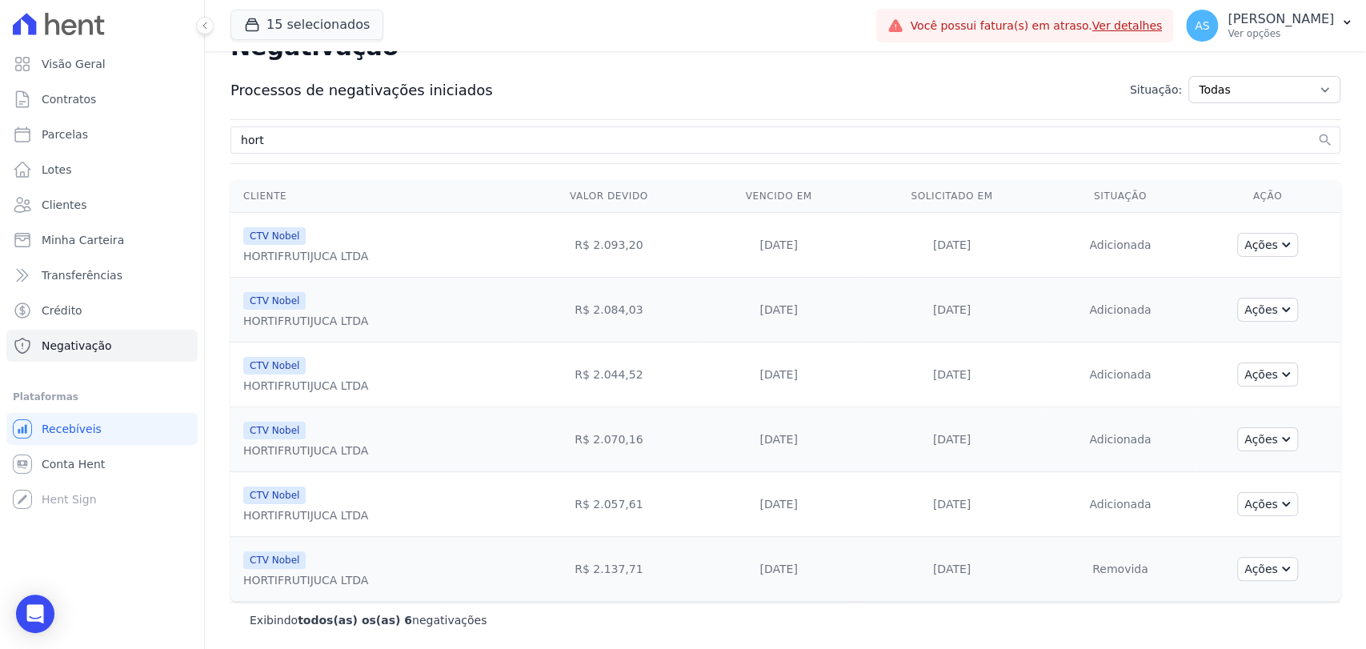
drag, startPoint x: 361, startPoint y: 255, endPoint x: 231, endPoint y: 262, distance: 129.8
click at [231, 262] on td "CTV Nobel HORTIFRUTIJUCA LTDA" at bounding box center [373, 245] width 287 height 65
copy div "HORTIFRUTIJUCA LTDA"
drag, startPoint x: 742, startPoint y: 434, endPoint x: 813, endPoint y: 434, distance: 71.2
click at [813, 434] on td "[DATE]" at bounding box center [778, 439] width 158 height 65
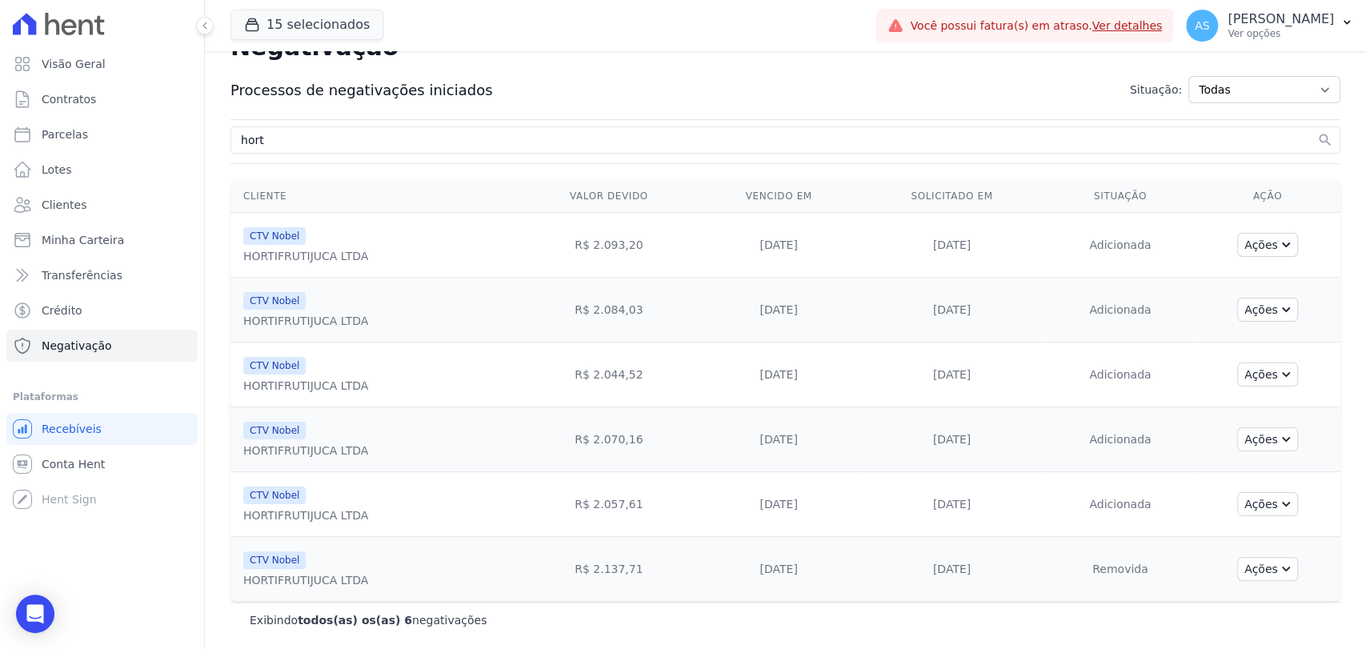
drag, startPoint x: 738, startPoint y: 505, endPoint x: 809, endPoint y: 506, distance: 70.4
click at [809, 506] on td "[DATE]" at bounding box center [778, 504] width 158 height 65
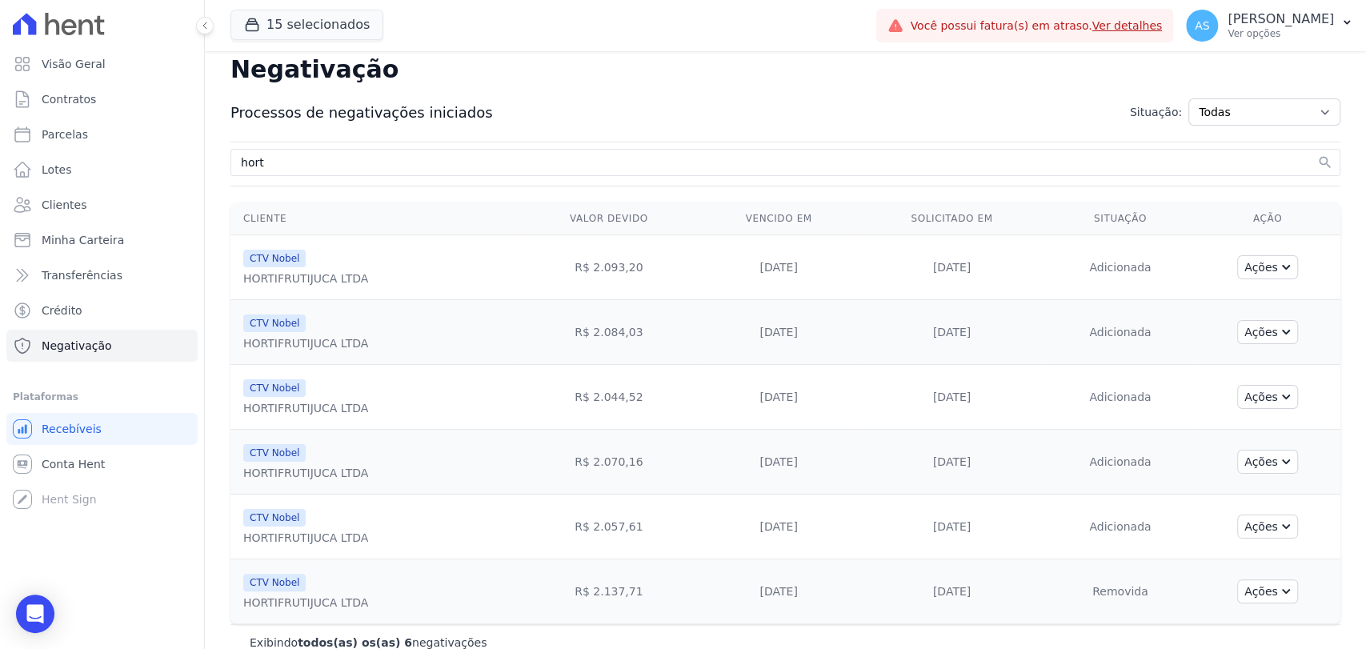
scroll to position [0, 0]
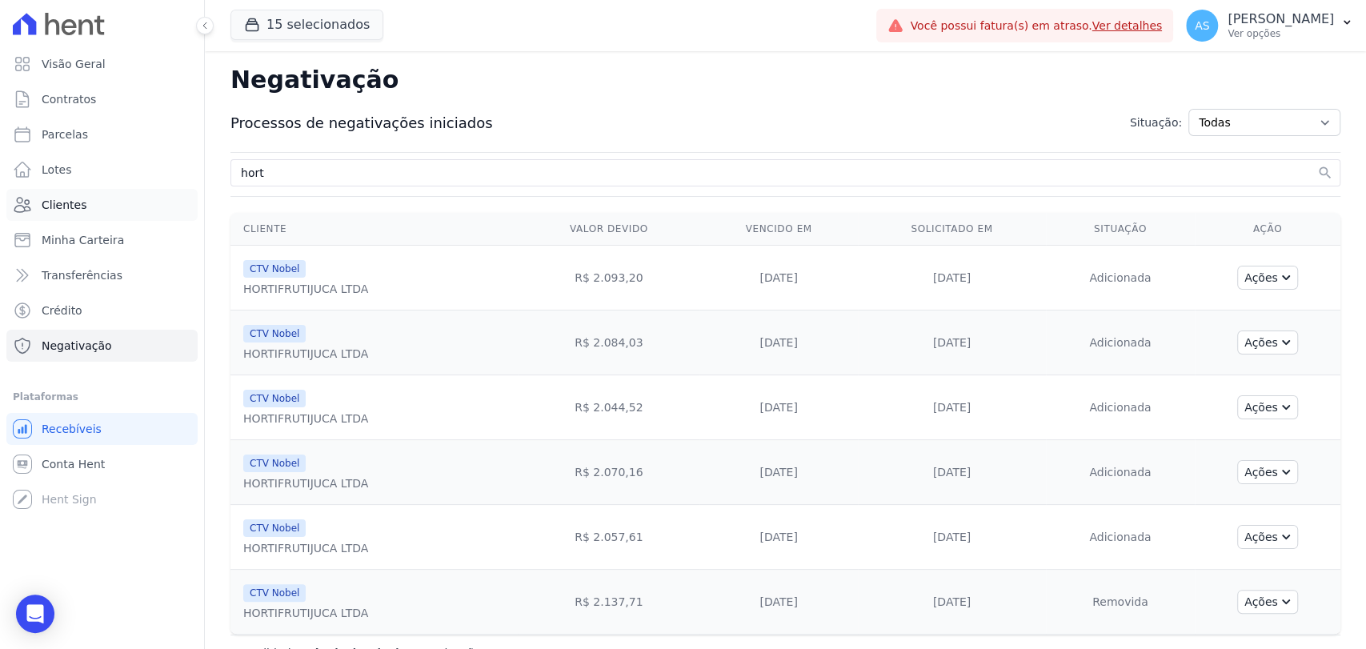
click at [88, 202] on link "Clientes" at bounding box center [101, 205] width 191 height 32
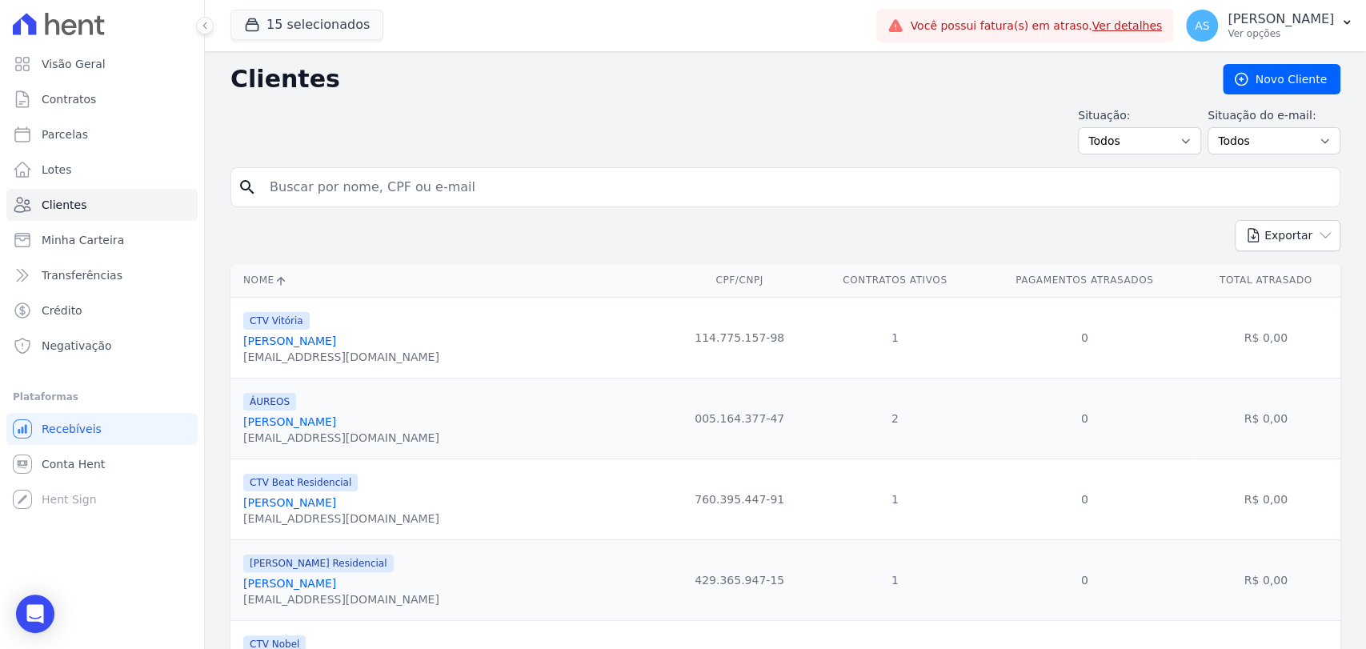
click at [301, 187] on input "search" at bounding box center [796, 187] width 1073 height 32
type input "[PERSON_NAME]"
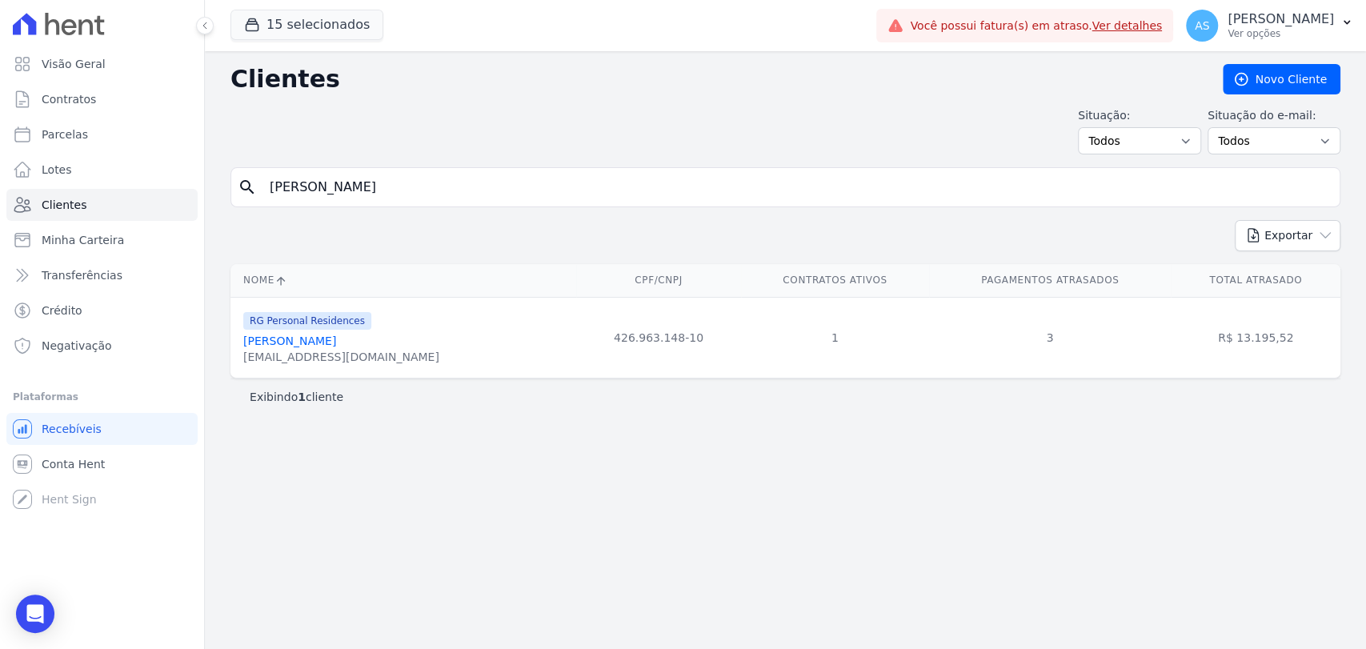
click at [334, 341] on link "[PERSON_NAME]" at bounding box center [289, 340] width 93 height 13
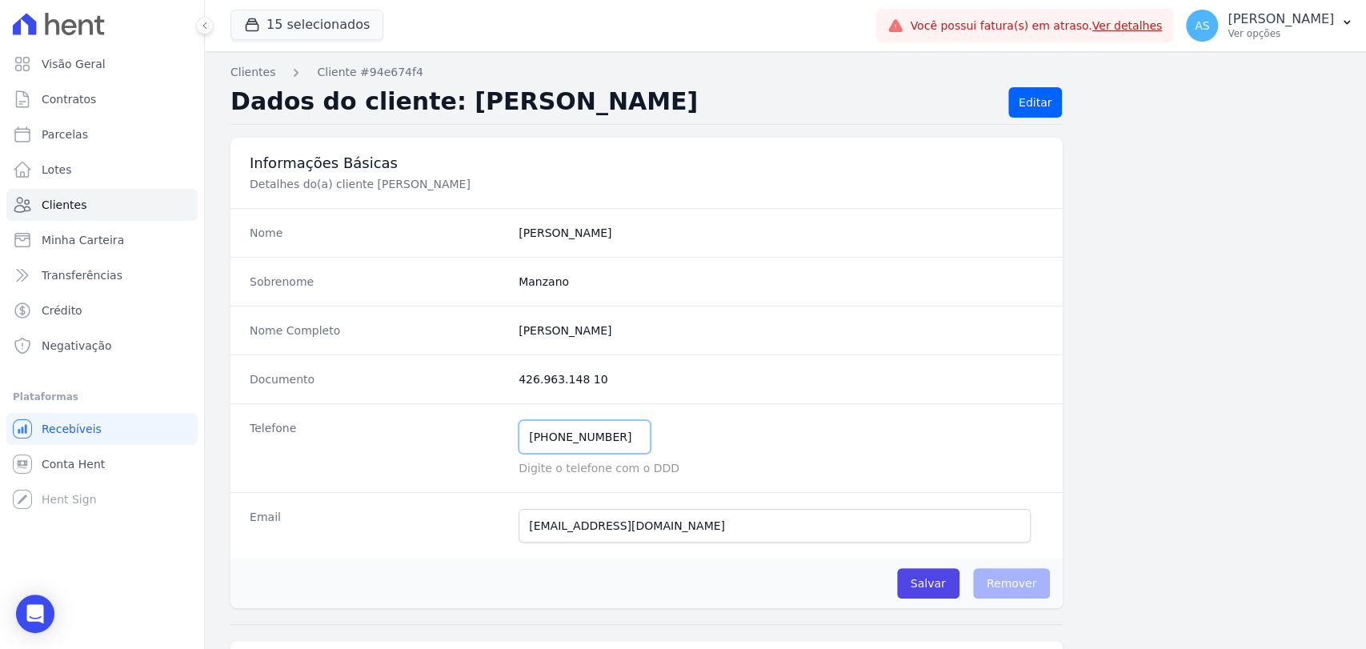
drag, startPoint x: 610, startPoint y: 433, endPoint x: 494, endPoint y: 458, distance: 119.4
click at [494, 458] on div "Telefone [PHONE_NUMBER] Mensagem de SMS ainda não enviada.. Mensagem de [PERSON…" at bounding box center [646, 447] width 832 height 89
click at [48, 195] on link "Clientes" at bounding box center [101, 205] width 191 height 32
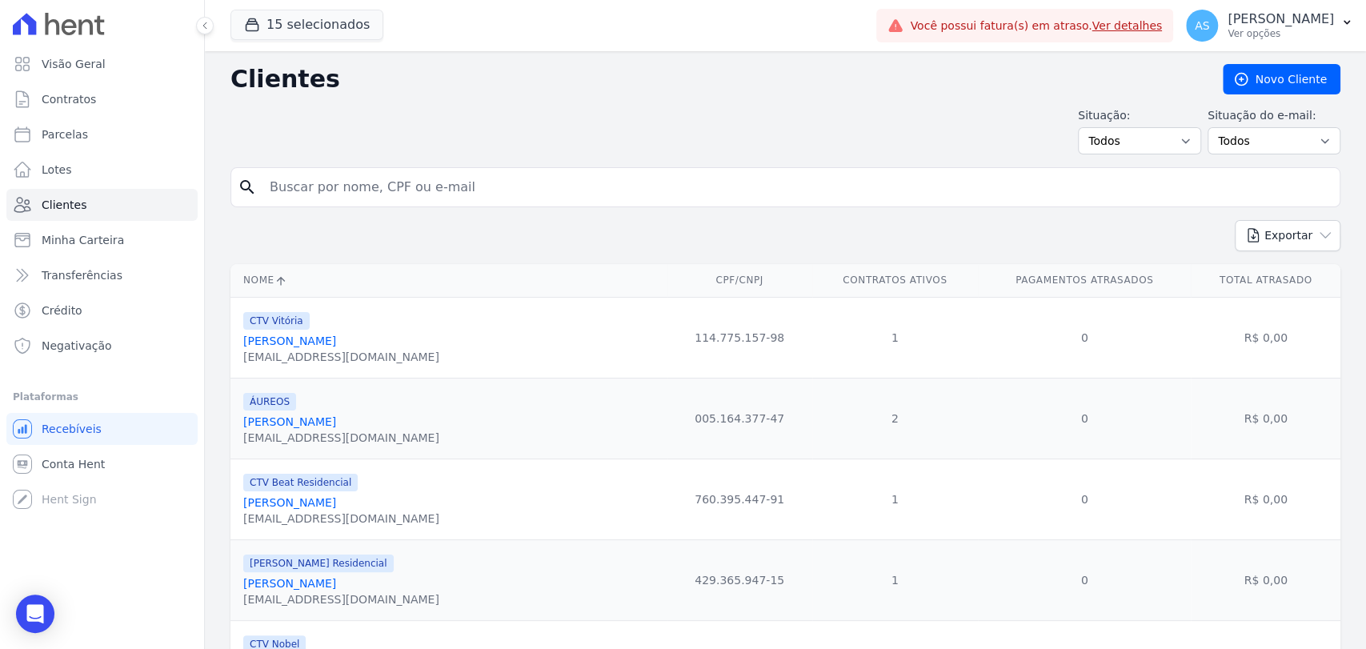
click at [330, 189] on input "search" at bounding box center [796, 187] width 1073 height 32
paste input "[PERSON_NAME]"
type input "[PERSON_NAME]"
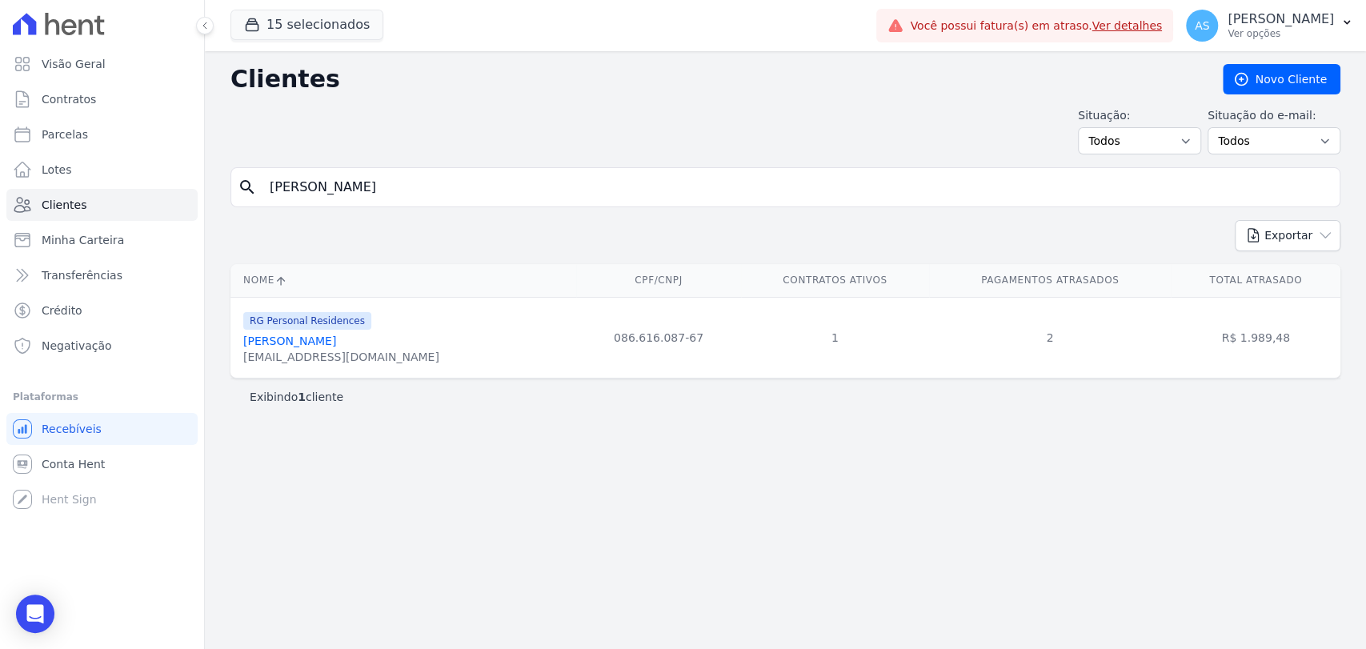
click at [320, 345] on link "[PERSON_NAME]" at bounding box center [289, 340] width 93 height 13
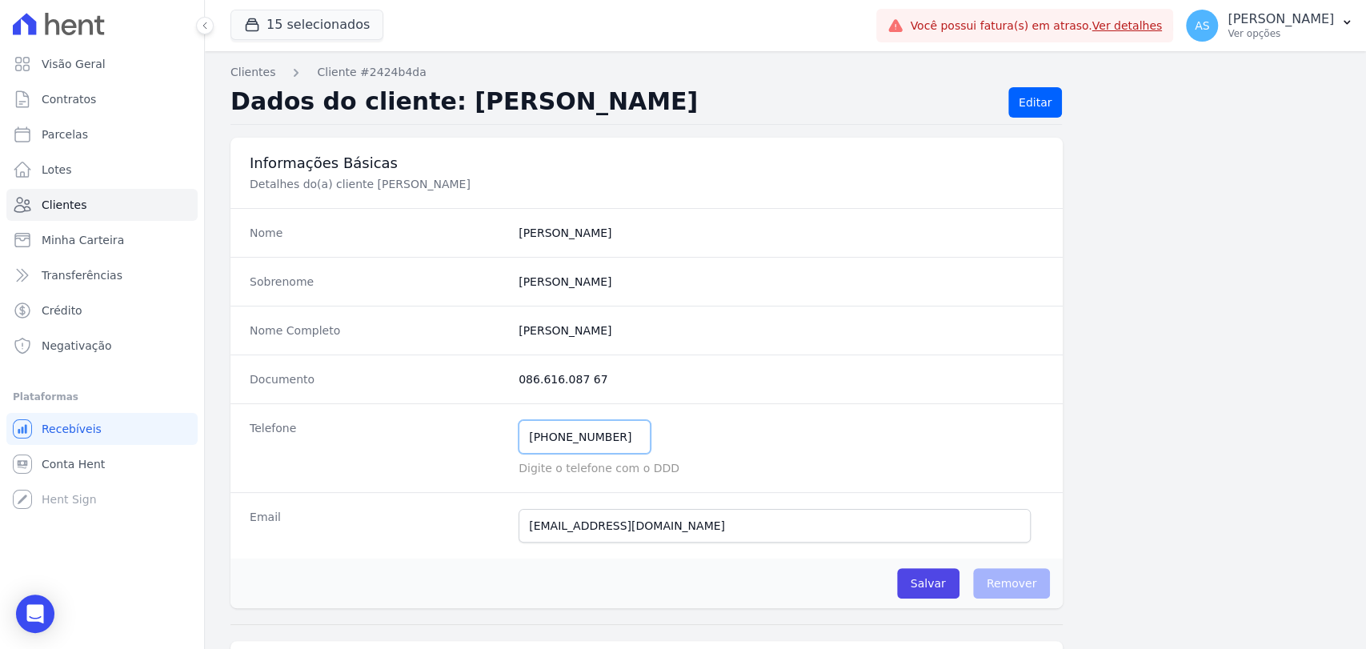
drag, startPoint x: 611, startPoint y: 441, endPoint x: 430, endPoint y: 462, distance: 182.0
click at [430, 462] on div "Telefone [PHONE_NUMBER] Mensagem de SMS ainda não enviada.. Mensagem de [PERSON…" at bounding box center [646, 447] width 832 height 89
drag, startPoint x: 636, startPoint y: 326, endPoint x: 516, endPoint y: 334, distance: 120.3
click at [518, 334] on completo "[PERSON_NAME]" at bounding box center [780, 330] width 525 height 16
copy completo "[PERSON_NAME]"
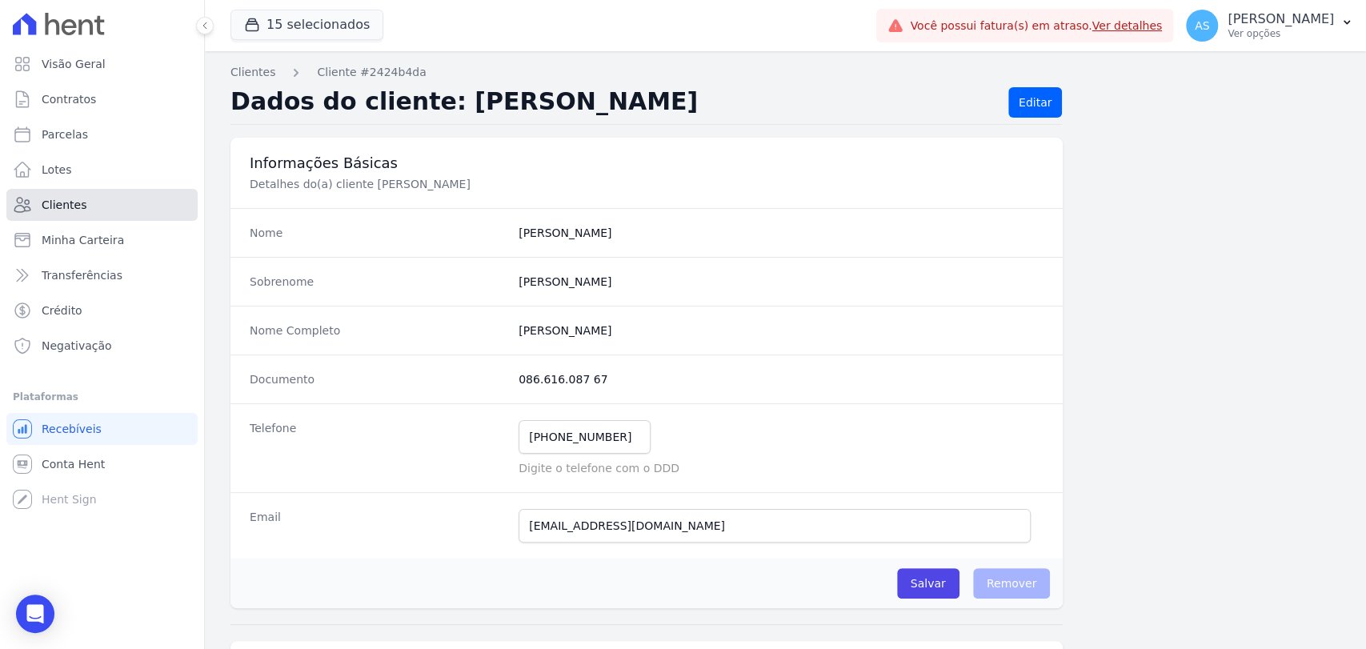
click at [57, 208] on span "Clientes" at bounding box center [64, 205] width 45 height 16
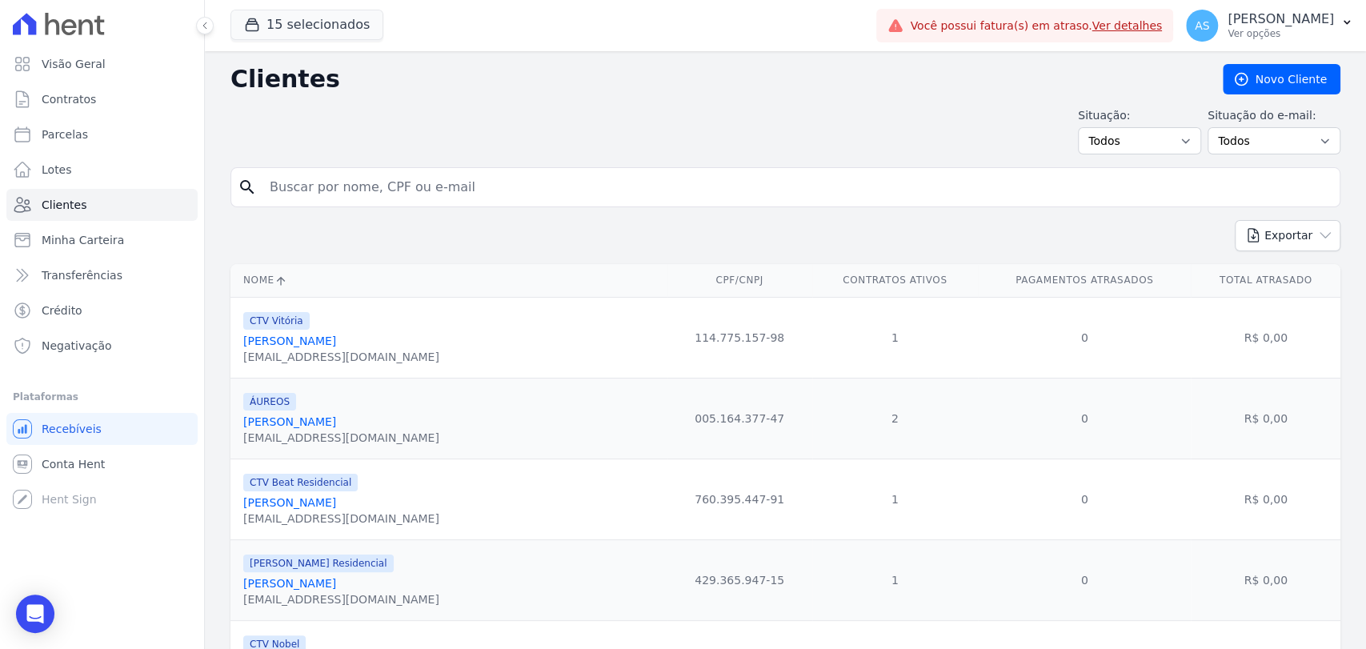
click at [446, 184] on input "search" at bounding box center [796, 187] width 1073 height 32
paste input "[PERSON_NAME] Neia"
type input "[PERSON_NAME] Neia"
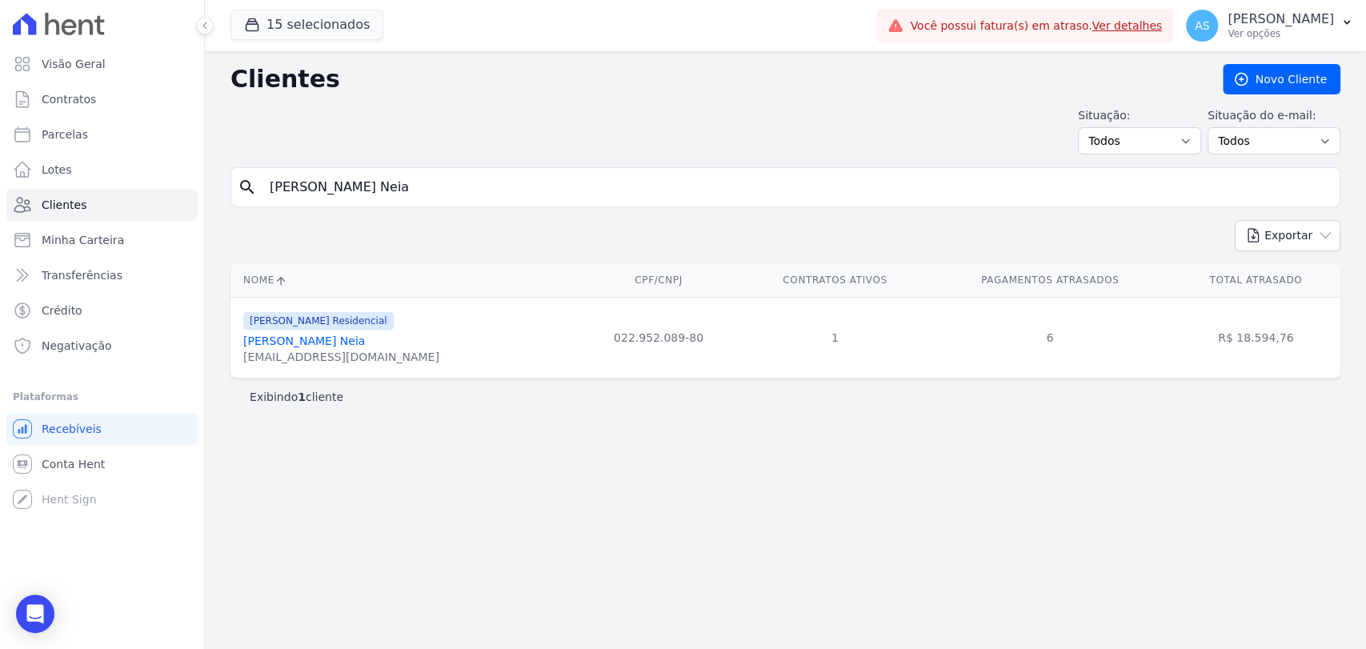
click at [302, 342] on link "[PERSON_NAME] Neia" at bounding box center [304, 340] width 122 height 13
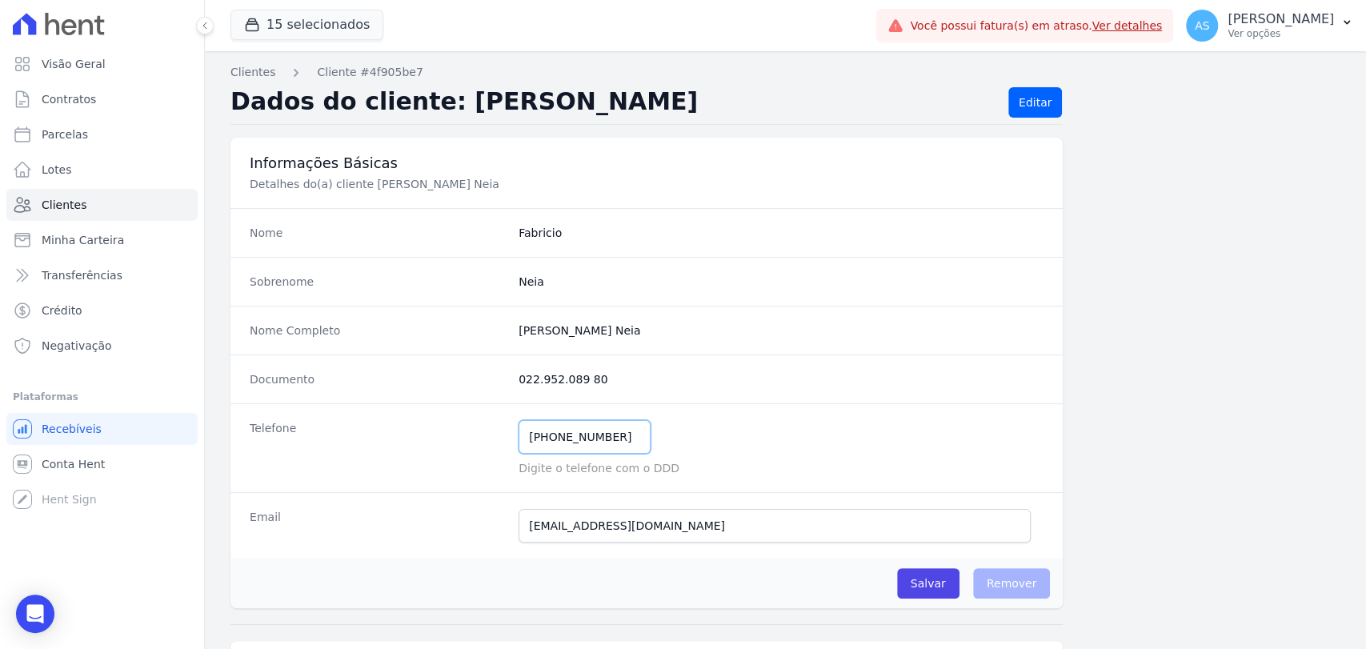
drag, startPoint x: 618, startPoint y: 440, endPoint x: 454, endPoint y: 444, distance: 164.0
click at [454, 444] on div "Telefone [PHONE_NUMBER] Mensagem de SMS ainda não enviada.. Mensagem de [PERSON…" at bounding box center [646, 447] width 832 height 89
click at [70, 198] on span "Clientes" at bounding box center [64, 205] width 45 height 16
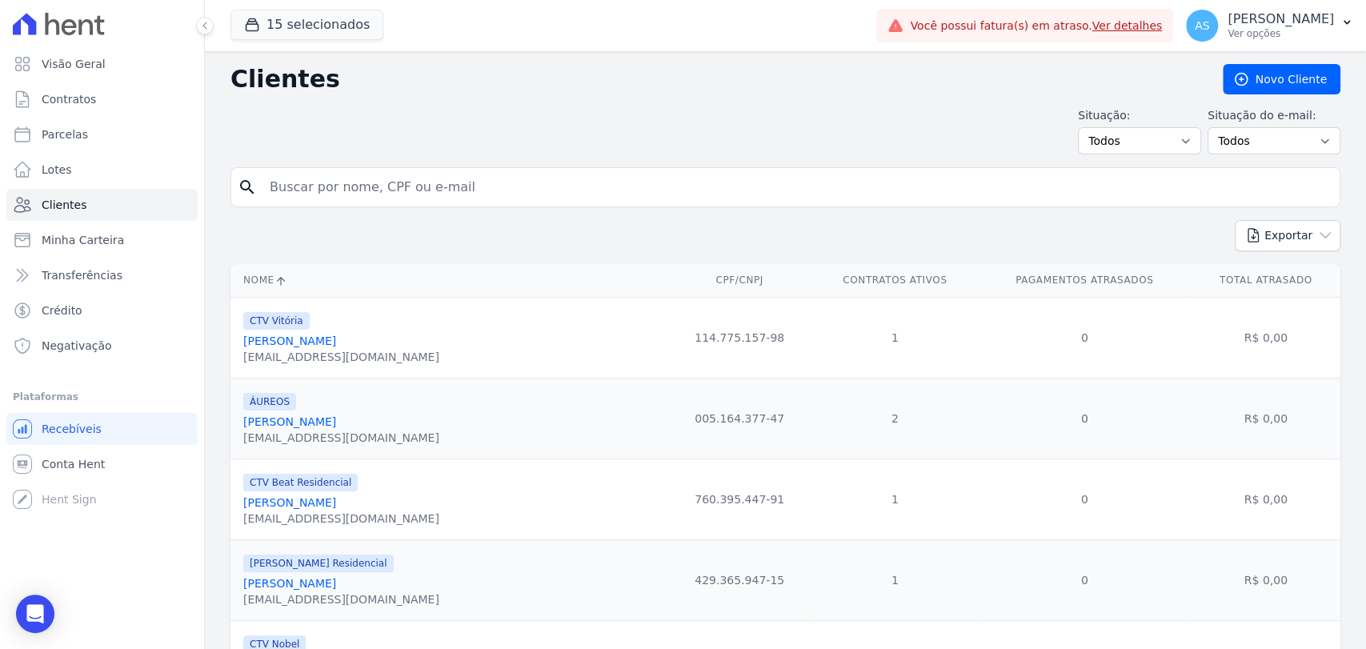
click at [355, 186] on input "search" at bounding box center [796, 187] width 1073 height 32
paste input "[PERSON_NAME]"
type input "[PERSON_NAME]"
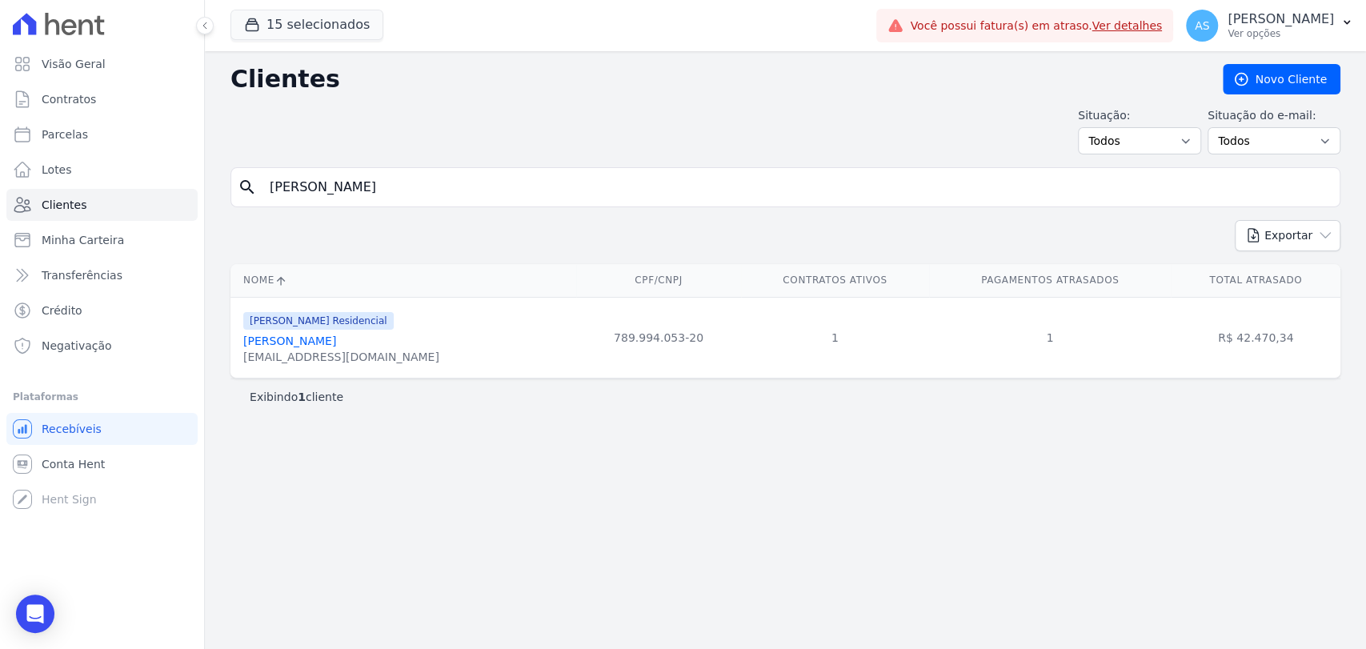
click at [308, 338] on link "[PERSON_NAME]" at bounding box center [289, 340] width 93 height 13
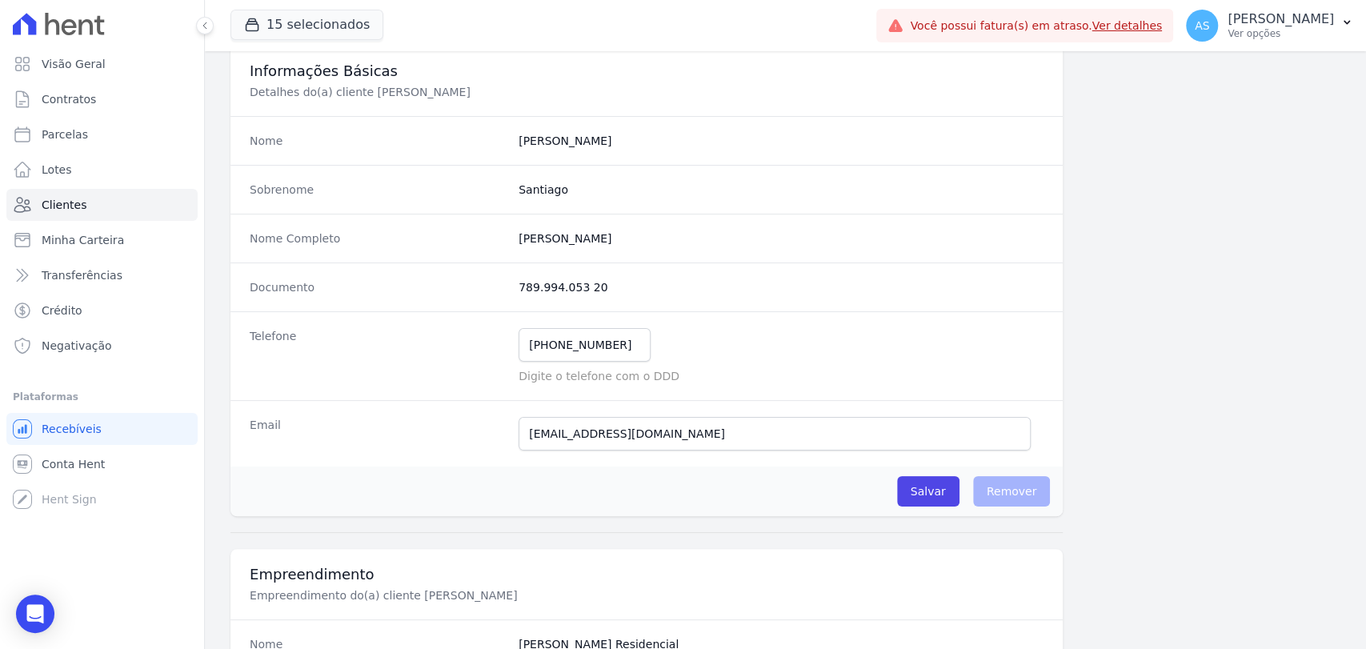
scroll to position [89, 0]
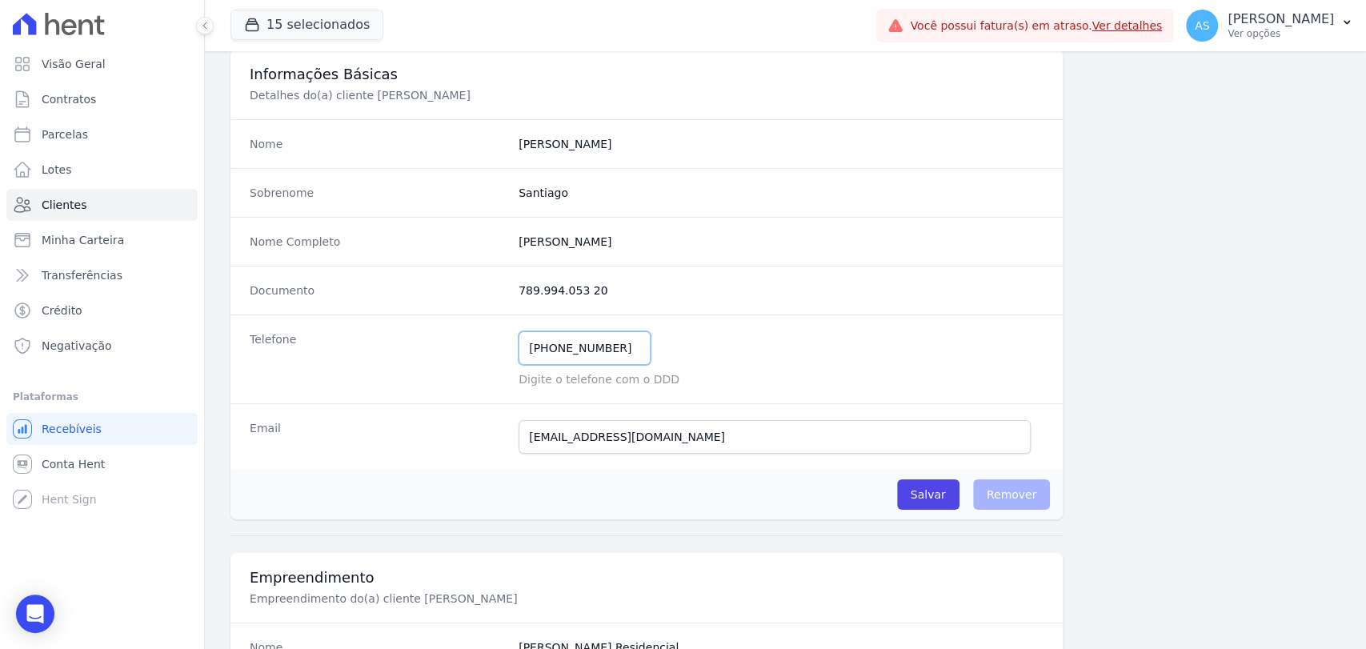
drag, startPoint x: 622, startPoint y: 347, endPoint x: 416, endPoint y: 366, distance: 207.3
click at [416, 366] on div "Telefone [PHONE_NUMBER] Mensagem de SMS ainda não enviada.. Mensagem de [PERSON…" at bounding box center [646, 358] width 832 height 89
drag, startPoint x: 659, startPoint y: 234, endPoint x: 466, endPoint y: 270, distance: 196.9
click at [466, 270] on dl "Nome [PERSON_NAME] Sobrenome [GEOGRAPHIC_DATA] Nome Completo [PERSON_NAME] Docu…" at bounding box center [646, 294] width 832 height 350
click at [518, 246] on completo "[PERSON_NAME]" at bounding box center [780, 242] width 525 height 16
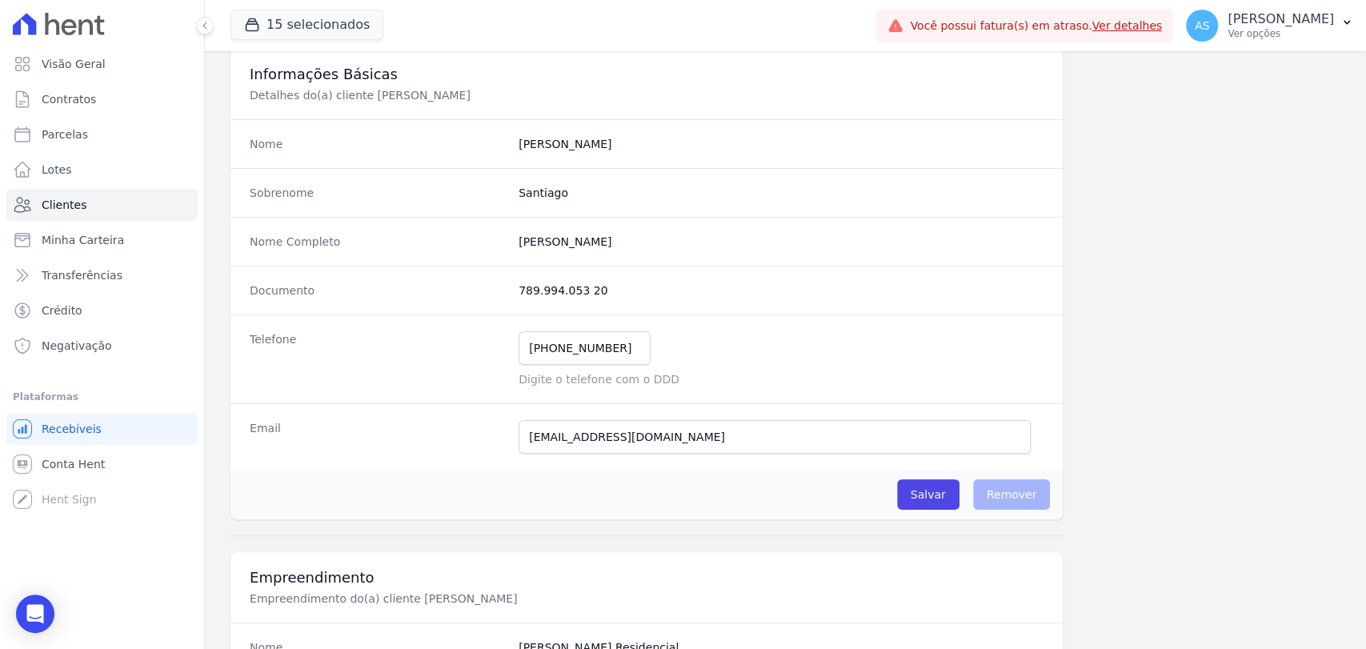
click at [518, 239] on completo "[PERSON_NAME]" at bounding box center [780, 242] width 525 height 16
drag, startPoint x: 516, startPoint y: 239, endPoint x: 726, endPoint y: 222, distance: 210.3
click at [726, 222] on div "Nome Completo [PERSON_NAME]" at bounding box center [646, 241] width 832 height 49
copy completo "[PERSON_NAME]"
